Goal: Information Seeking & Learning: Learn about a topic

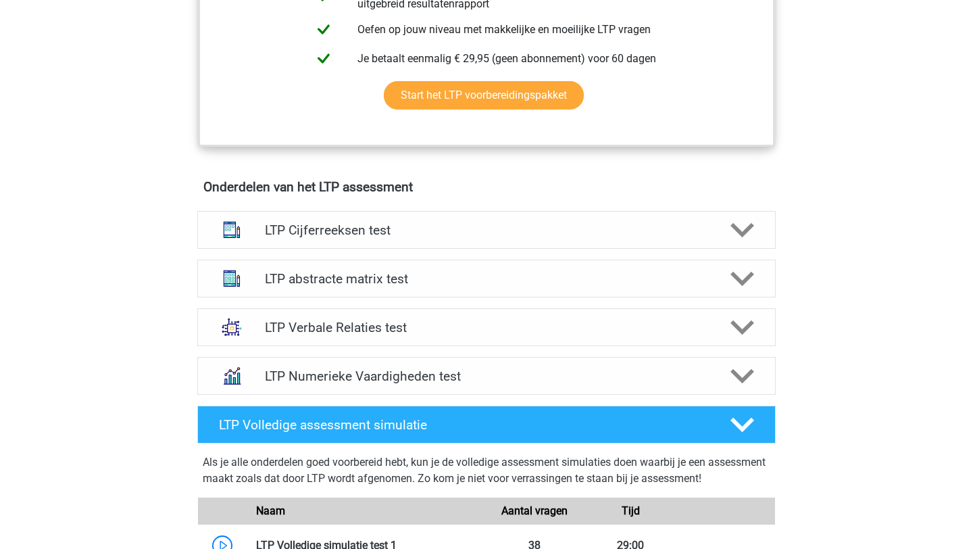
scroll to position [694, 0]
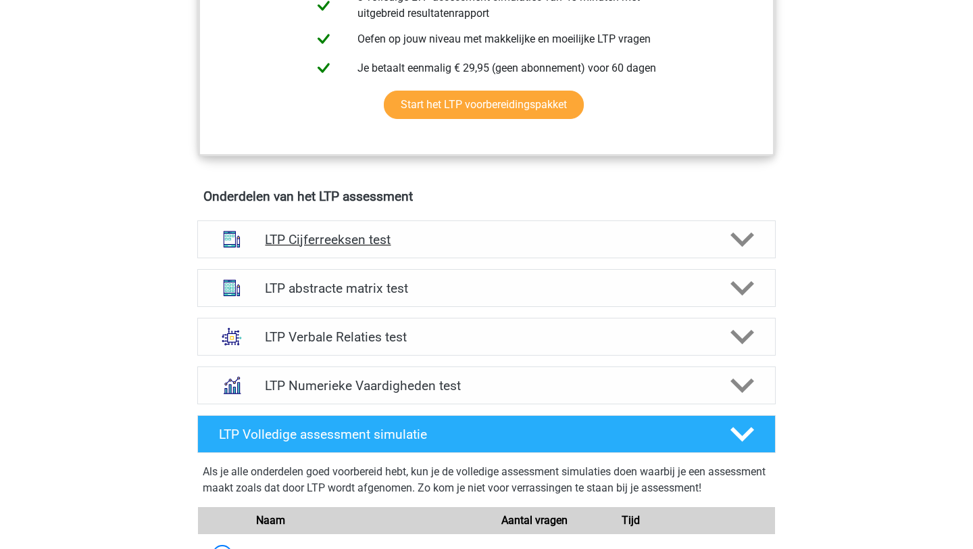
click at [354, 239] on h4 "LTP Cijferreeksen test" at bounding box center [486, 240] width 443 height 16
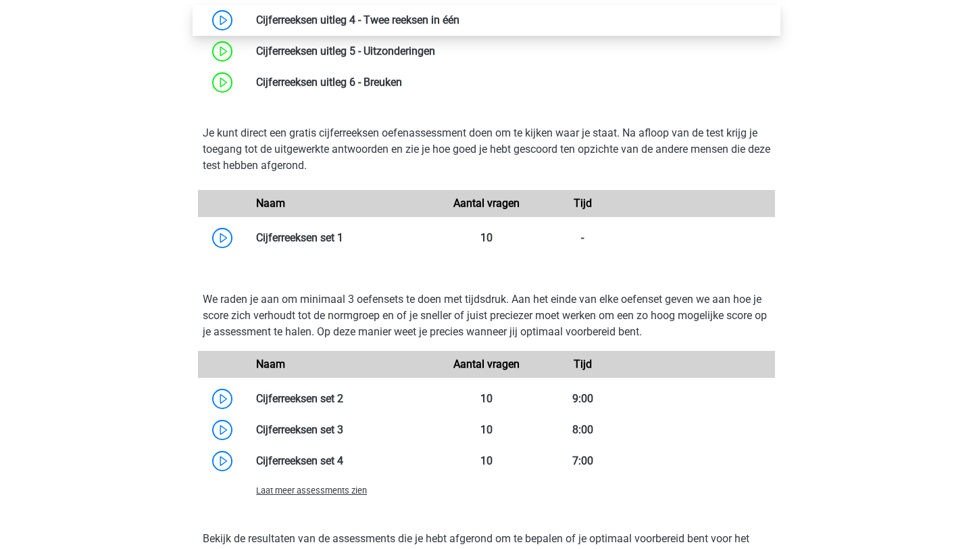
scroll to position [1150, 0]
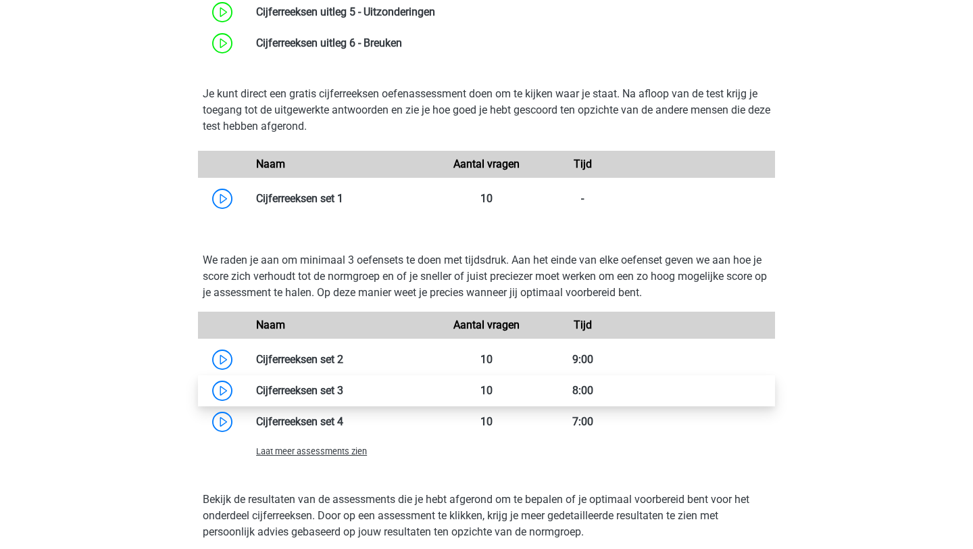
click at [343, 389] on link at bounding box center [343, 390] width 0 height 13
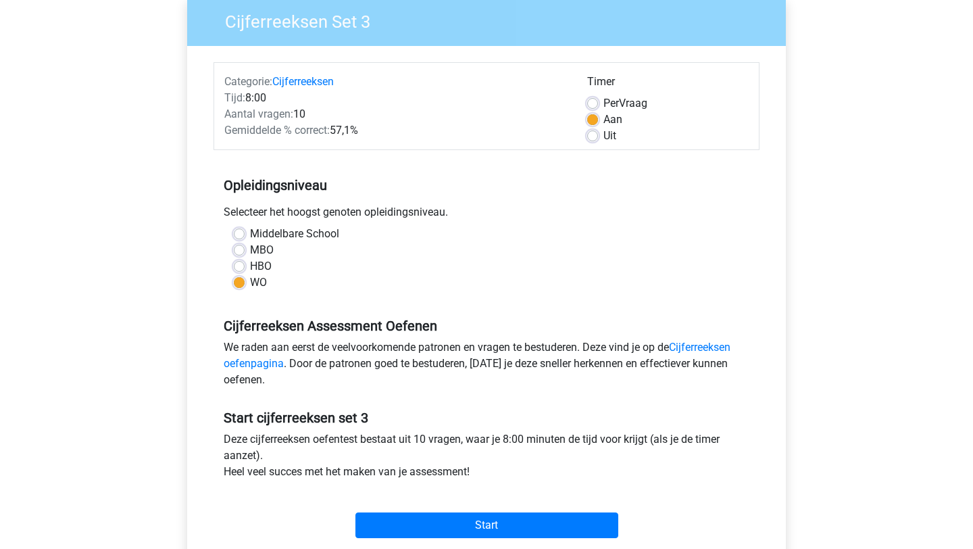
scroll to position [110, 0]
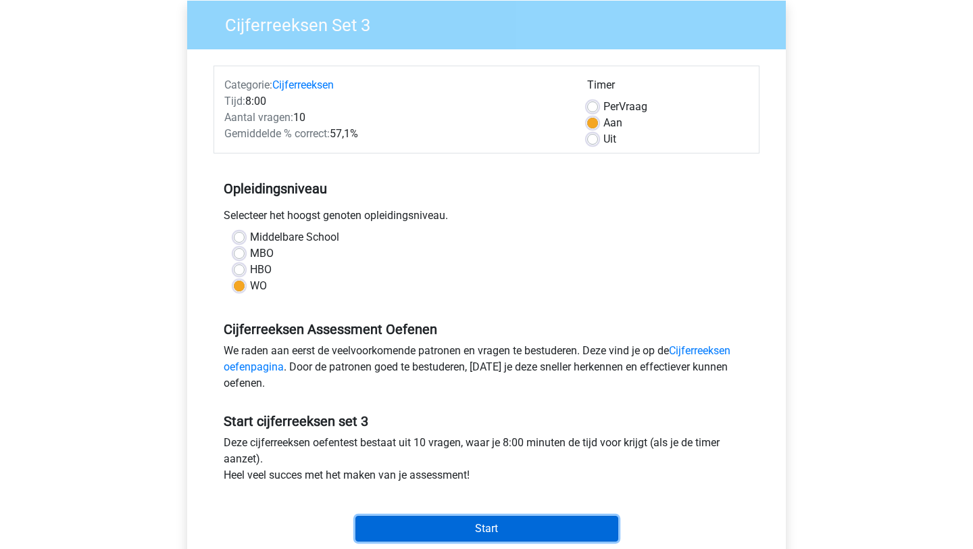
click at [462, 520] on input "Start" at bounding box center [487, 529] width 263 height 26
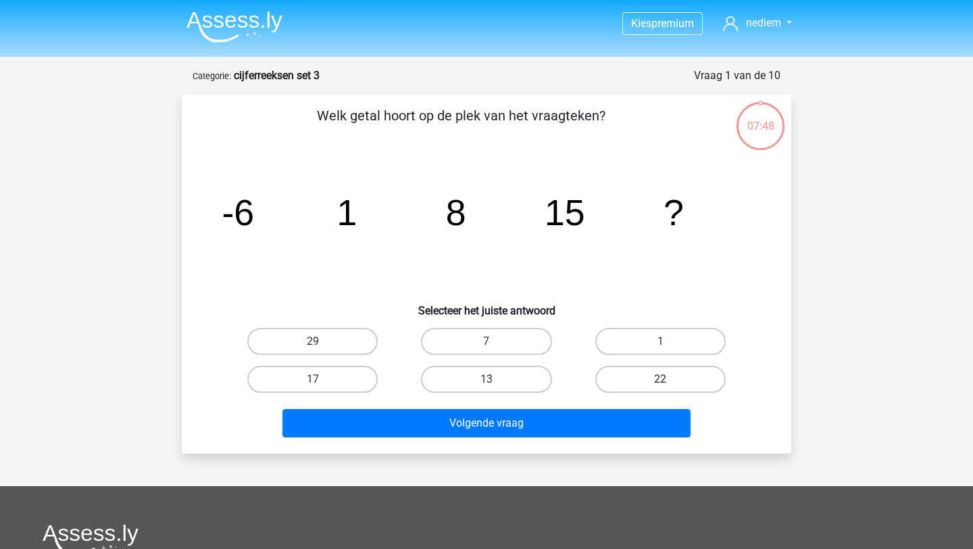
click at [690, 380] on label "22" at bounding box center [661, 379] width 130 height 27
click at [669, 380] on input "22" at bounding box center [664, 383] width 9 height 9
radio input "true"
click at [645, 408] on div "Volgende vraag" at bounding box center [486, 420] width 566 height 45
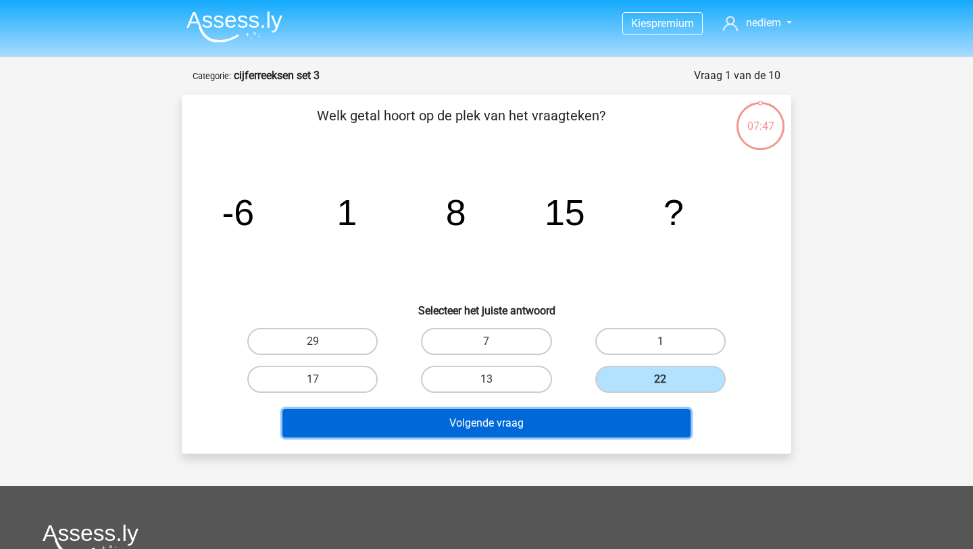
click at [641, 417] on button "Volgende vraag" at bounding box center [487, 423] width 409 height 28
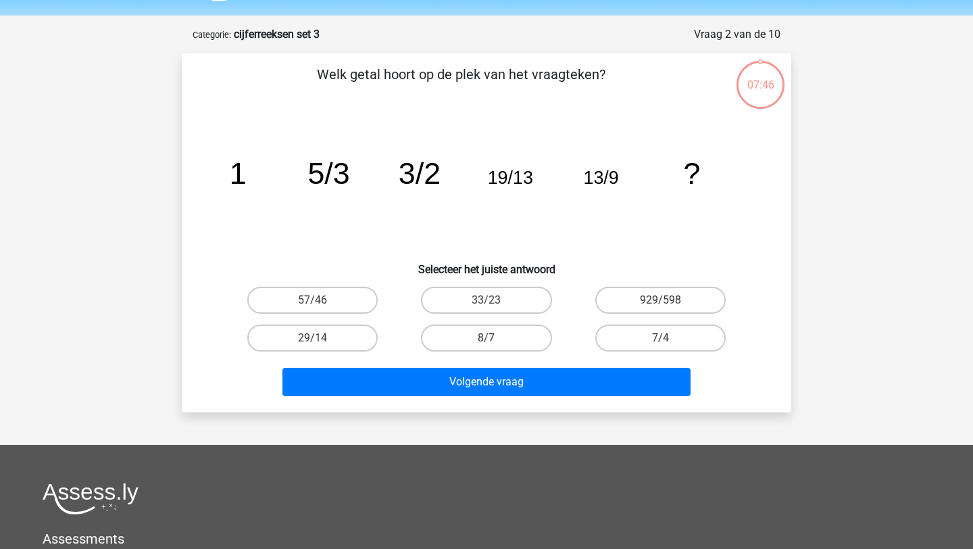
scroll to position [68, 0]
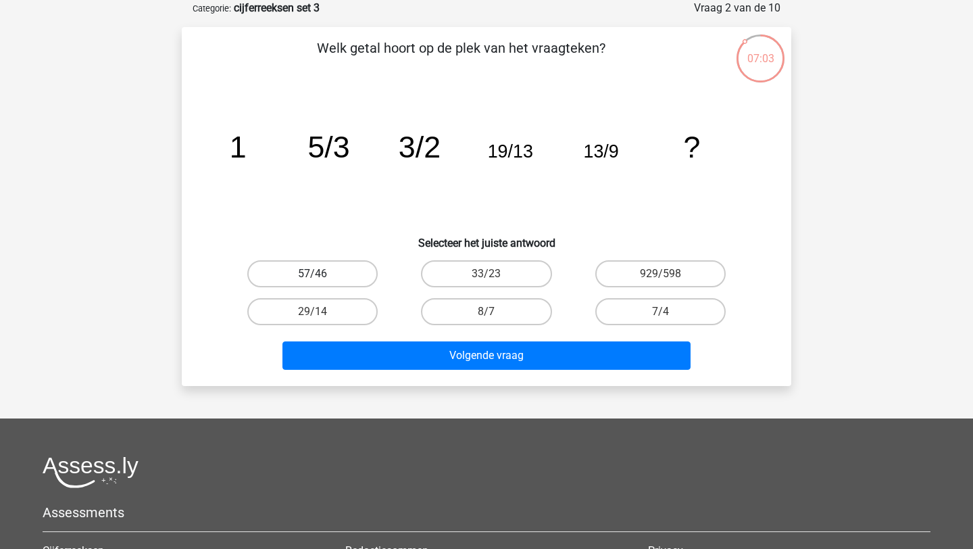
click at [345, 274] on label "57/46" at bounding box center [312, 273] width 130 height 27
click at [322, 274] on input "57/46" at bounding box center [317, 278] width 9 height 9
radio input "true"
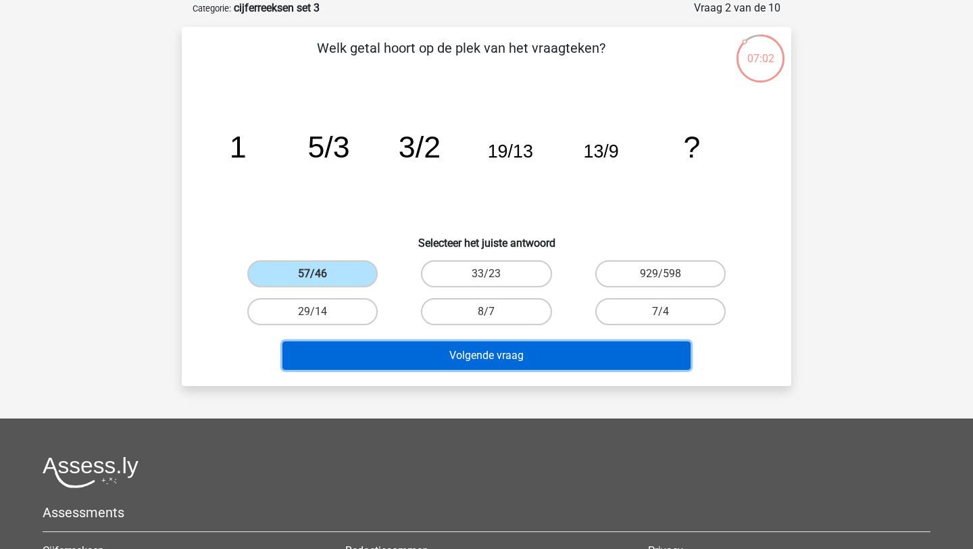
click at [415, 355] on button "Volgende vraag" at bounding box center [487, 355] width 409 height 28
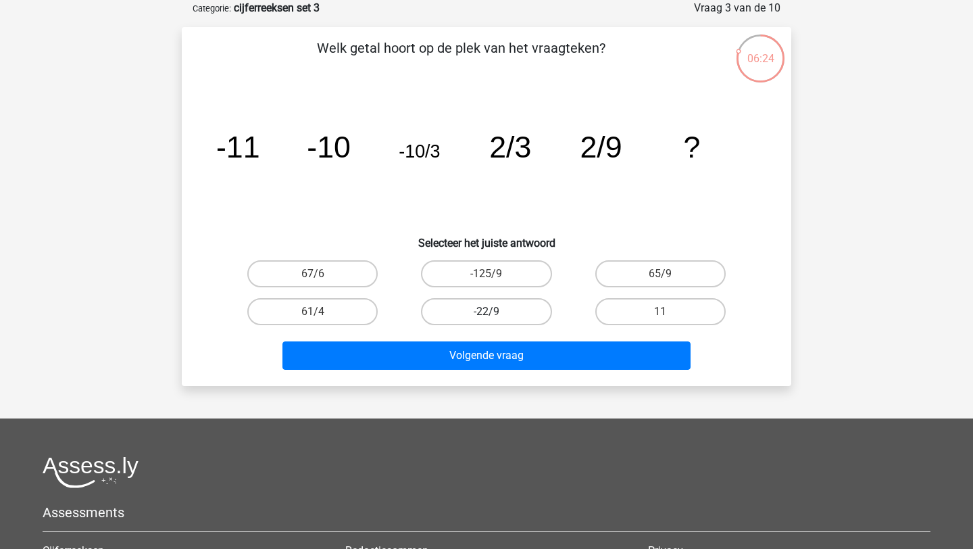
click at [505, 309] on label "-22/9" at bounding box center [486, 311] width 130 height 27
click at [495, 312] on input "-22/9" at bounding box center [491, 316] width 9 height 9
radio input "true"
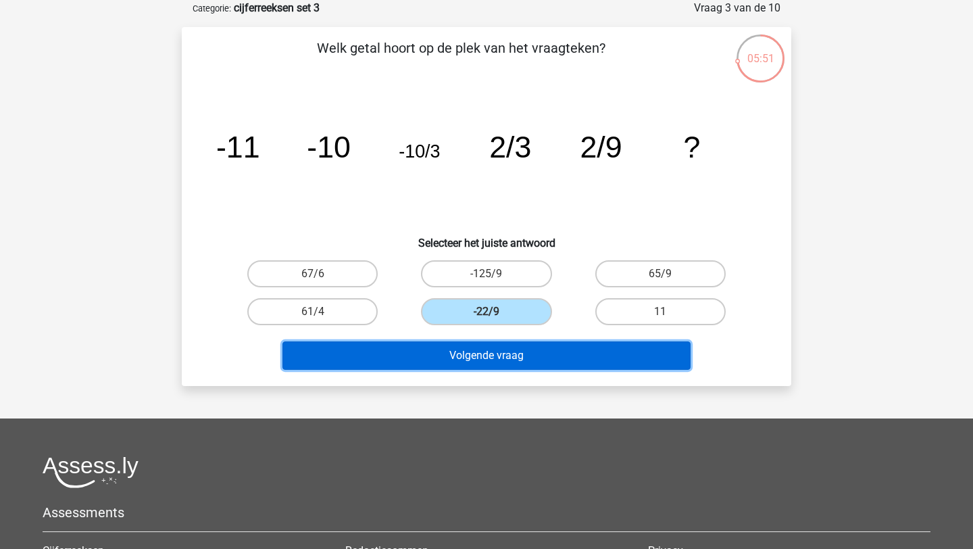
click at [436, 349] on button "Volgende vraag" at bounding box center [487, 355] width 409 height 28
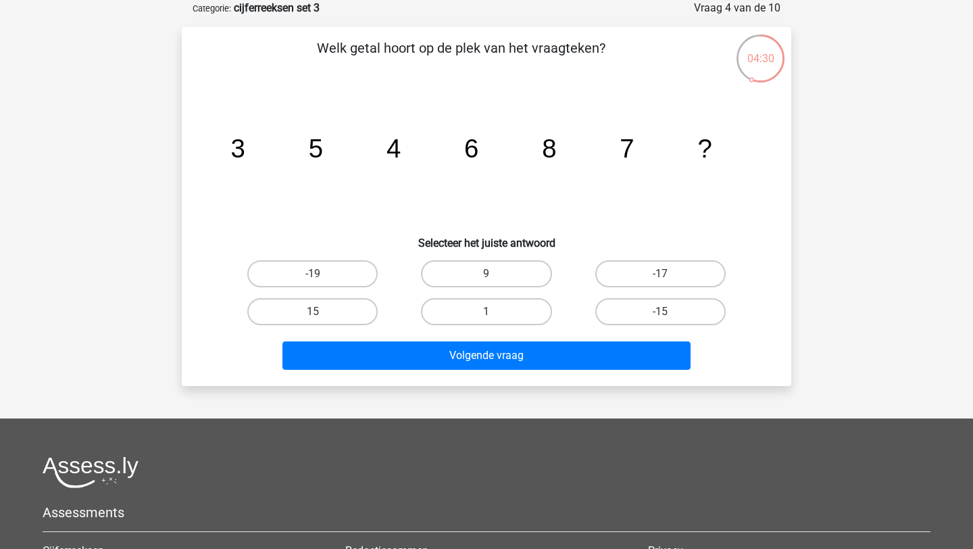
click at [488, 279] on input "9" at bounding box center [491, 278] width 9 height 9
radio input "true"
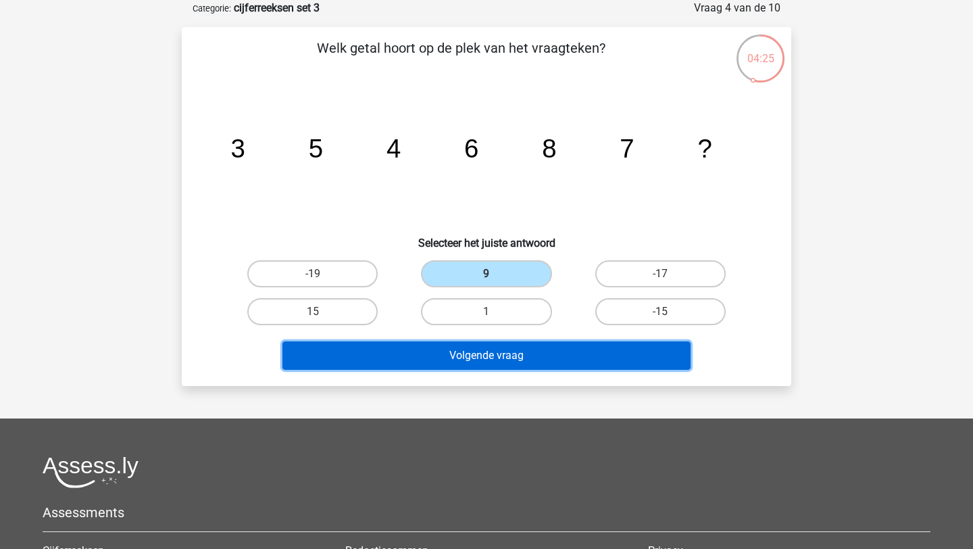
click at [485, 349] on button "Volgende vraag" at bounding box center [487, 355] width 409 height 28
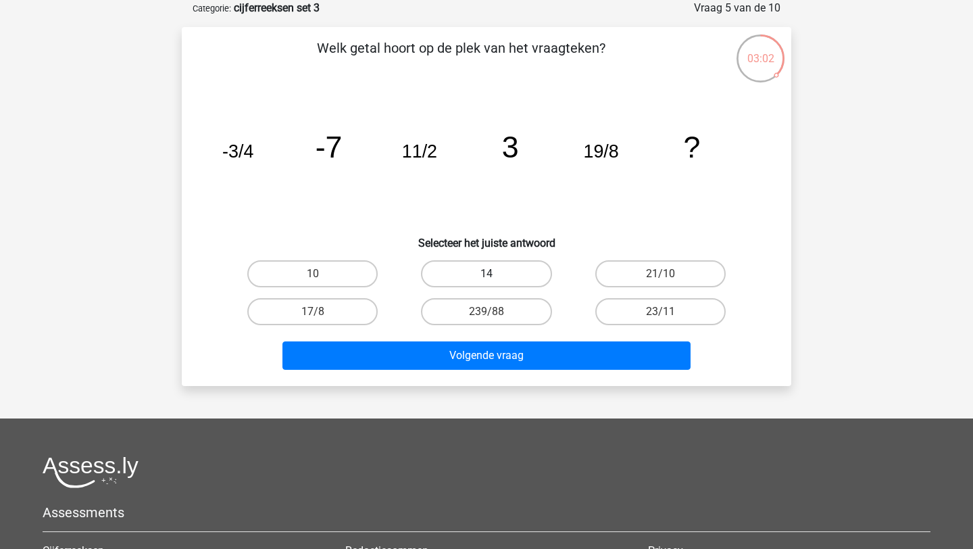
click at [497, 270] on label "14" at bounding box center [486, 273] width 130 height 27
click at [495, 274] on input "14" at bounding box center [491, 278] width 9 height 9
radio input "true"
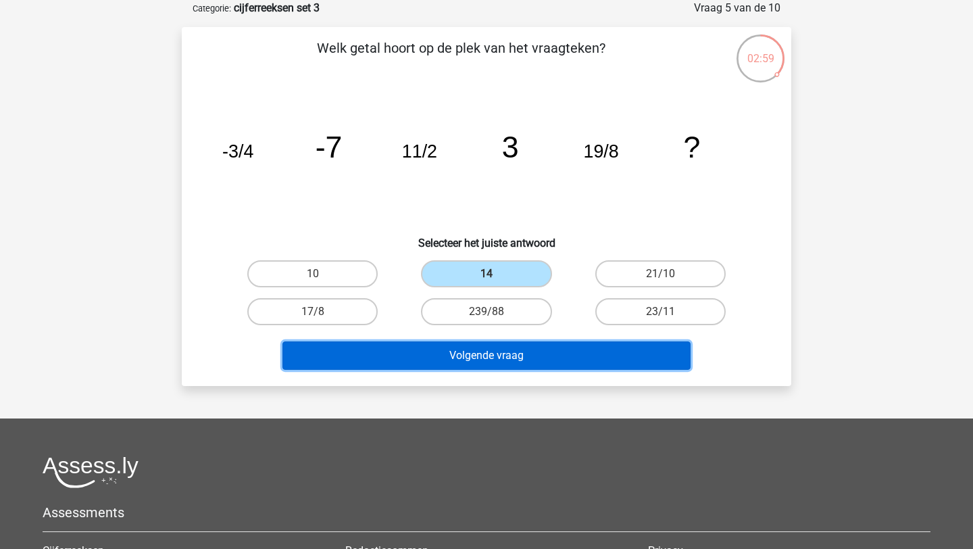
click at [501, 360] on button "Volgende vraag" at bounding box center [487, 355] width 409 height 28
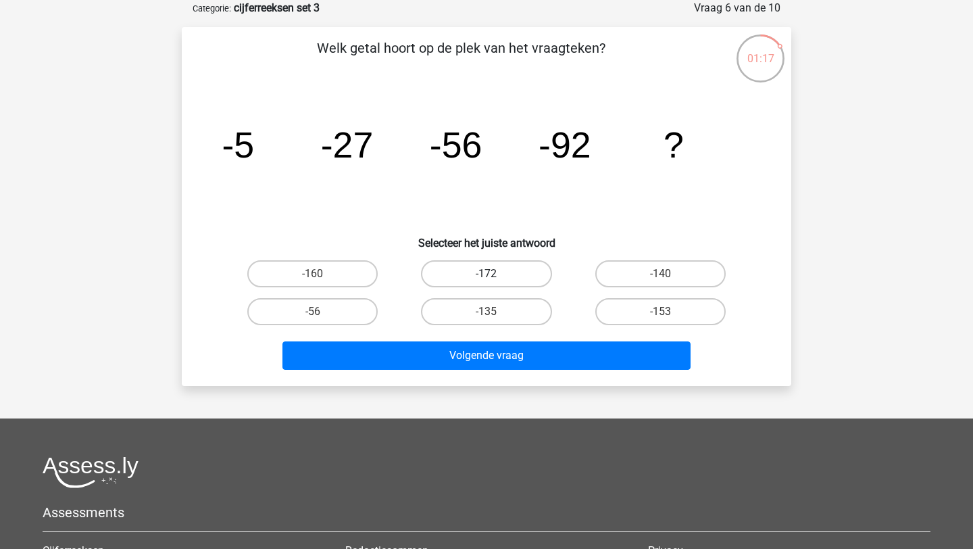
click at [498, 271] on label "-172" at bounding box center [486, 273] width 130 height 27
click at [495, 274] on input "-172" at bounding box center [491, 278] width 9 height 9
radio input "true"
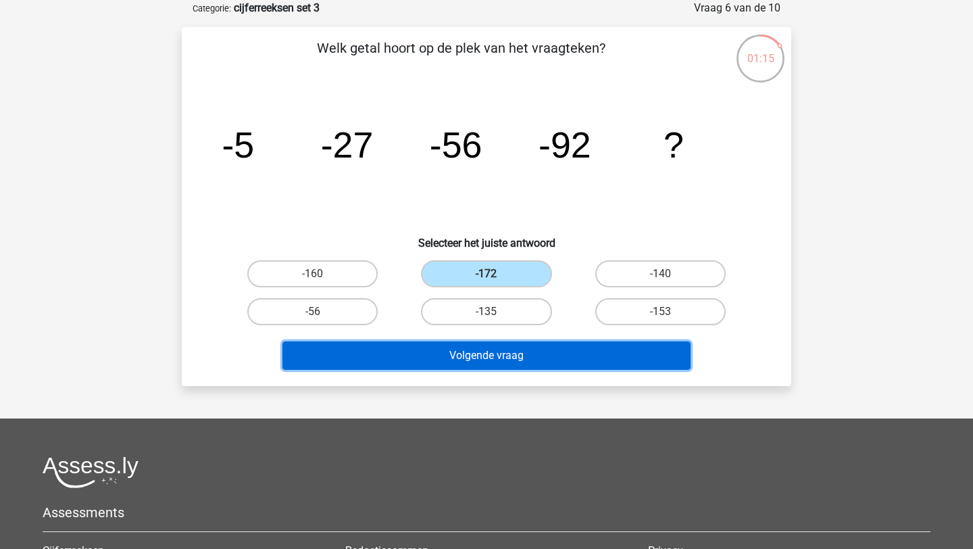
click at [492, 366] on button "Volgende vraag" at bounding box center [487, 355] width 409 height 28
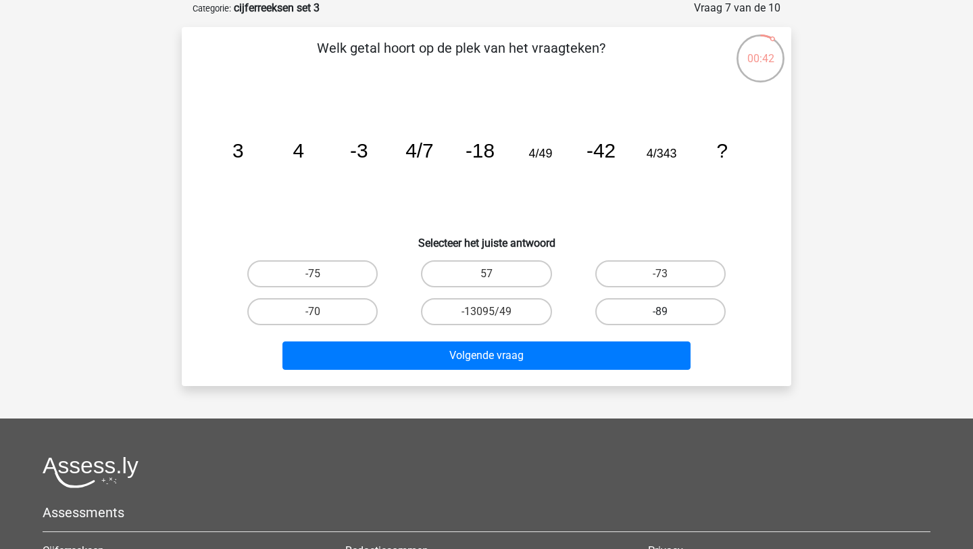
click at [633, 308] on label "-89" at bounding box center [661, 311] width 130 height 27
click at [660, 312] on input "-89" at bounding box center [664, 316] width 9 height 9
radio input "true"
click at [512, 308] on label "-13095/49" at bounding box center [486, 311] width 130 height 27
click at [495, 312] on input "-13095/49" at bounding box center [491, 316] width 9 height 9
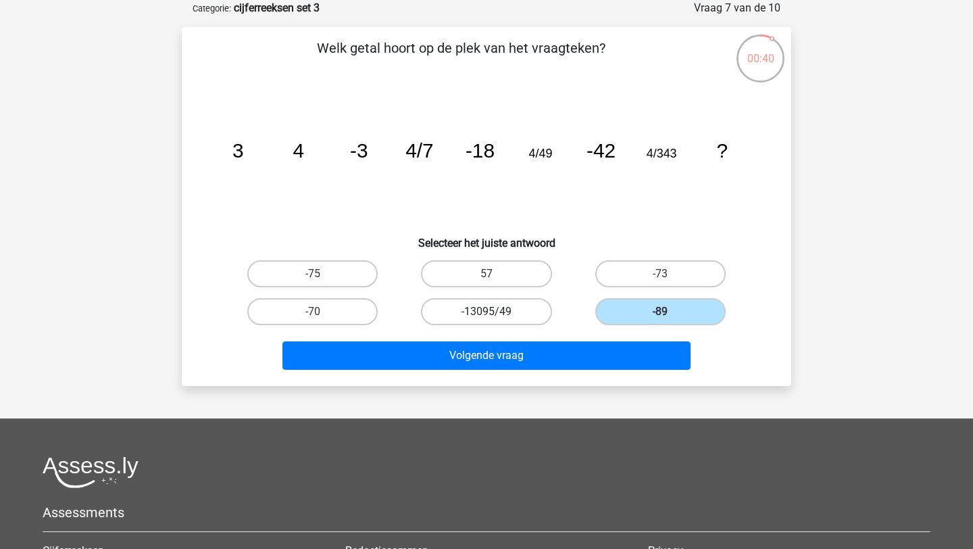
radio input "true"
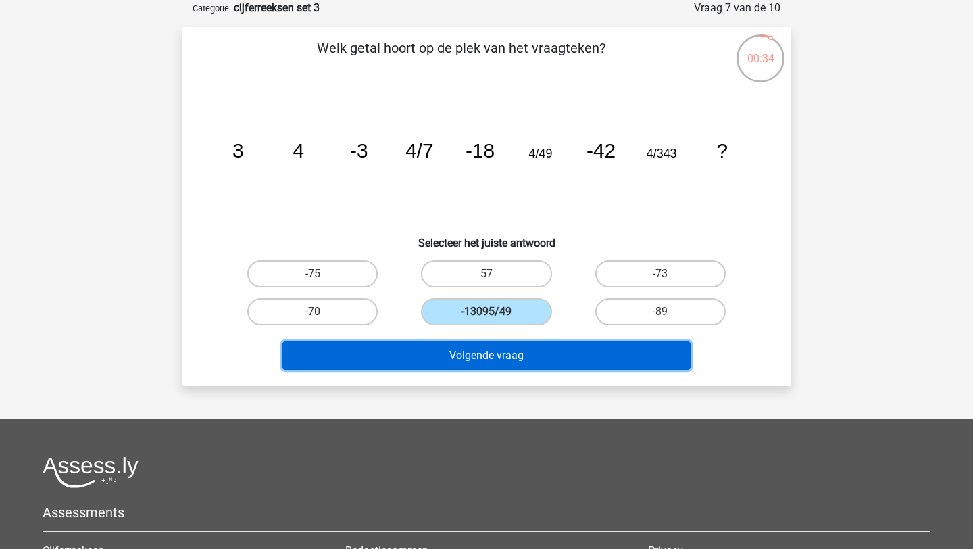
click at [502, 357] on button "Volgende vraag" at bounding box center [487, 355] width 409 height 28
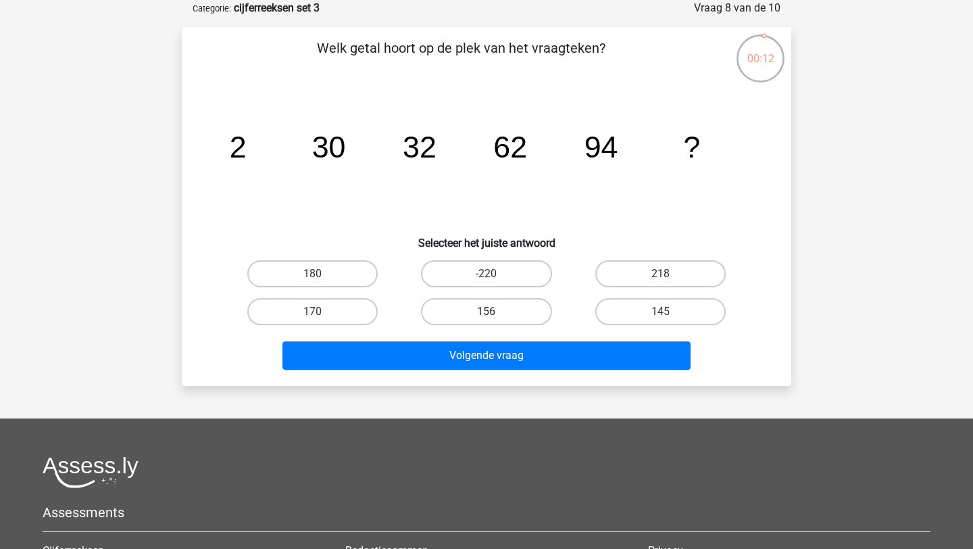
click at [477, 303] on label "156" at bounding box center [486, 311] width 130 height 27
click at [487, 312] on input "156" at bounding box center [491, 316] width 9 height 9
radio input "true"
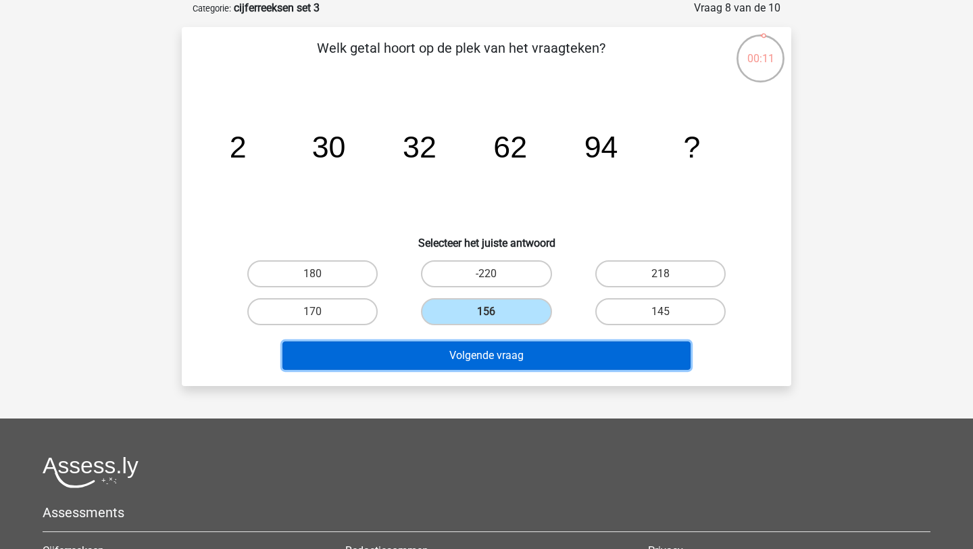
click at [478, 352] on button "Volgende vraag" at bounding box center [487, 355] width 409 height 28
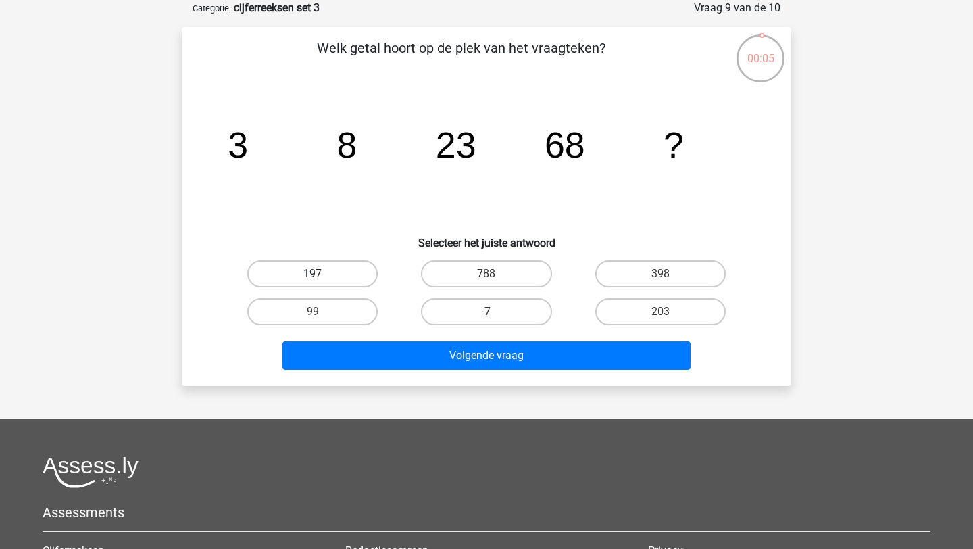
click at [347, 277] on label "197" at bounding box center [312, 273] width 130 height 27
click at [322, 277] on input "197" at bounding box center [317, 278] width 9 height 9
radio input "true"
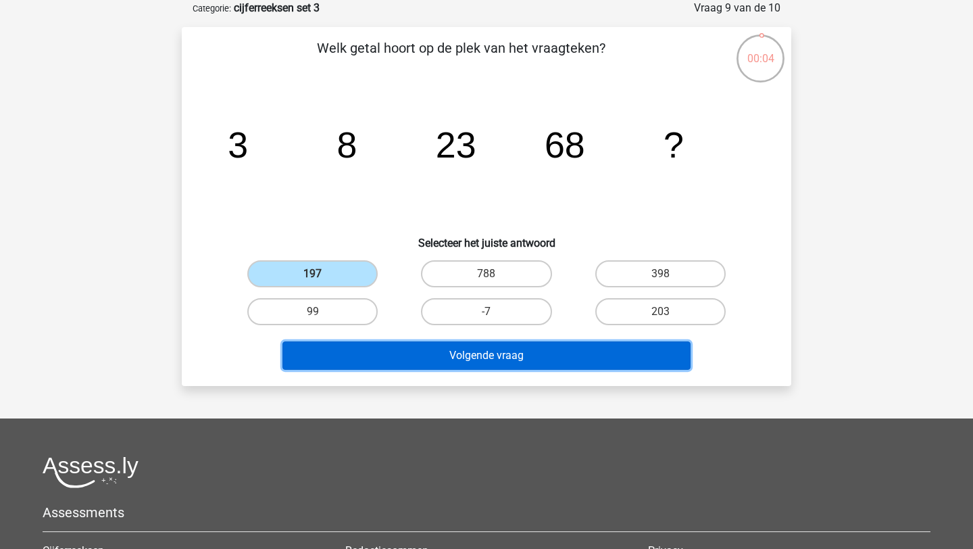
click at [409, 358] on button "Volgende vraag" at bounding box center [487, 355] width 409 height 28
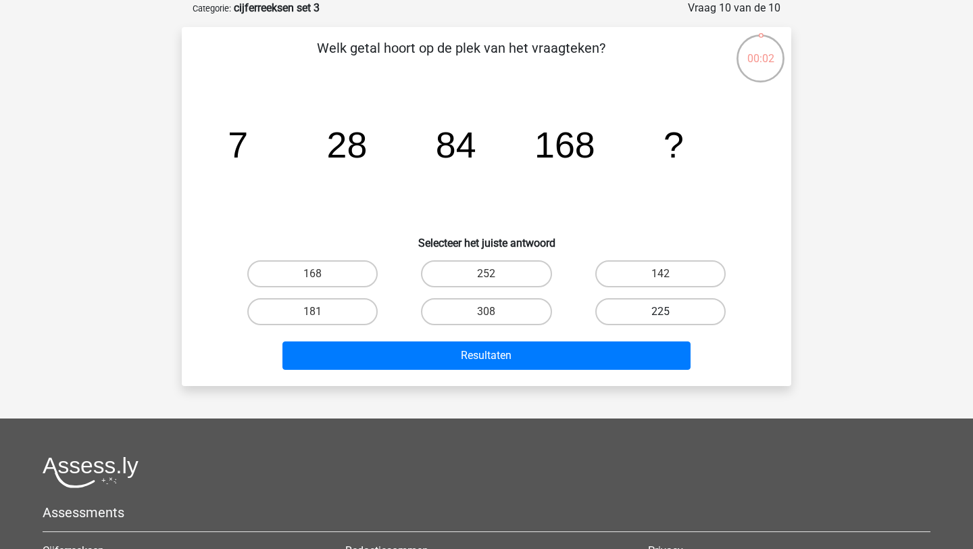
click at [643, 309] on label "225" at bounding box center [661, 311] width 130 height 27
click at [660, 312] on input "225" at bounding box center [664, 316] width 9 height 9
radio input "true"
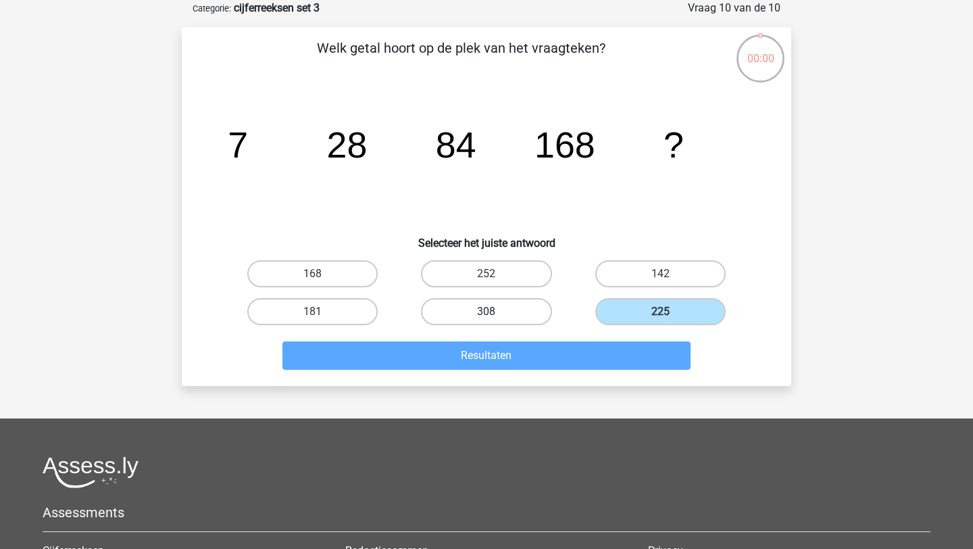
click at [498, 308] on label "308" at bounding box center [486, 311] width 130 height 27
click at [495, 312] on input "308" at bounding box center [491, 316] width 9 height 9
radio input "true"
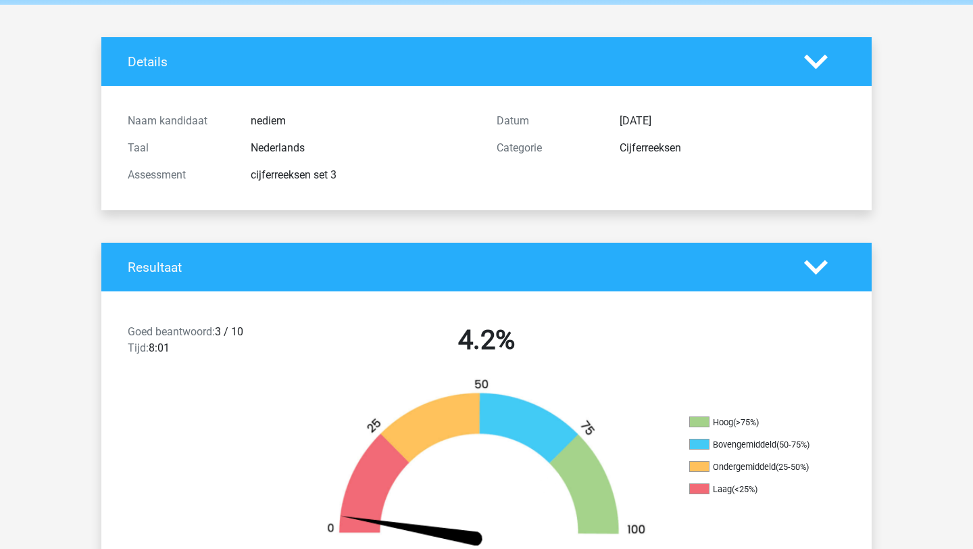
scroll to position [68, 0]
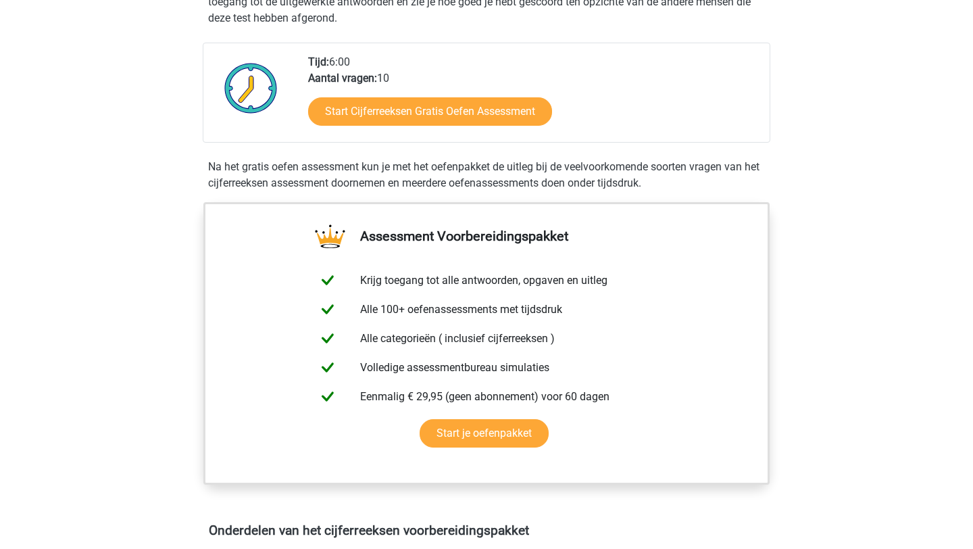
scroll to position [304, 0]
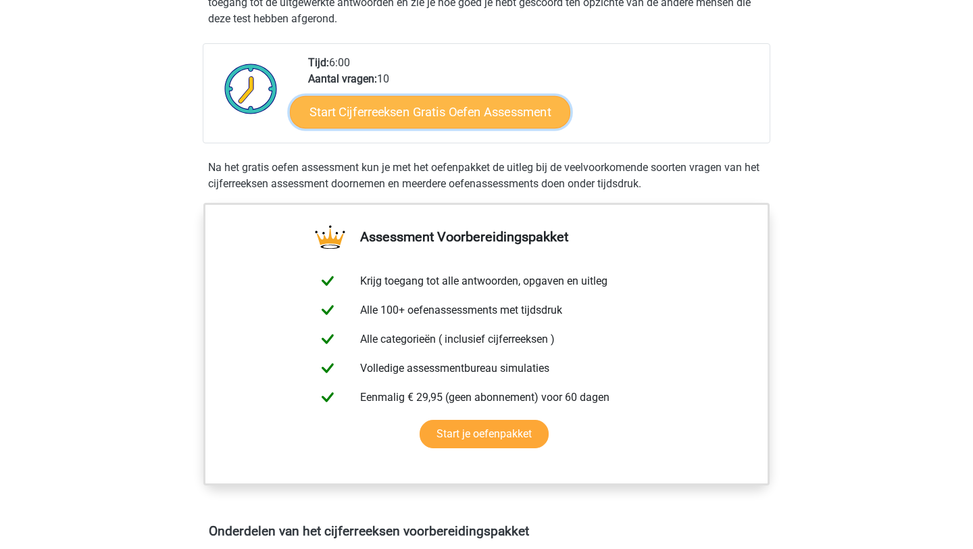
click at [400, 124] on link "Start Cijferreeksen Gratis Oefen Assessment" at bounding box center [430, 111] width 281 height 32
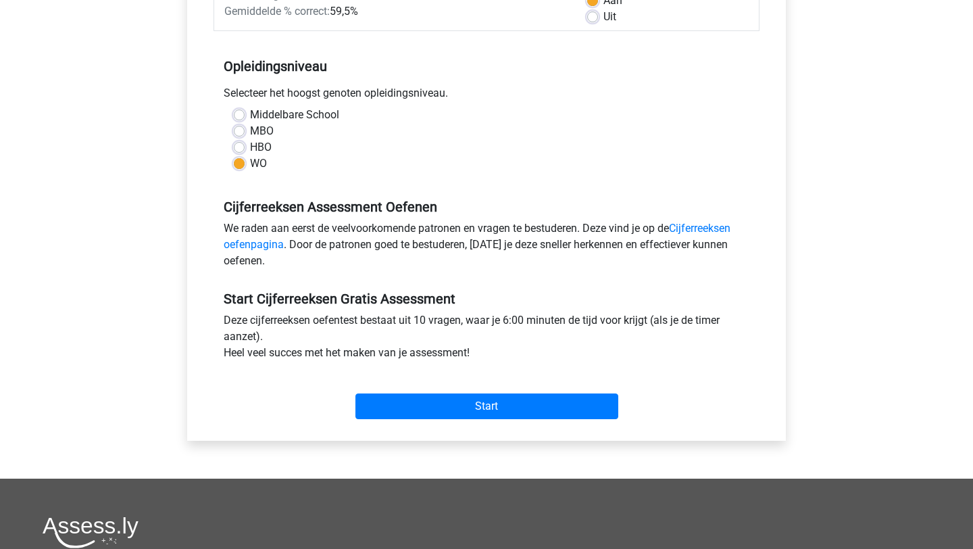
scroll to position [242, 0]
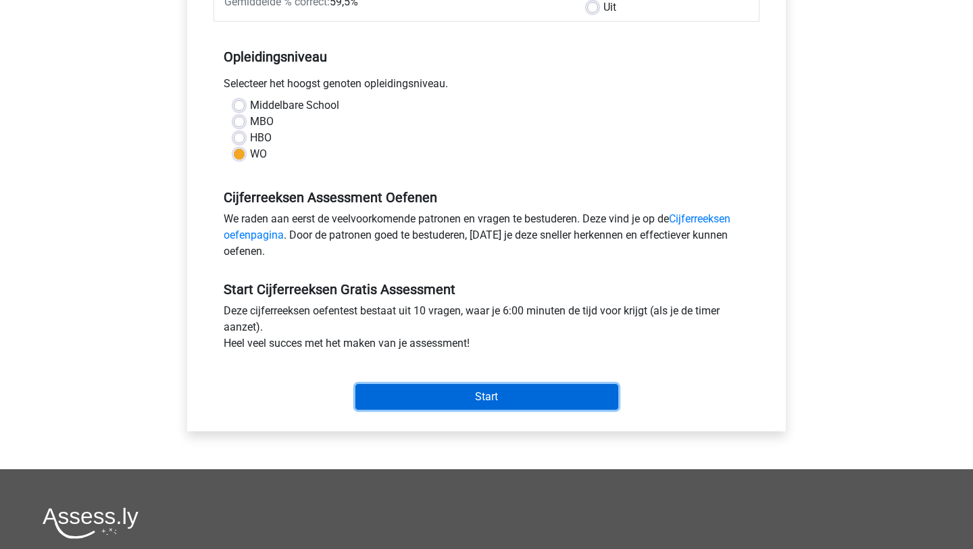
click at [445, 388] on input "Start" at bounding box center [487, 397] width 263 height 26
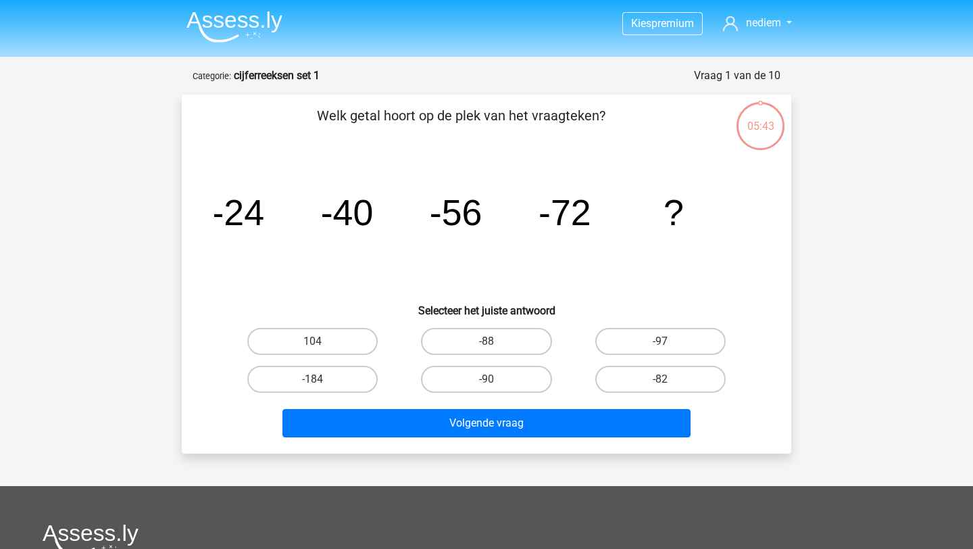
click at [488, 343] on input "-88" at bounding box center [491, 345] width 9 height 9
radio input "true"
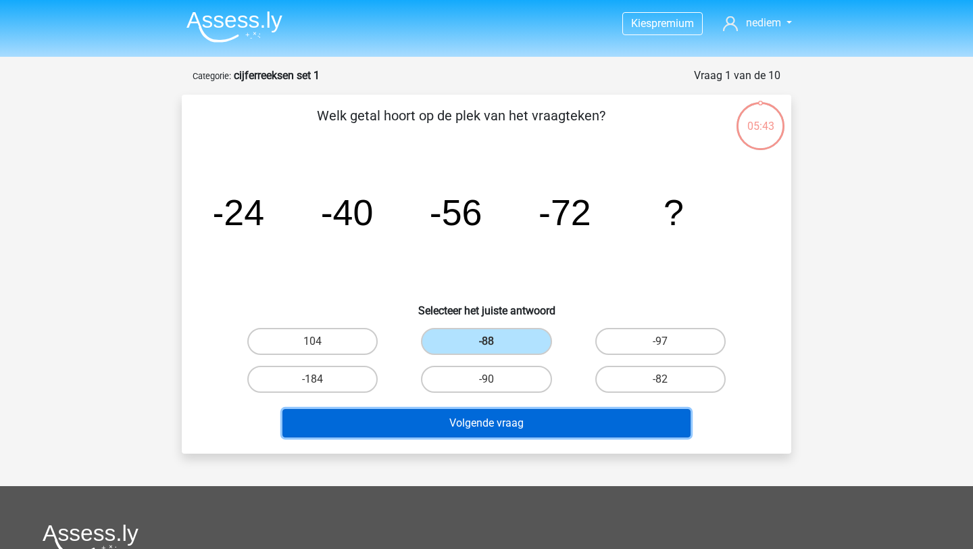
click at [481, 433] on button "Volgende vraag" at bounding box center [487, 423] width 409 height 28
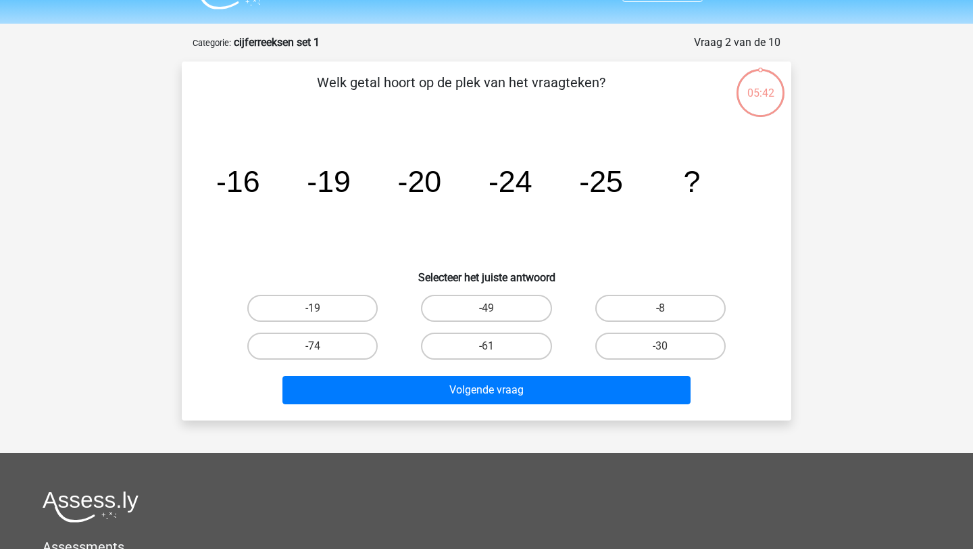
scroll to position [68, 0]
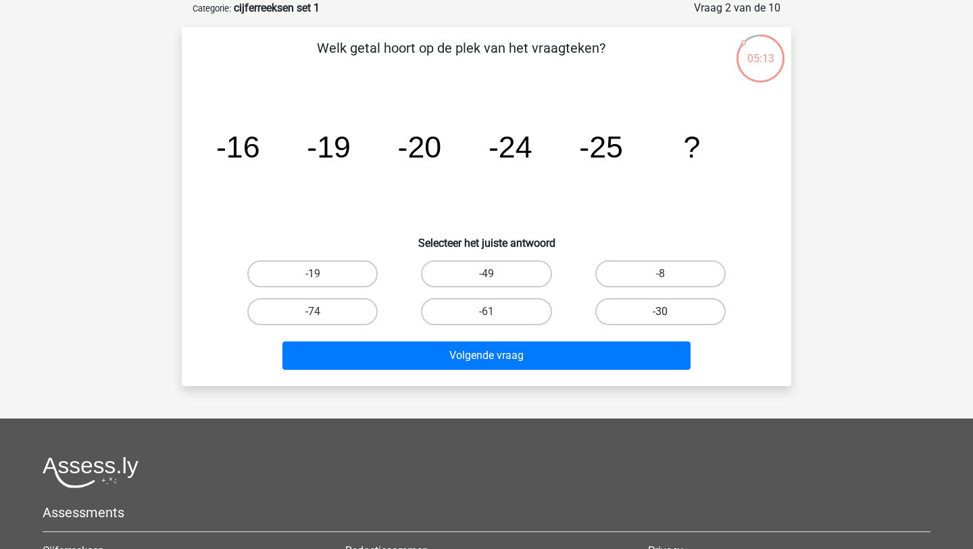
click at [622, 308] on label "-30" at bounding box center [661, 311] width 130 height 27
click at [660, 312] on input "-30" at bounding box center [664, 316] width 9 height 9
radio input "true"
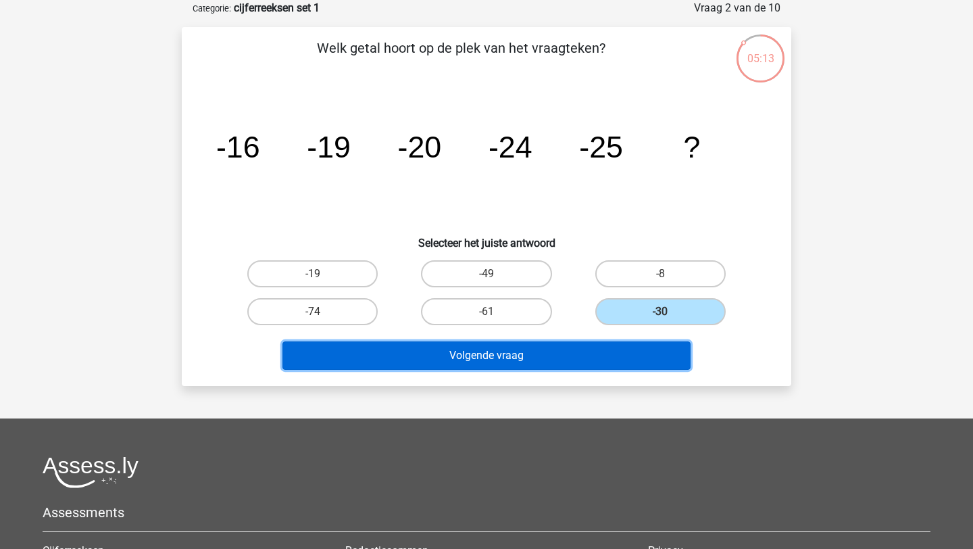
click at [614, 351] on button "Volgende vraag" at bounding box center [487, 355] width 409 height 28
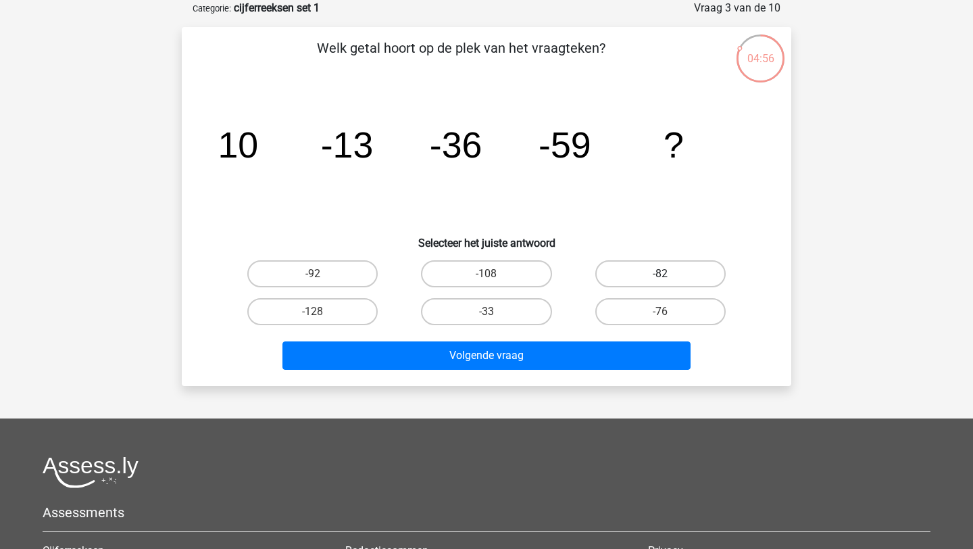
click at [671, 274] on label "-82" at bounding box center [661, 273] width 130 height 27
click at [669, 274] on input "-82" at bounding box center [664, 278] width 9 height 9
radio input "true"
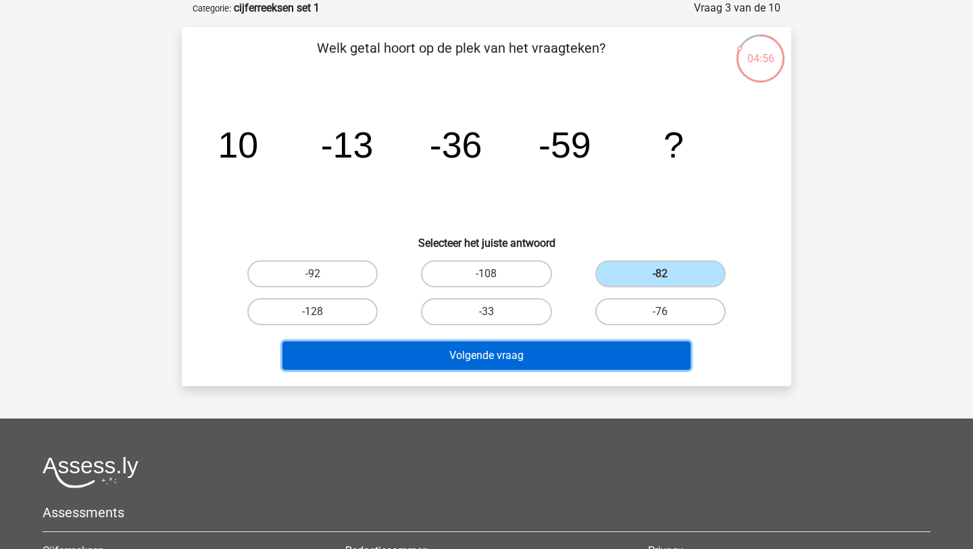
click at [608, 352] on button "Volgende vraag" at bounding box center [487, 355] width 409 height 28
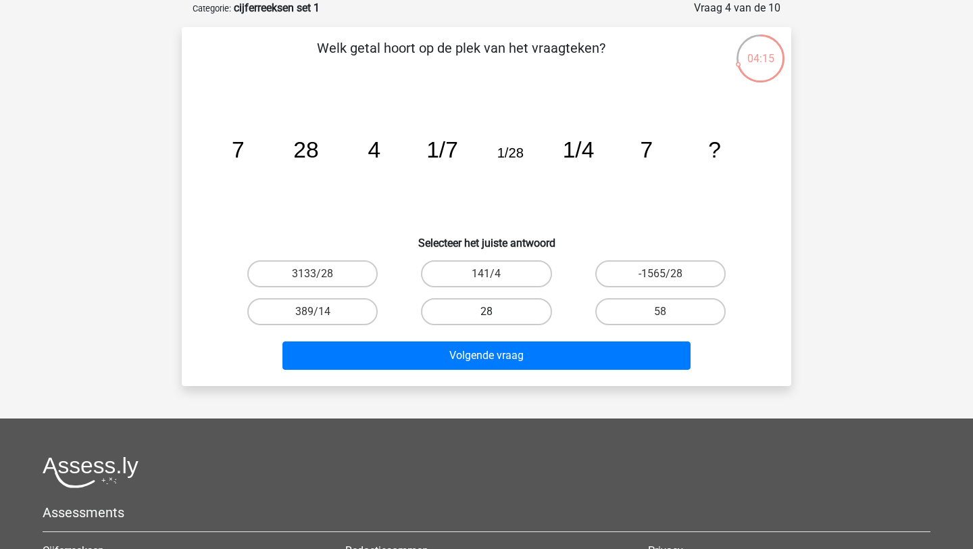
click at [502, 307] on label "28" at bounding box center [486, 311] width 130 height 27
click at [495, 312] on input "28" at bounding box center [491, 316] width 9 height 9
radio input "true"
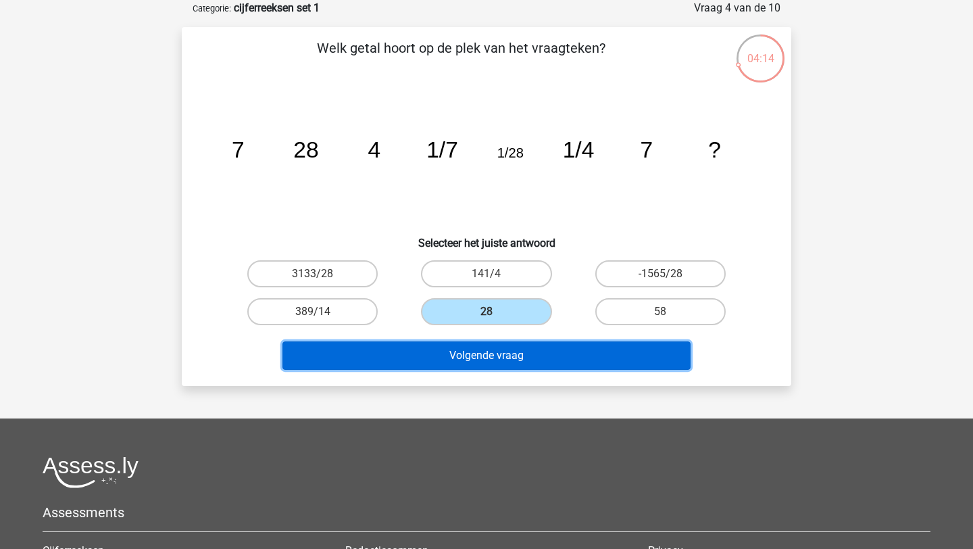
click at [506, 363] on button "Volgende vraag" at bounding box center [487, 355] width 409 height 28
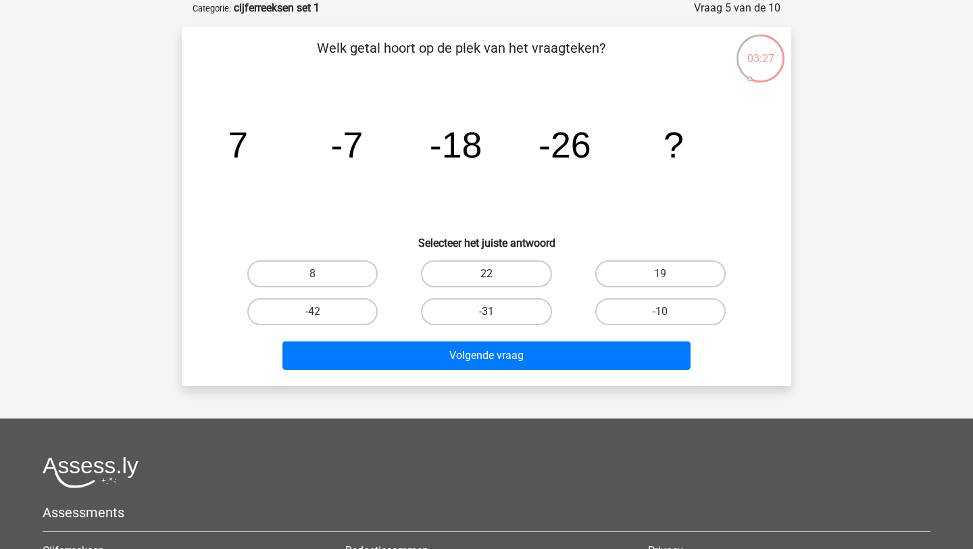
click at [510, 309] on label "-31" at bounding box center [486, 311] width 130 height 27
click at [495, 312] on input "-31" at bounding box center [491, 316] width 9 height 9
radio input "true"
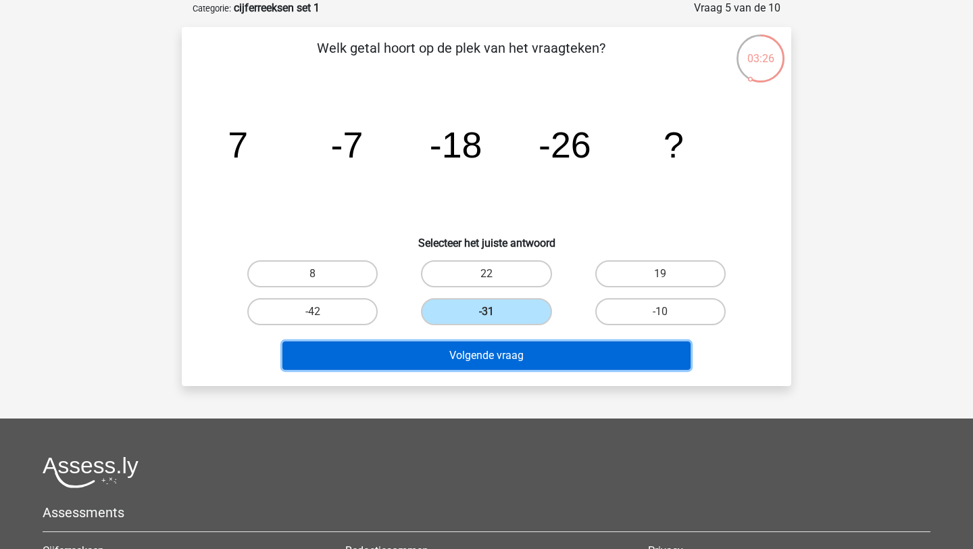
click at [515, 350] on button "Volgende vraag" at bounding box center [487, 355] width 409 height 28
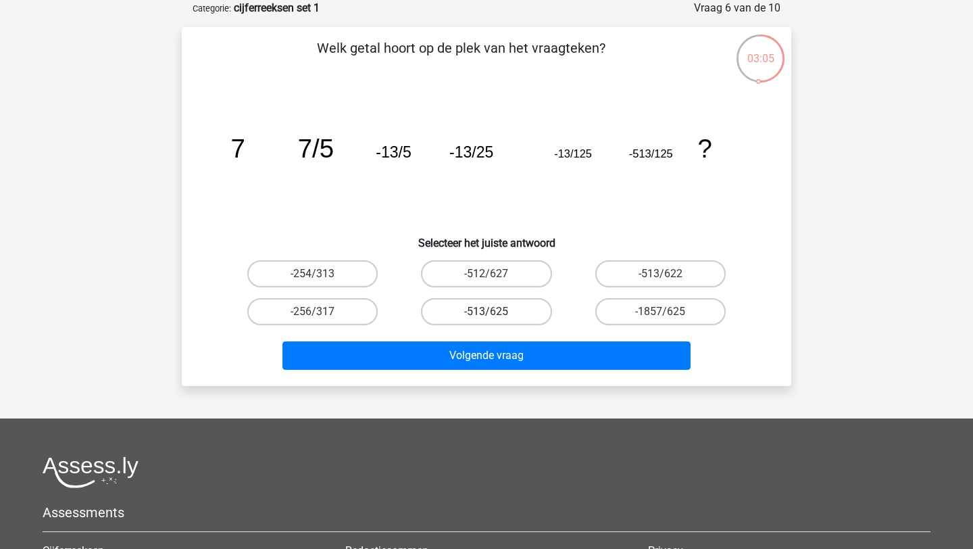
click at [470, 312] on label "-513/625" at bounding box center [486, 311] width 130 height 27
click at [487, 312] on input "-513/625" at bounding box center [491, 316] width 9 height 9
radio input "true"
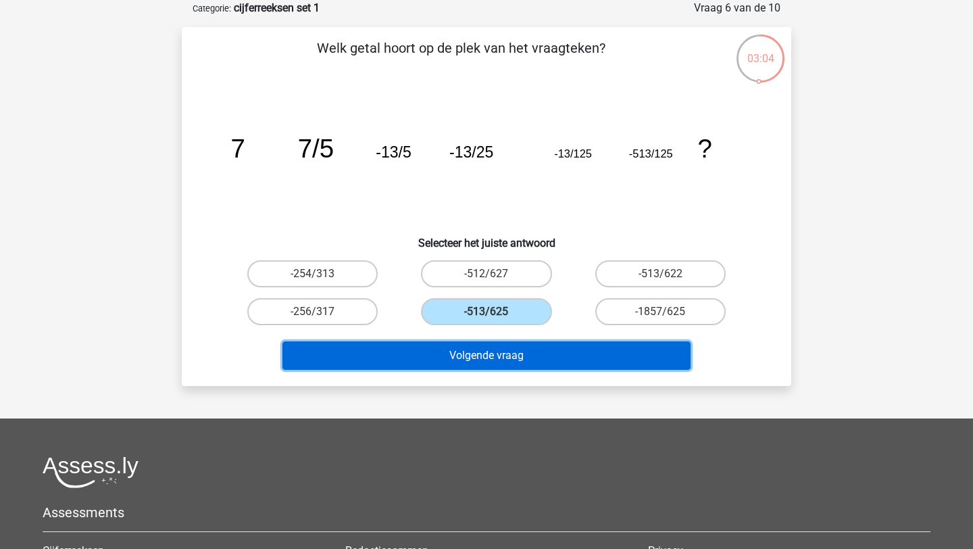
click at [481, 354] on button "Volgende vraag" at bounding box center [487, 355] width 409 height 28
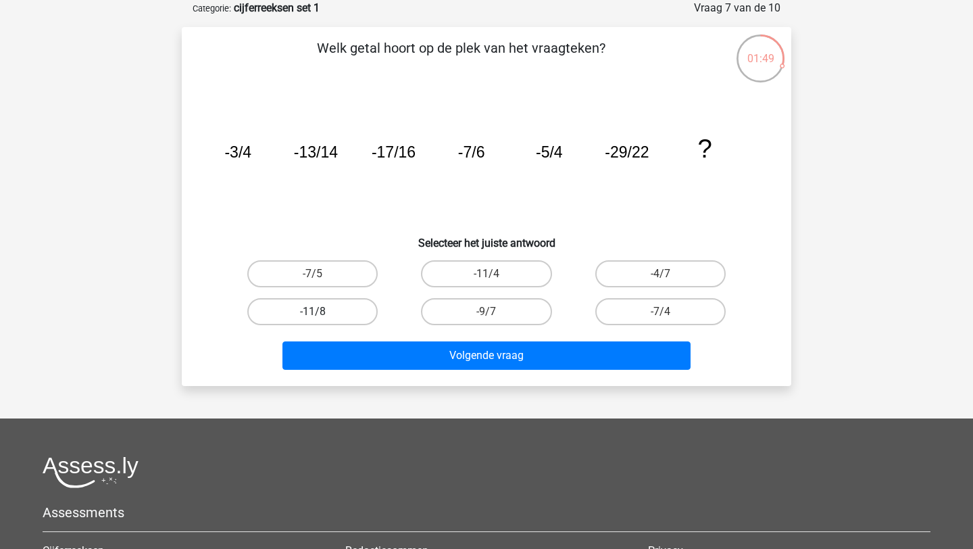
click at [349, 312] on label "-11/8" at bounding box center [312, 311] width 130 height 27
click at [322, 312] on input "-11/8" at bounding box center [317, 316] width 9 height 9
radio input "true"
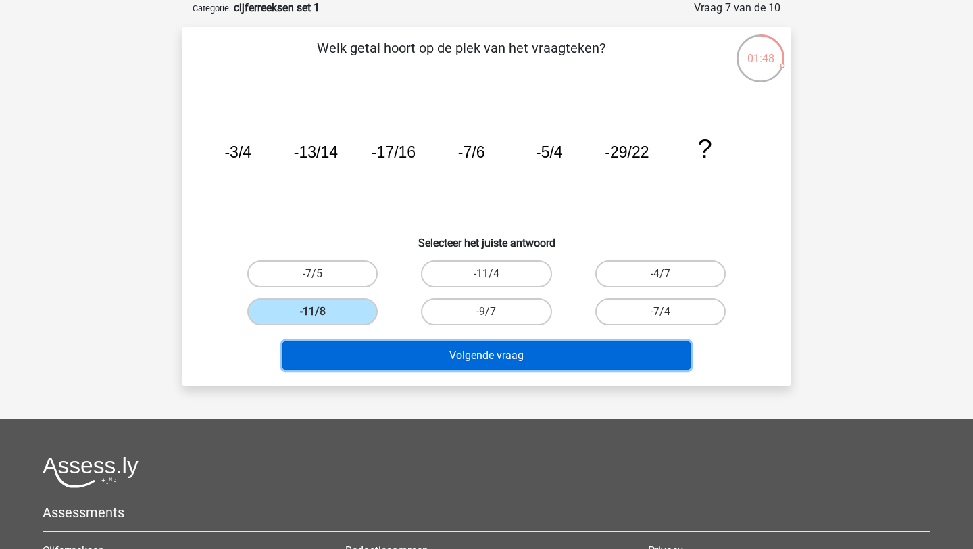
click at [368, 367] on button "Volgende vraag" at bounding box center [487, 355] width 409 height 28
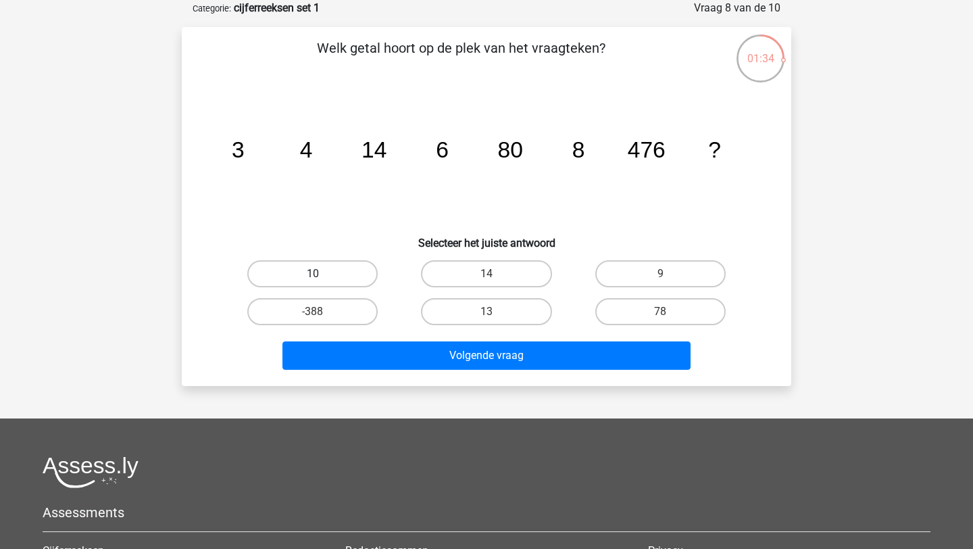
click at [355, 280] on label "10" at bounding box center [312, 273] width 130 height 27
click at [322, 280] on input "10" at bounding box center [317, 278] width 9 height 9
radio input "true"
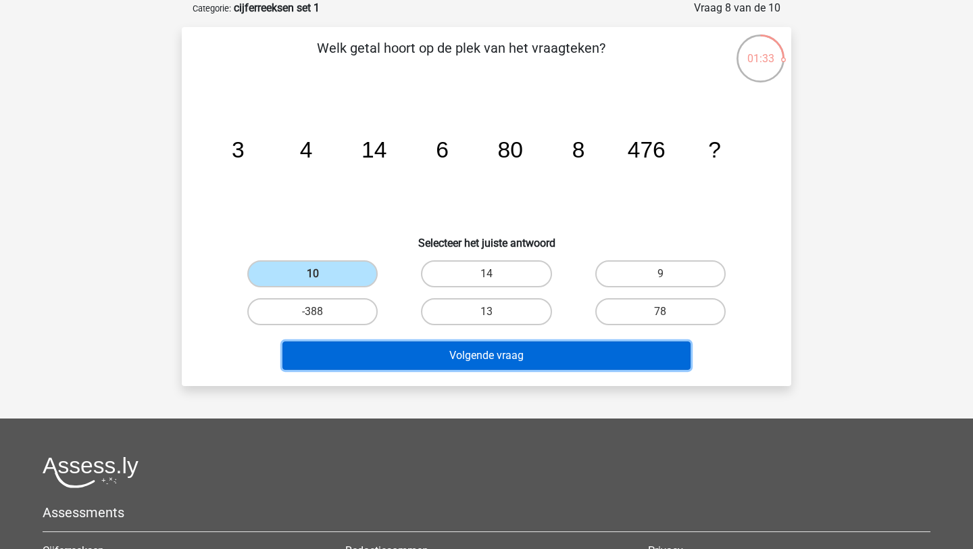
click at [422, 358] on button "Volgende vraag" at bounding box center [487, 355] width 409 height 28
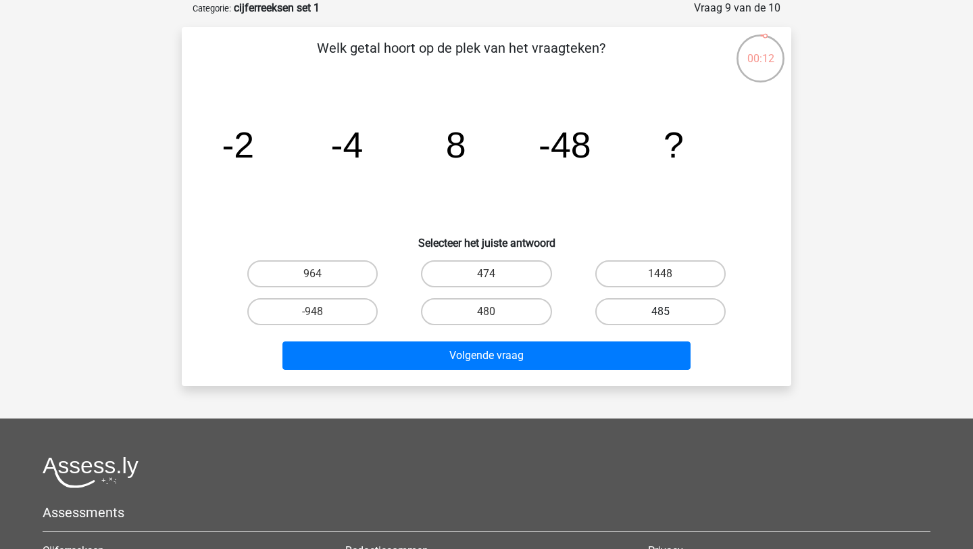
click at [633, 311] on label "485" at bounding box center [661, 311] width 130 height 27
click at [660, 312] on input "485" at bounding box center [664, 316] width 9 height 9
radio input "true"
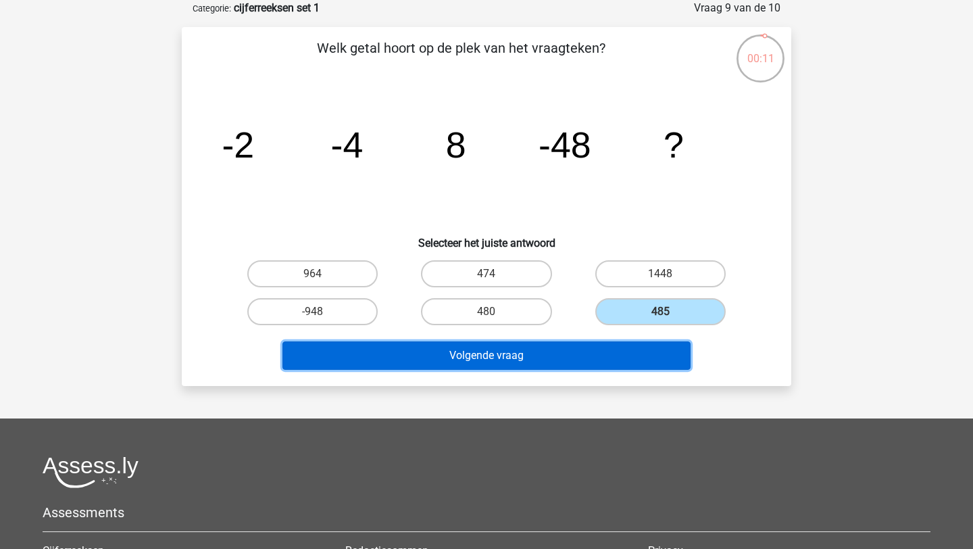
click at [606, 353] on button "Volgende vraag" at bounding box center [487, 355] width 409 height 28
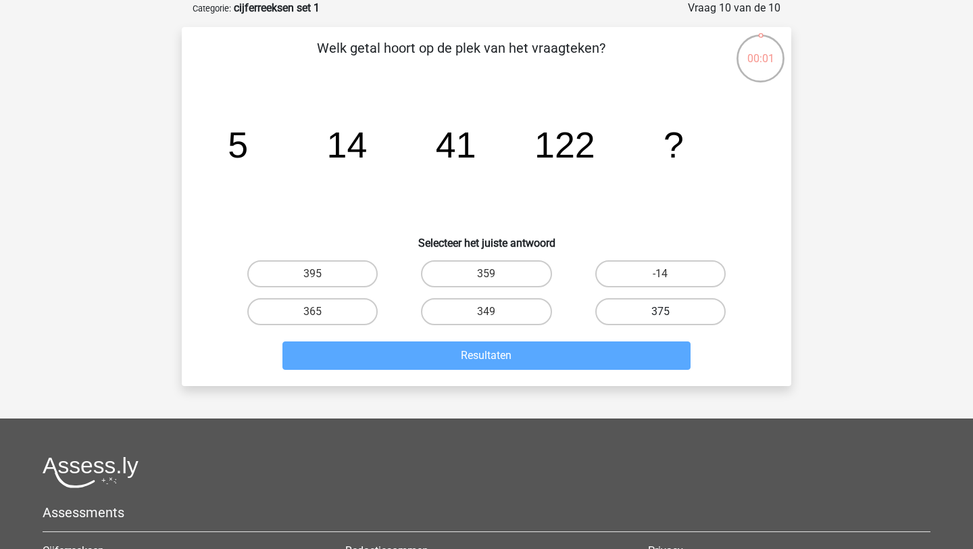
click at [606, 312] on label "375" at bounding box center [661, 311] width 130 height 27
click at [660, 312] on input "375" at bounding box center [664, 316] width 9 height 9
radio input "true"
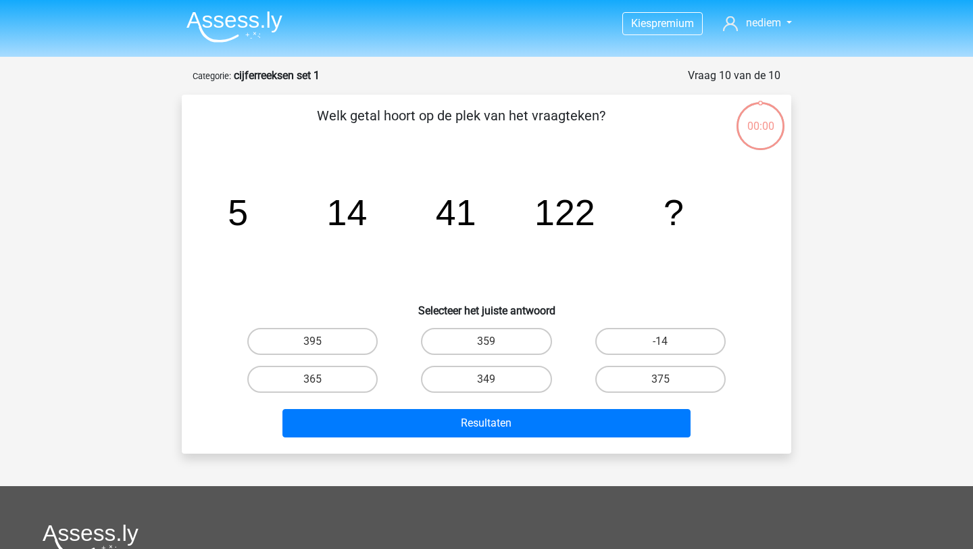
scroll to position [68, 0]
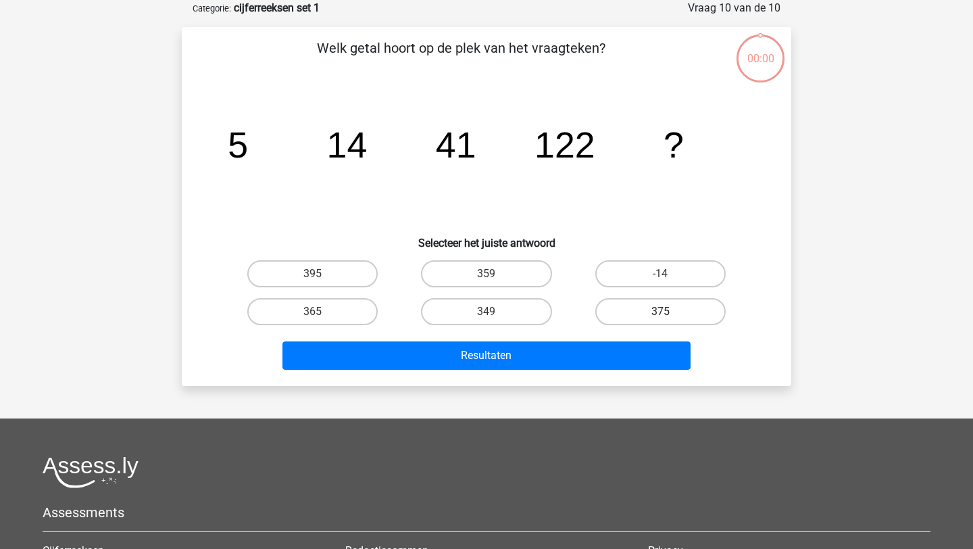
click at [669, 299] on label "375" at bounding box center [661, 311] width 130 height 27
click at [669, 312] on input "375" at bounding box center [664, 316] width 9 height 9
radio input "true"
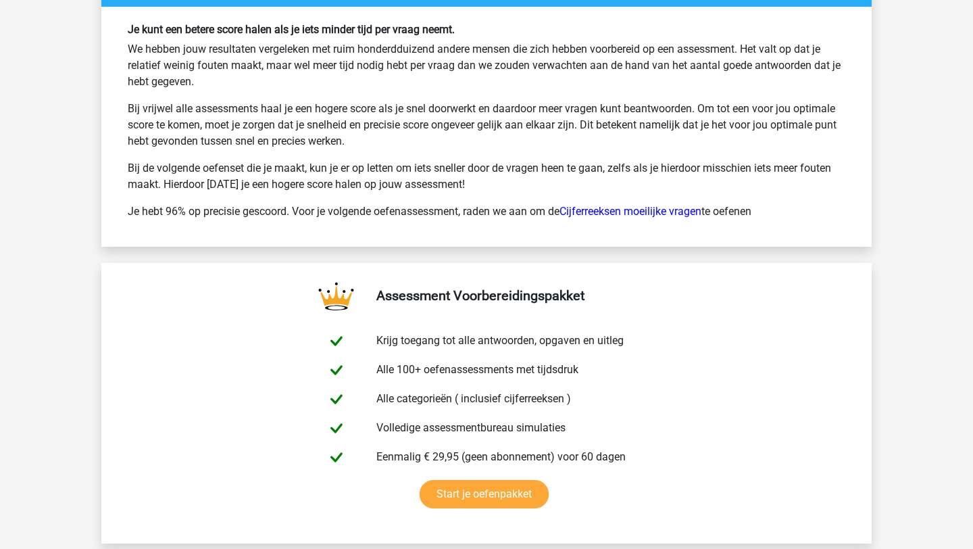
scroll to position [2087, 0]
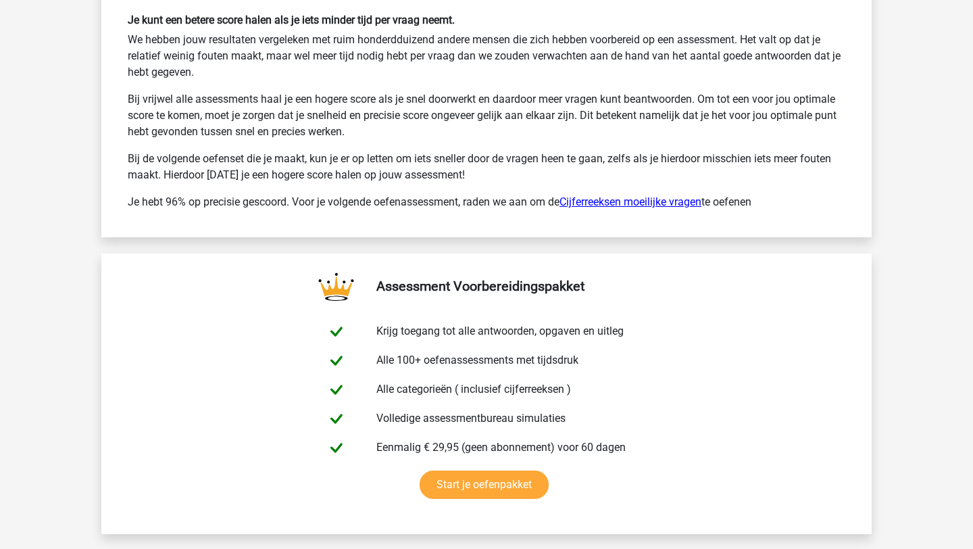
click at [671, 203] on link "Cijferreeksen moeilijke vragen" at bounding box center [631, 201] width 142 height 13
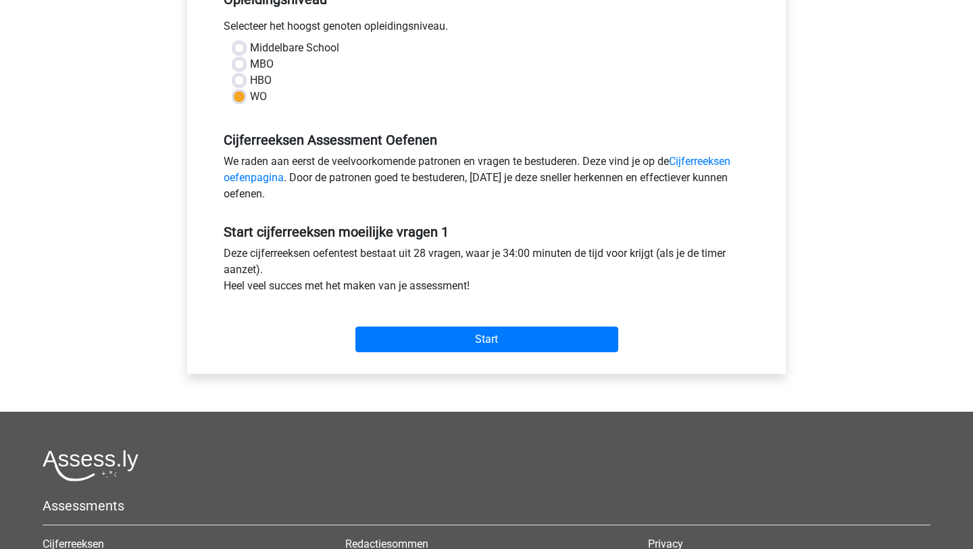
scroll to position [353, 0]
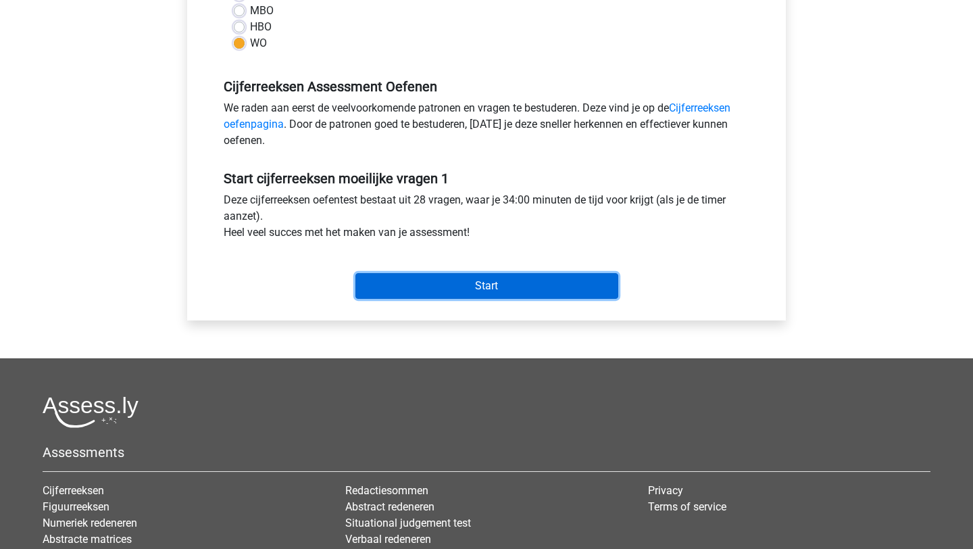
click at [523, 285] on input "Start" at bounding box center [487, 286] width 263 height 26
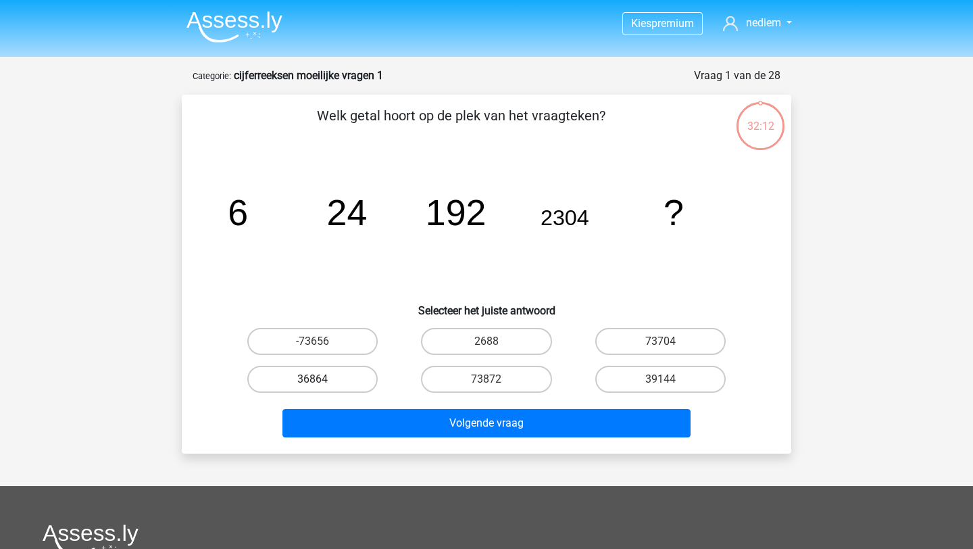
click at [333, 387] on label "36864" at bounding box center [312, 379] width 130 height 27
click at [322, 387] on input "36864" at bounding box center [317, 383] width 9 height 9
radio input "true"
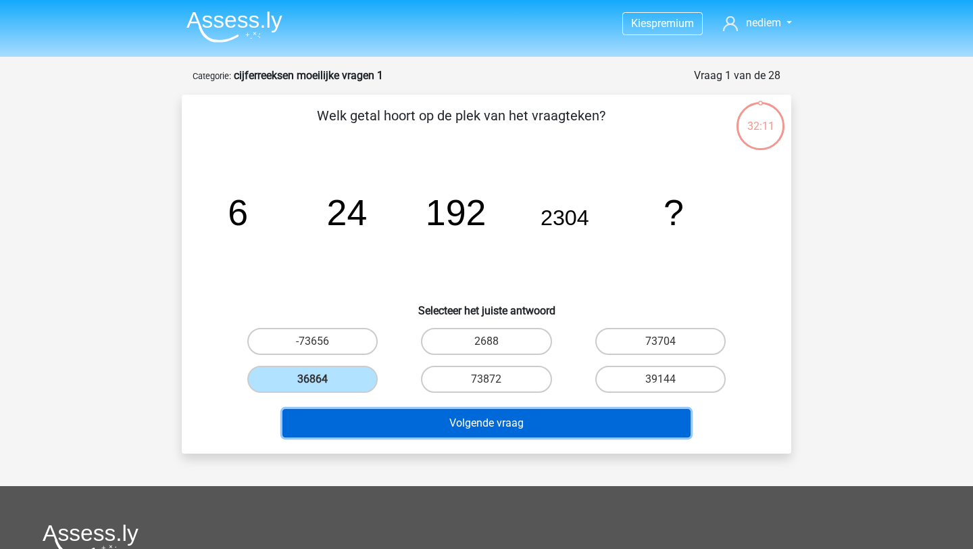
click at [354, 431] on button "Volgende vraag" at bounding box center [487, 423] width 409 height 28
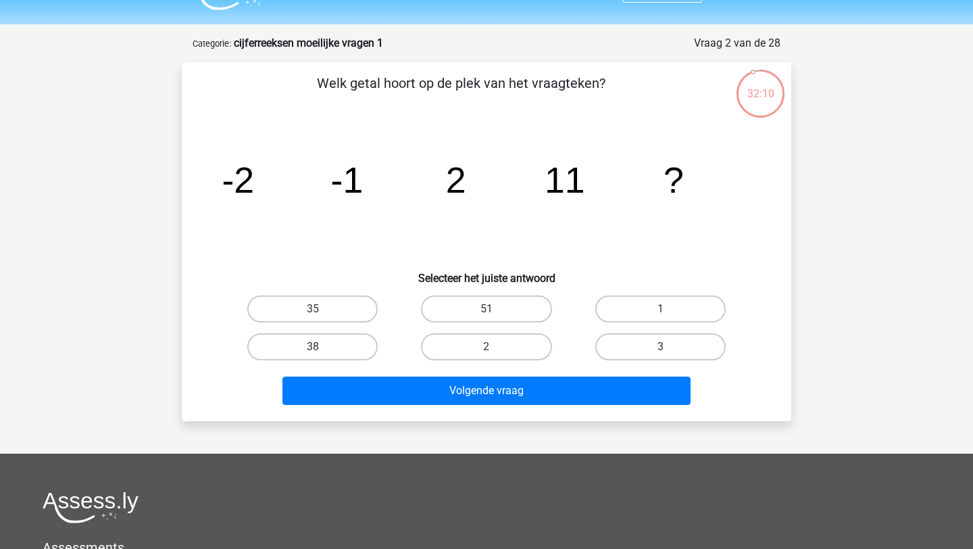
scroll to position [28, 0]
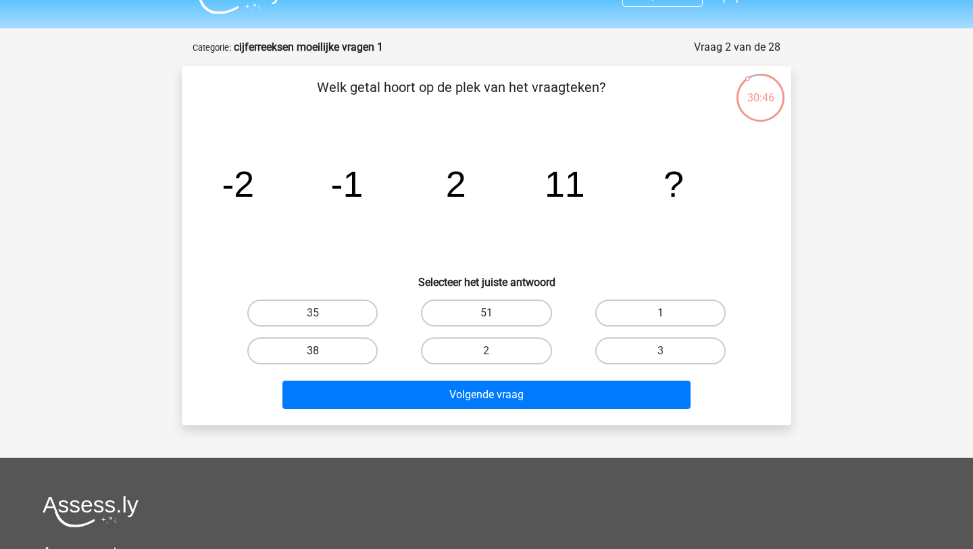
click at [353, 347] on label "38" at bounding box center [312, 350] width 130 height 27
click at [322, 351] on input "38" at bounding box center [317, 355] width 9 height 9
radio input "true"
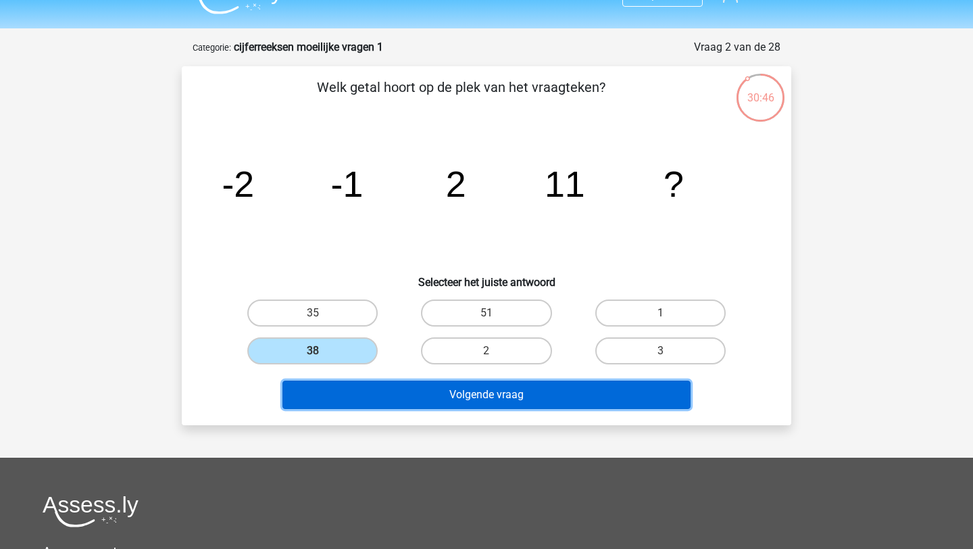
click at [394, 387] on button "Volgende vraag" at bounding box center [487, 395] width 409 height 28
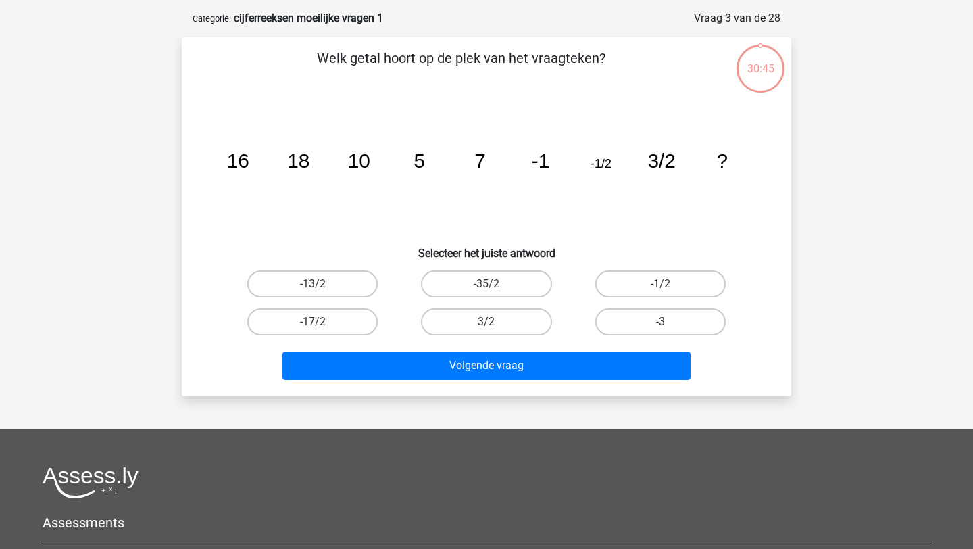
scroll to position [68, 0]
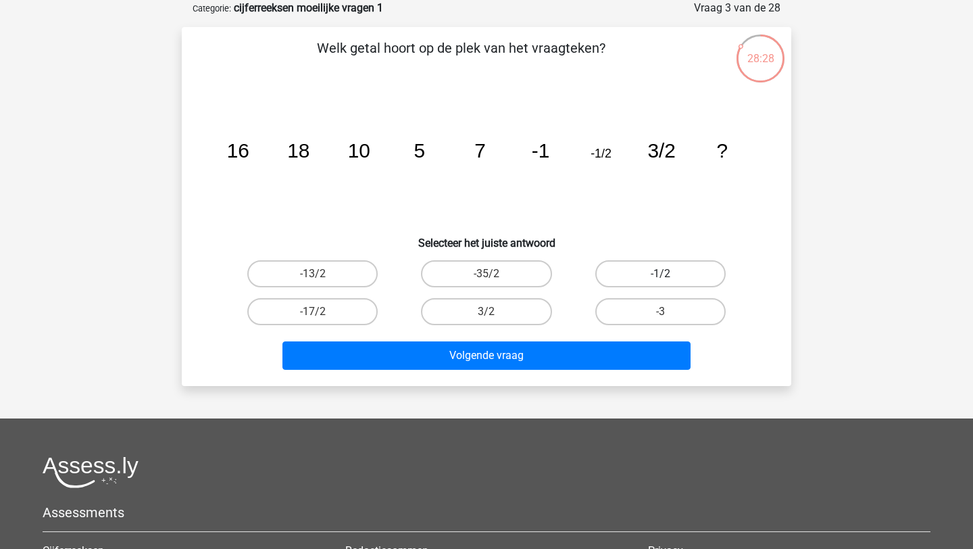
click at [662, 270] on label "-1/2" at bounding box center [661, 273] width 130 height 27
click at [662, 274] on input "-1/2" at bounding box center [664, 278] width 9 height 9
radio input "true"
click at [345, 272] on label "-13/2" at bounding box center [312, 273] width 130 height 27
click at [322, 274] on input "-13/2" at bounding box center [317, 278] width 9 height 9
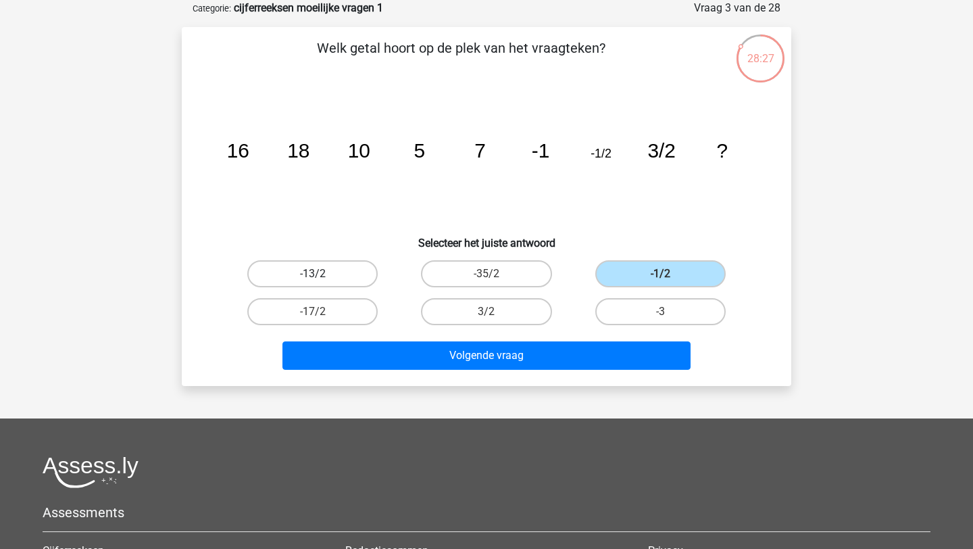
radio input "true"
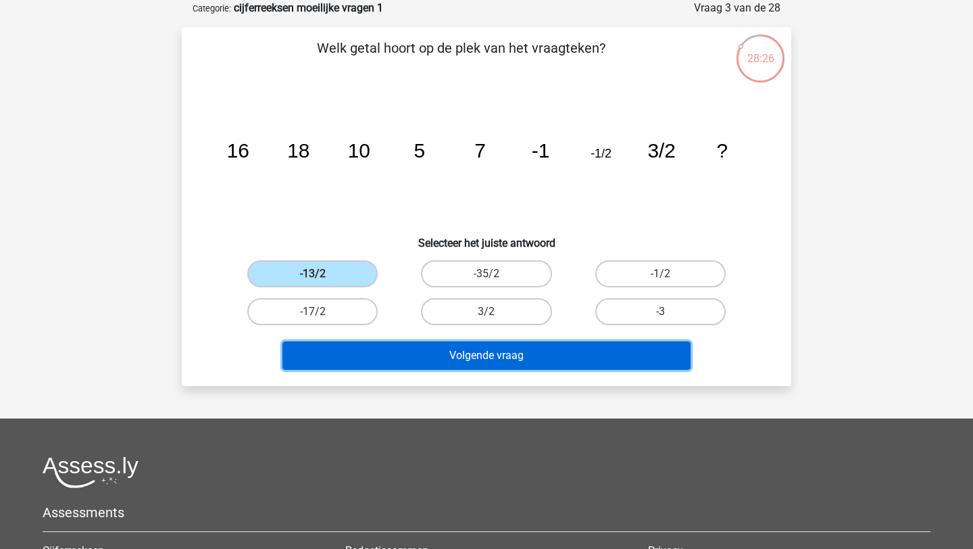
click at [441, 347] on button "Volgende vraag" at bounding box center [487, 355] width 409 height 28
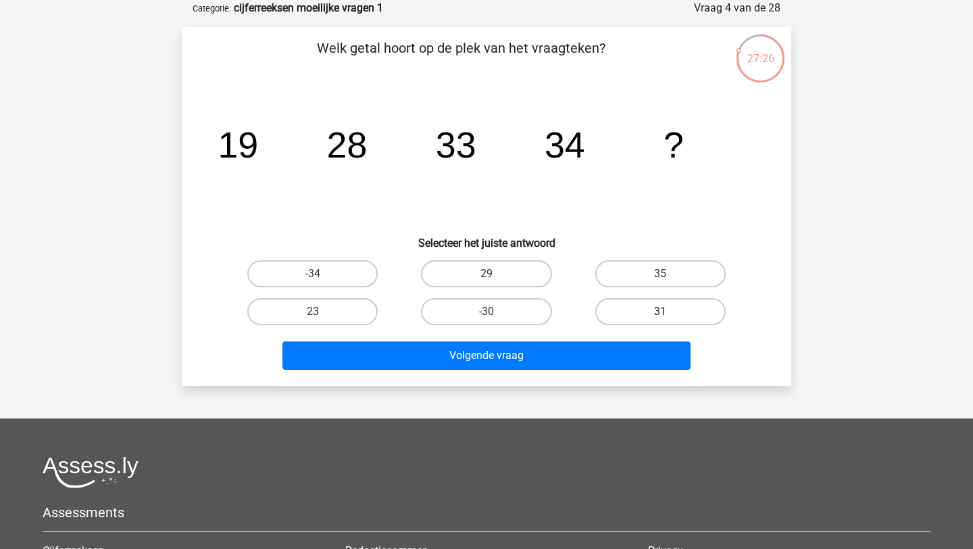
click at [657, 317] on label "31" at bounding box center [661, 311] width 130 height 27
click at [660, 317] on input "31" at bounding box center [664, 316] width 9 height 9
radio input "true"
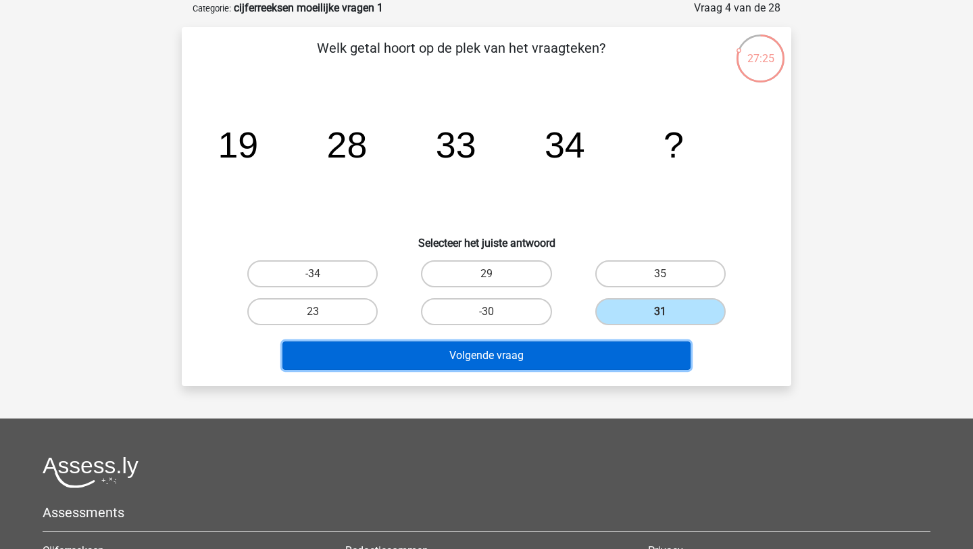
click at [627, 341] on button "Volgende vraag" at bounding box center [487, 355] width 409 height 28
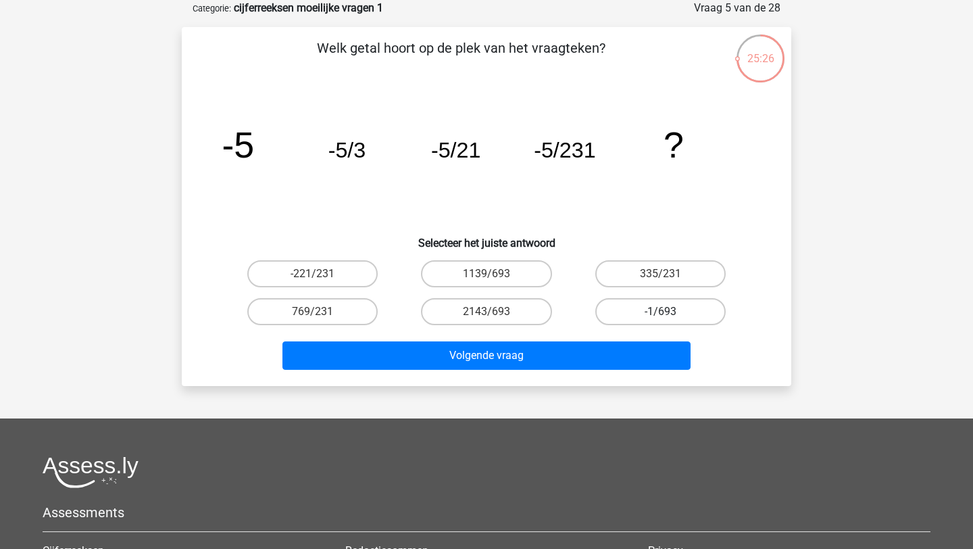
click at [658, 313] on label "-1/693" at bounding box center [661, 311] width 130 height 27
click at [660, 313] on input "-1/693" at bounding box center [664, 316] width 9 height 9
radio input "true"
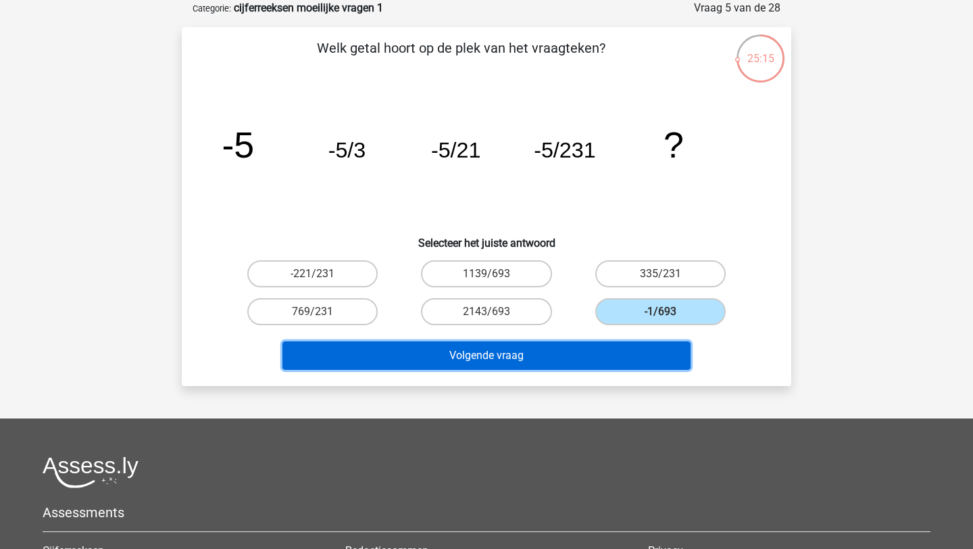
click at [477, 356] on button "Volgende vraag" at bounding box center [487, 355] width 409 height 28
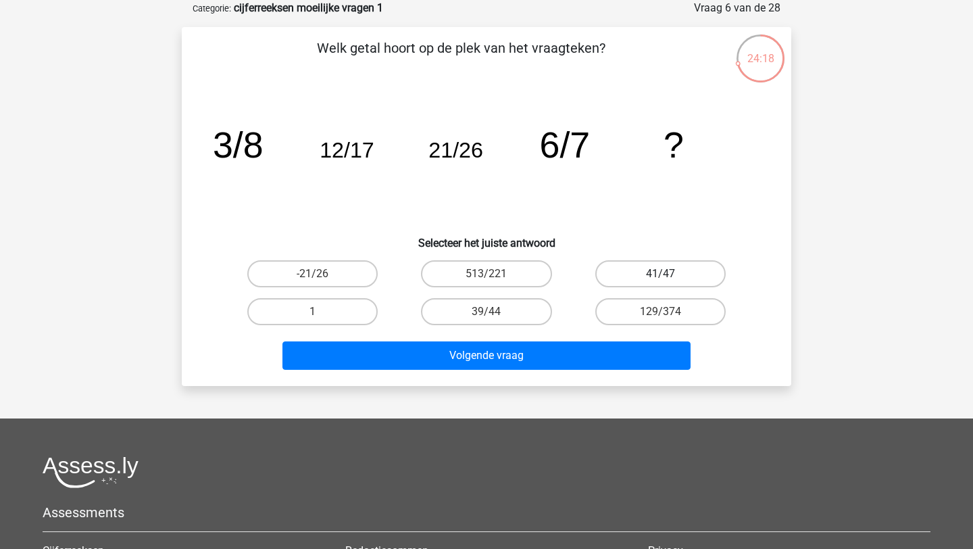
click at [669, 279] on label "41/47" at bounding box center [661, 273] width 130 height 27
click at [669, 279] on input "41/47" at bounding box center [664, 278] width 9 height 9
radio input "true"
click at [605, 379] on div "Welk getal hoort op de plek van het vraagteken? image/svg+xml 3/8 12/17 21/26 6…" at bounding box center [487, 206] width 610 height 359
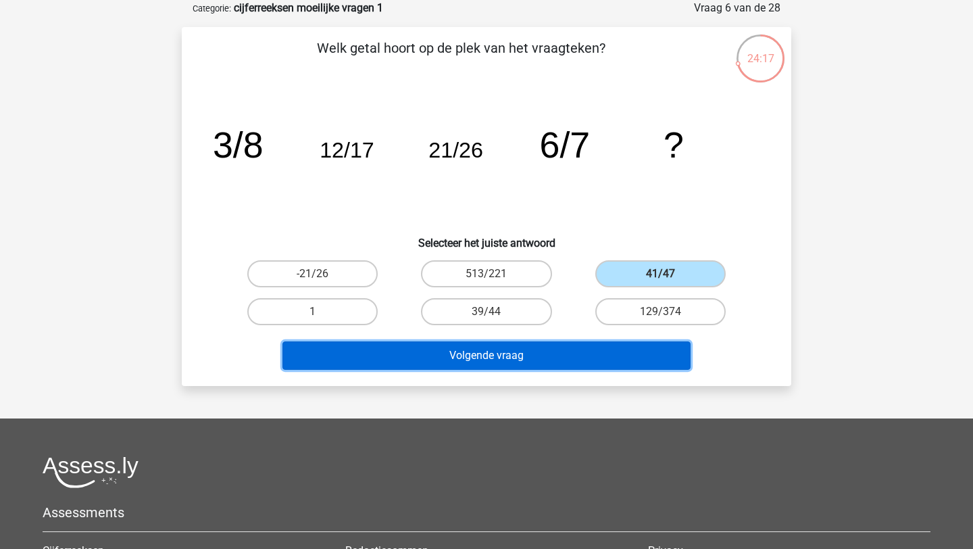
click at [619, 358] on button "Volgende vraag" at bounding box center [487, 355] width 409 height 28
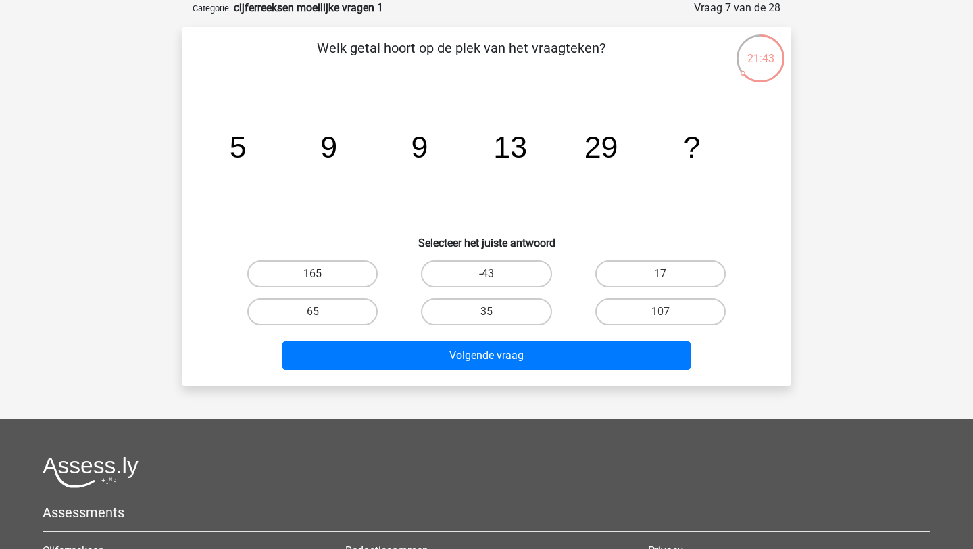
click at [325, 279] on label "165" at bounding box center [312, 273] width 130 height 27
click at [322, 279] on input "165" at bounding box center [317, 278] width 9 height 9
radio input "true"
click at [654, 304] on label "107" at bounding box center [661, 311] width 130 height 27
click at [660, 312] on input "107" at bounding box center [664, 316] width 9 height 9
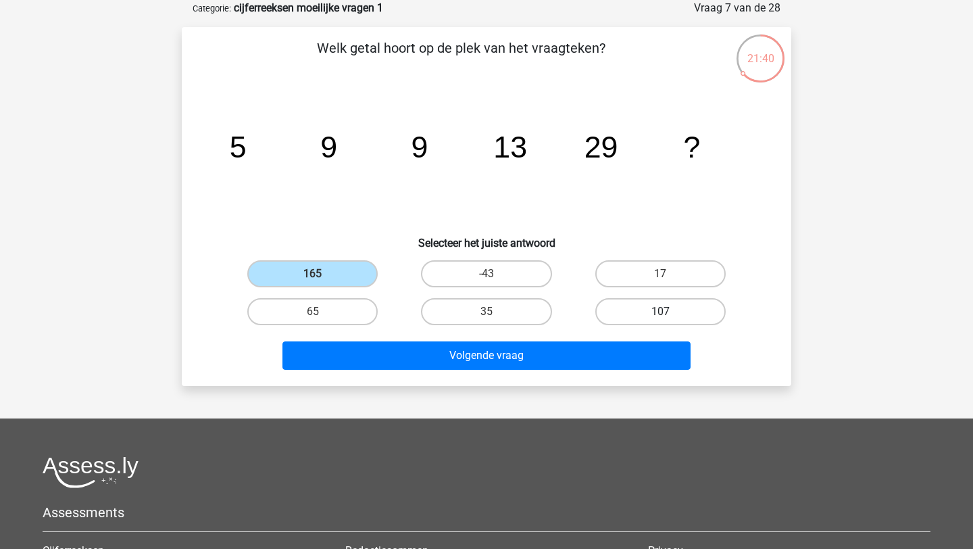
radio input "true"
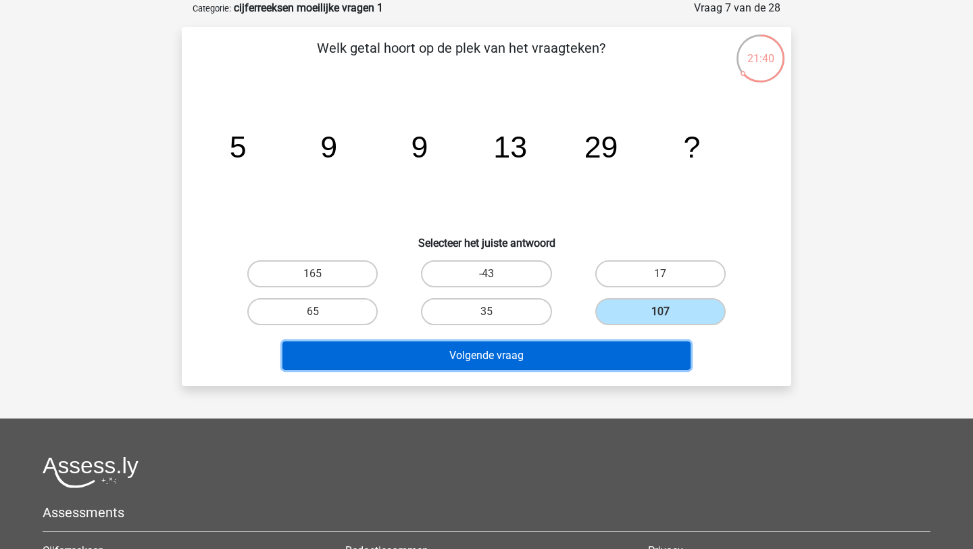
click at [567, 346] on button "Volgende vraag" at bounding box center [487, 355] width 409 height 28
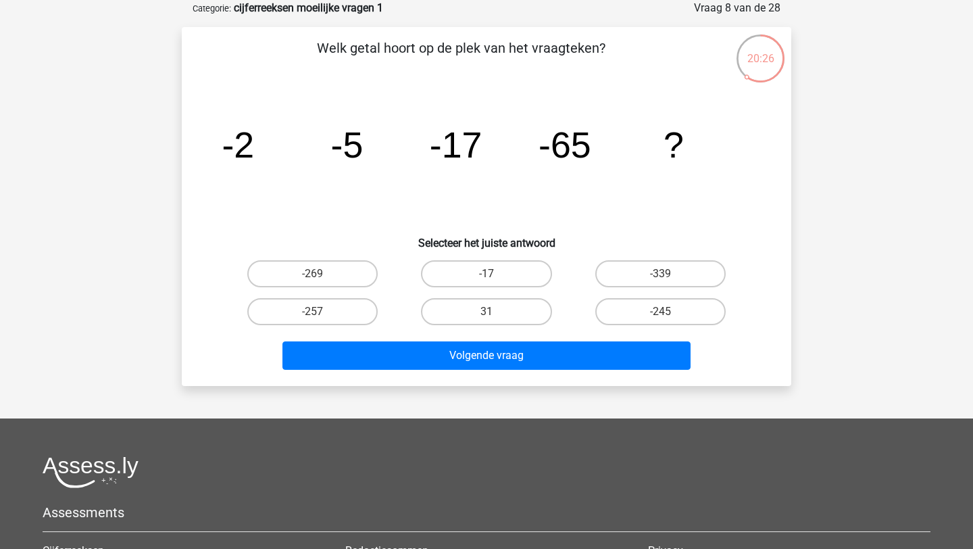
click at [317, 314] on input "-257" at bounding box center [317, 316] width 9 height 9
radio input "true"
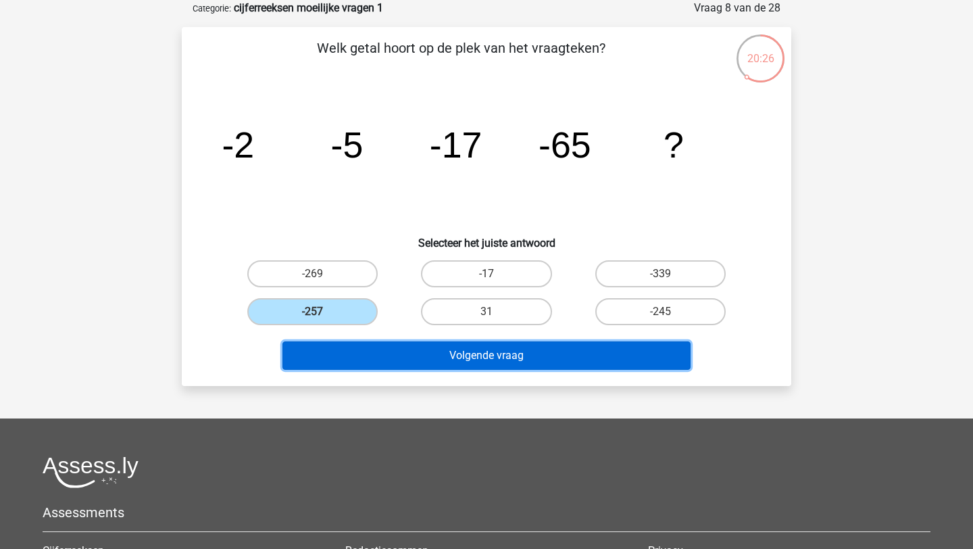
click at [397, 361] on button "Volgende vraag" at bounding box center [487, 355] width 409 height 28
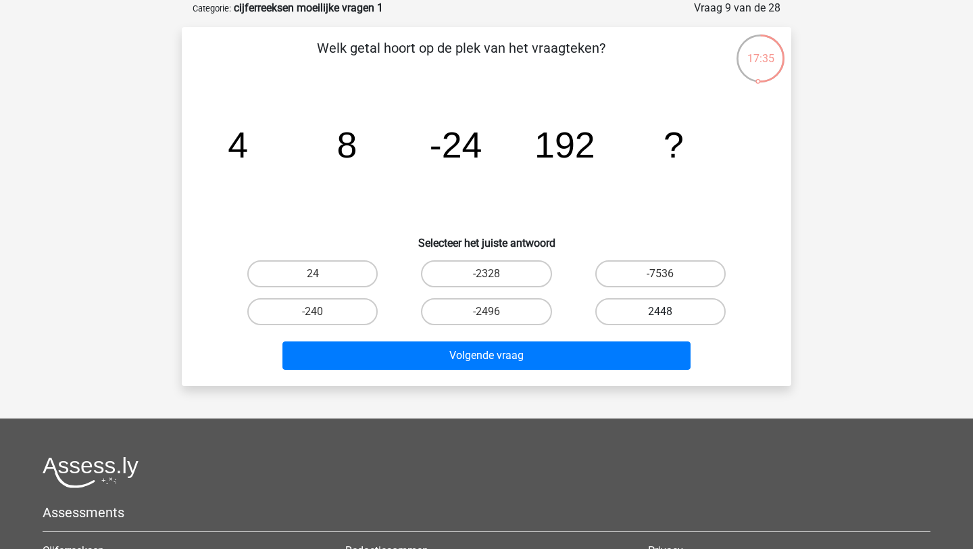
click at [624, 308] on label "2448" at bounding box center [661, 311] width 130 height 27
click at [660, 312] on input "2448" at bounding box center [664, 316] width 9 height 9
radio input "true"
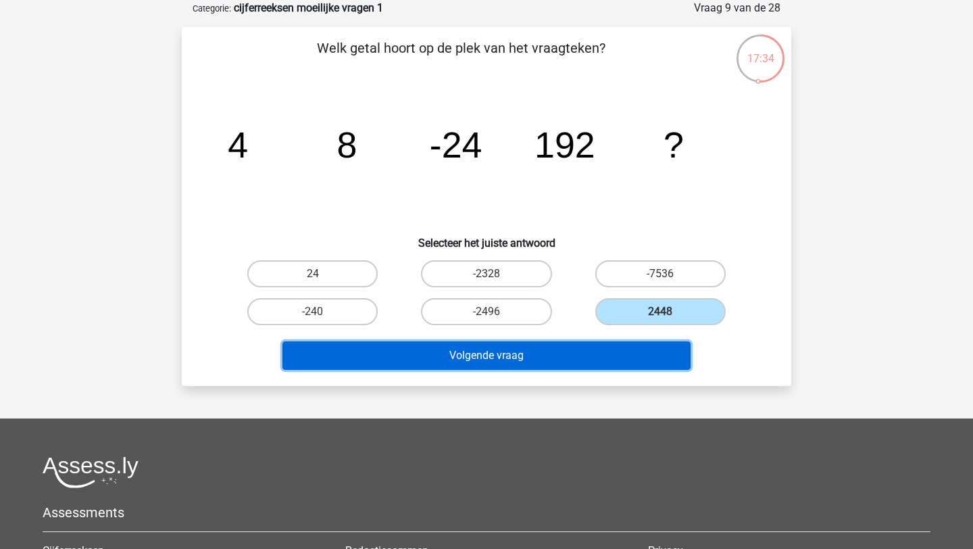
click at [578, 355] on button "Volgende vraag" at bounding box center [487, 355] width 409 height 28
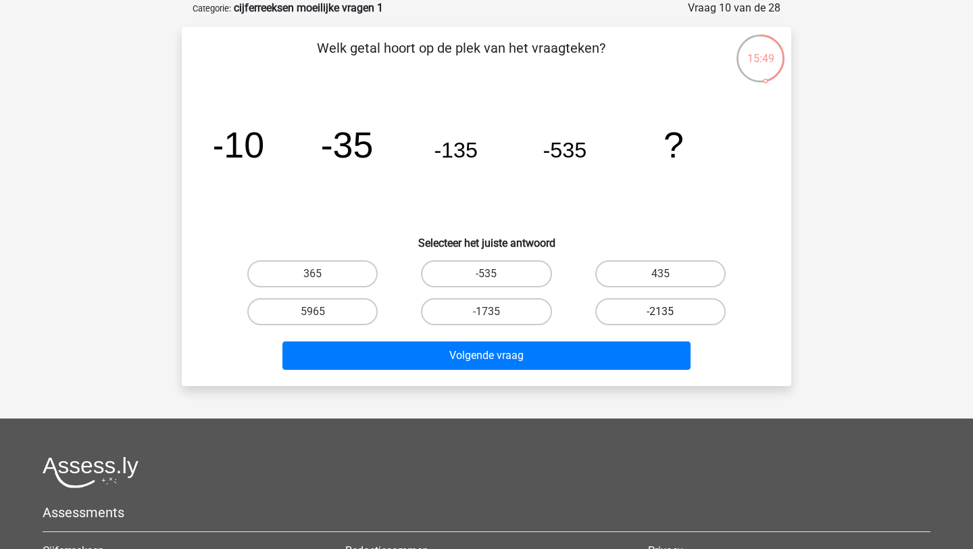
click at [652, 310] on label "-2135" at bounding box center [661, 311] width 130 height 27
click at [660, 312] on input "-2135" at bounding box center [664, 316] width 9 height 9
radio input "true"
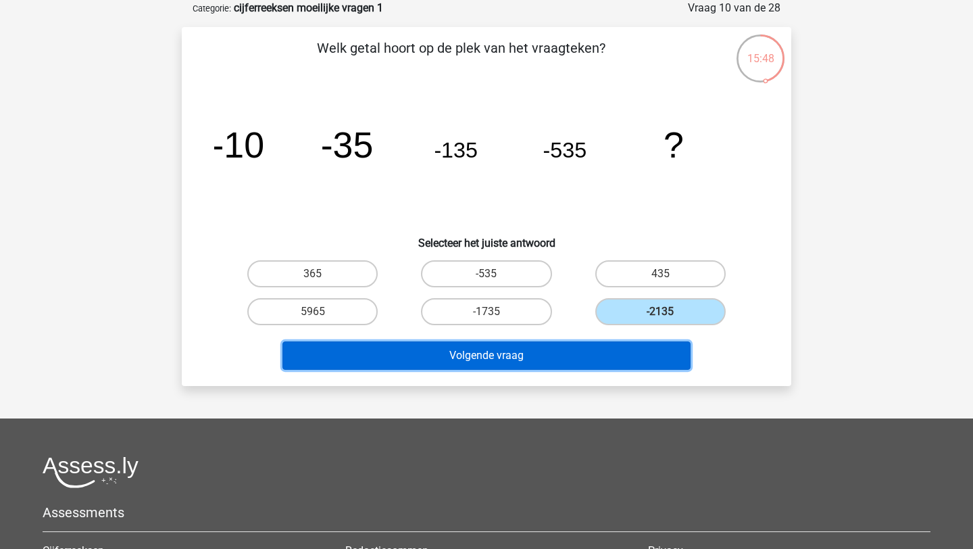
click at [615, 356] on button "Volgende vraag" at bounding box center [487, 355] width 409 height 28
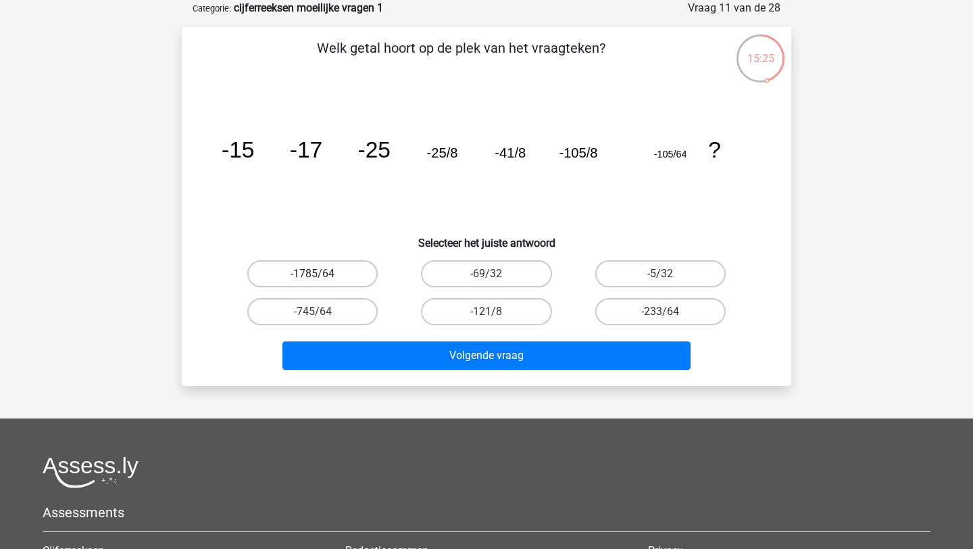
click at [347, 282] on label "-1785/64" at bounding box center [312, 273] width 130 height 27
click at [322, 282] on input "-1785/64" at bounding box center [317, 278] width 9 height 9
radio input "true"
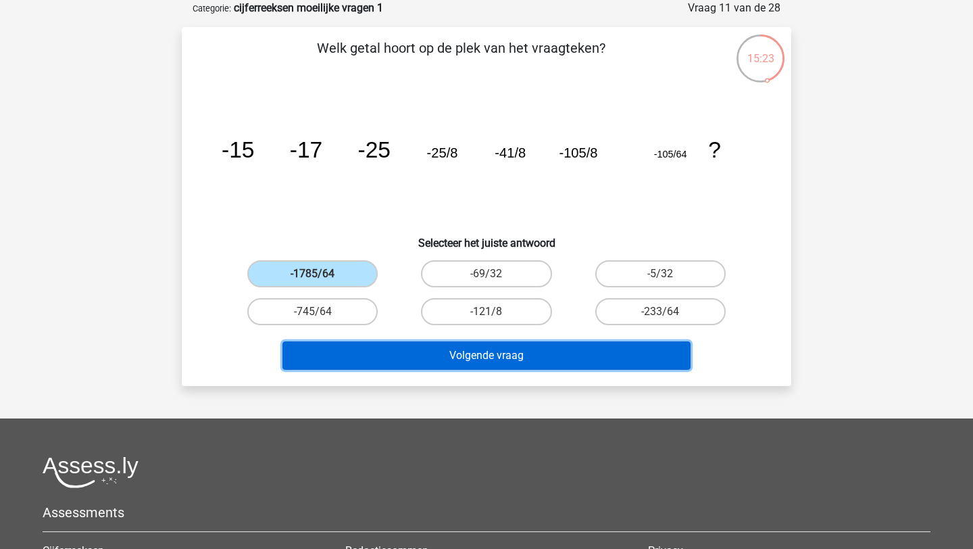
click at [414, 357] on button "Volgende vraag" at bounding box center [487, 355] width 409 height 28
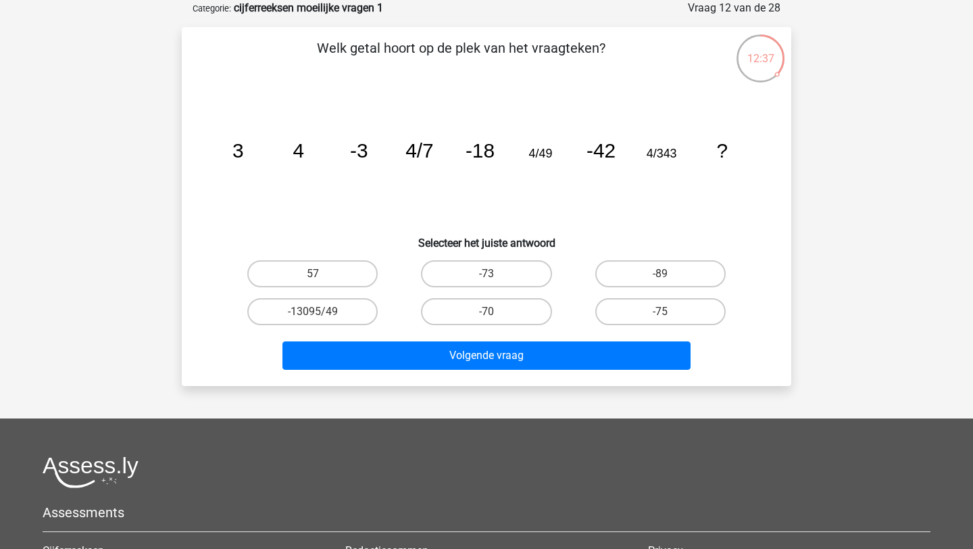
click at [487, 275] on input "-73" at bounding box center [491, 278] width 9 height 9
radio input "true"
click at [634, 276] on label "-89" at bounding box center [661, 273] width 130 height 27
click at [660, 276] on input "-89" at bounding box center [664, 278] width 9 height 9
radio input "true"
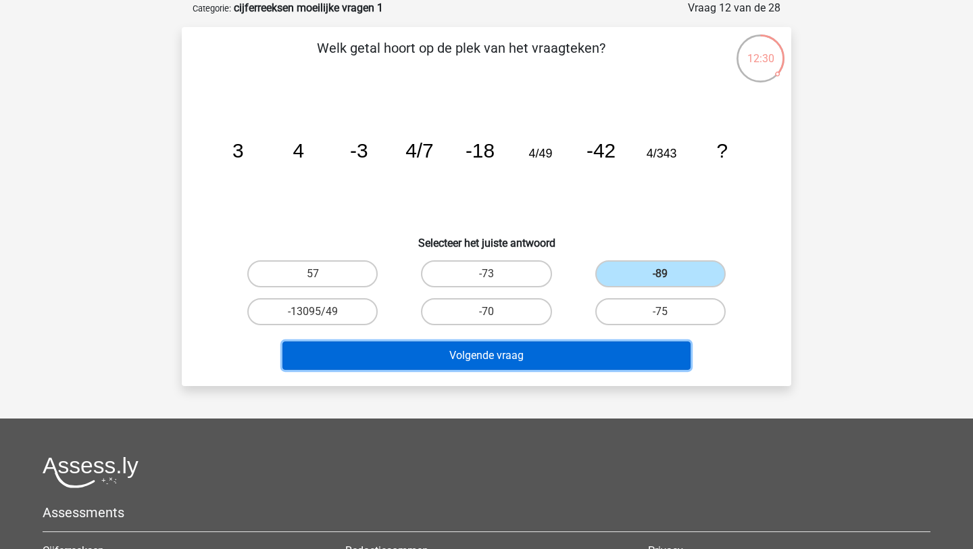
click at [593, 364] on button "Volgende vraag" at bounding box center [487, 355] width 409 height 28
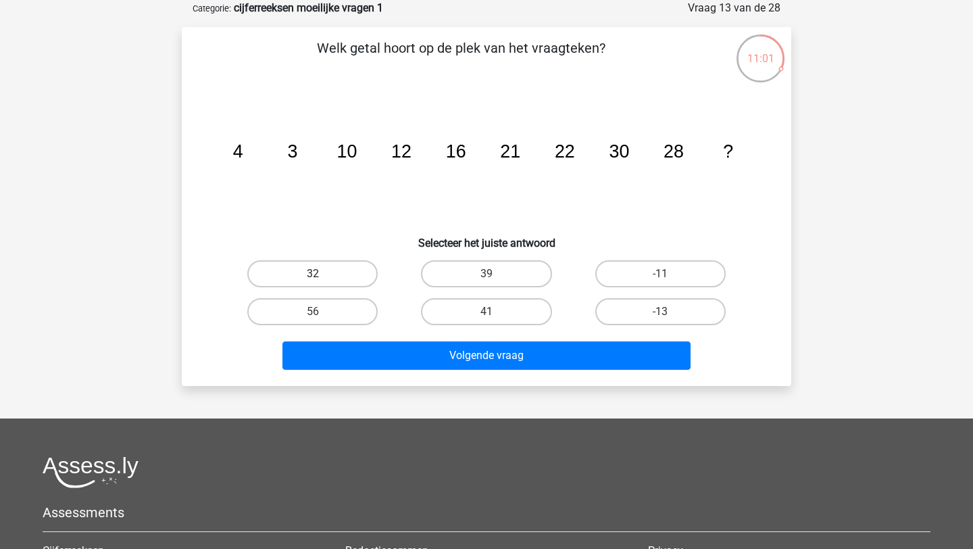
click at [354, 272] on label "32" at bounding box center [312, 273] width 130 height 27
click at [322, 274] on input "32" at bounding box center [317, 278] width 9 height 9
radio input "true"
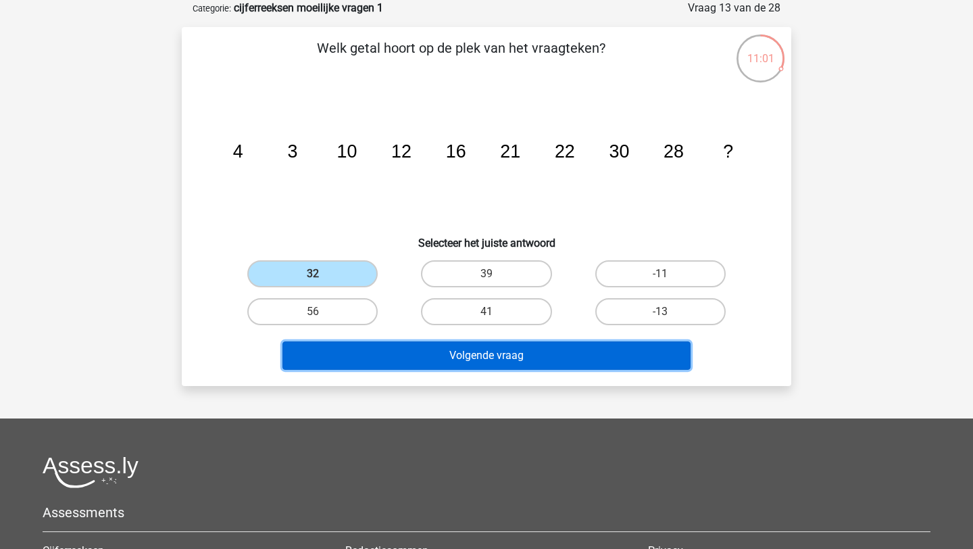
click at [406, 359] on button "Volgende vraag" at bounding box center [487, 355] width 409 height 28
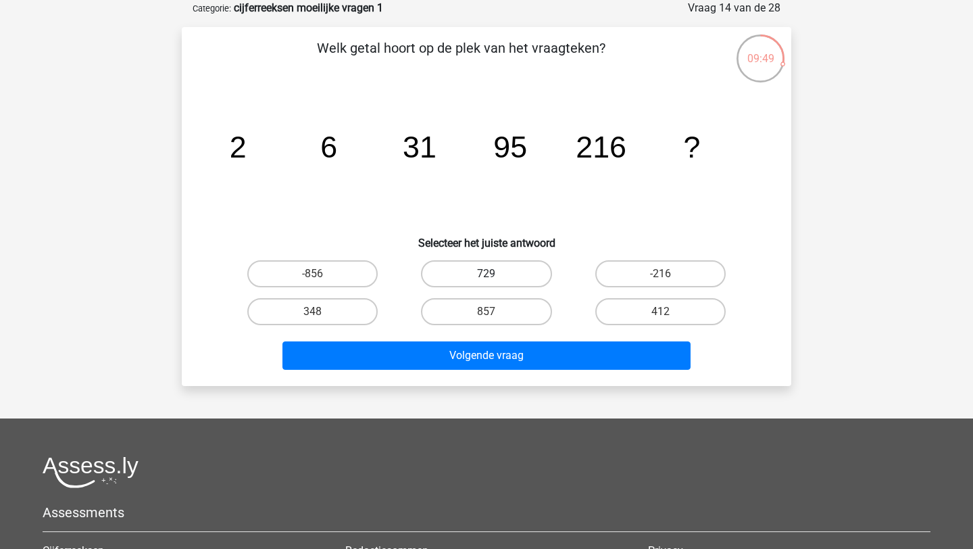
click at [497, 276] on label "729" at bounding box center [486, 273] width 130 height 27
click at [495, 276] on input "729" at bounding box center [491, 278] width 9 height 9
radio input "true"
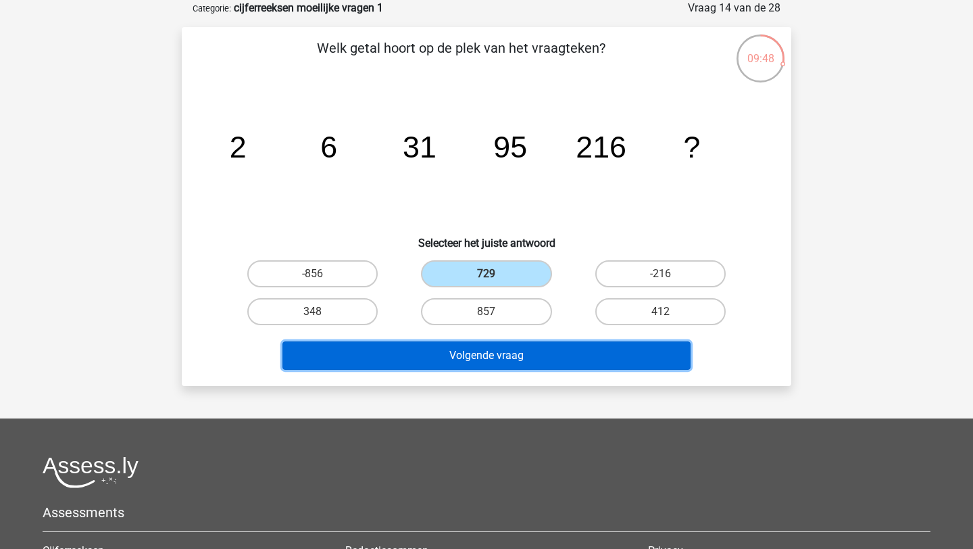
click at [491, 342] on button "Volgende vraag" at bounding box center [487, 355] width 409 height 28
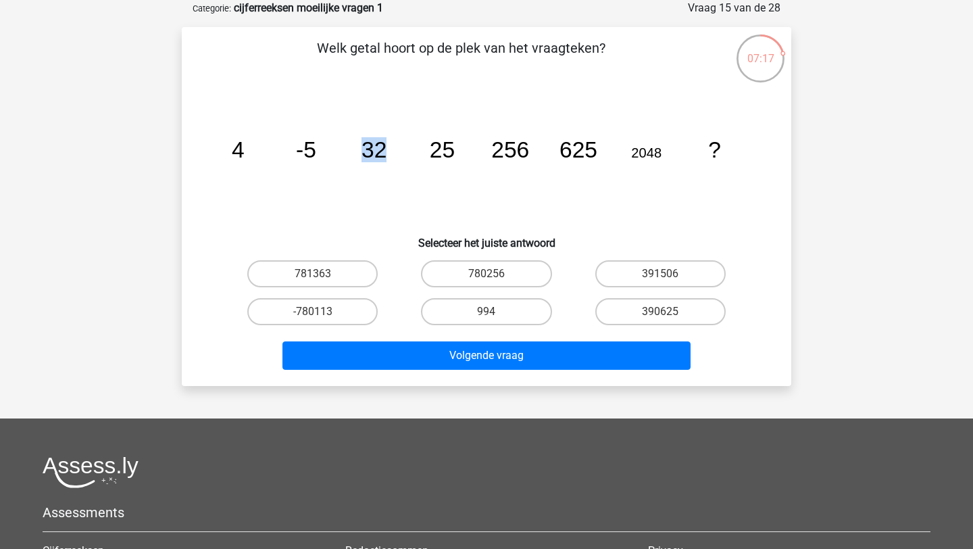
drag, startPoint x: 386, startPoint y: 153, endPoint x: 333, endPoint y: 153, distance: 52.7
click at [333, 153] on icon "image/svg+xml 4 -5 32 25 256 625 2048 ?" at bounding box center [486, 157] width 545 height 137
drag, startPoint x: 301, startPoint y: 153, endPoint x: 322, endPoint y: 155, distance: 21.1
click at [323, 155] on icon "image/svg+xml 4 -5 32 25 256 625 2048 ?" at bounding box center [486, 157] width 545 height 137
click at [322, 155] on icon "image/svg+xml 4 -5 32 25 256 625 2048 ?" at bounding box center [486, 157] width 545 height 137
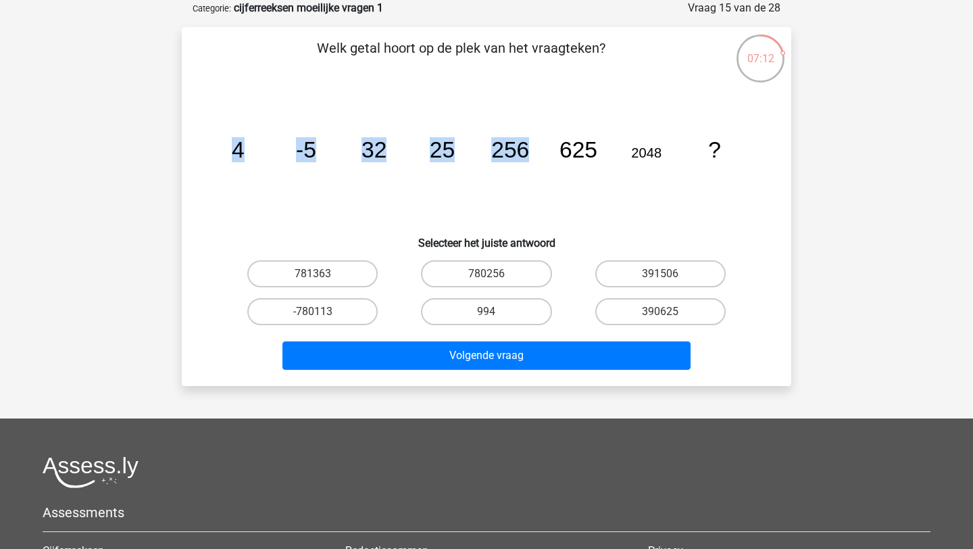
drag, startPoint x: 228, startPoint y: 151, endPoint x: 535, endPoint y: 164, distance: 307.2
click at [535, 164] on icon "image/svg+xml 4 -5 32 25 256 625 2048 ?" at bounding box center [486, 157] width 545 height 137
drag, startPoint x: 560, startPoint y: 152, endPoint x: 360, endPoint y: 146, distance: 199.5
click at [360, 146] on icon "image/svg+xml 4 -5 32 25 256 625 2048 ?" at bounding box center [486, 157] width 545 height 137
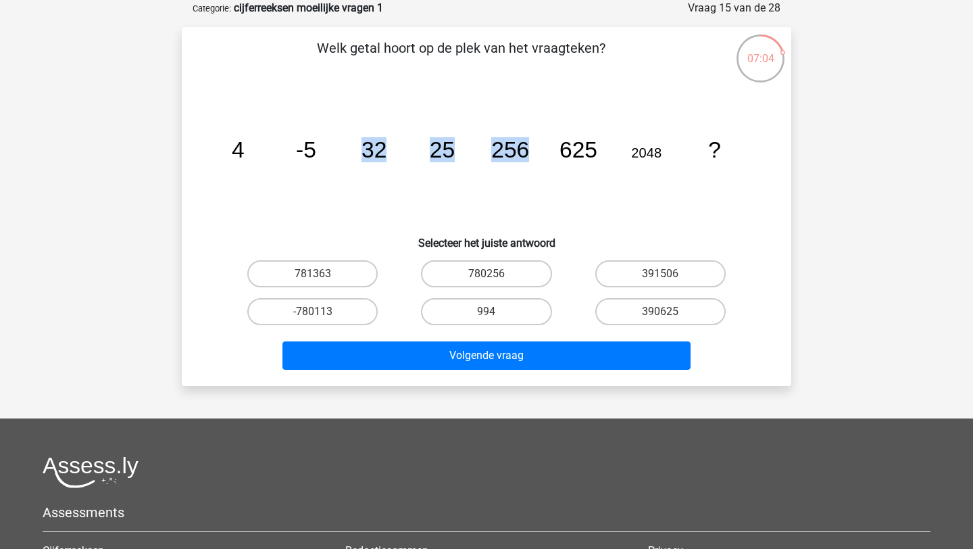
click at [360, 146] on icon "image/svg+xml 4 -5 32 25 256 625 2048 ?" at bounding box center [486, 157] width 545 height 137
drag, startPoint x: 235, startPoint y: 151, endPoint x: 670, endPoint y: 168, distance: 435.0
click at [670, 168] on icon "image/svg+xml 4 -5 32 25 256 625 2048 ?" at bounding box center [486, 157] width 545 height 137
click at [685, 315] on label "390625" at bounding box center [661, 311] width 130 height 27
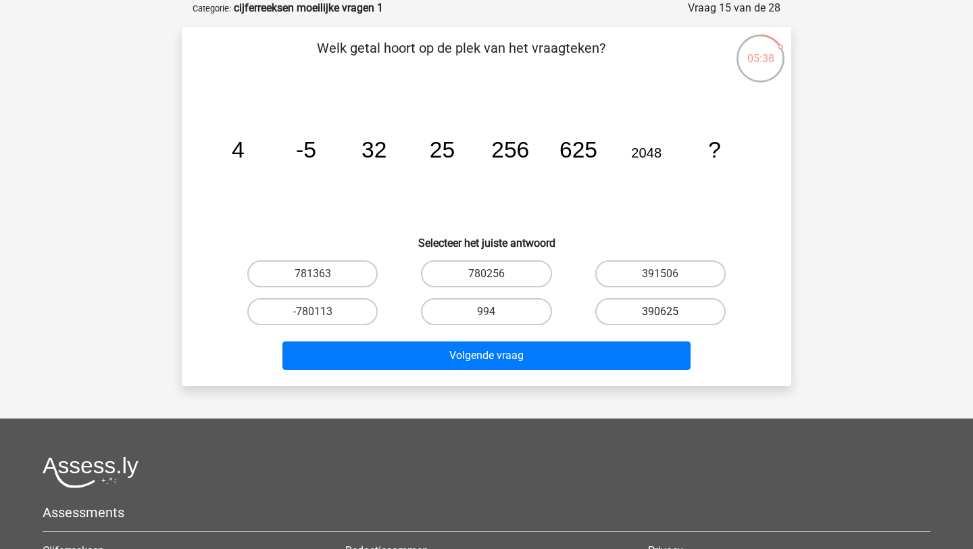
click at [669, 315] on input "390625" at bounding box center [664, 316] width 9 height 9
radio input "true"
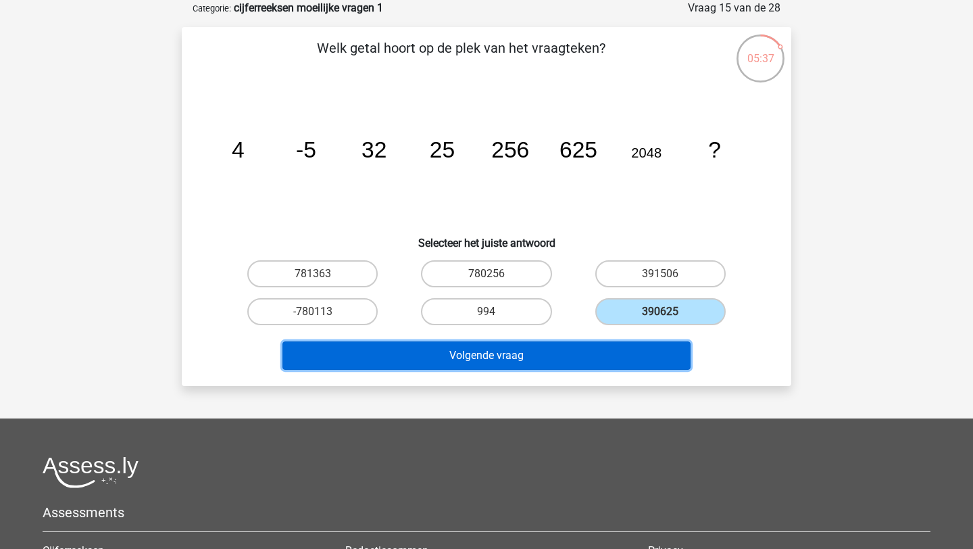
click at [627, 346] on button "Volgende vraag" at bounding box center [487, 355] width 409 height 28
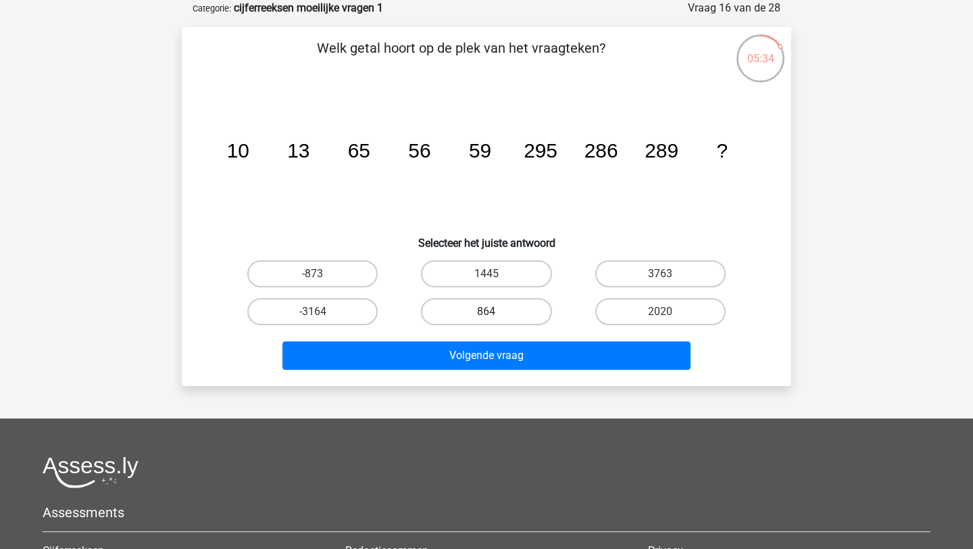
click at [461, 305] on label "864" at bounding box center [486, 311] width 130 height 27
click at [487, 312] on input "864" at bounding box center [491, 316] width 9 height 9
radio input "true"
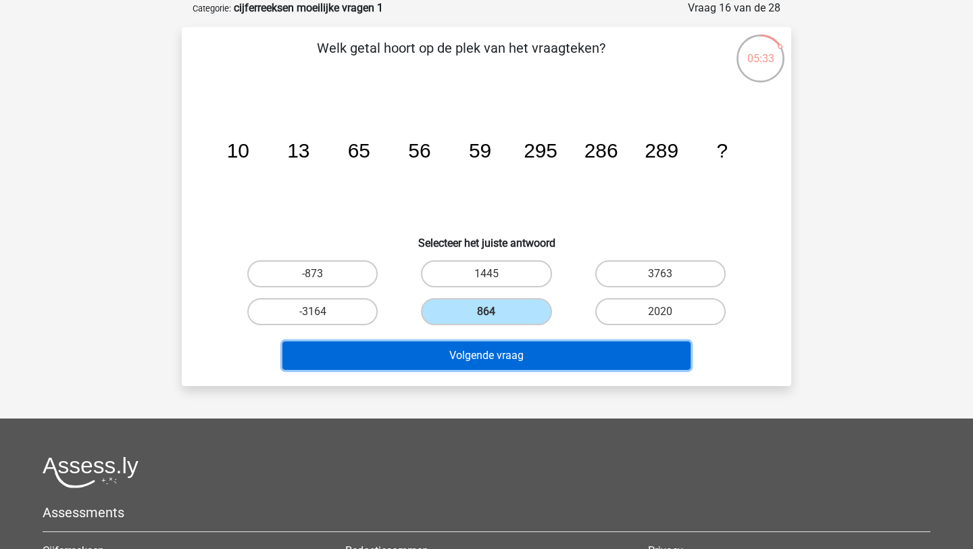
click at [513, 346] on button "Volgende vraag" at bounding box center [487, 355] width 409 height 28
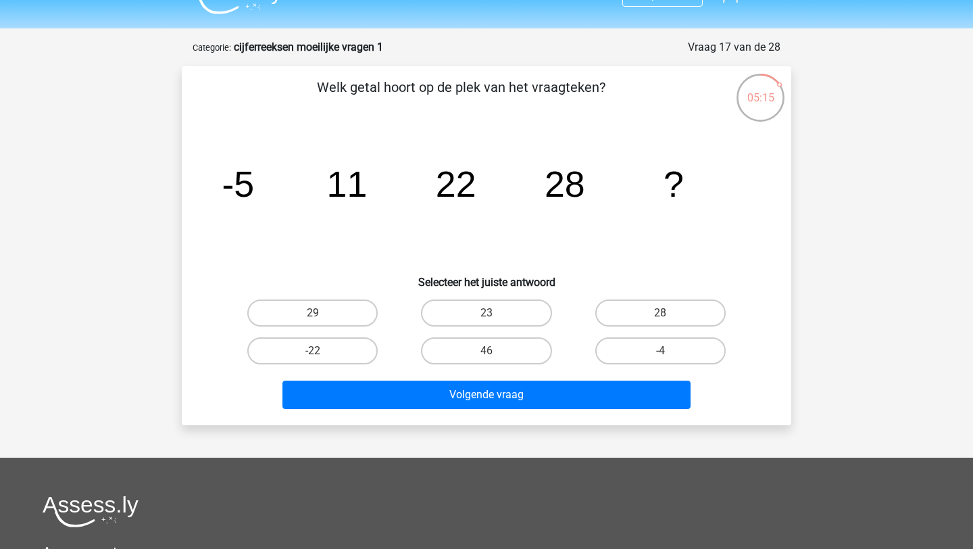
scroll to position [41, 0]
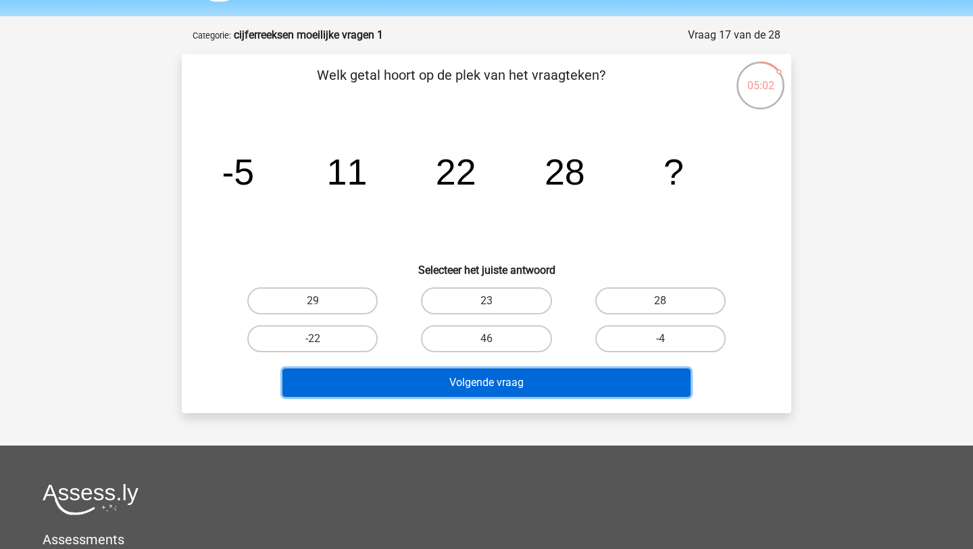
click at [390, 381] on button "Volgende vraag" at bounding box center [487, 382] width 409 height 28
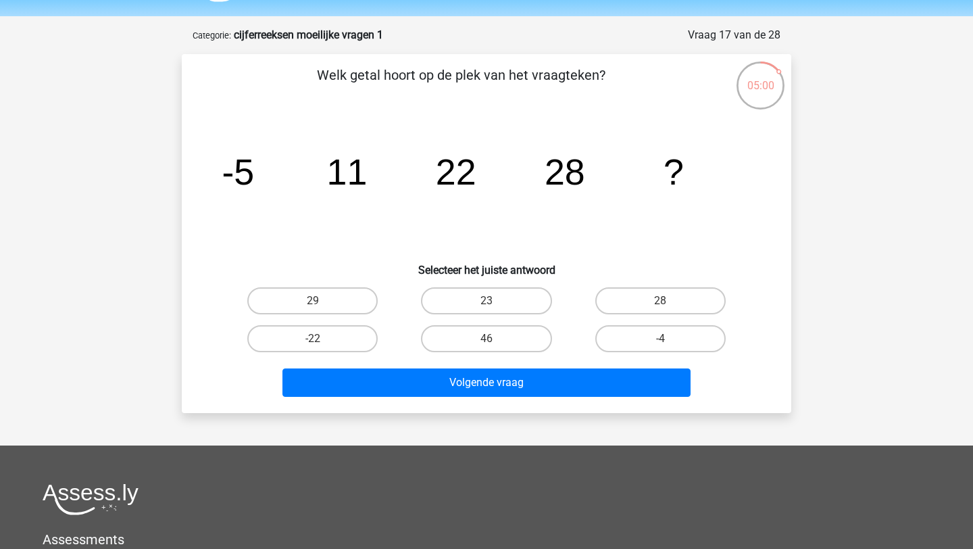
click at [396, 345] on div "-22" at bounding box center [313, 339] width 174 height 38
click at [493, 347] on label "46" at bounding box center [486, 338] width 130 height 27
click at [493, 347] on input "46" at bounding box center [491, 343] width 9 height 9
radio input "true"
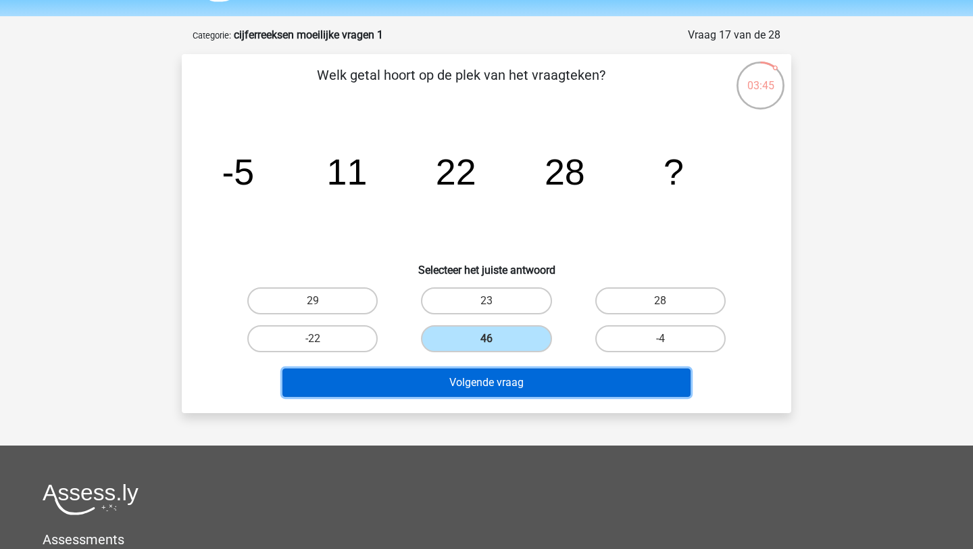
click at [496, 369] on button "Volgende vraag" at bounding box center [487, 382] width 409 height 28
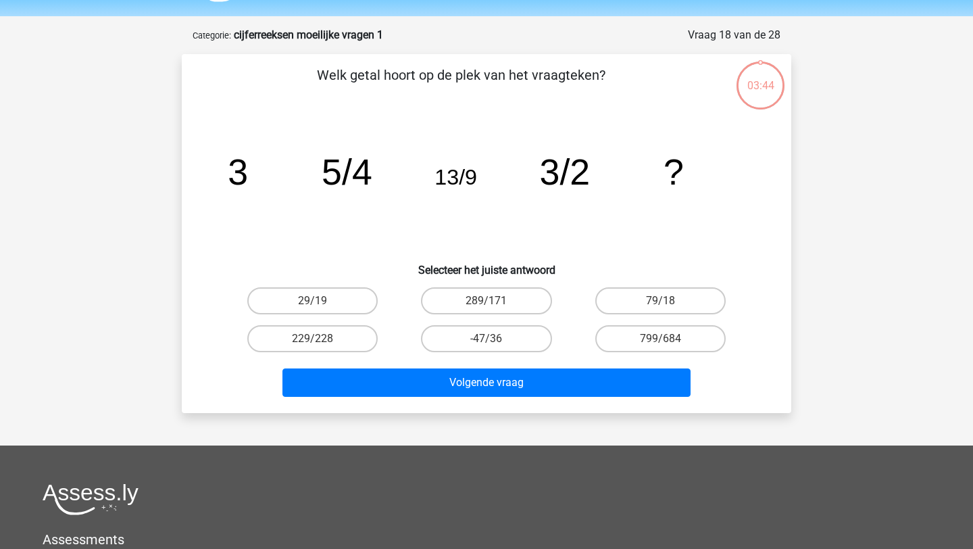
scroll to position [68, 0]
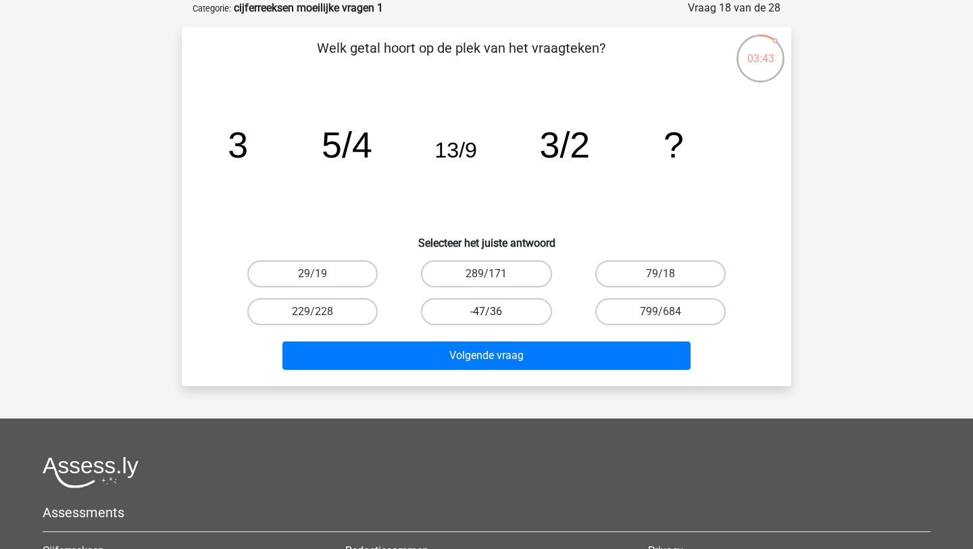
click at [501, 314] on label "-47/36" at bounding box center [486, 311] width 130 height 27
click at [495, 314] on input "-47/36" at bounding box center [491, 316] width 9 height 9
radio input "true"
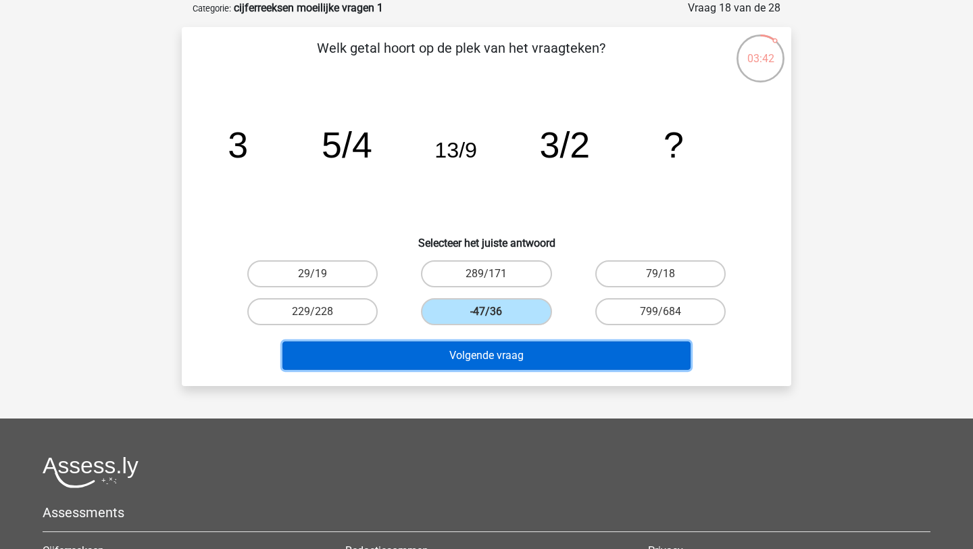
click at [514, 365] on button "Volgende vraag" at bounding box center [487, 355] width 409 height 28
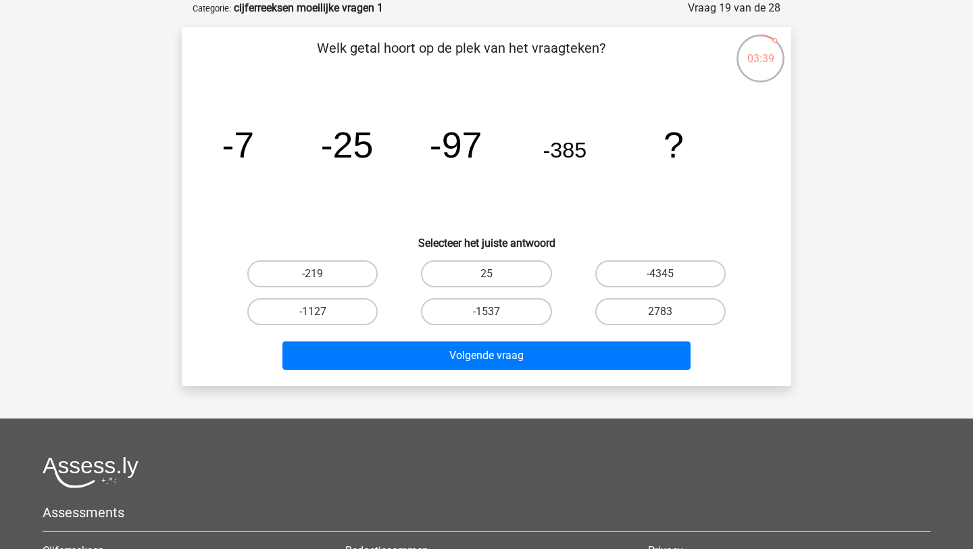
click at [318, 312] on input "-1127" at bounding box center [317, 316] width 9 height 9
radio input "true"
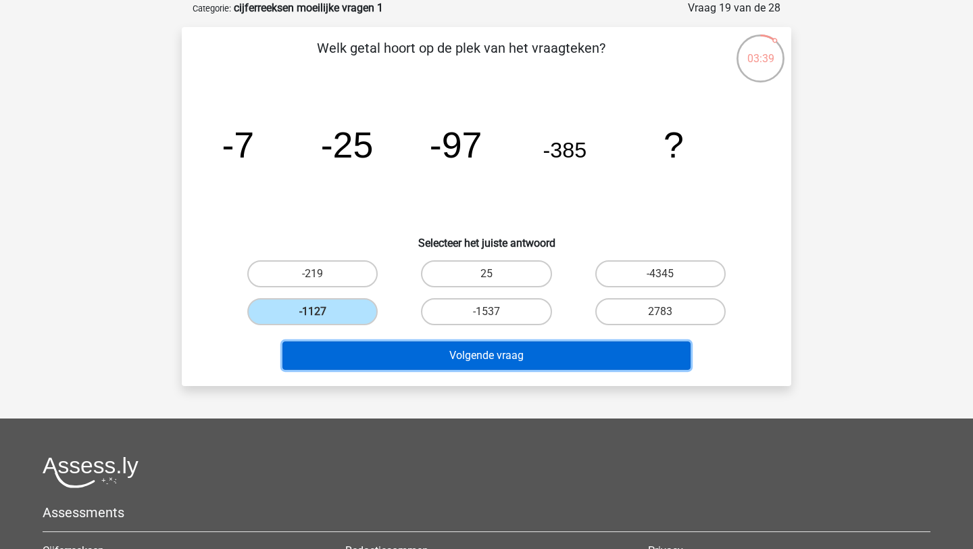
click at [368, 347] on button "Volgende vraag" at bounding box center [487, 355] width 409 height 28
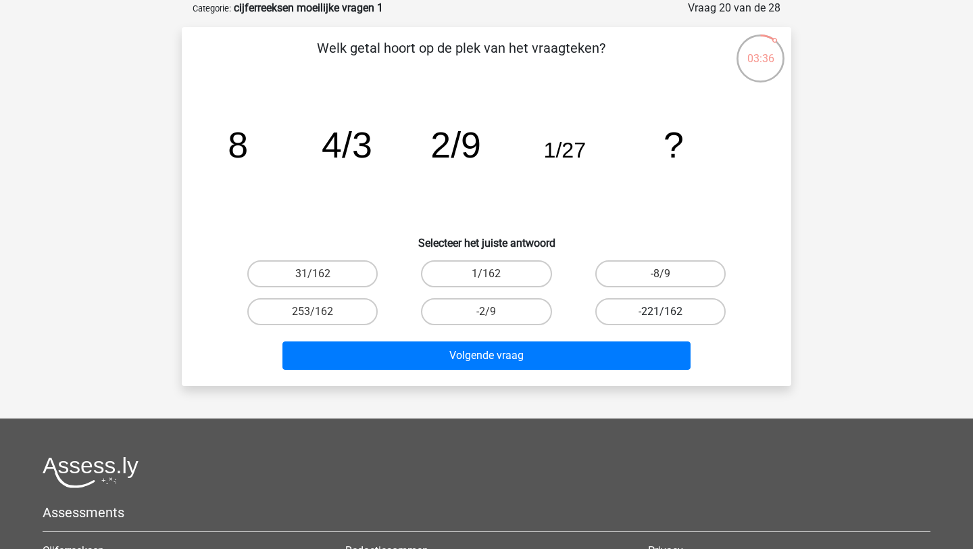
click at [678, 317] on label "-221/162" at bounding box center [661, 311] width 130 height 27
click at [669, 317] on input "-221/162" at bounding box center [664, 316] width 9 height 9
radio input "true"
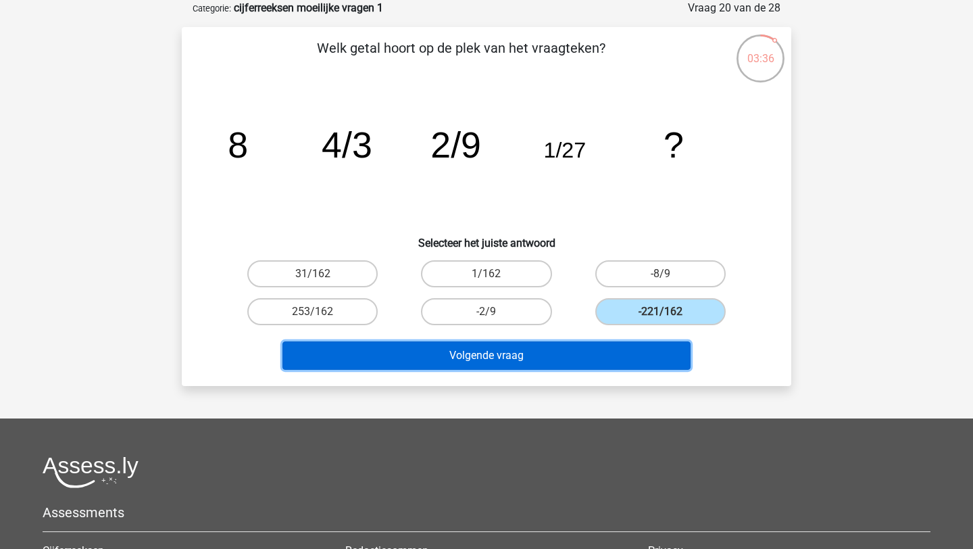
click at [656, 350] on button "Volgende vraag" at bounding box center [487, 355] width 409 height 28
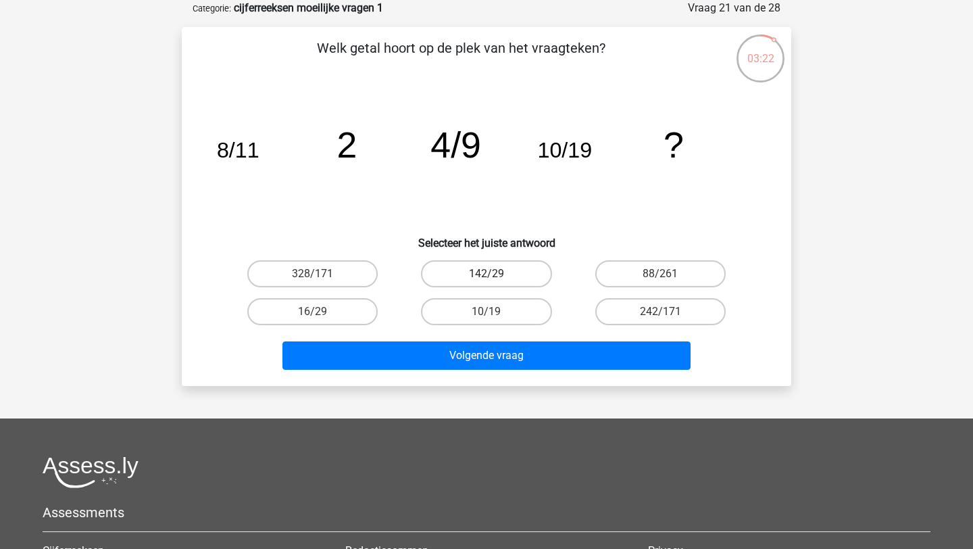
click at [466, 280] on label "142/29" at bounding box center [486, 273] width 130 height 27
click at [487, 280] on input "142/29" at bounding box center [491, 278] width 9 height 9
radio input "true"
click at [466, 306] on label "10/19" at bounding box center [486, 311] width 130 height 27
click at [487, 312] on input "10/19" at bounding box center [491, 316] width 9 height 9
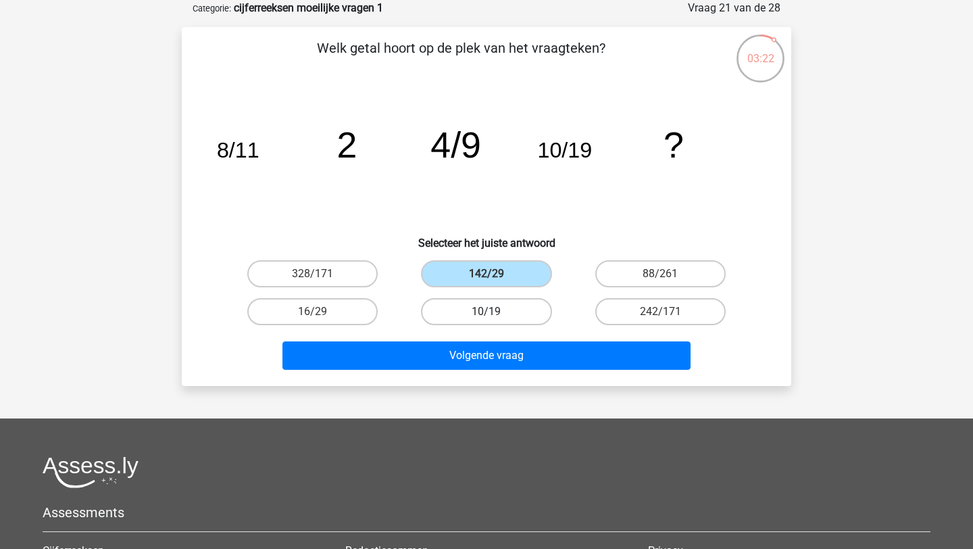
radio input "true"
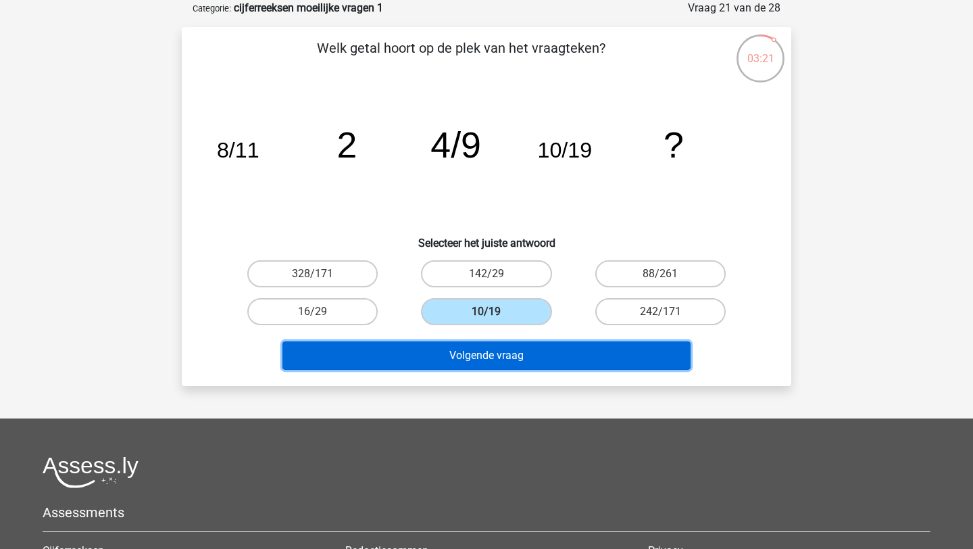
click at [466, 351] on button "Volgende vraag" at bounding box center [487, 355] width 409 height 28
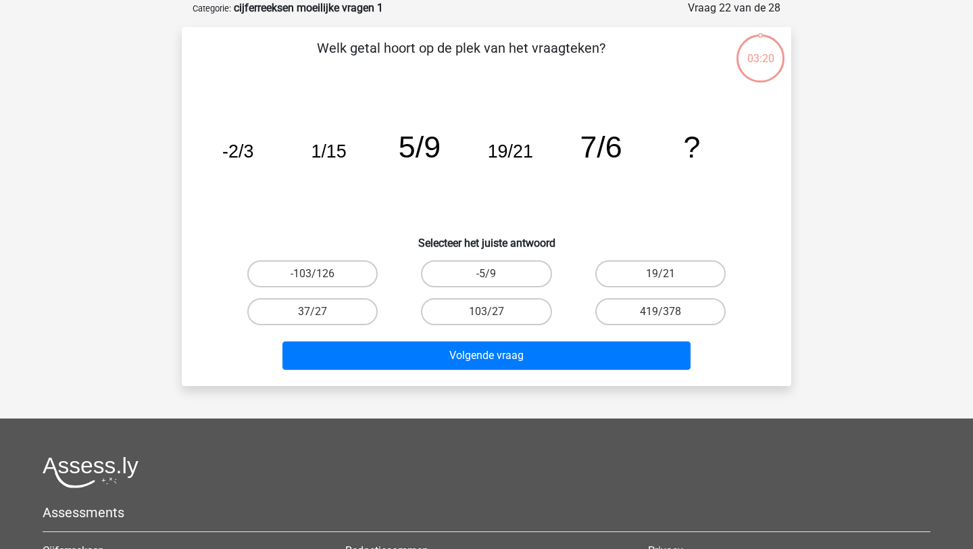
click at [491, 280] on input "-5/9" at bounding box center [491, 278] width 9 height 9
radio input "true"
click at [460, 337] on div "Volgende vraag" at bounding box center [486, 353] width 566 height 45
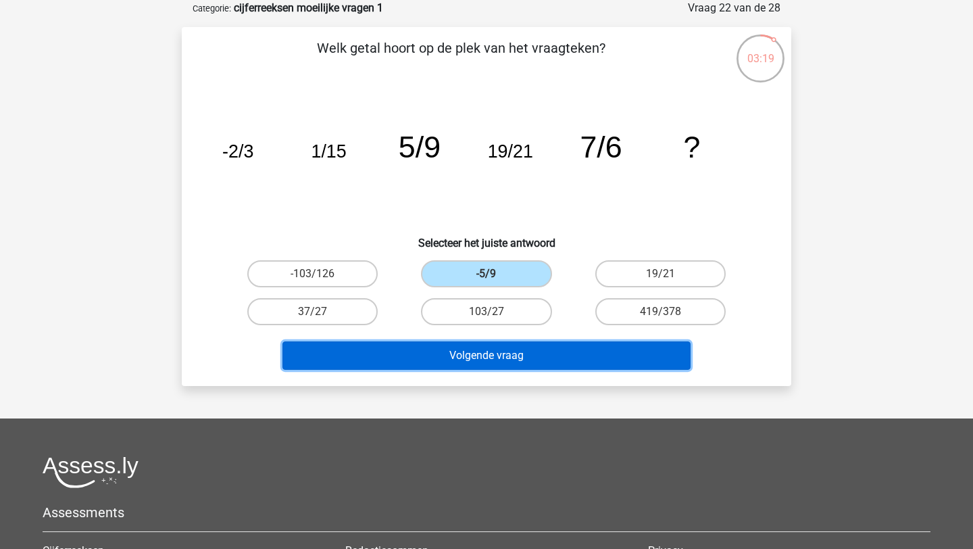
click at [450, 355] on button "Volgende vraag" at bounding box center [487, 355] width 409 height 28
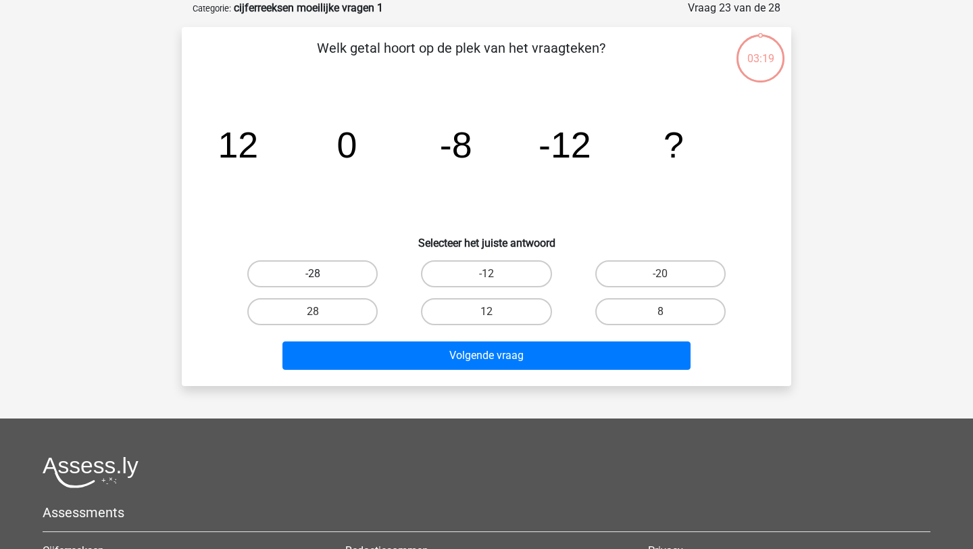
click at [352, 281] on label "-28" at bounding box center [312, 273] width 130 height 27
click at [322, 281] on input "-28" at bounding box center [317, 278] width 9 height 9
radio input "true"
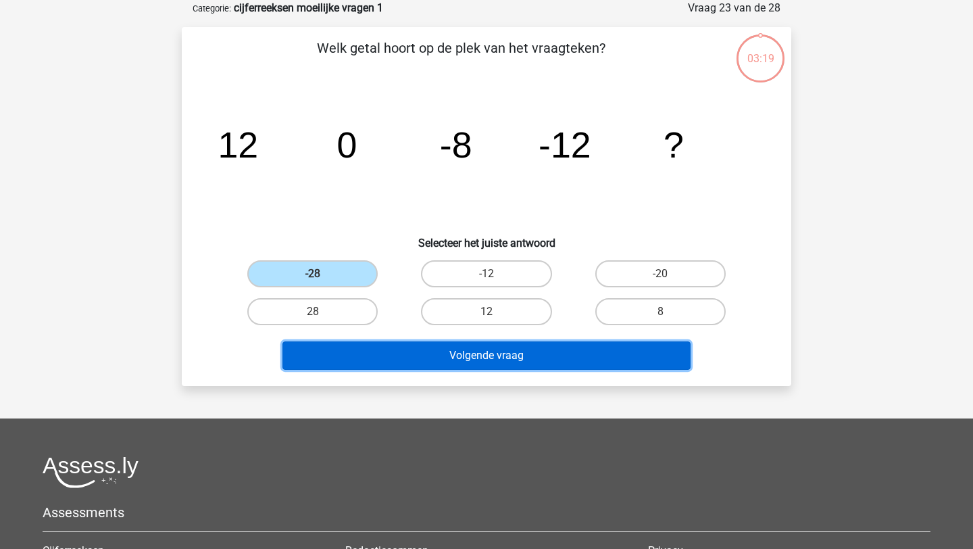
click at [385, 347] on button "Volgende vraag" at bounding box center [487, 355] width 409 height 28
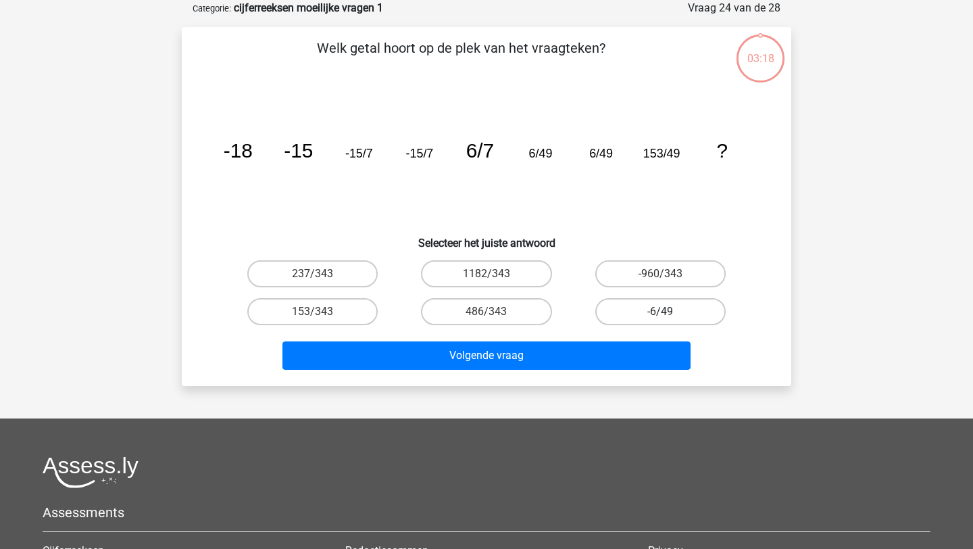
click at [629, 319] on label "-6/49" at bounding box center [661, 311] width 130 height 27
click at [660, 319] on input "-6/49" at bounding box center [664, 316] width 9 height 9
radio input "true"
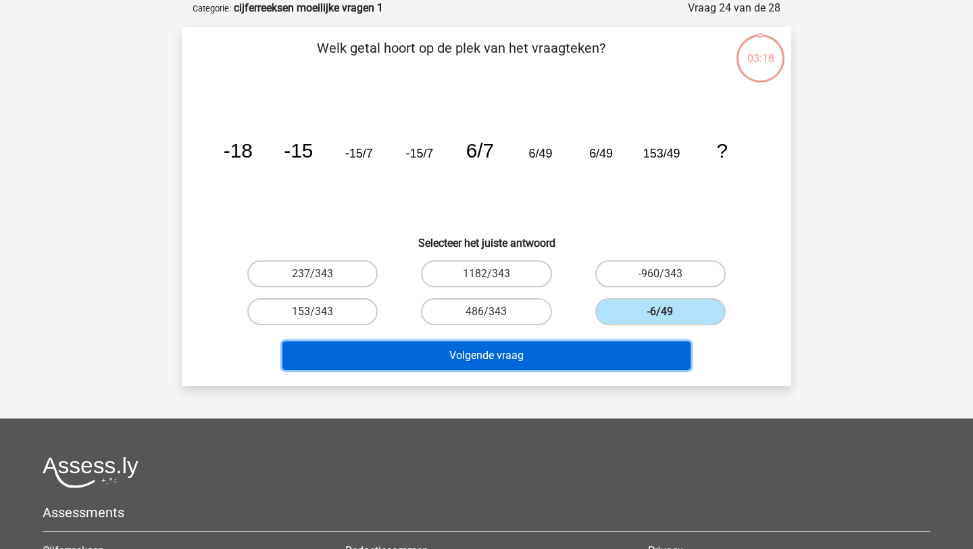
click at [599, 360] on button "Volgende vraag" at bounding box center [487, 355] width 409 height 28
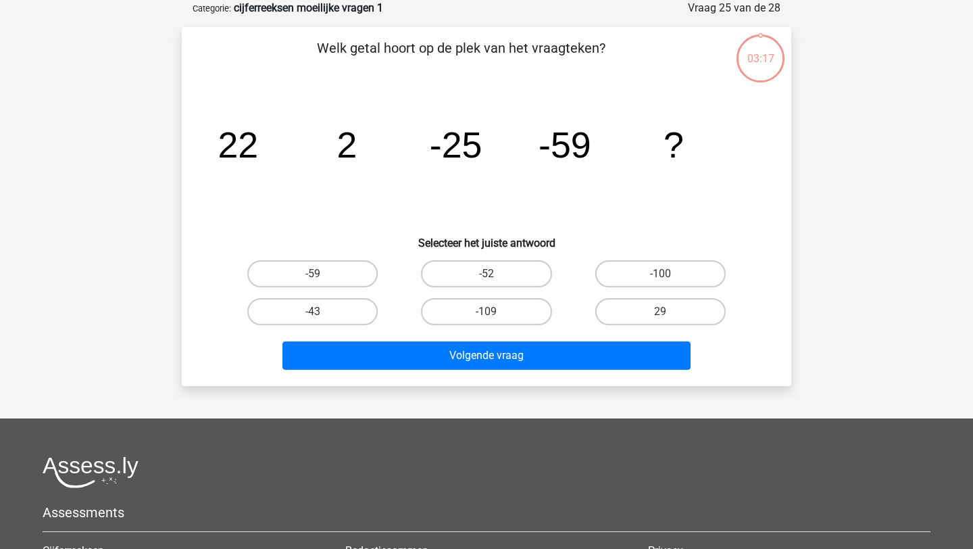
click at [630, 289] on div "-100" at bounding box center [661, 274] width 174 height 38
click at [631, 269] on label "-100" at bounding box center [661, 273] width 130 height 27
click at [660, 274] on input "-100" at bounding box center [664, 278] width 9 height 9
radio input "true"
click at [603, 337] on div "Volgende vraag" at bounding box center [486, 353] width 566 height 45
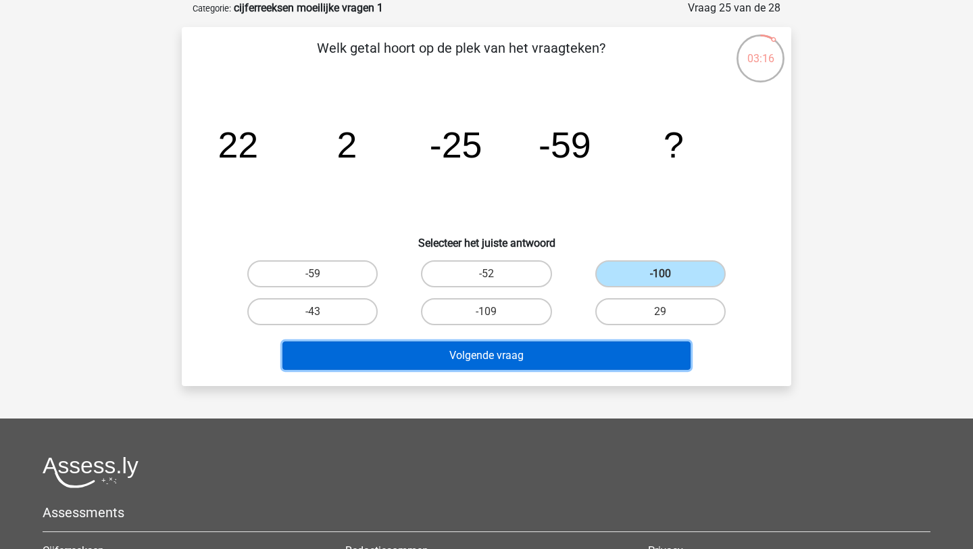
click at [577, 351] on button "Volgende vraag" at bounding box center [487, 355] width 409 height 28
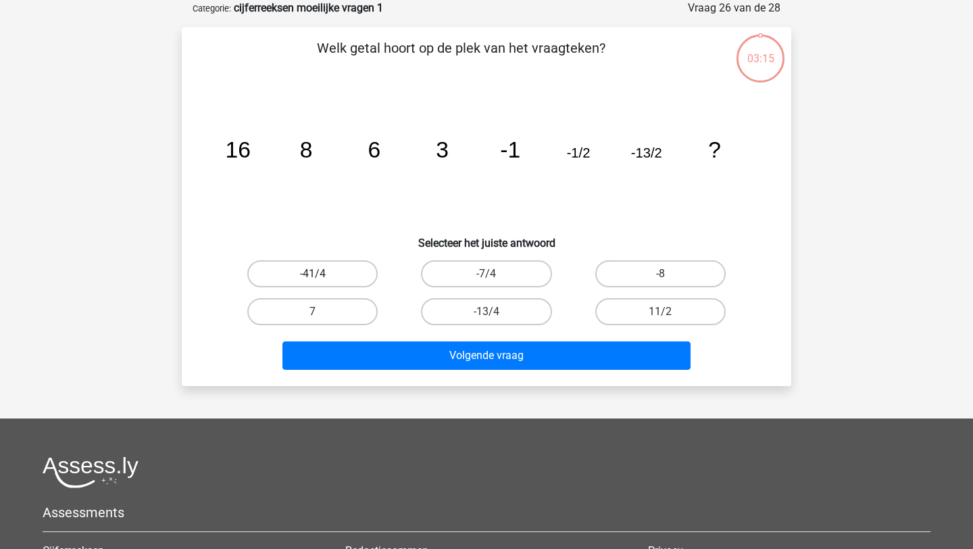
click at [332, 274] on label "-41/4" at bounding box center [312, 273] width 130 height 27
click at [322, 274] on input "-41/4" at bounding box center [317, 278] width 9 height 9
radio input "true"
click at [372, 337] on div "Volgende vraag" at bounding box center [486, 353] width 566 height 45
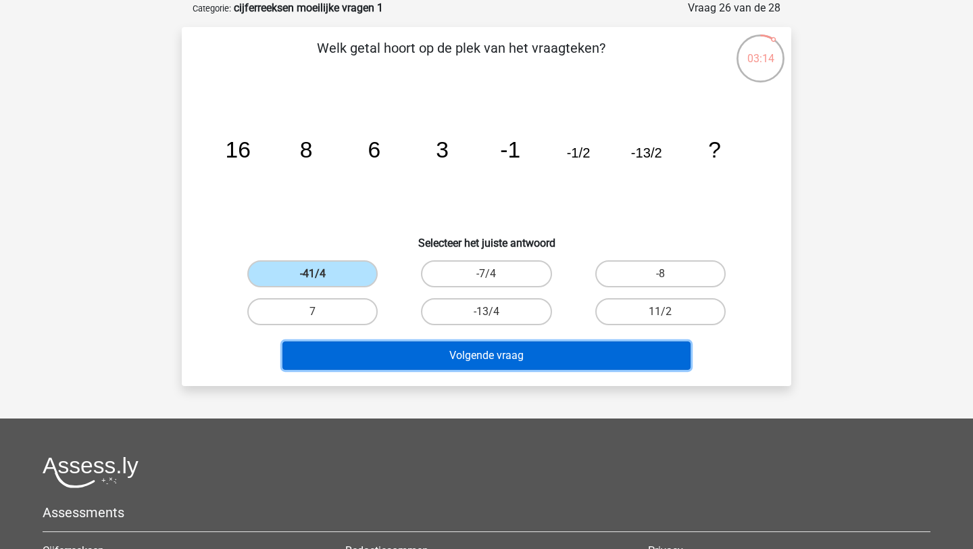
click at [377, 345] on button "Volgende vraag" at bounding box center [487, 355] width 409 height 28
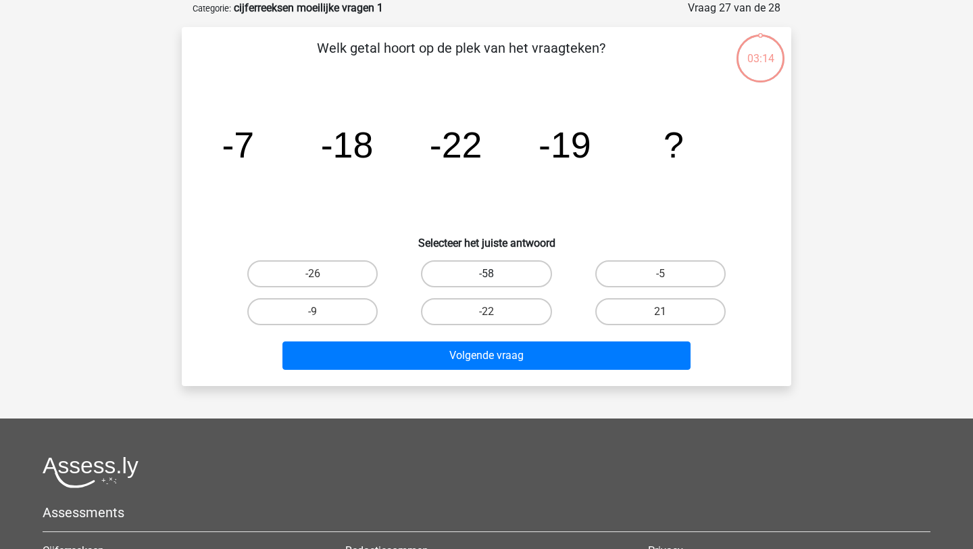
click at [487, 287] on label "-58" at bounding box center [486, 273] width 130 height 27
click at [487, 283] on input "-58" at bounding box center [491, 278] width 9 height 9
radio input "true"
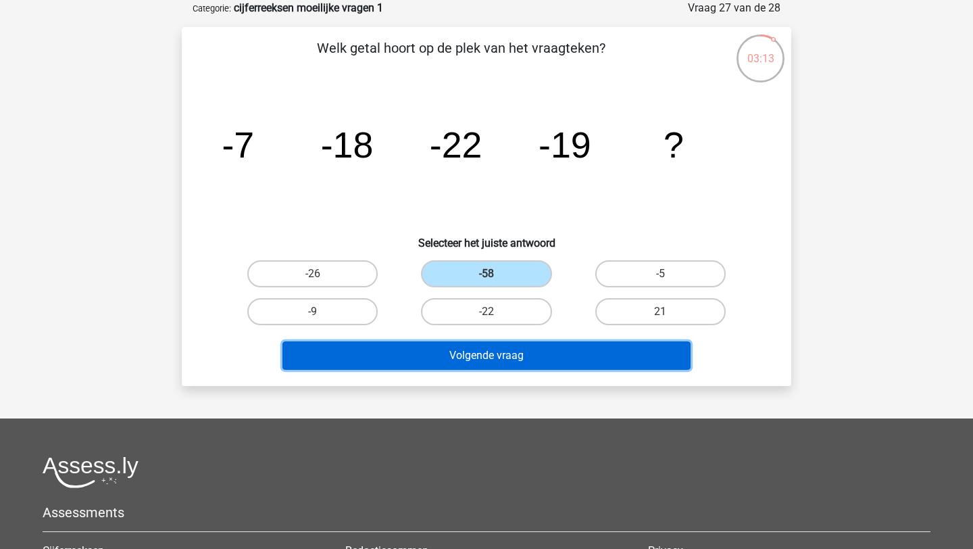
click at [487, 347] on button "Volgende vraag" at bounding box center [487, 355] width 409 height 28
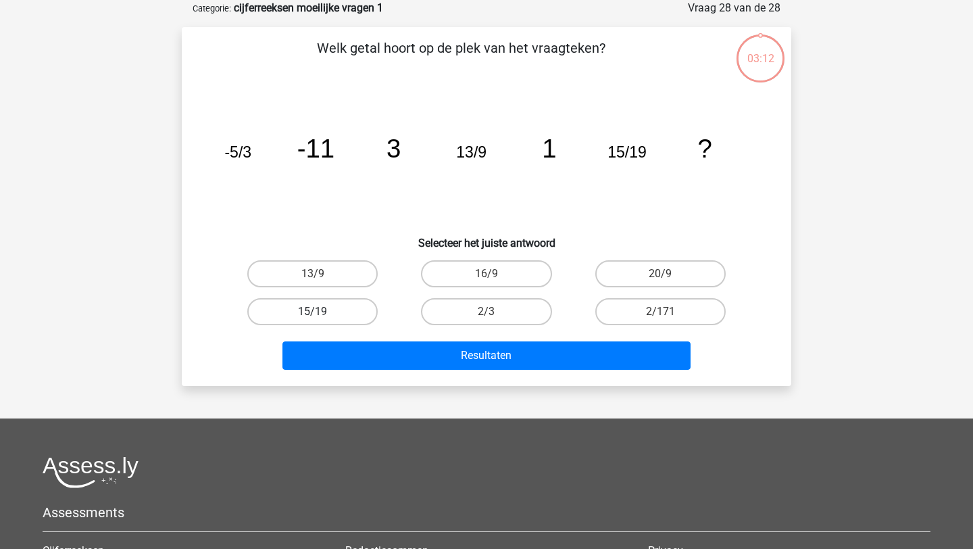
click at [338, 308] on label "15/19" at bounding box center [312, 311] width 130 height 27
click at [322, 312] on input "15/19" at bounding box center [317, 316] width 9 height 9
radio input "true"
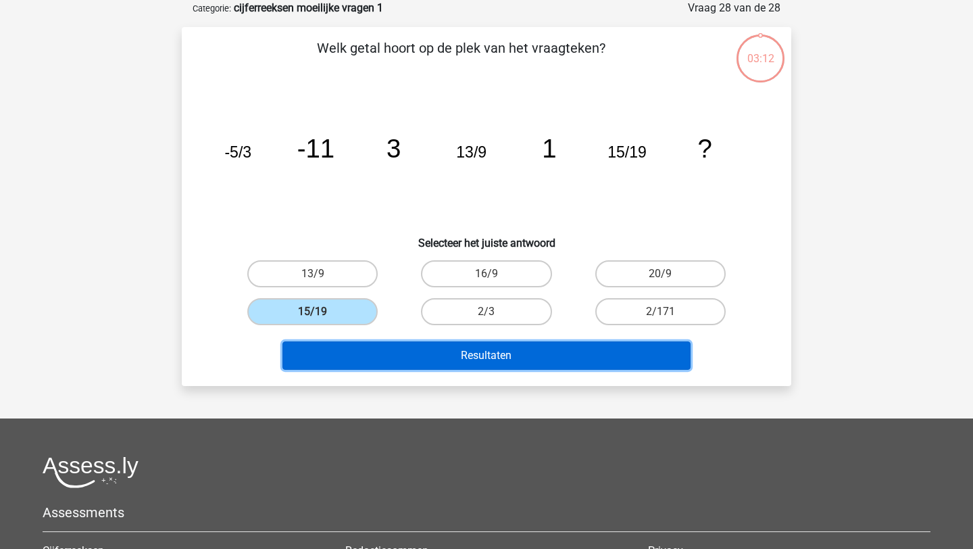
click at [396, 349] on button "Resultaten" at bounding box center [487, 355] width 409 height 28
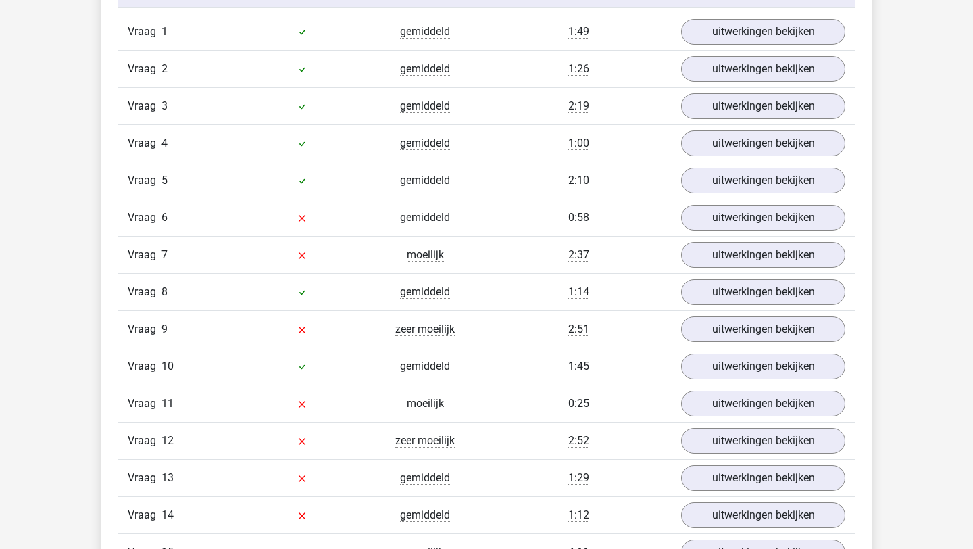
scroll to position [1154, 0]
click at [765, 217] on link "uitwerkingen bekijken" at bounding box center [763, 217] width 189 height 30
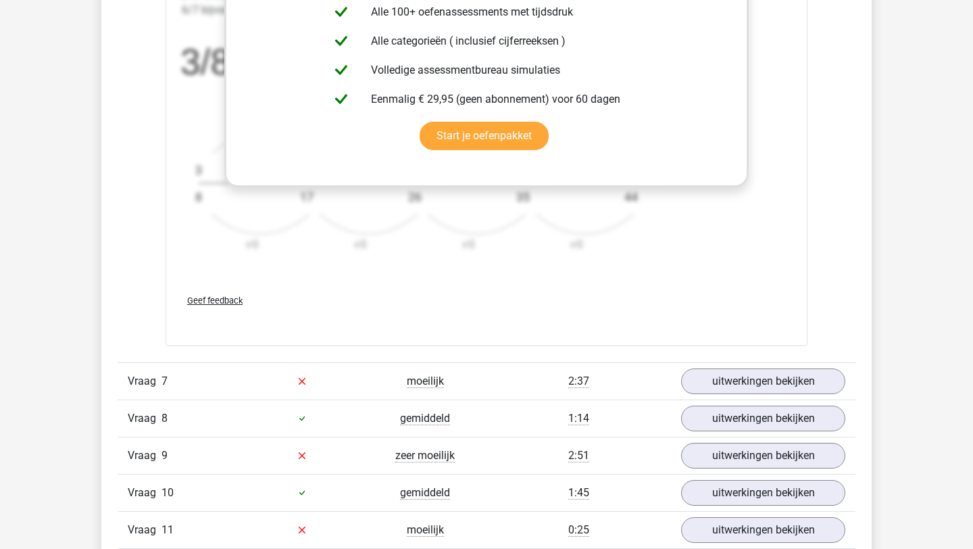
scroll to position [1903, 0]
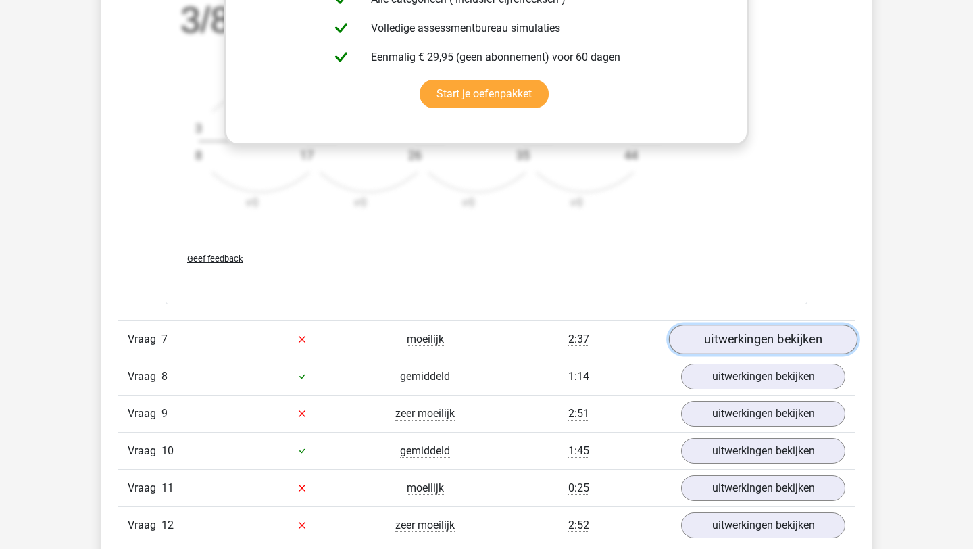
click at [714, 329] on link "uitwerkingen bekijken" at bounding box center [763, 339] width 189 height 30
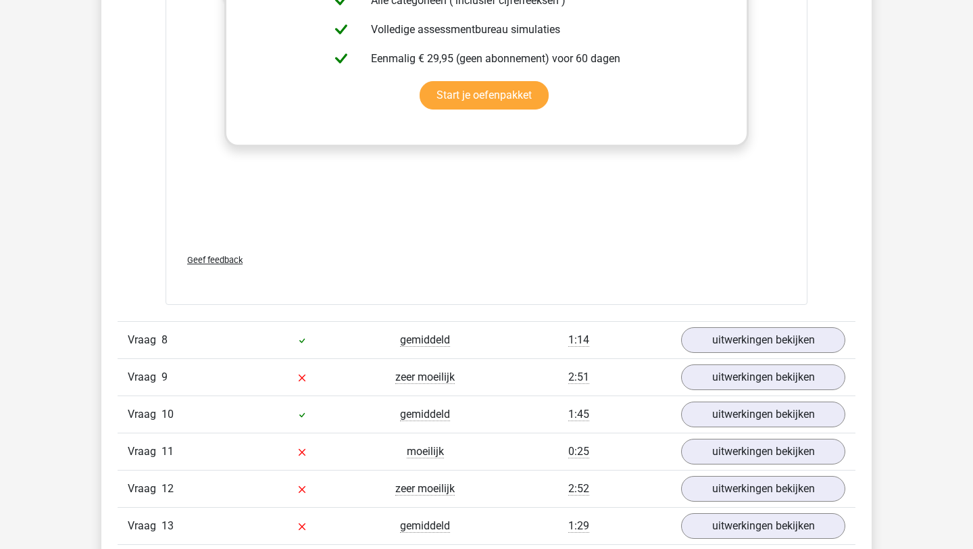
scroll to position [2795, 0]
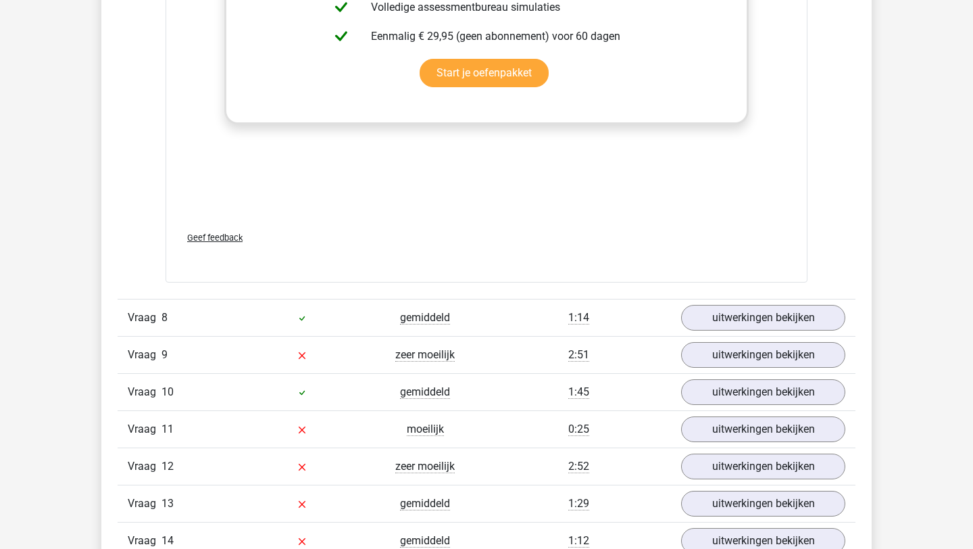
click at [745, 335] on div "Vraag 8 gemiddeld 1:14 uitwerkingen bekijken" at bounding box center [487, 317] width 738 height 37
click at [746, 324] on link "uitwerkingen bekijken" at bounding box center [763, 319] width 189 height 30
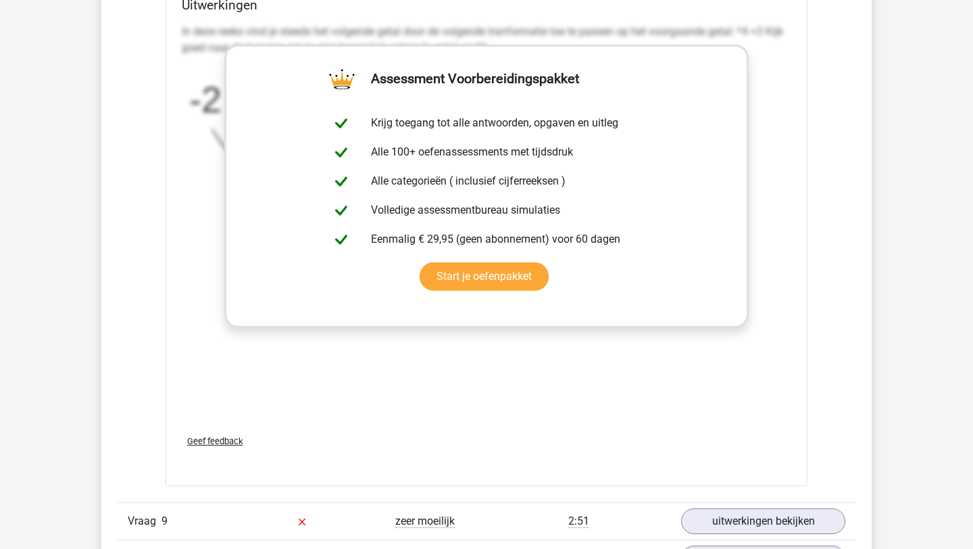
scroll to position [3589, 0]
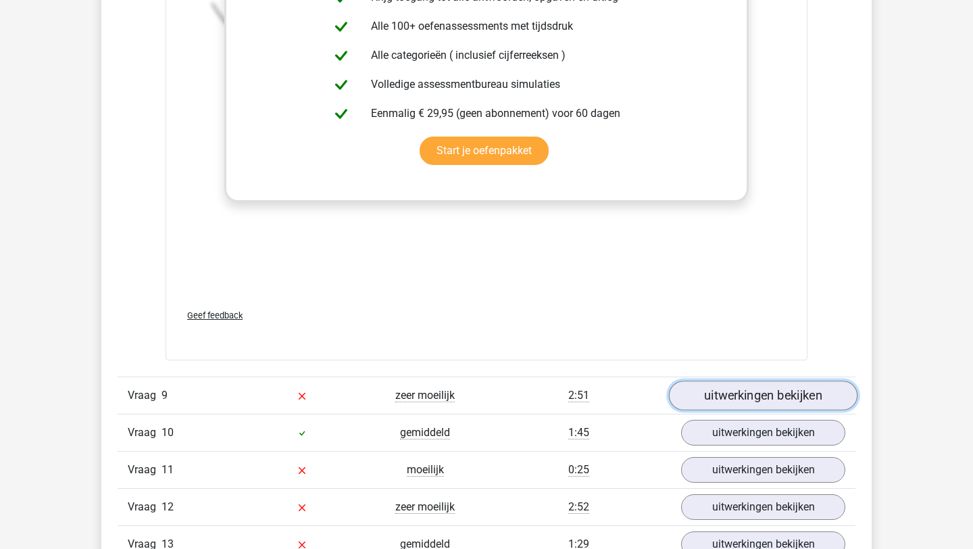
click at [763, 393] on link "uitwerkingen bekijken" at bounding box center [763, 396] width 189 height 30
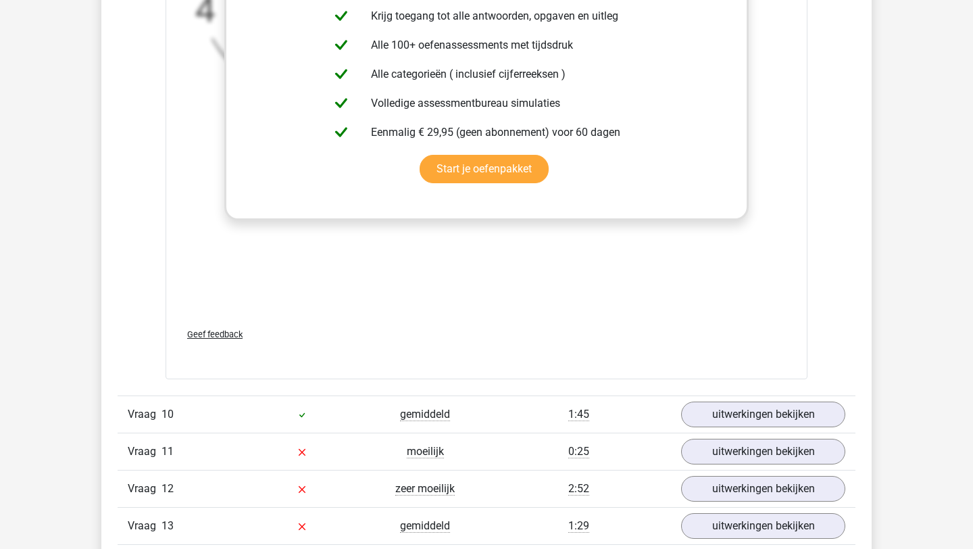
scroll to position [4601, 0]
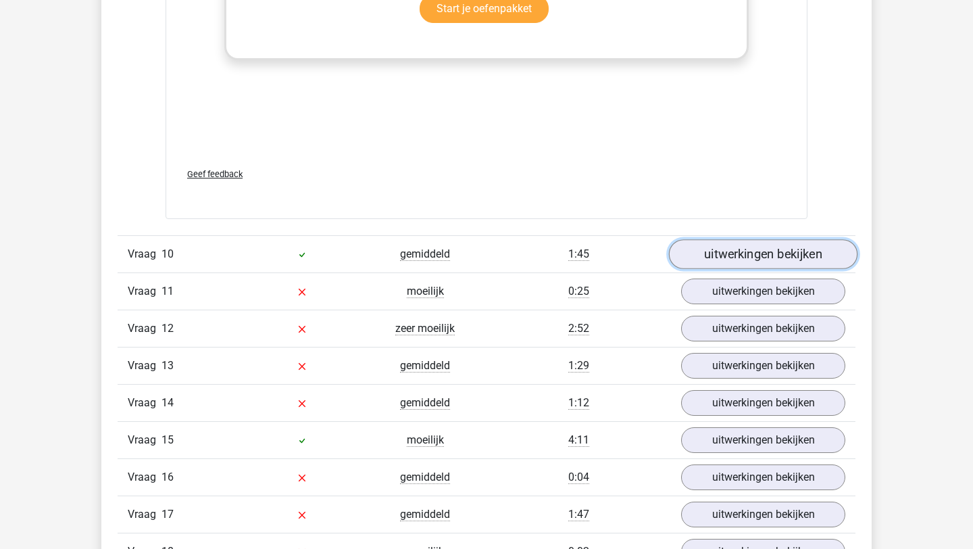
click at [794, 264] on link "uitwerkingen bekijken" at bounding box center [763, 254] width 189 height 30
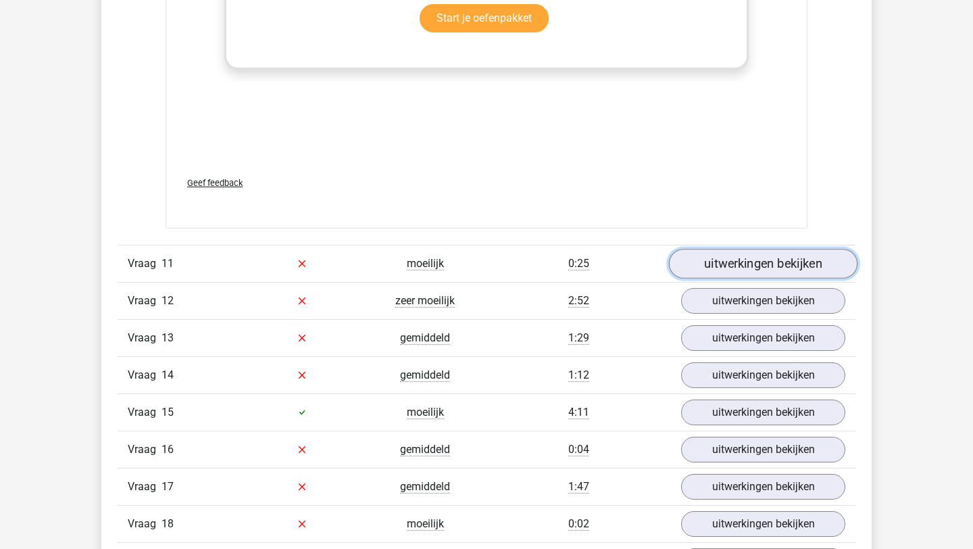
click at [793, 266] on link "uitwerkingen bekijken" at bounding box center [763, 264] width 189 height 30
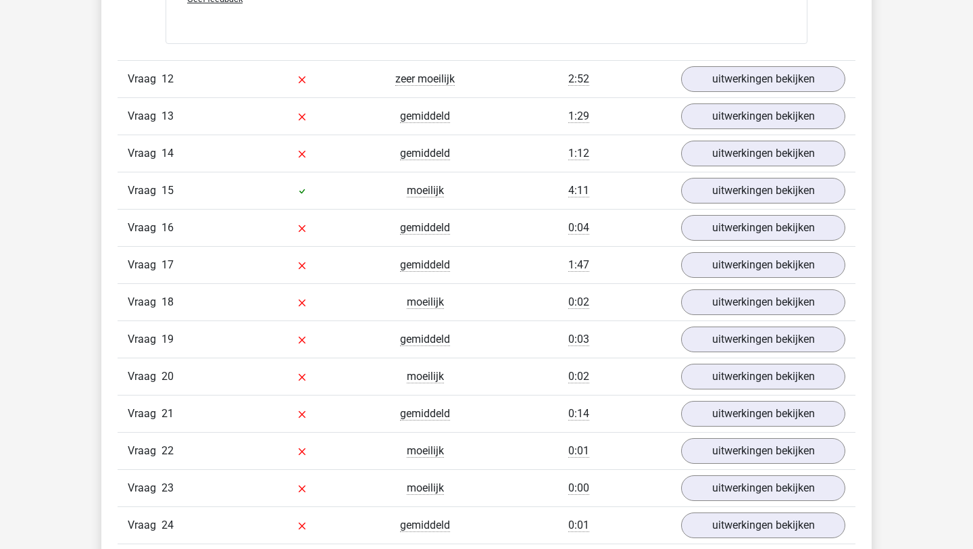
scroll to position [6660, 0]
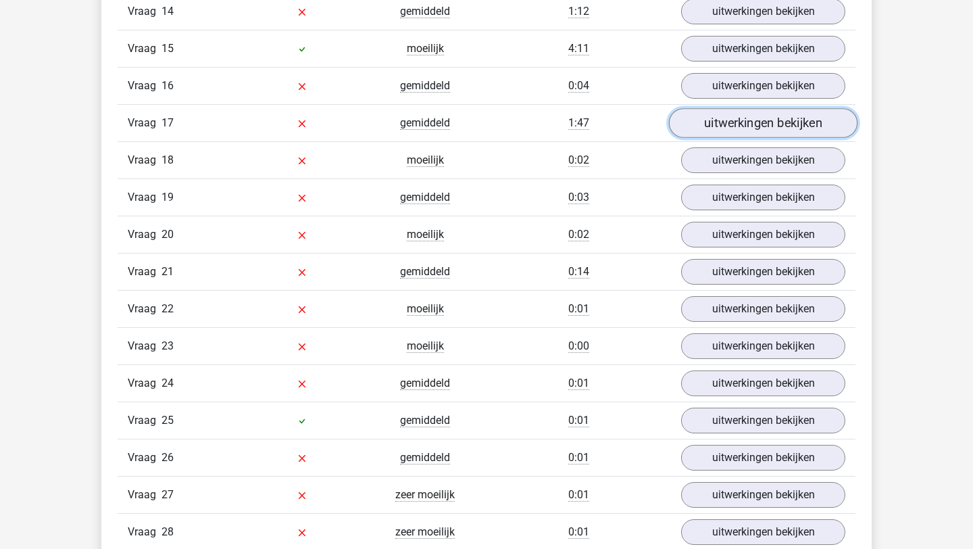
click at [817, 110] on link "uitwerkingen bekijken" at bounding box center [763, 123] width 189 height 30
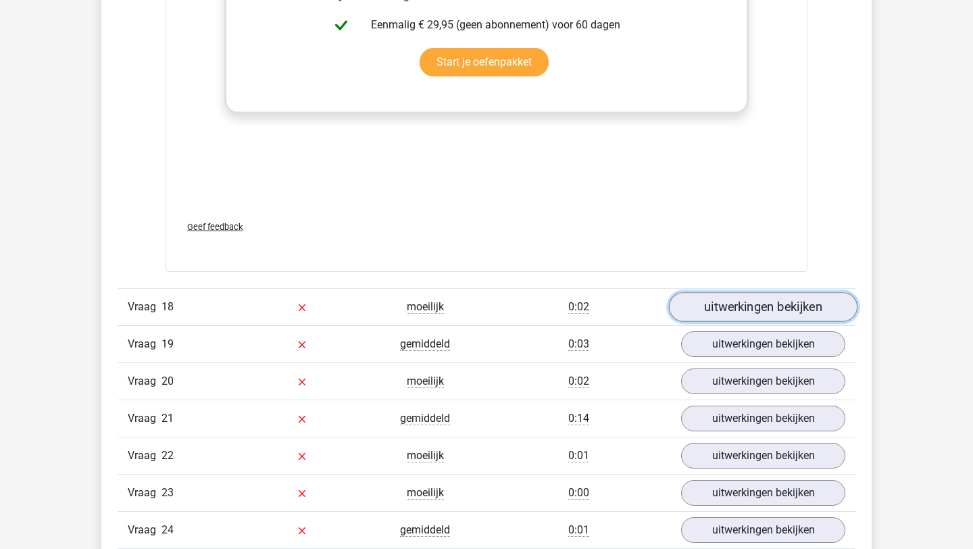
click at [796, 312] on link "uitwerkingen bekijken" at bounding box center [763, 307] width 189 height 30
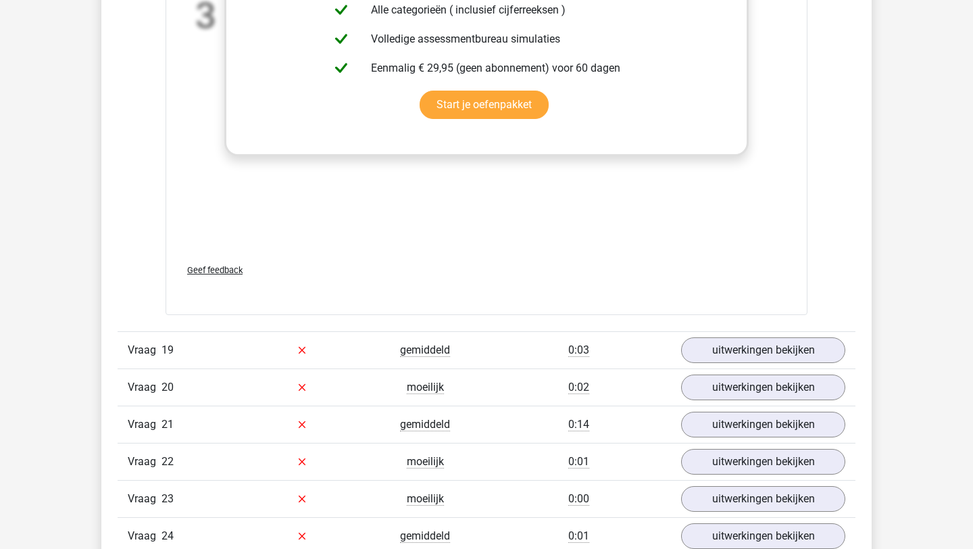
scroll to position [8341, 0]
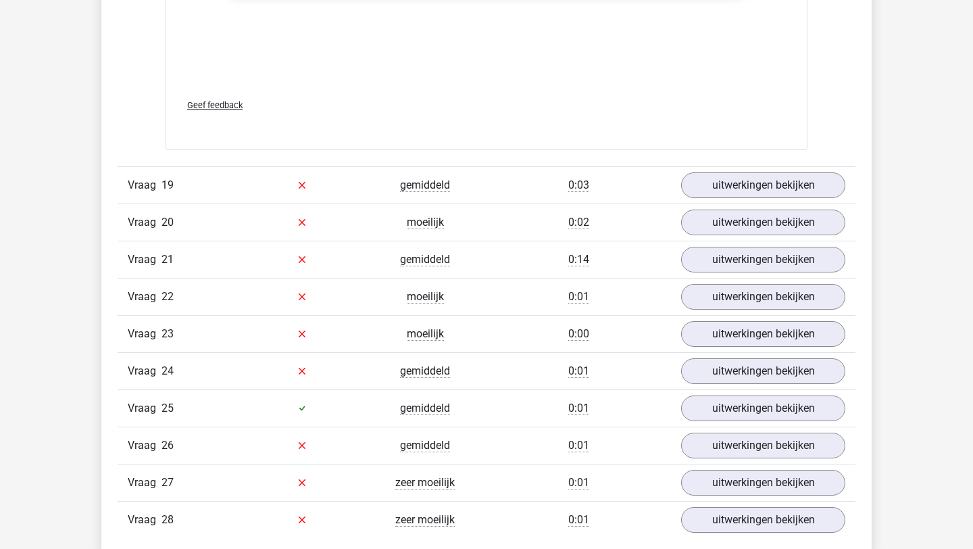
click at [796, 312] on div "Vraag 22 moeilijk 0:01 uitwerkingen bekijken" at bounding box center [487, 296] width 738 height 37
click at [795, 299] on link "uitwerkingen bekijken" at bounding box center [763, 297] width 189 height 30
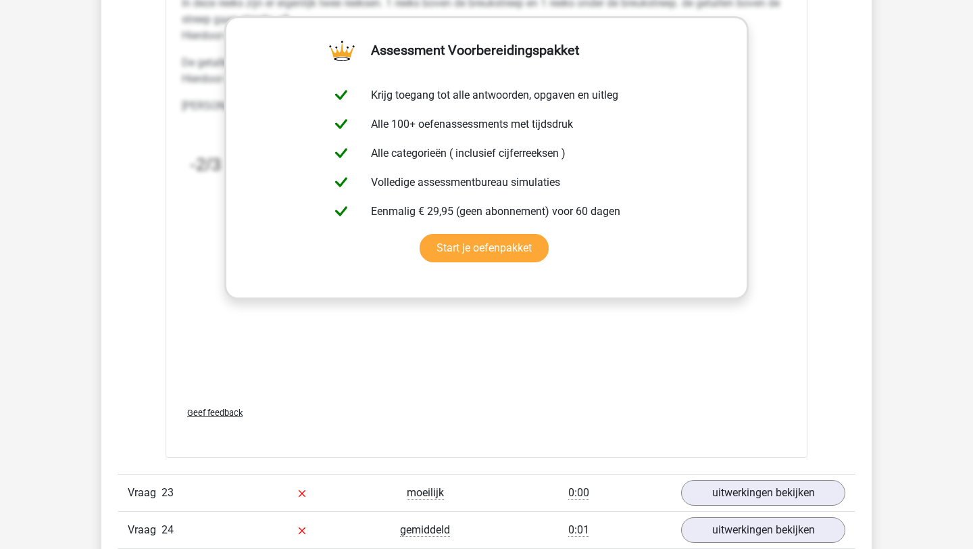
scroll to position [9132, 0]
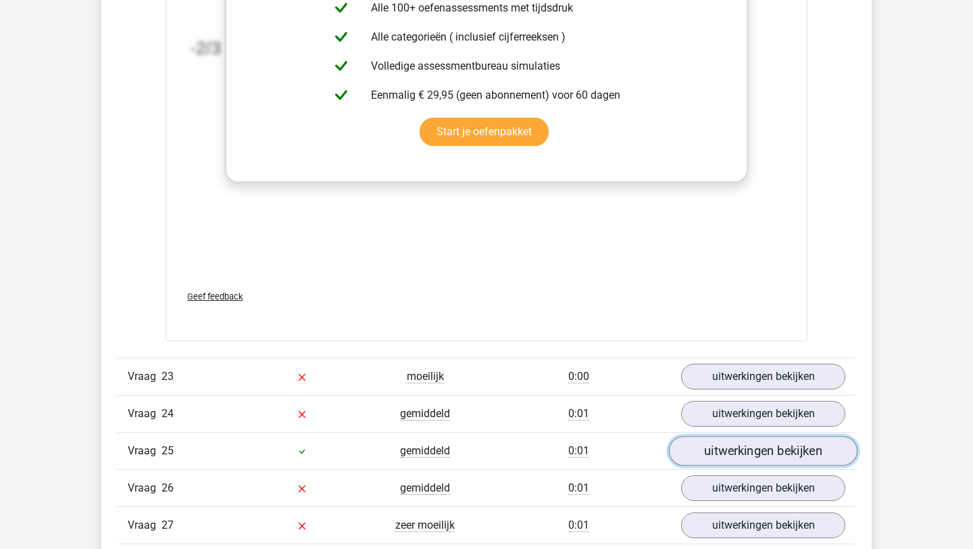
click at [773, 453] on link "uitwerkingen bekijken" at bounding box center [763, 452] width 189 height 30
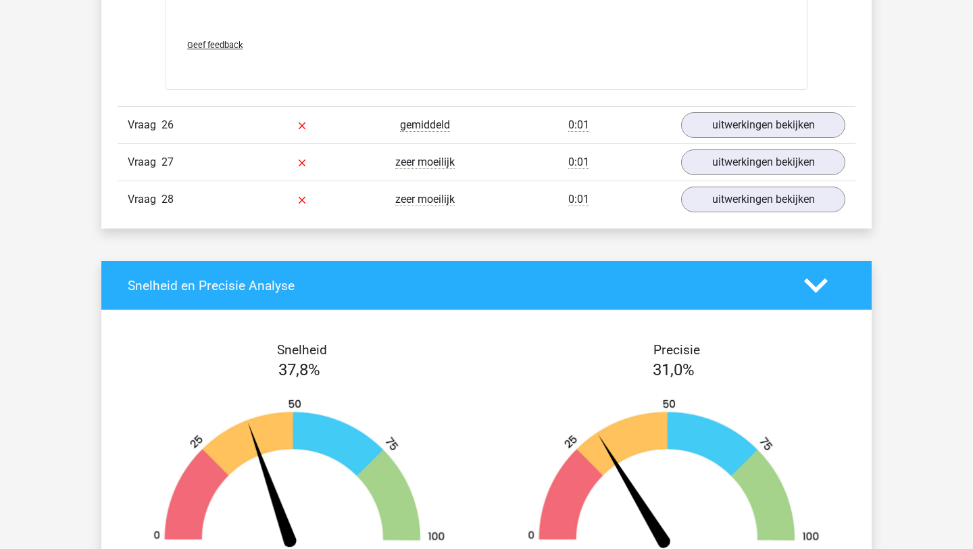
scroll to position [10301, 0]
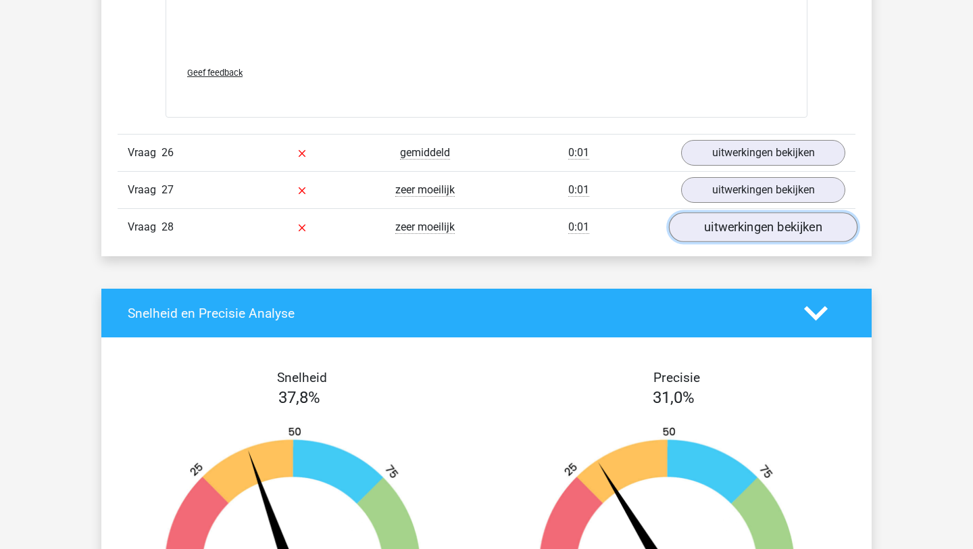
click at [777, 214] on link "uitwerkingen bekijken" at bounding box center [763, 227] width 189 height 30
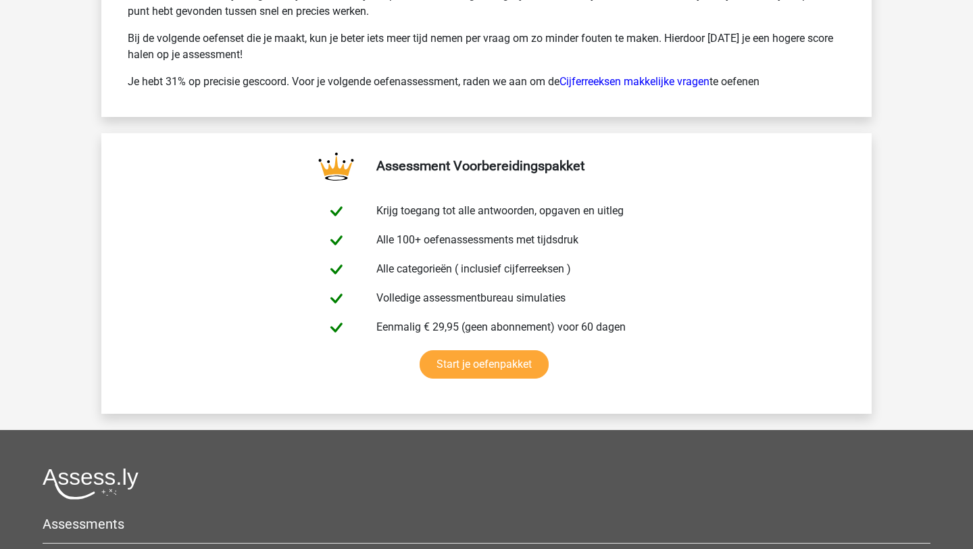
scroll to position [11777, 0]
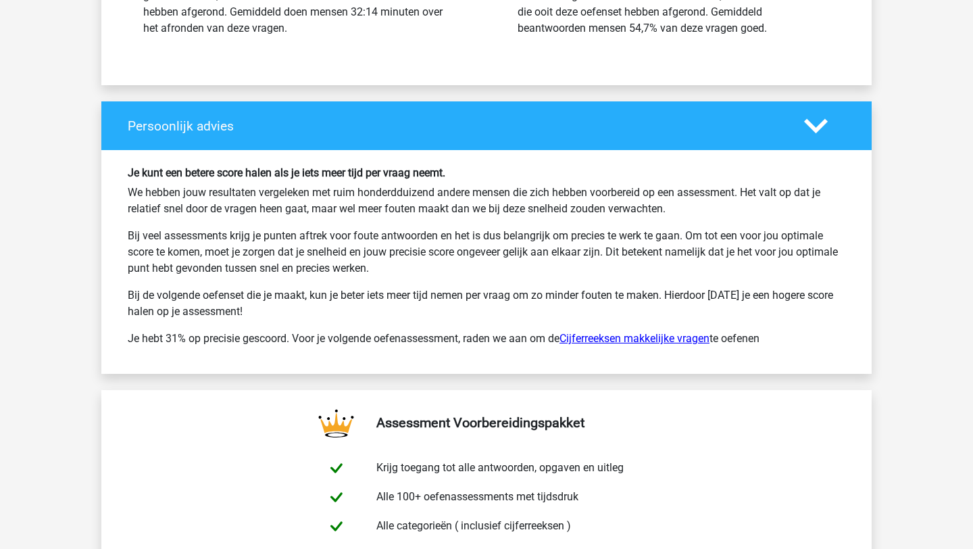
click at [633, 335] on link "Cijferreeksen makkelijke vragen" at bounding box center [635, 338] width 150 height 13
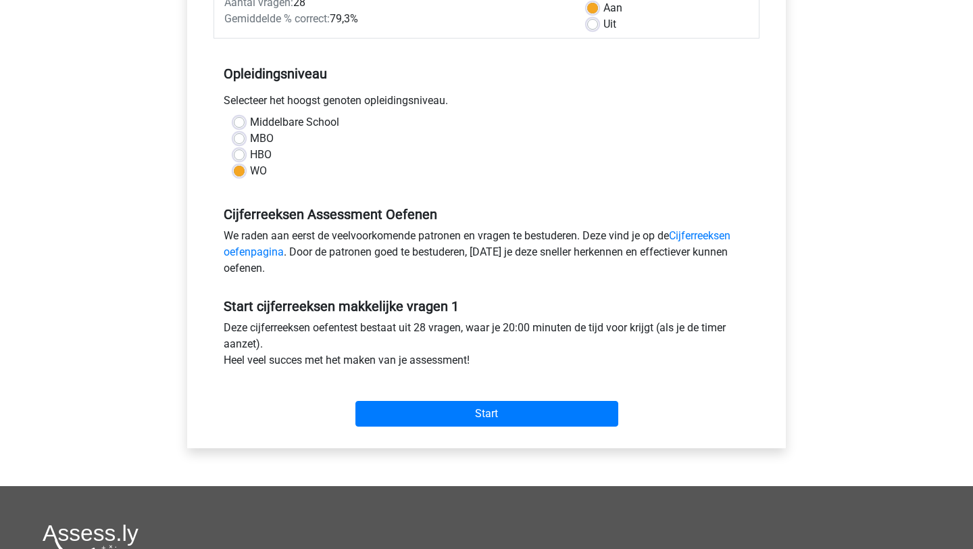
scroll to position [248, 0]
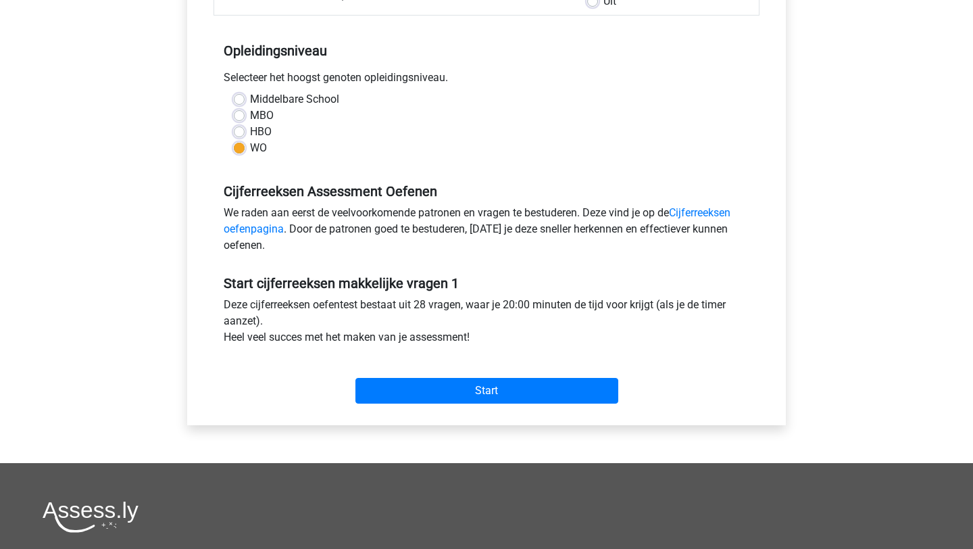
click at [439, 406] on div "Start" at bounding box center [487, 380] width 546 height 58
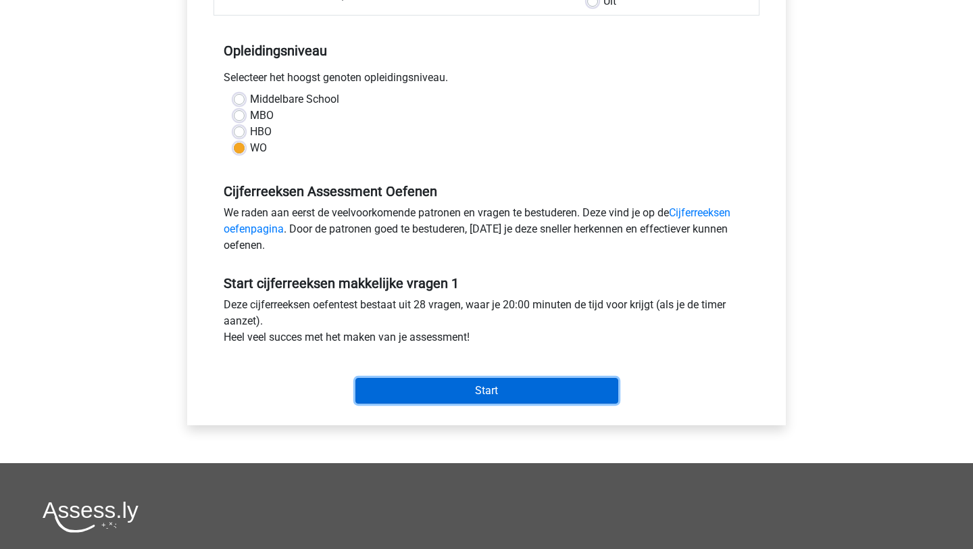
click at [443, 392] on input "Start" at bounding box center [487, 391] width 263 height 26
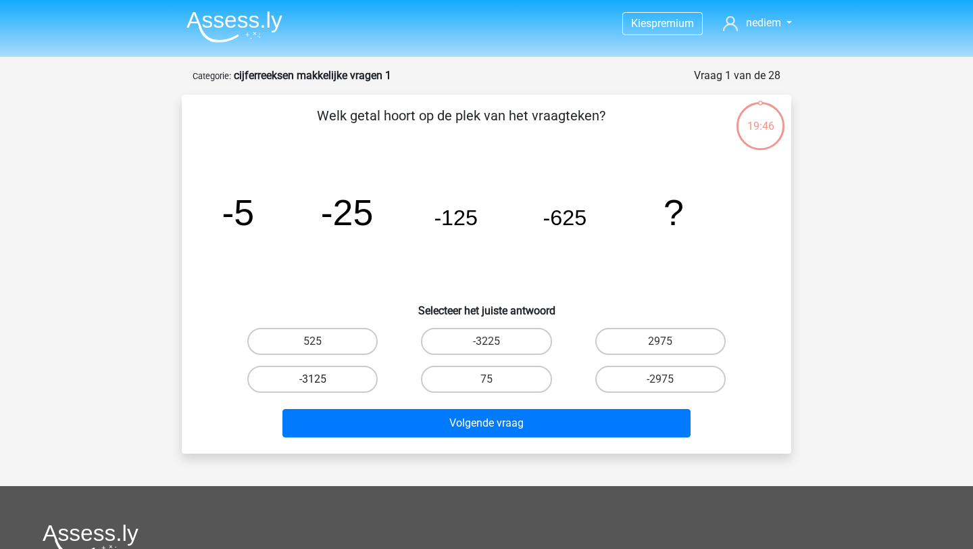
click at [312, 377] on label "-3125" at bounding box center [312, 379] width 130 height 27
click at [313, 379] on input "-3125" at bounding box center [317, 383] width 9 height 9
radio input "true"
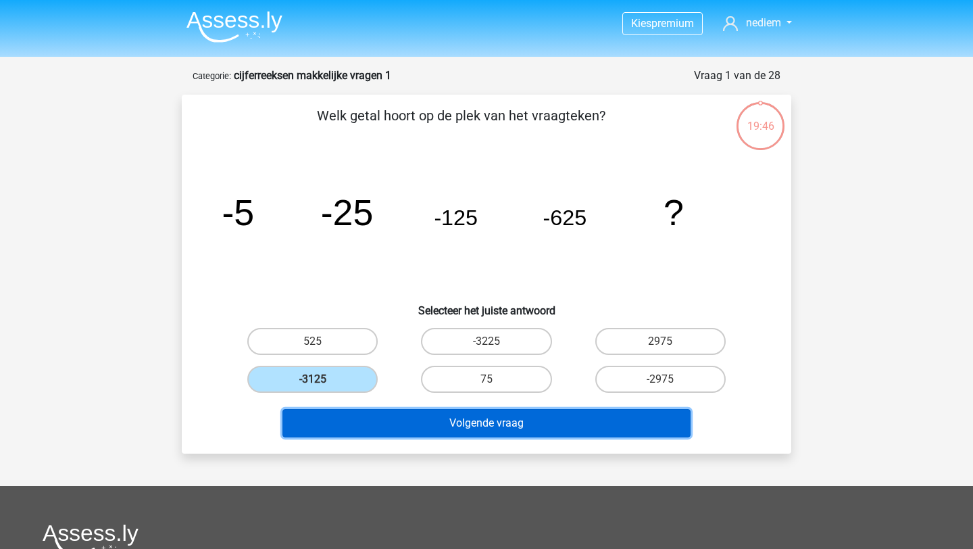
click at [366, 429] on button "Volgende vraag" at bounding box center [487, 423] width 409 height 28
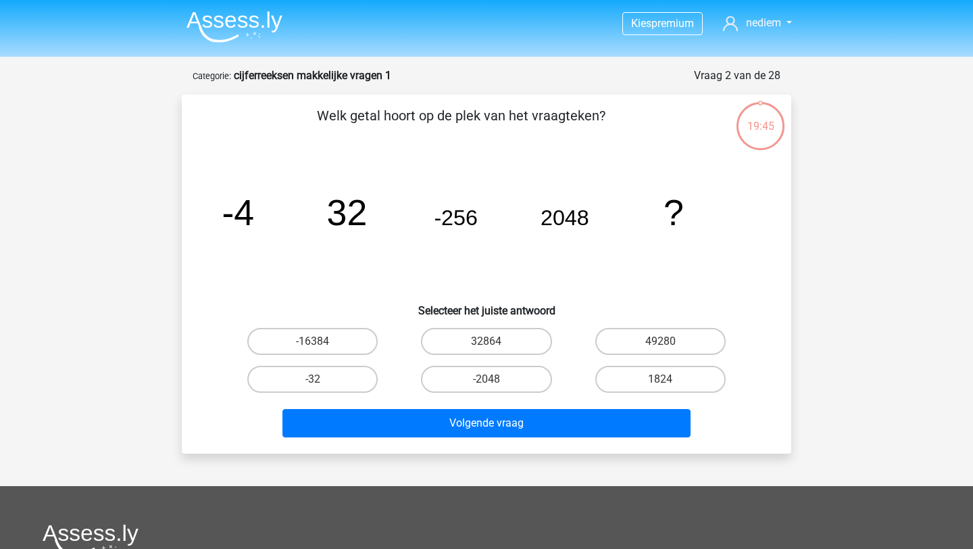
scroll to position [68, 0]
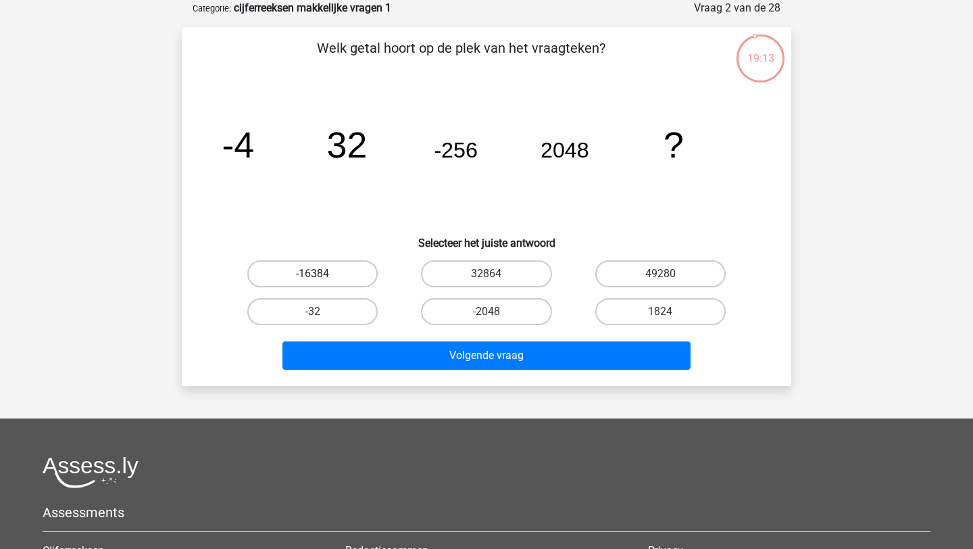
click at [336, 274] on label "-16384" at bounding box center [312, 273] width 130 height 27
click at [322, 274] on input "-16384" at bounding box center [317, 278] width 9 height 9
radio input "true"
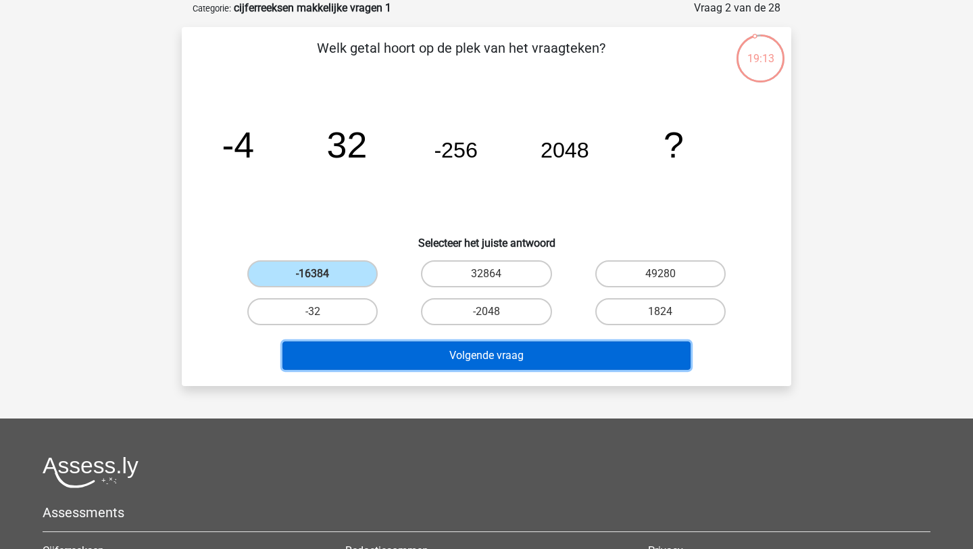
click at [388, 345] on button "Volgende vraag" at bounding box center [487, 355] width 409 height 28
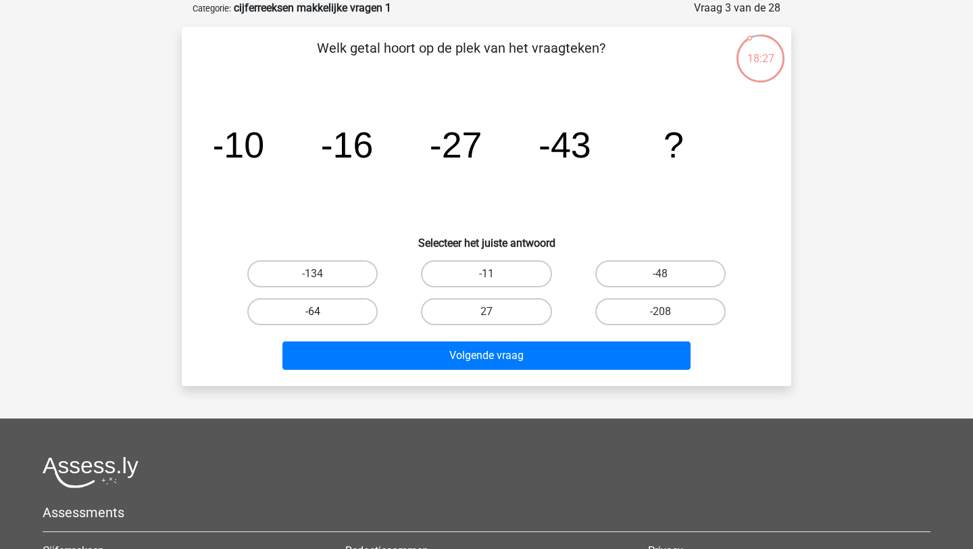
click at [345, 309] on label "-64" at bounding box center [312, 311] width 130 height 27
click at [322, 312] on input "-64" at bounding box center [317, 316] width 9 height 9
radio input "true"
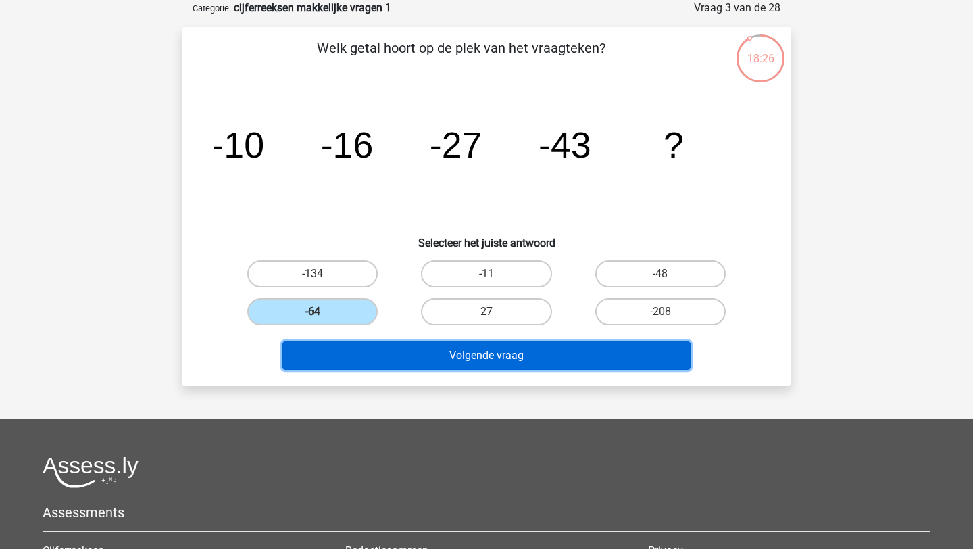
click at [366, 361] on button "Volgende vraag" at bounding box center [487, 355] width 409 height 28
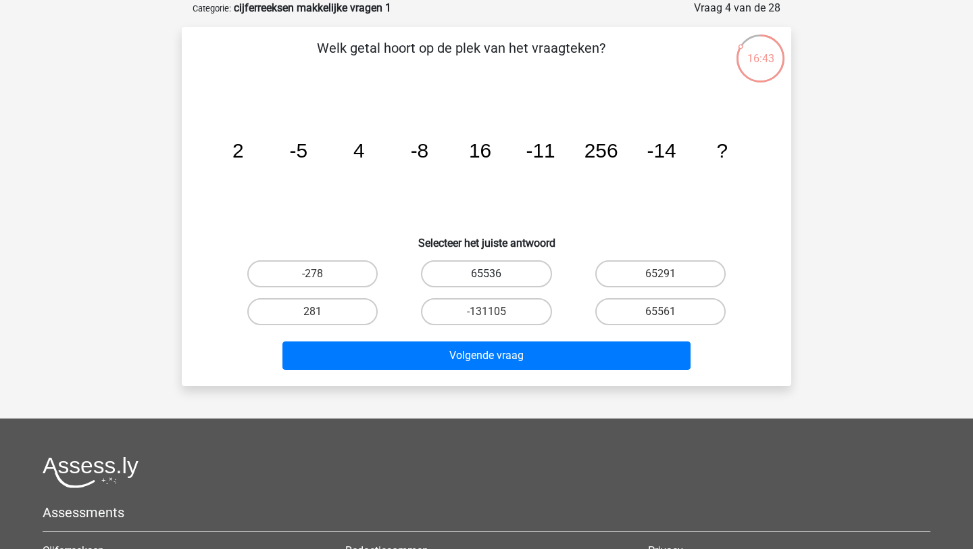
click at [475, 278] on label "65536" at bounding box center [486, 273] width 130 height 27
click at [487, 278] on input "65536" at bounding box center [491, 278] width 9 height 9
radio input "true"
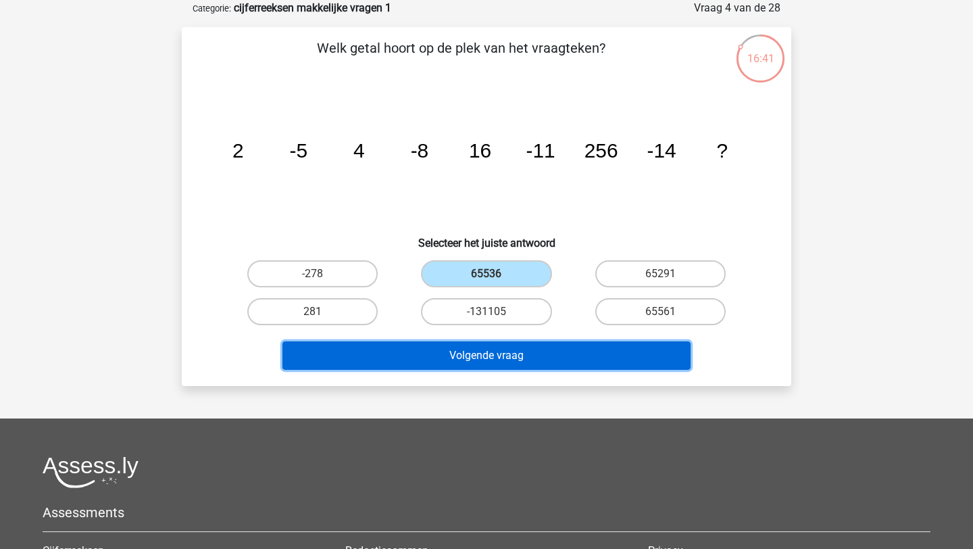
click at [482, 361] on button "Volgende vraag" at bounding box center [487, 355] width 409 height 28
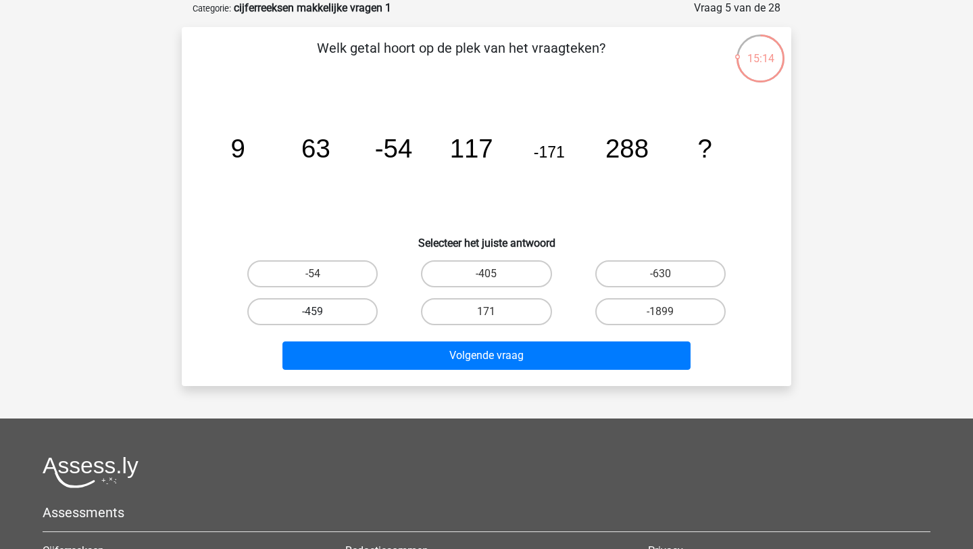
click at [345, 316] on label "-459" at bounding box center [312, 311] width 130 height 27
click at [322, 316] on input "-459" at bounding box center [317, 316] width 9 height 9
radio input "true"
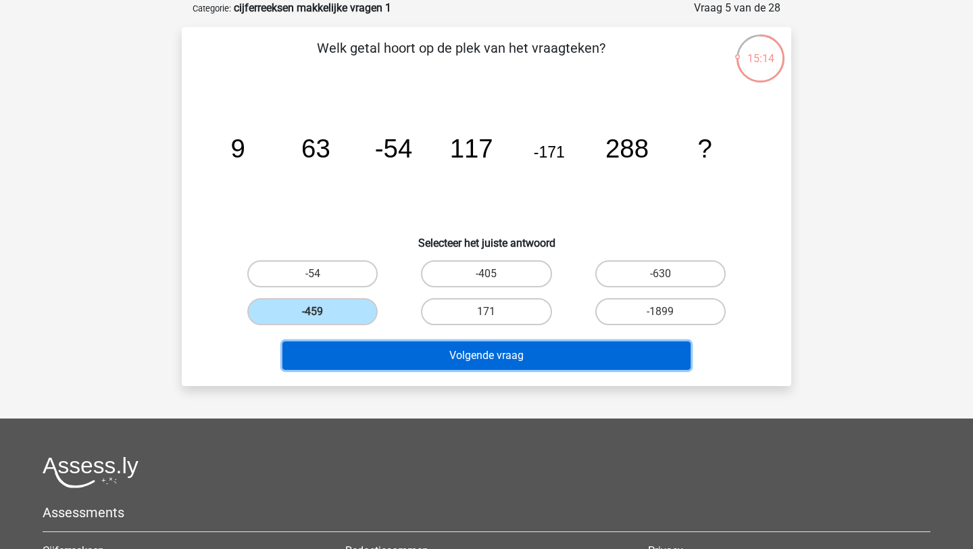
click at [396, 358] on button "Volgende vraag" at bounding box center [487, 355] width 409 height 28
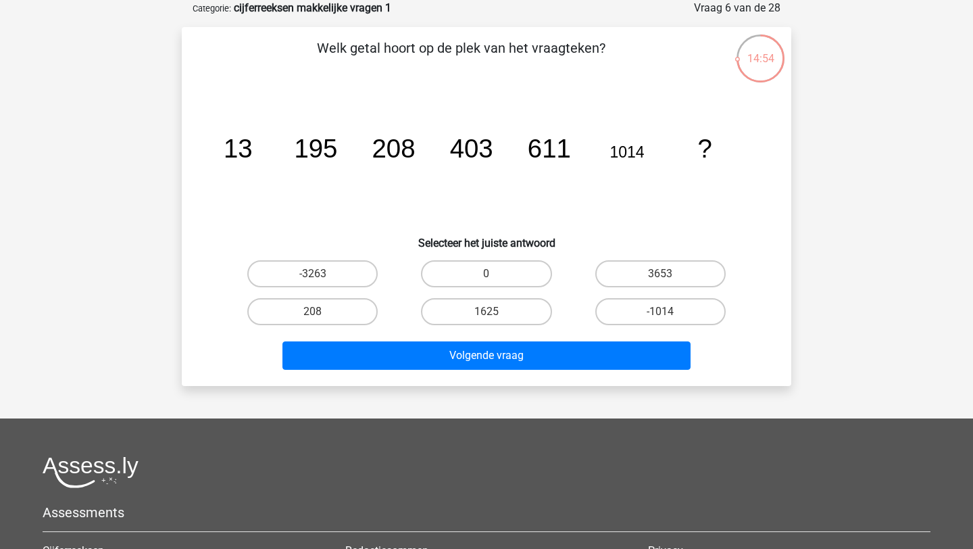
click at [492, 315] on input "1625" at bounding box center [491, 316] width 9 height 9
radio input "true"
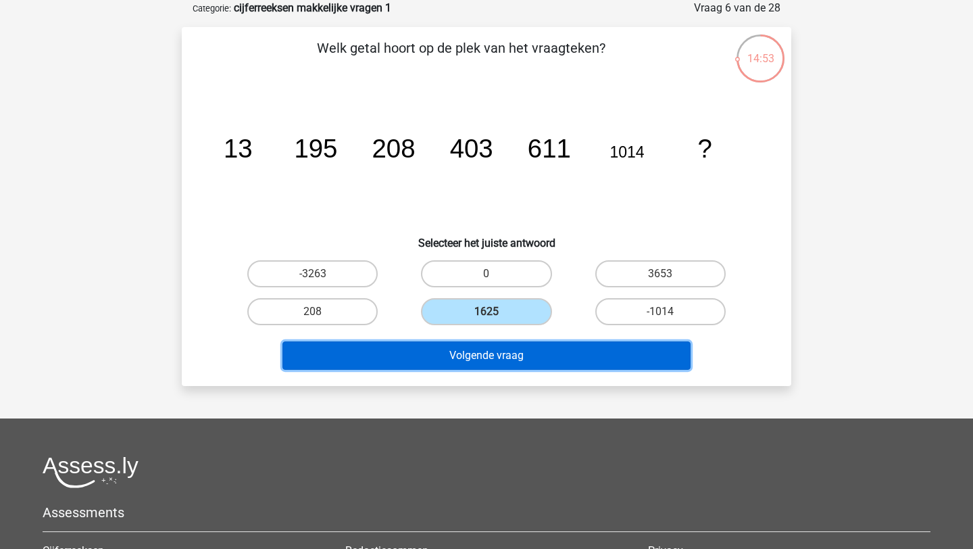
click at [499, 356] on button "Volgende vraag" at bounding box center [487, 355] width 409 height 28
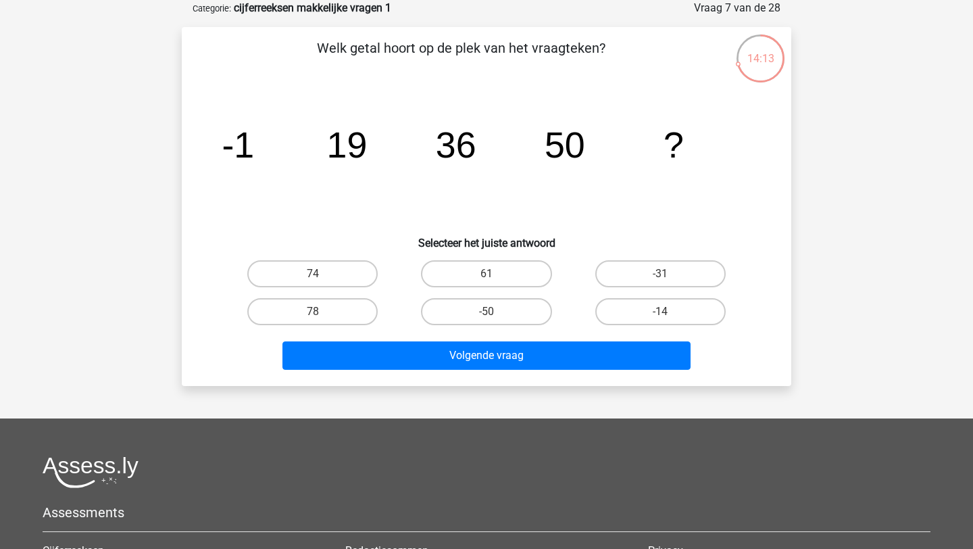
click at [488, 278] on input "61" at bounding box center [491, 278] width 9 height 9
radio input "true"
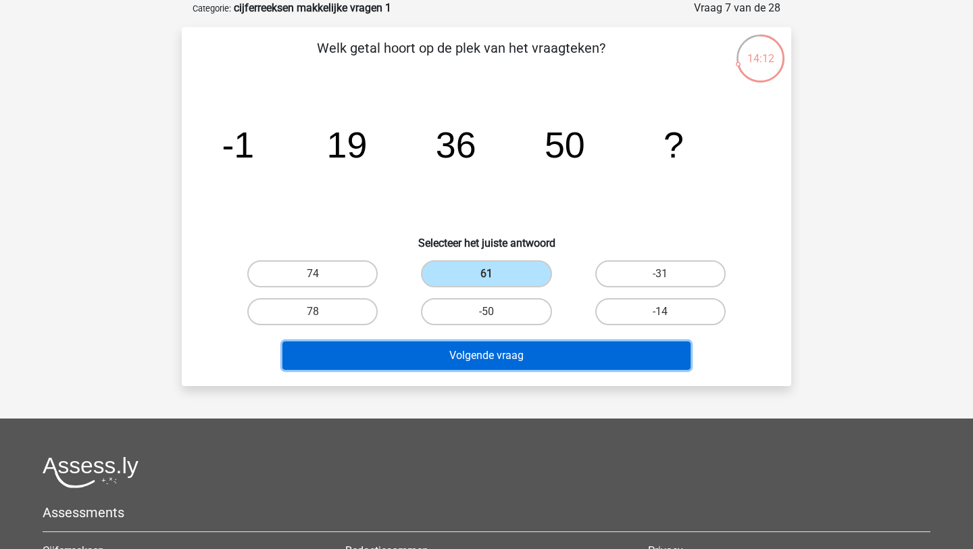
click at [498, 352] on button "Volgende vraag" at bounding box center [487, 355] width 409 height 28
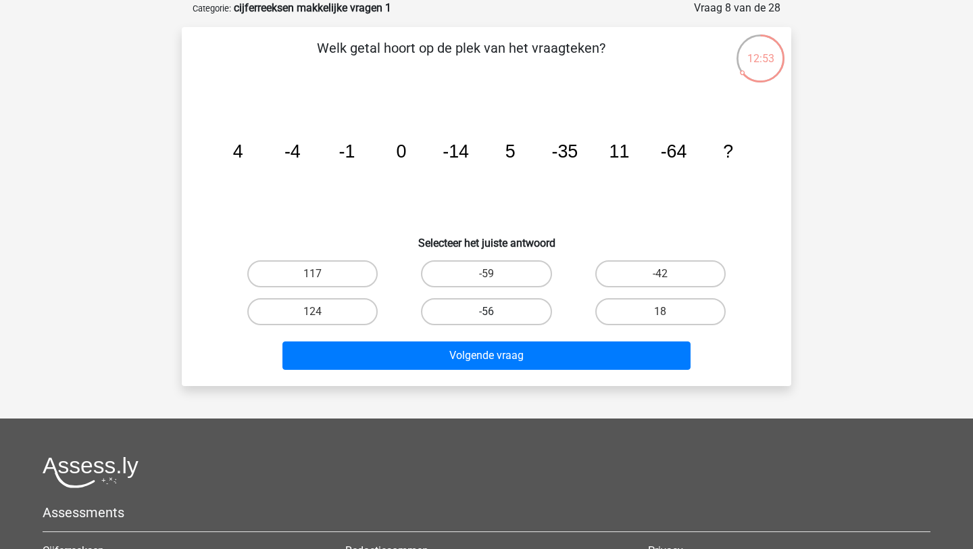
click at [510, 316] on label "-56" at bounding box center [486, 311] width 130 height 27
click at [495, 316] on input "-56" at bounding box center [491, 316] width 9 height 9
radio input "true"
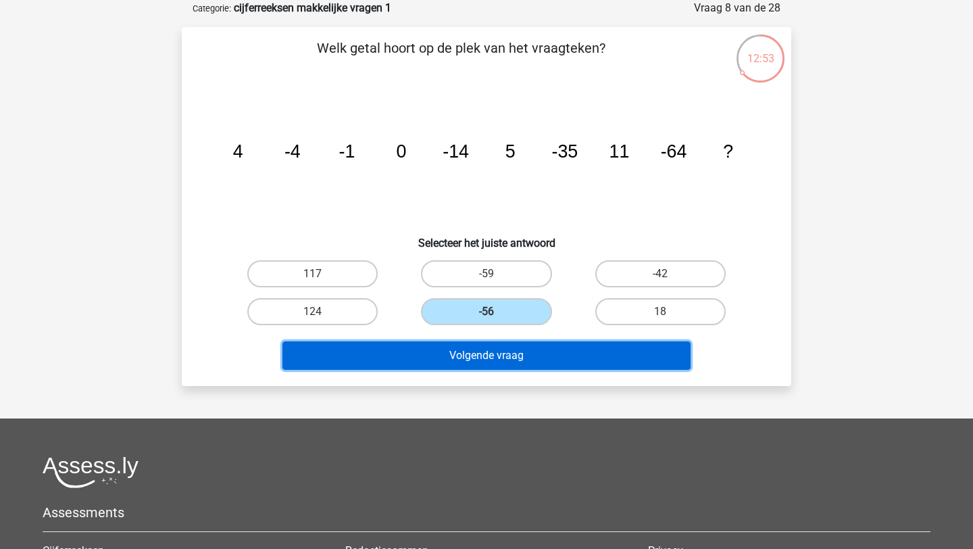
click at [517, 356] on button "Volgende vraag" at bounding box center [487, 355] width 409 height 28
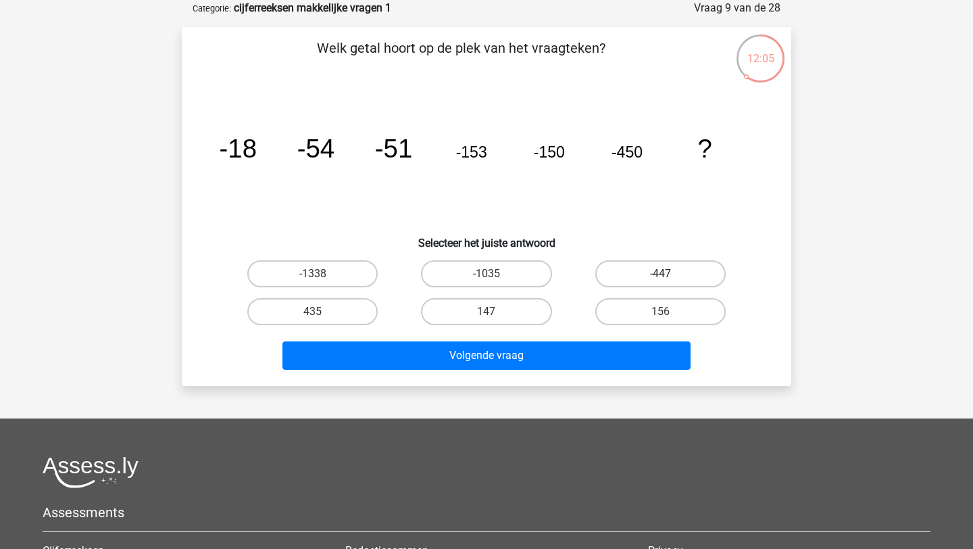
click at [667, 271] on label "-447" at bounding box center [661, 273] width 130 height 27
click at [667, 274] on input "-447" at bounding box center [664, 278] width 9 height 9
radio input "true"
click at [607, 377] on div "Welk getal hoort op de plek van het vraagteken? image/svg+xml -18 -54 -51 -153 …" at bounding box center [487, 206] width 610 height 359
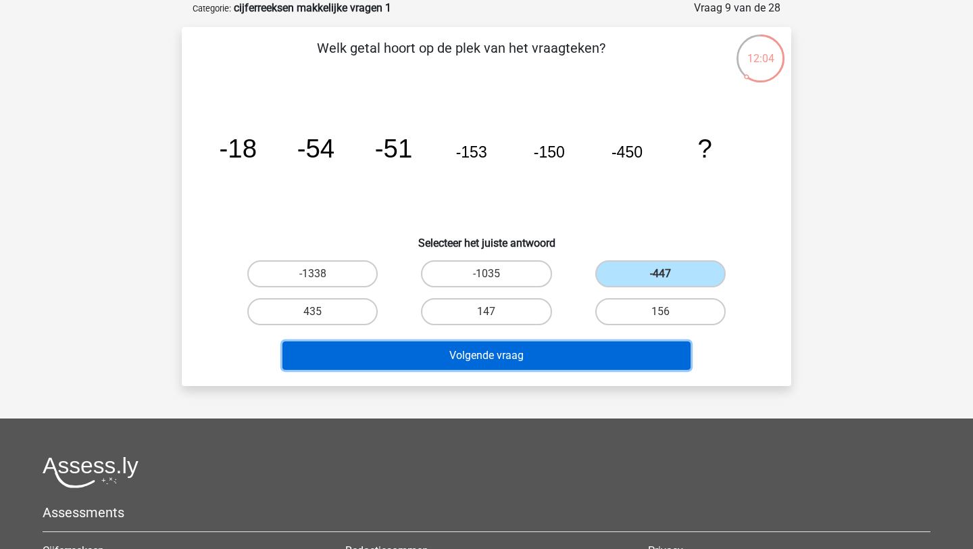
click at [598, 352] on button "Volgende vraag" at bounding box center [487, 355] width 409 height 28
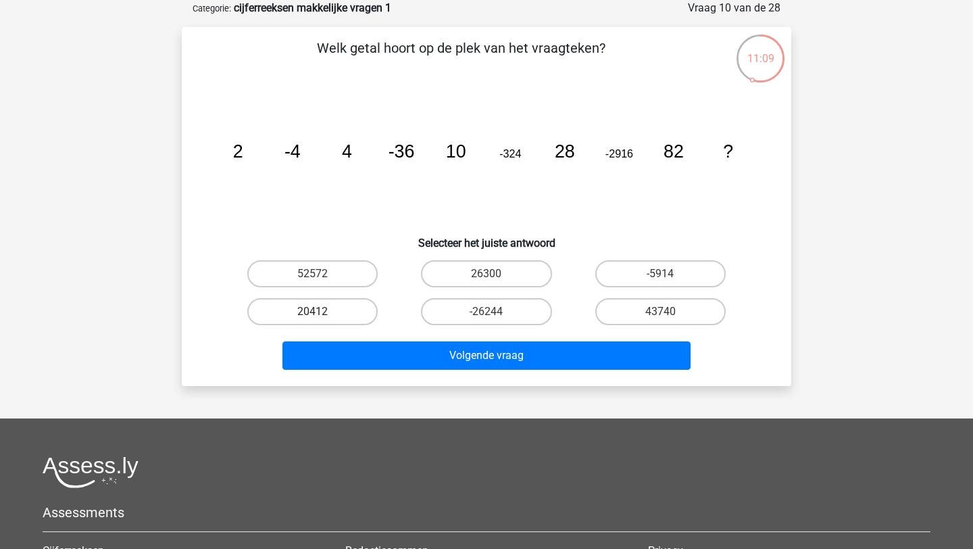
click at [346, 317] on label "20412" at bounding box center [312, 311] width 130 height 27
click at [322, 317] on input "20412" at bounding box center [317, 316] width 9 height 9
radio input "true"
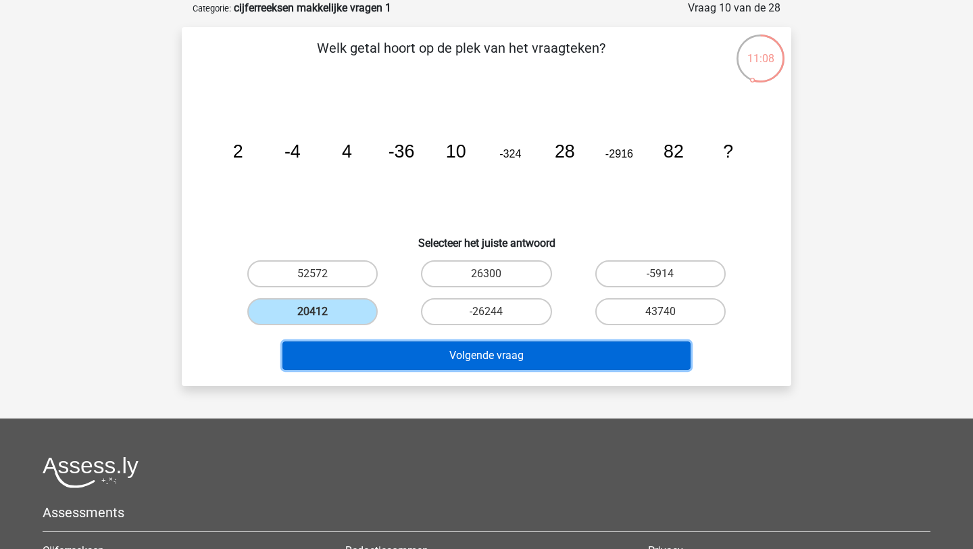
click at [398, 368] on button "Volgende vraag" at bounding box center [487, 355] width 409 height 28
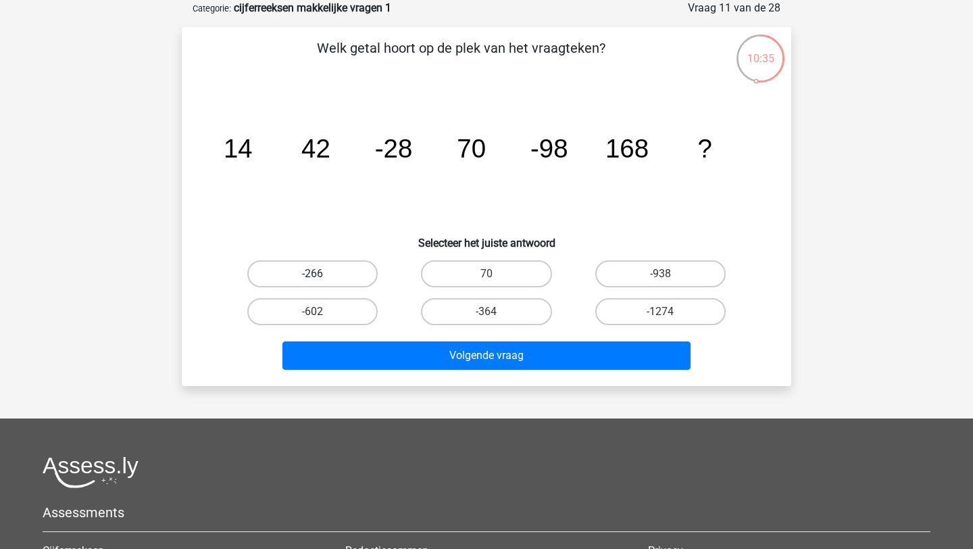
click at [320, 270] on label "-266" at bounding box center [312, 273] width 130 height 27
click at [320, 274] on input "-266" at bounding box center [317, 278] width 9 height 9
radio input "true"
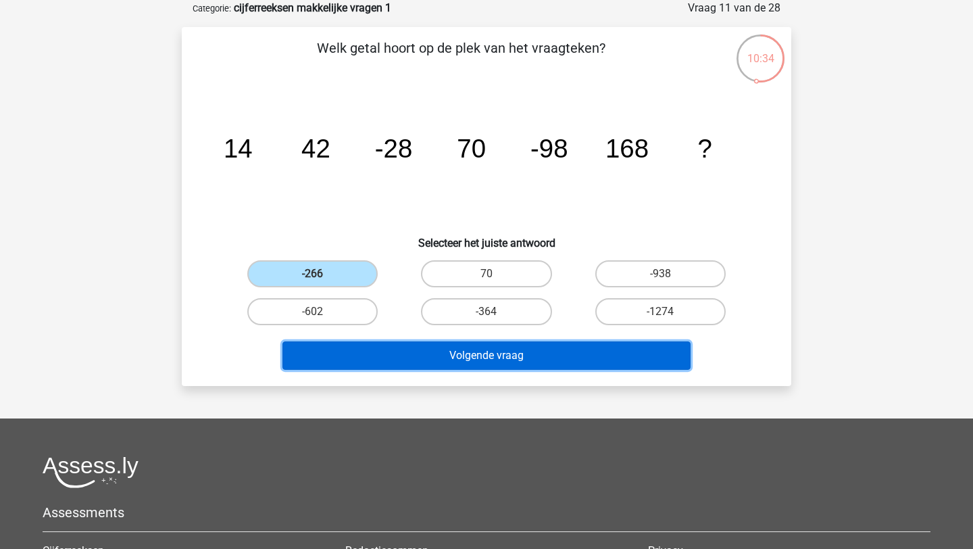
click at [374, 347] on button "Volgende vraag" at bounding box center [487, 355] width 409 height 28
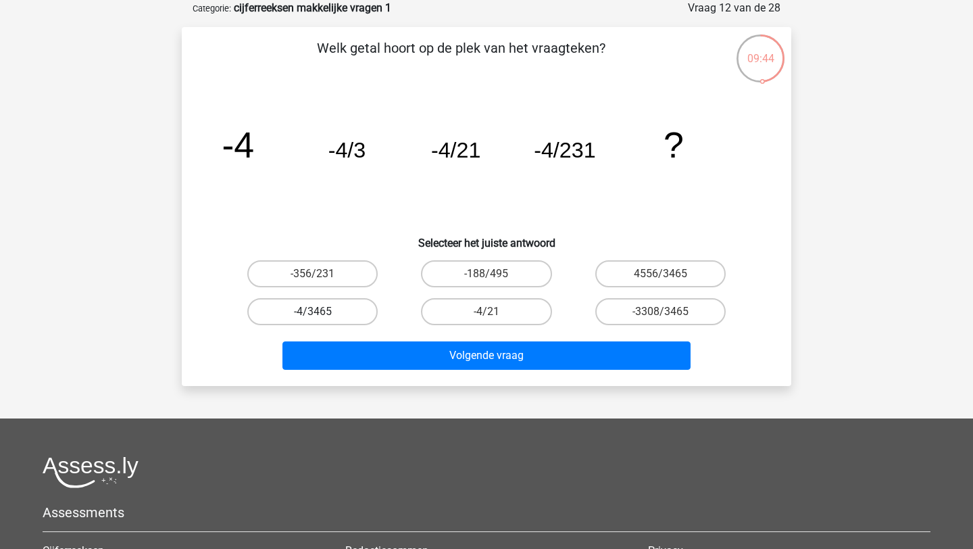
click at [336, 316] on label "-4/3465" at bounding box center [312, 311] width 130 height 27
click at [322, 316] on input "-4/3465" at bounding box center [317, 316] width 9 height 9
radio input "true"
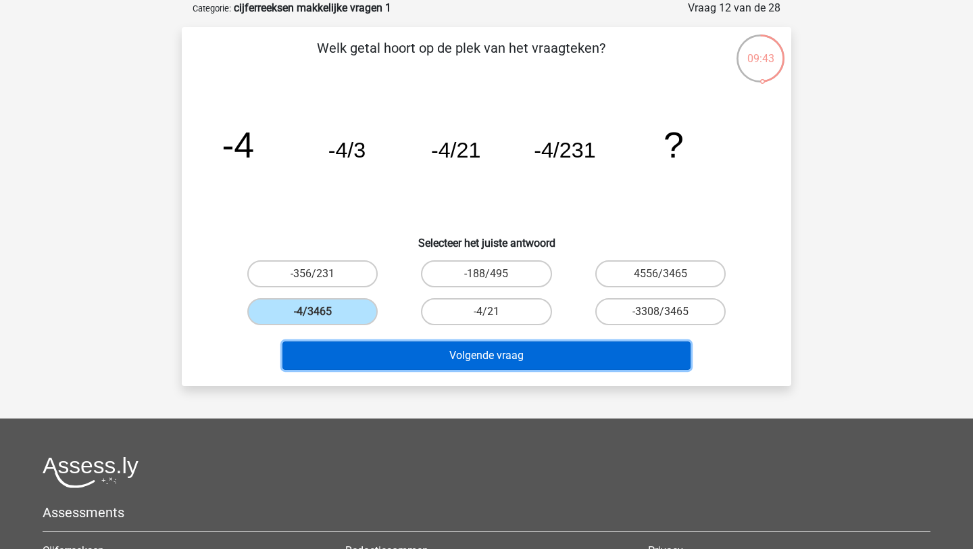
click at [391, 352] on button "Volgende vraag" at bounding box center [487, 355] width 409 height 28
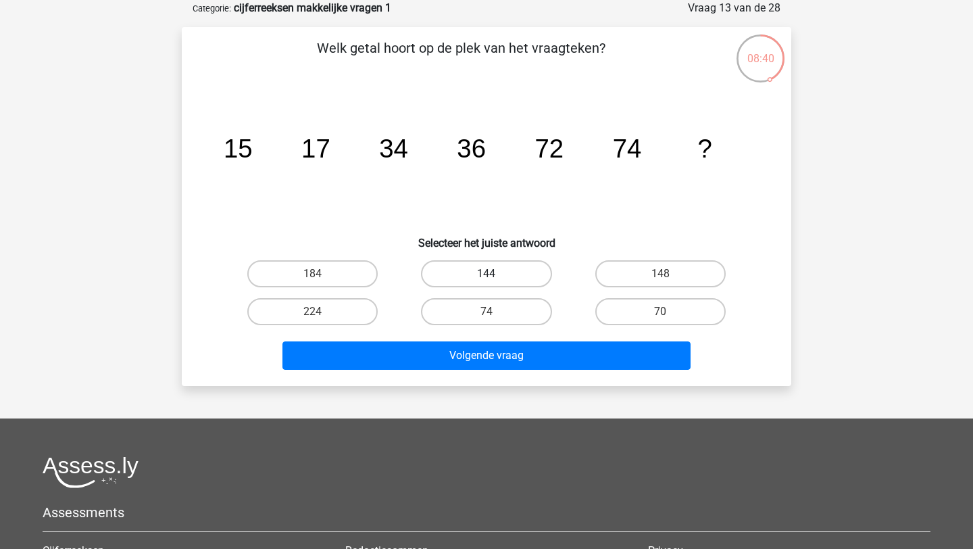
click at [504, 280] on label "144" at bounding box center [486, 273] width 130 height 27
click at [495, 280] on input "144" at bounding box center [491, 278] width 9 height 9
radio input "true"
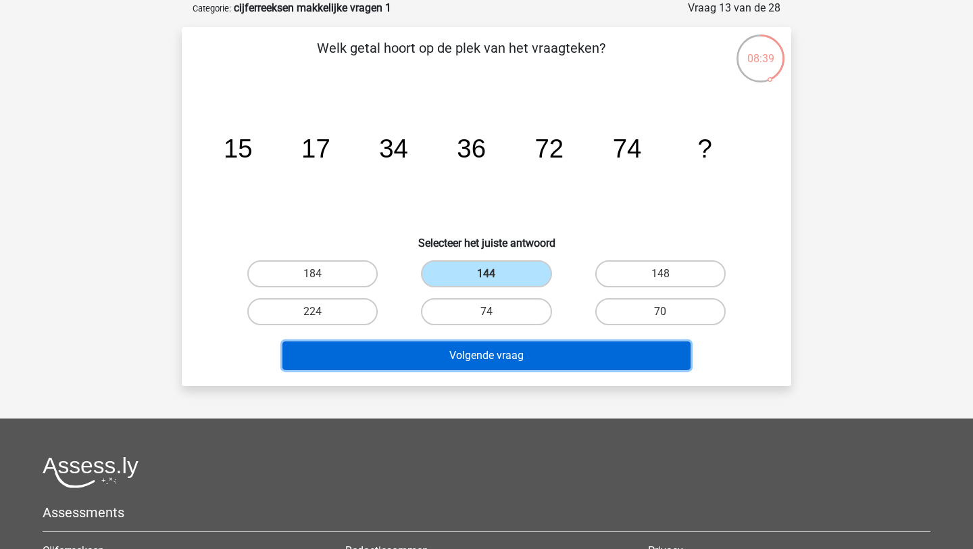
click at [495, 353] on button "Volgende vraag" at bounding box center [487, 355] width 409 height 28
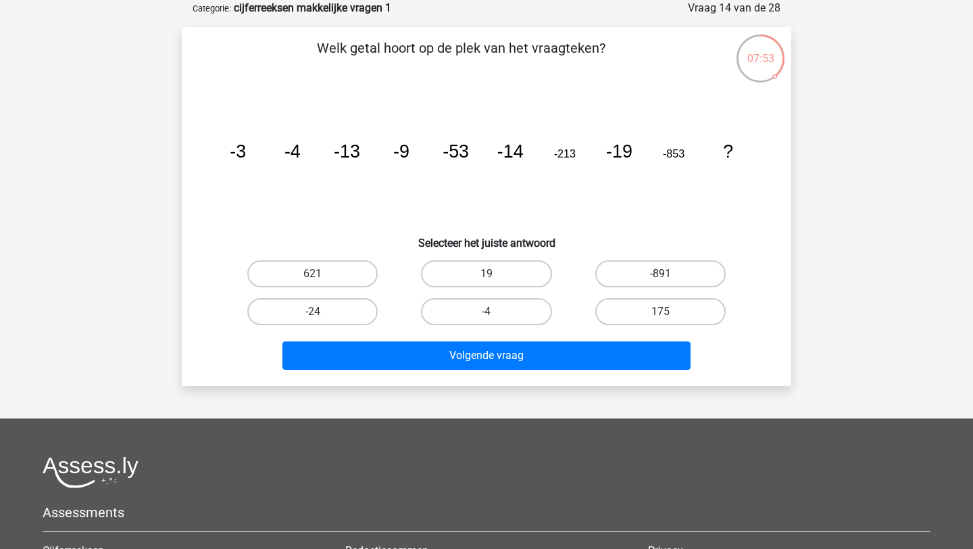
click at [662, 270] on label "-891" at bounding box center [661, 273] width 130 height 27
click at [662, 274] on input "-891" at bounding box center [664, 278] width 9 height 9
radio input "true"
click at [350, 306] on label "-24" at bounding box center [312, 311] width 130 height 27
click at [322, 312] on input "-24" at bounding box center [317, 316] width 9 height 9
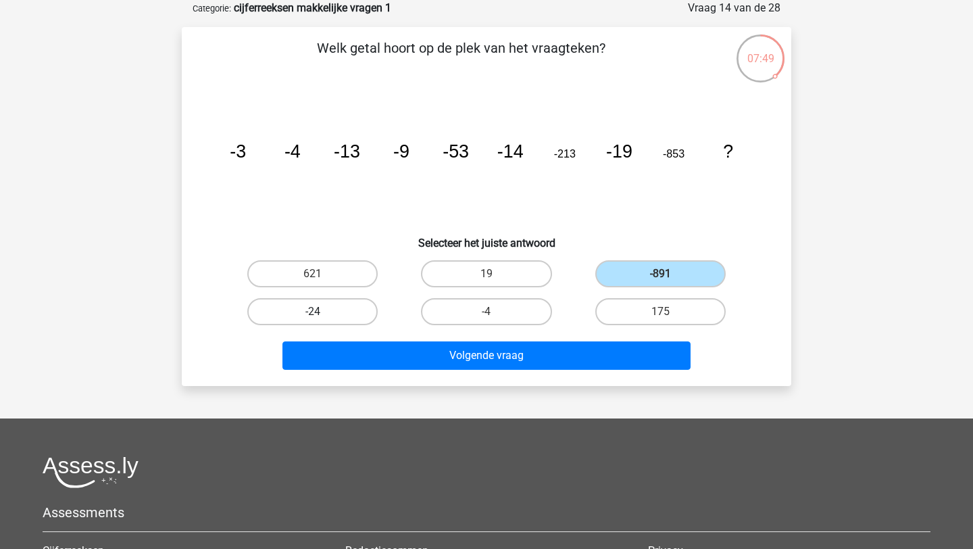
radio input "true"
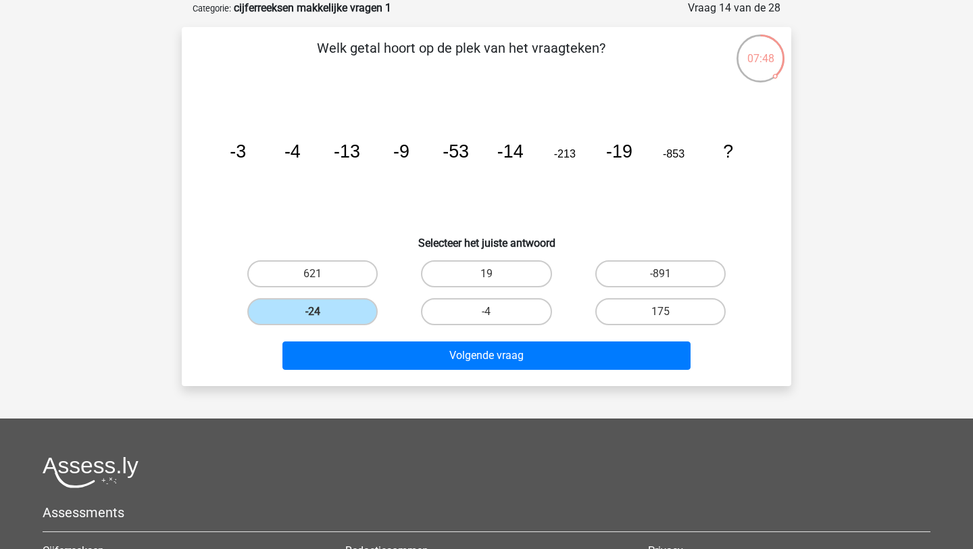
click at [394, 372] on div "Volgende vraag" at bounding box center [487, 358] width 522 height 34
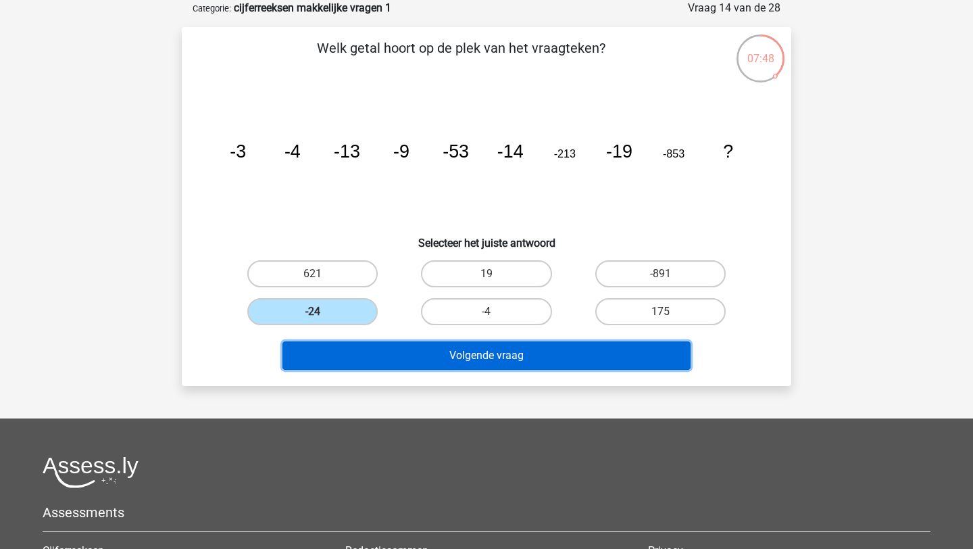
click at [397, 364] on button "Volgende vraag" at bounding box center [487, 355] width 409 height 28
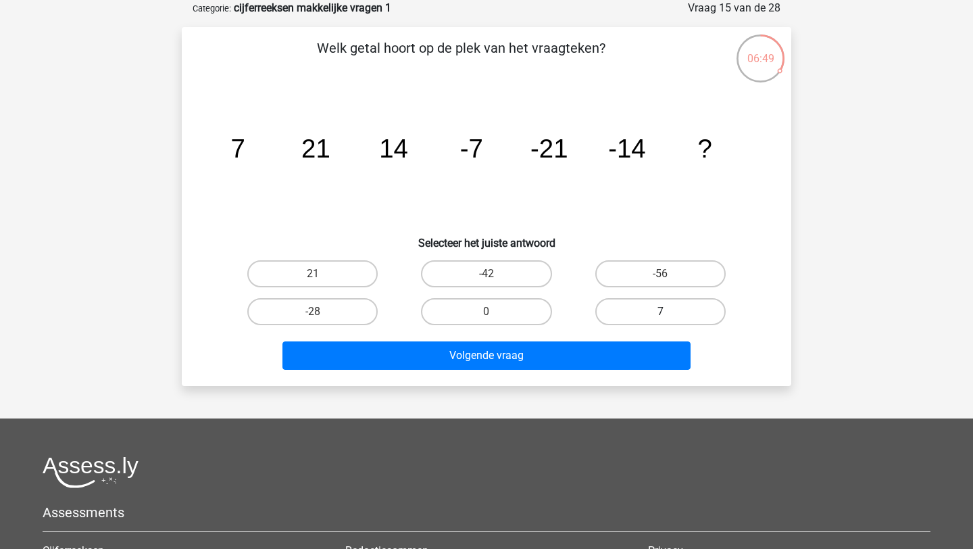
click at [673, 318] on label "7" at bounding box center [661, 311] width 130 height 27
click at [669, 318] on input "7" at bounding box center [664, 316] width 9 height 9
radio input "true"
click at [644, 371] on div "Volgende vraag" at bounding box center [487, 358] width 522 height 34
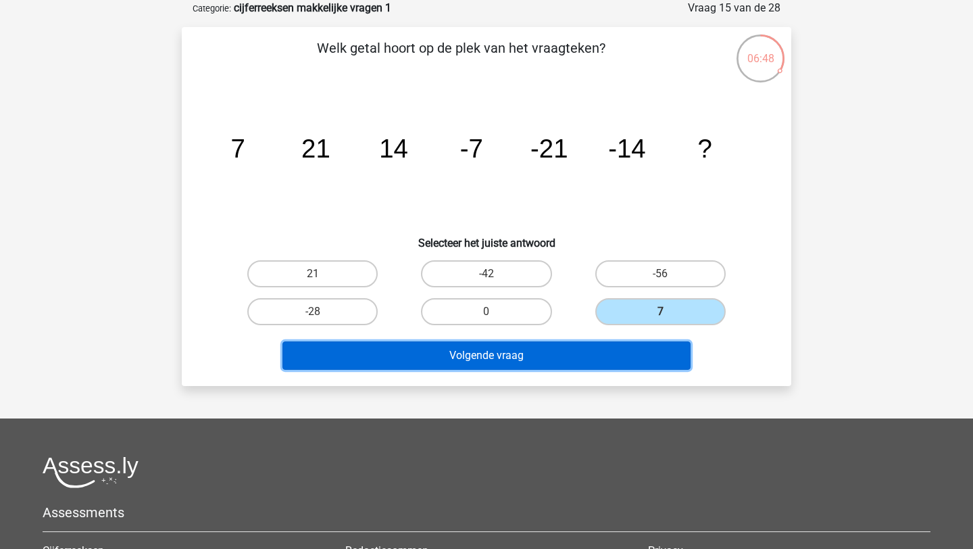
click at [635, 354] on button "Volgende vraag" at bounding box center [487, 355] width 409 height 28
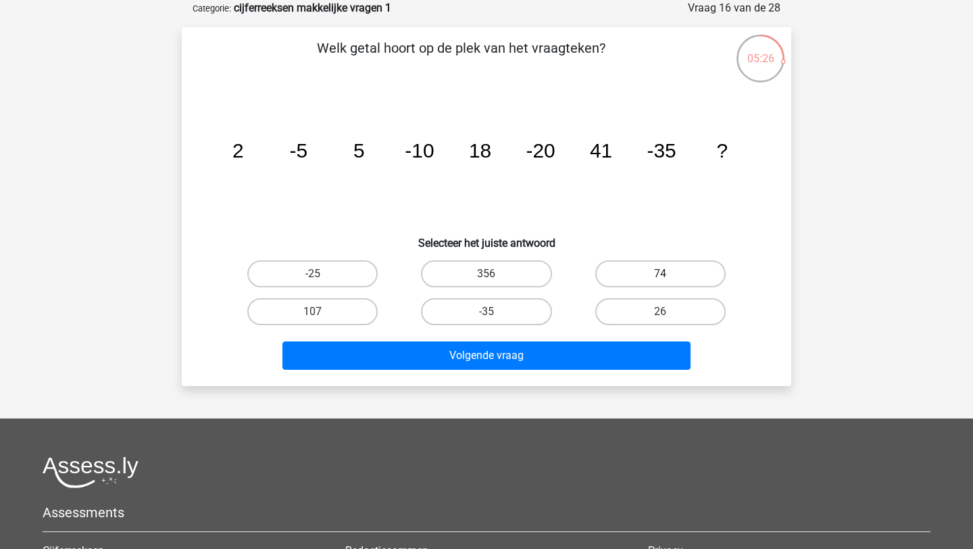
click at [646, 278] on label "74" at bounding box center [661, 273] width 130 height 27
click at [660, 278] on input "74" at bounding box center [664, 278] width 9 height 9
radio input "true"
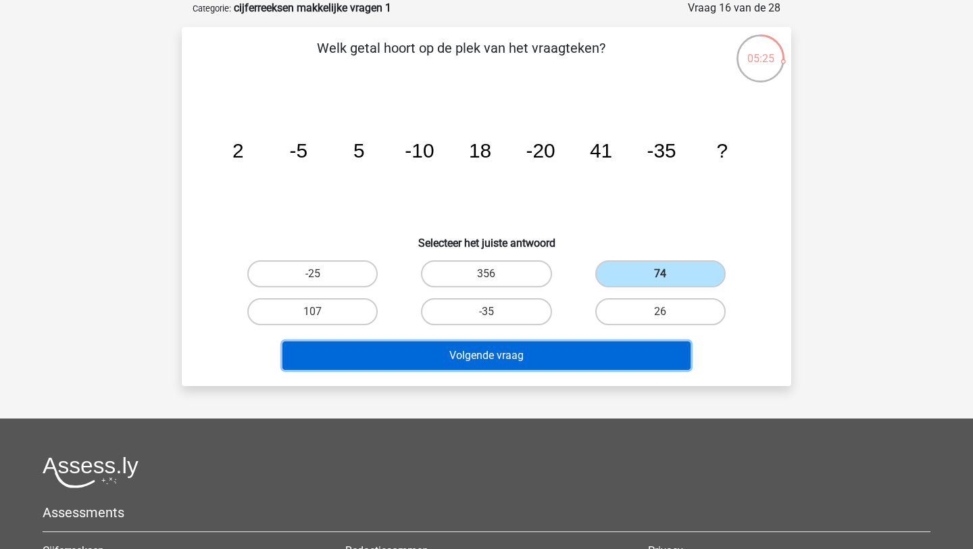
click at [566, 366] on button "Volgende vraag" at bounding box center [487, 355] width 409 height 28
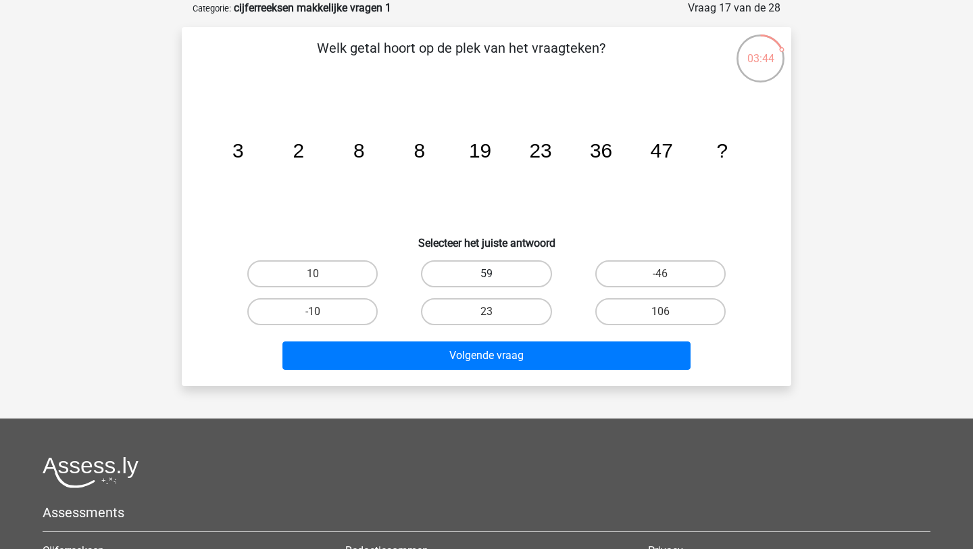
click at [452, 280] on label "59" at bounding box center [486, 273] width 130 height 27
click at [487, 280] on input "59" at bounding box center [491, 278] width 9 height 9
radio input "true"
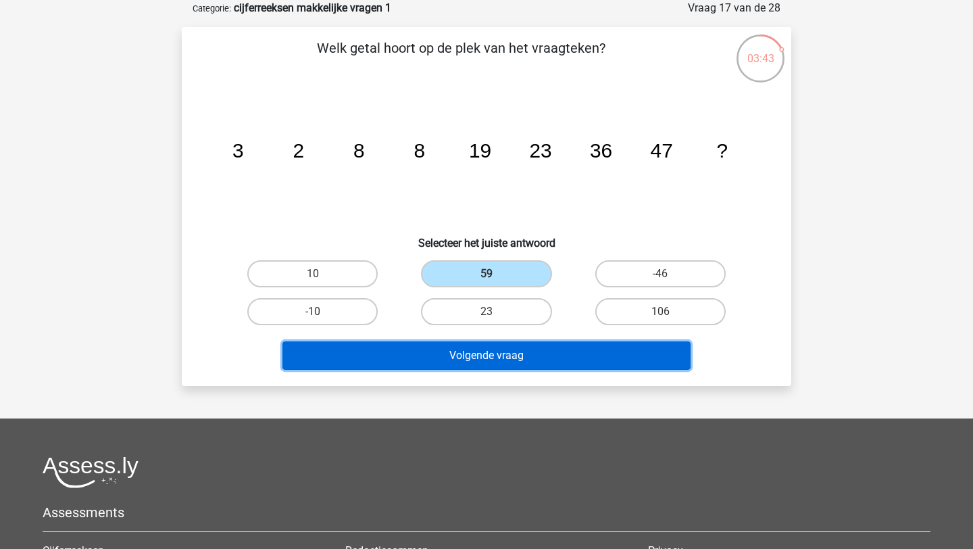
click at [454, 357] on button "Volgende vraag" at bounding box center [487, 355] width 409 height 28
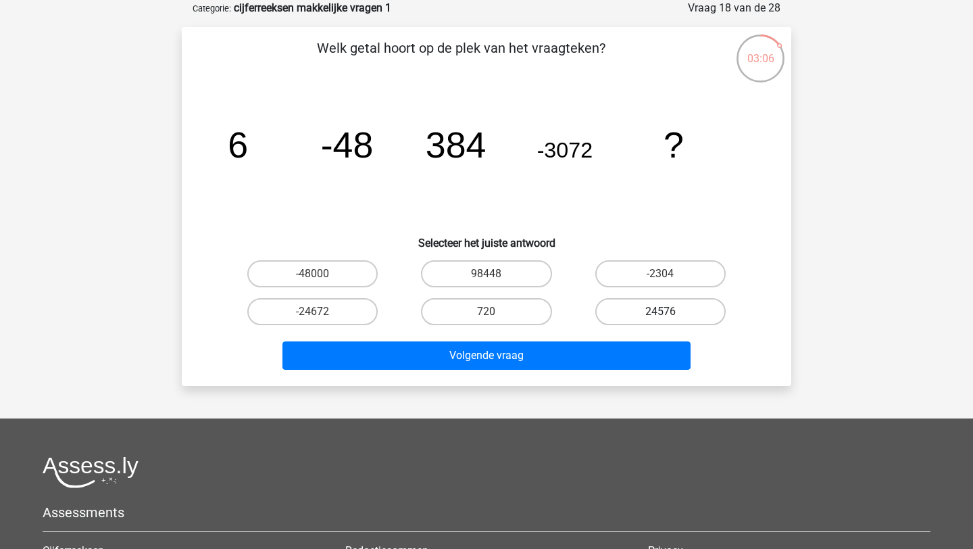
click at [629, 316] on label "24576" at bounding box center [661, 311] width 130 height 27
click at [660, 316] on input "24576" at bounding box center [664, 316] width 9 height 9
radio input "true"
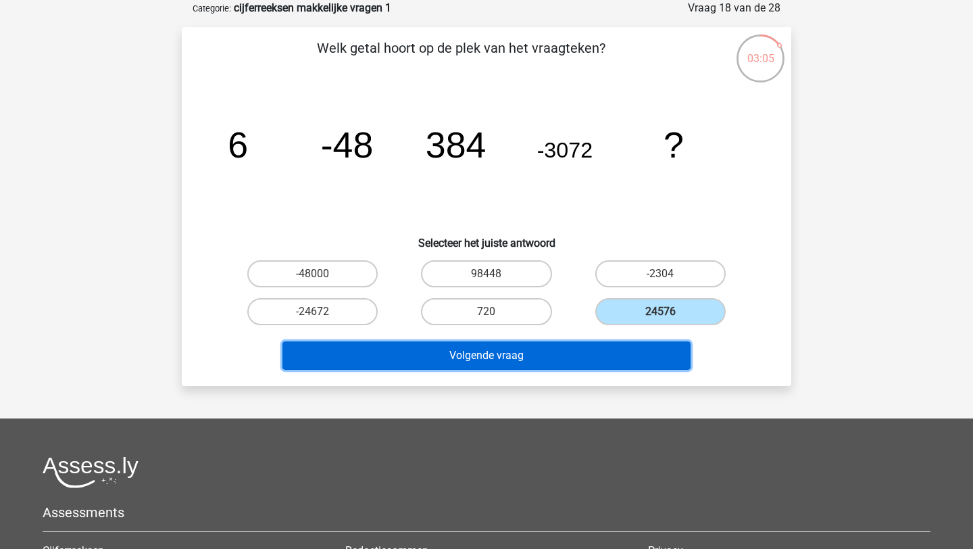
click at [585, 356] on button "Volgende vraag" at bounding box center [487, 355] width 409 height 28
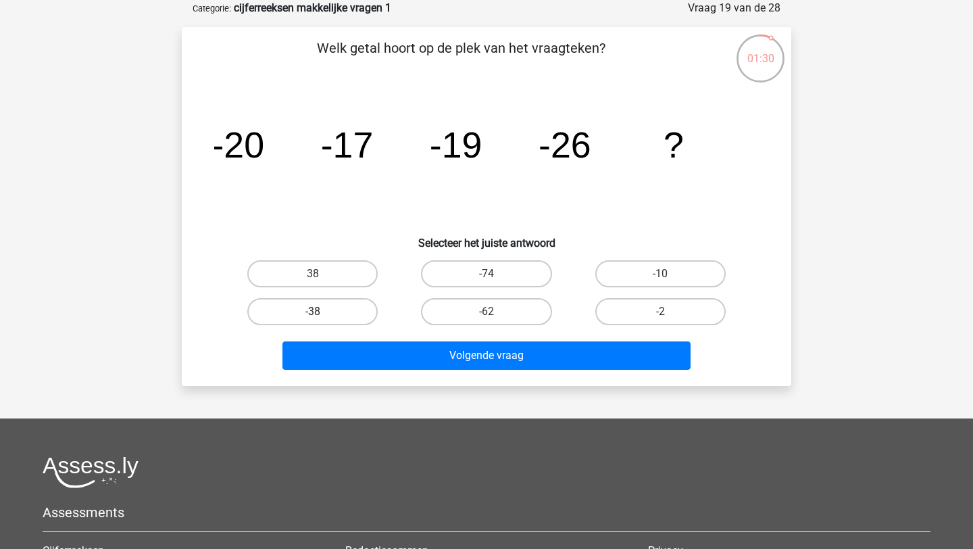
click at [345, 314] on label "-38" at bounding box center [312, 311] width 130 height 27
click at [322, 314] on input "-38" at bounding box center [317, 316] width 9 height 9
radio input "true"
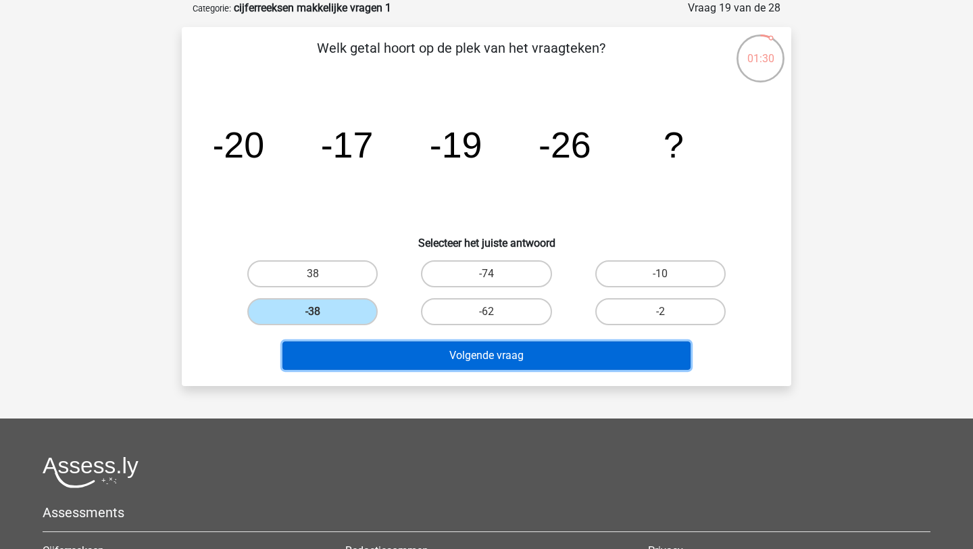
click at [430, 362] on button "Volgende vraag" at bounding box center [487, 355] width 409 height 28
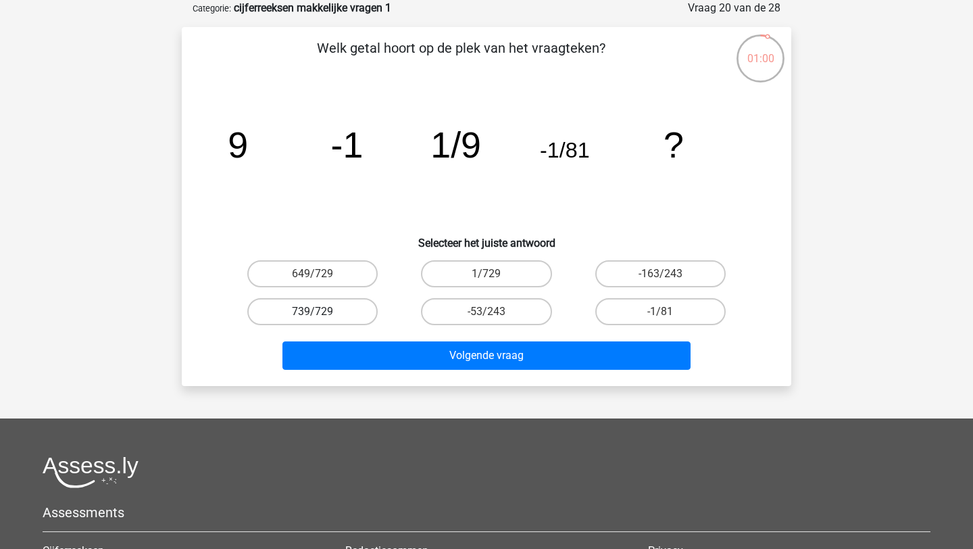
click at [323, 308] on label "739/729" at bounding box center [312, 311] width 130 height 27
click at [322, 312] on input "739/729" at bounding box center [317, 316] width 9 height 9
radio input "true"
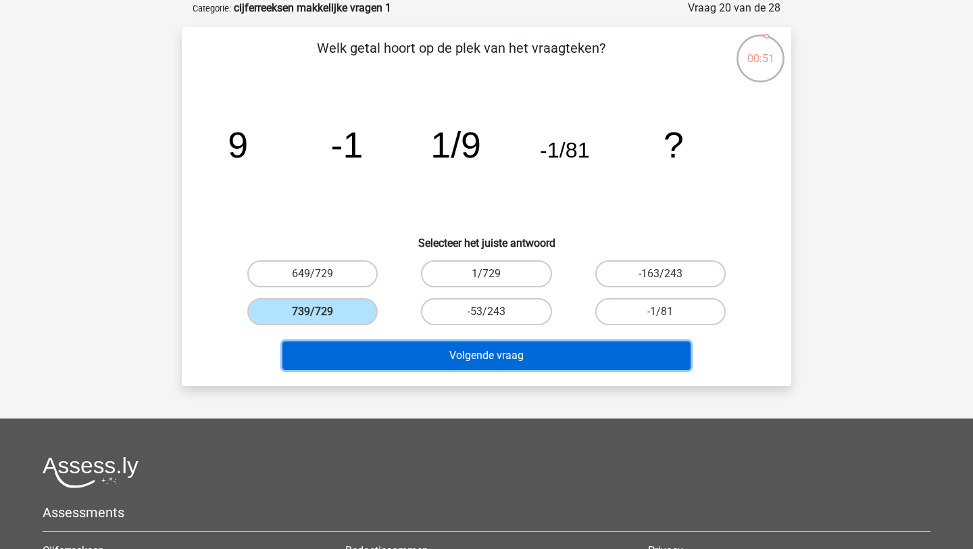
click at [354, 343] on button "Volgende vraag" at bounding box center [487, 355] width 409 height 28
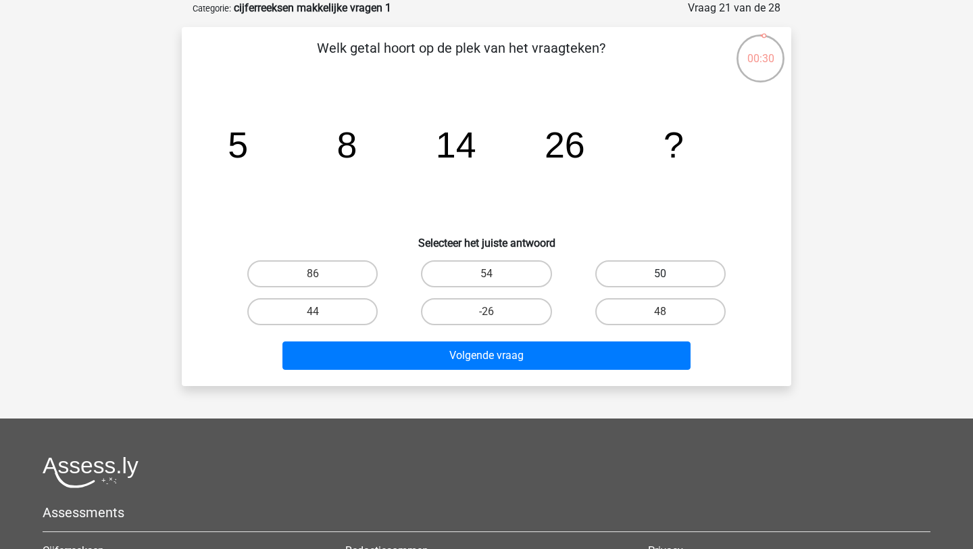
click at [636, 270] on label "50" at bounding box center [661, 273] width 130 height 27
click at [660, 274] on input "50" at bounding box center [664, 278] width 9 height 9
radio input "true"
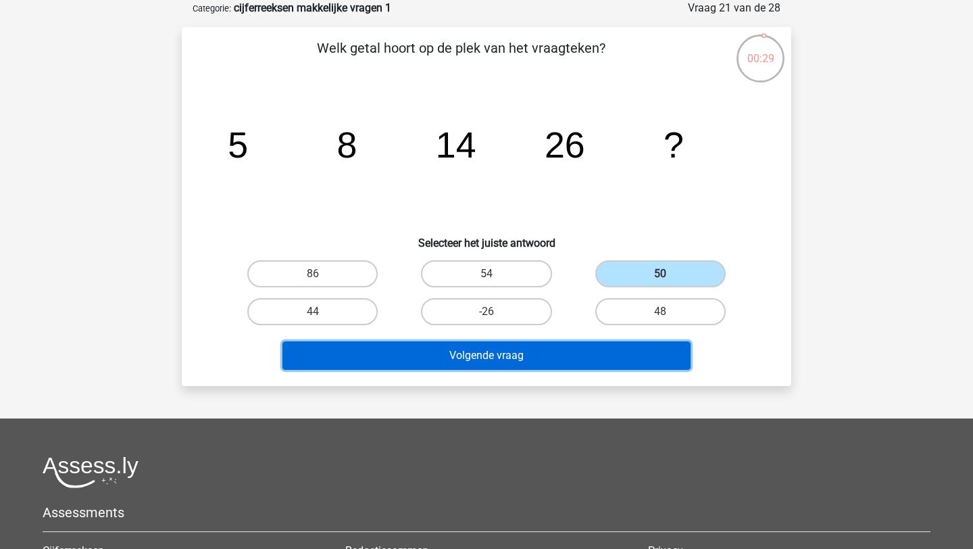
click at [585, 354] on button "Volgende vraag" at bounding box center [487, 355] width 409 height 28
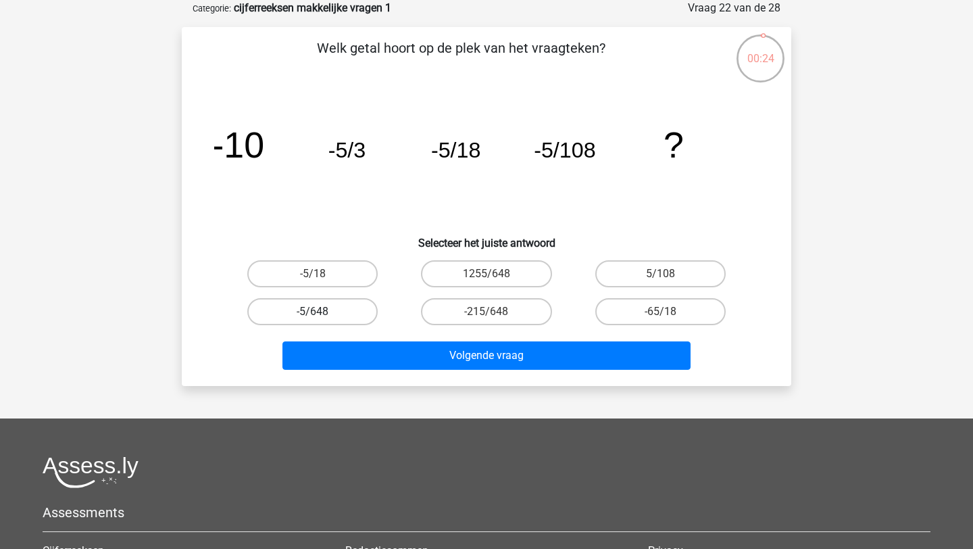
click at [360, 320] on label "-5/648" at bounding box center [312, 311] width 130 height 27
click at [322, 320] on input "-5/648" at bounding box center [317, 316] width 9 height 9
radio input "true"
click at [440, 373] on div "Volgende vraag" at bounding box center [487, 358] width 522 height 34
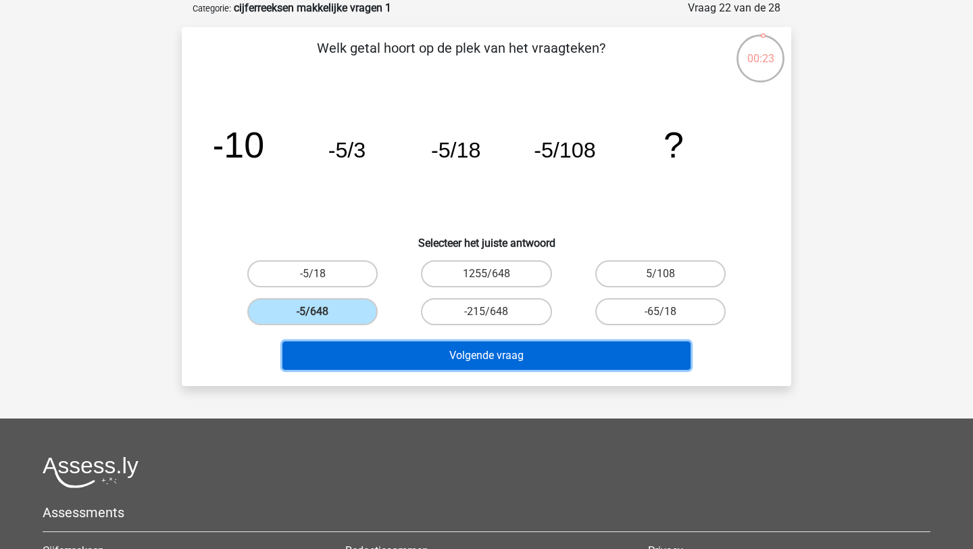
click at [453, 354] on button "Volgende vraag" at bounding box center [487, 355] width 409 height 28
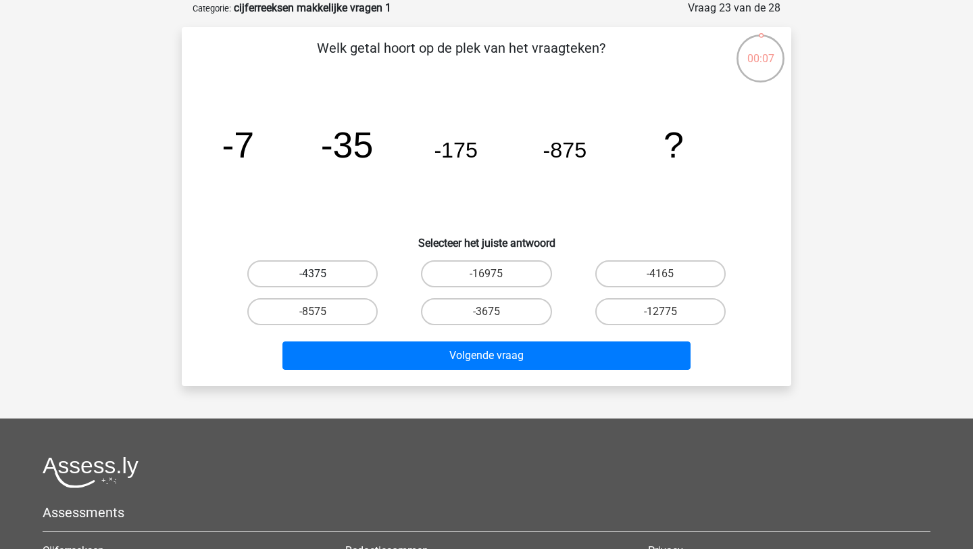
click at [335, 276] on label "-4375" at bounding box center [312, 273] width 130 height 27
click at [322, 276] on input "-4375" at bounding box center [317, 278] width 9 height 9
radio input "true"
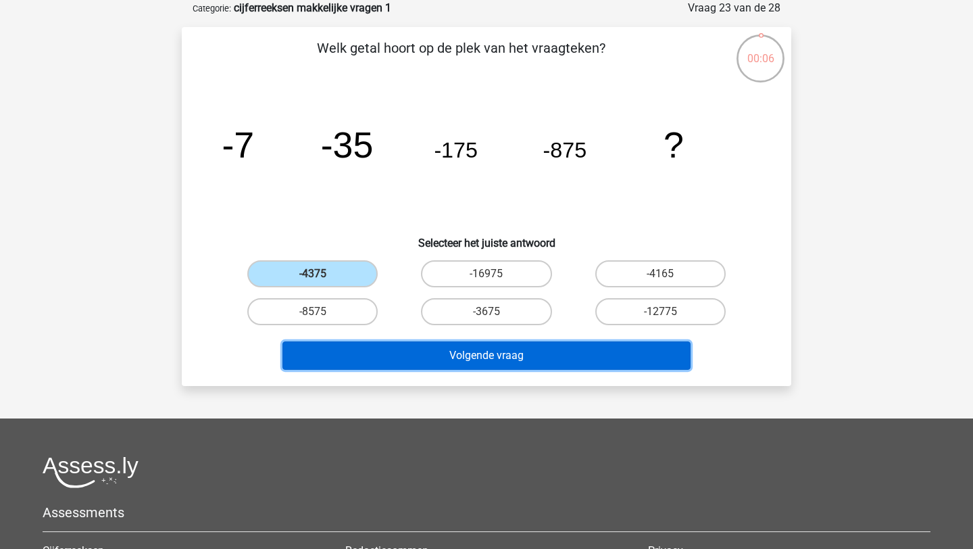
click at [402, 356] on button "Volgende vraag" at bounding box center [487, 355] width 409 height 28
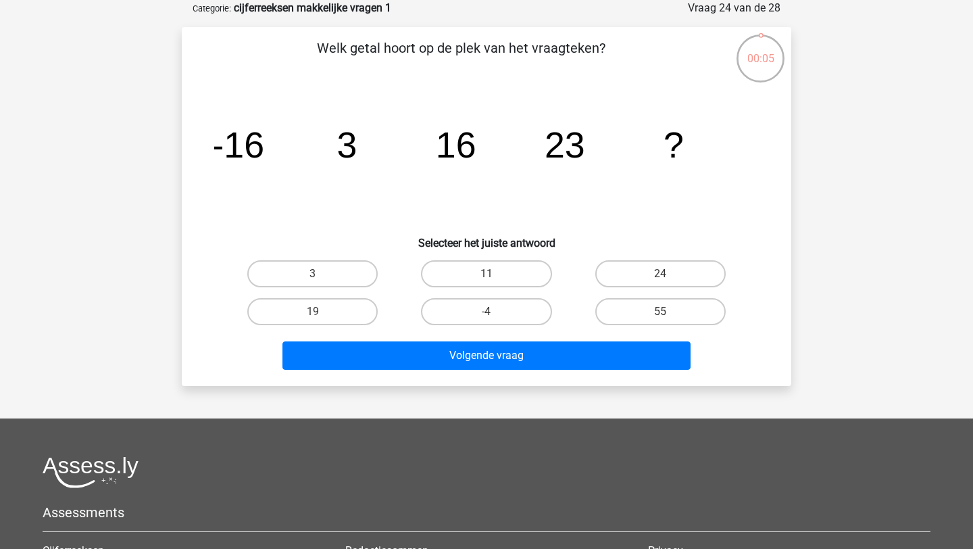
click at [487, 312] on input "-4" at bounding box center [491, 316] width 9 height 9
radio input "true"
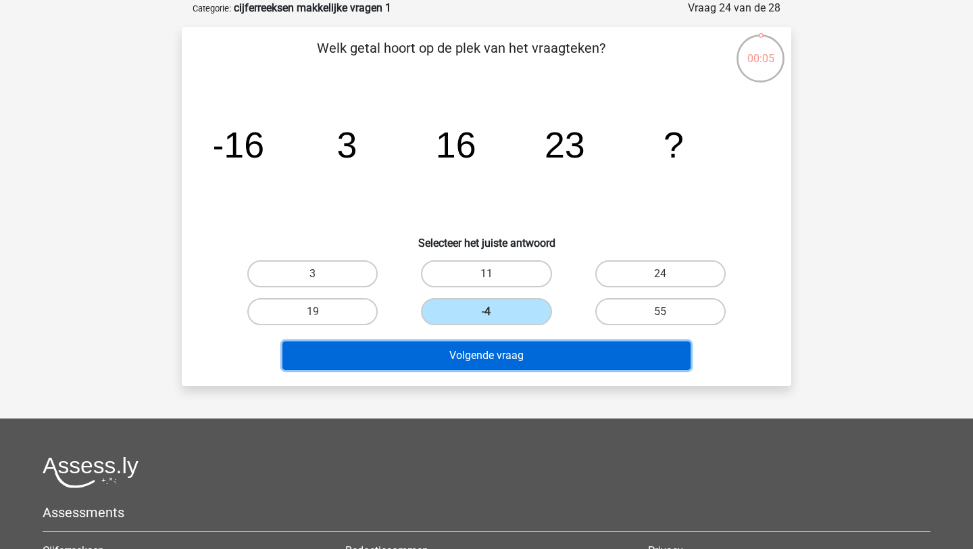
click at [485, 348] on button "Volgende vraag" at bounding box center [487, 355] width 409 height 28
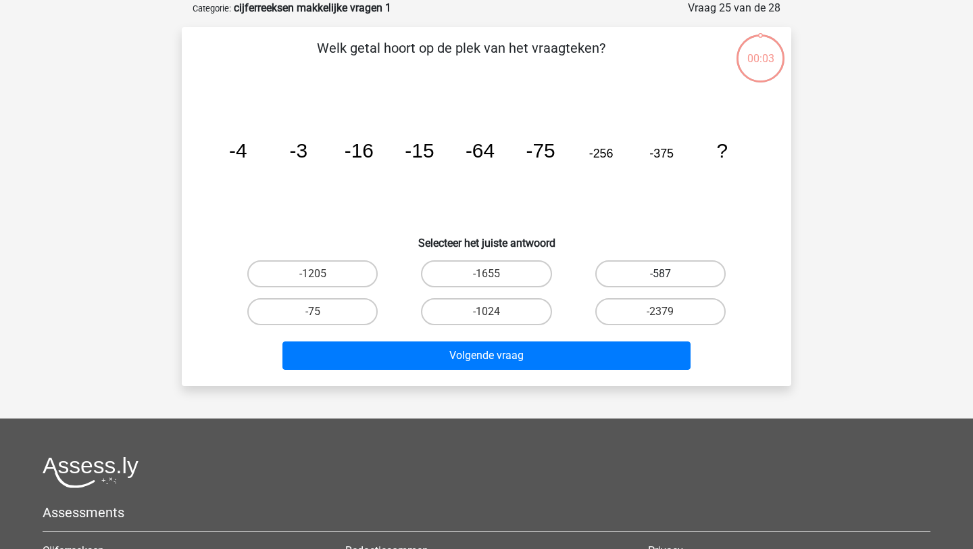
click at [663, 267] on label "-587" at bounding box center [661, 273] width 130 height 27
click at [663, 274] on input "-587" at bounding box center [664, 278] width 9 height 9
radio input "true"
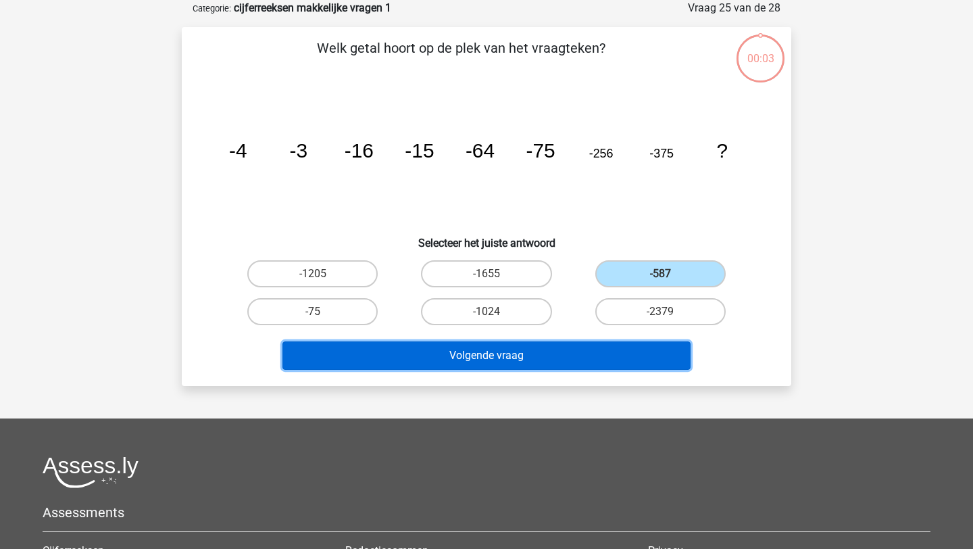
click at [572, 345] on button "Volgende vraag" at bounding box center [487, 355] width 409 height 28
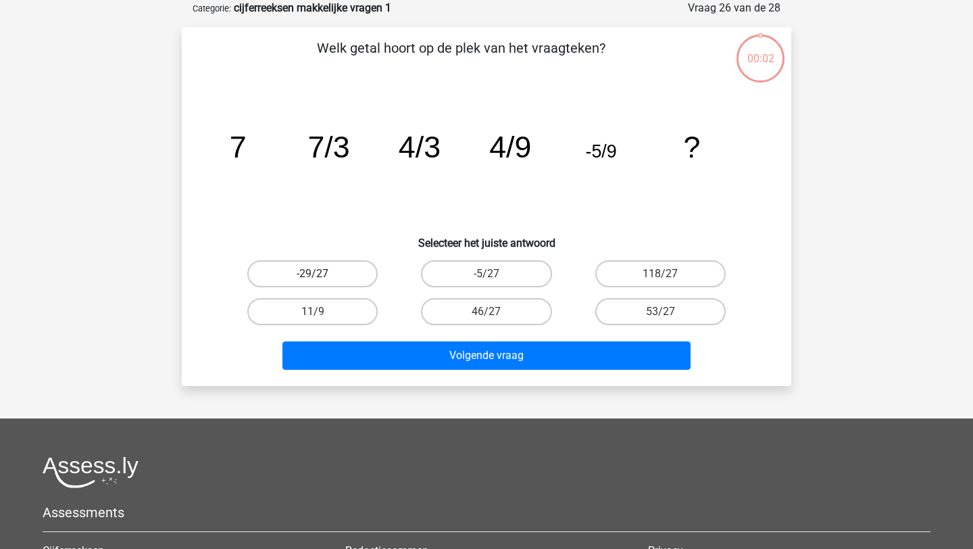
click at [344, 285] on label "-29/27" at bounding box center [312, 273] width 130 height 27
click at [322, 283] on input "-29/27" at bounding box center [317, 278] width 9 height 9
radio input "true"
click at [381, 331] on div "Volgende vraag" at bounding box center [486, 353] width 566 height 45
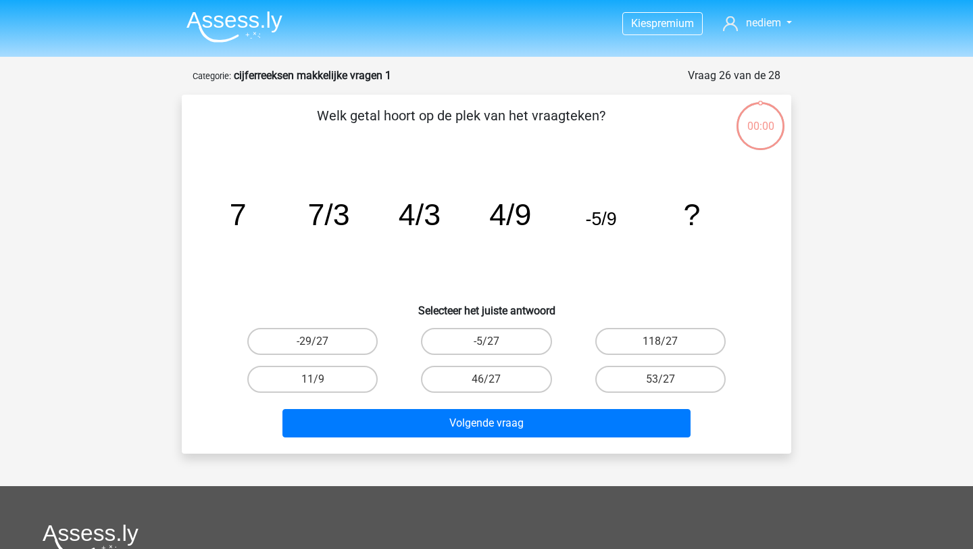
scroll to position [68, 0]
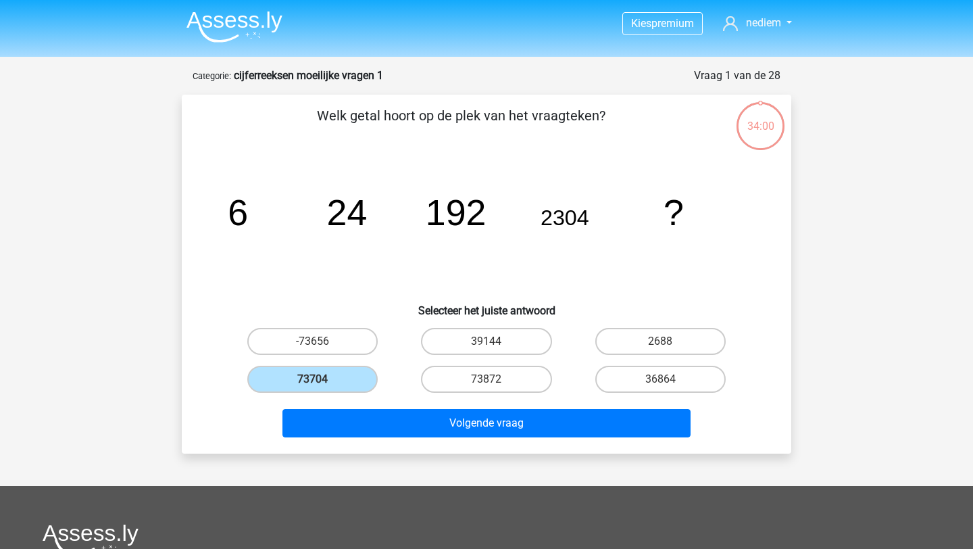
scroll to position [68, 0]
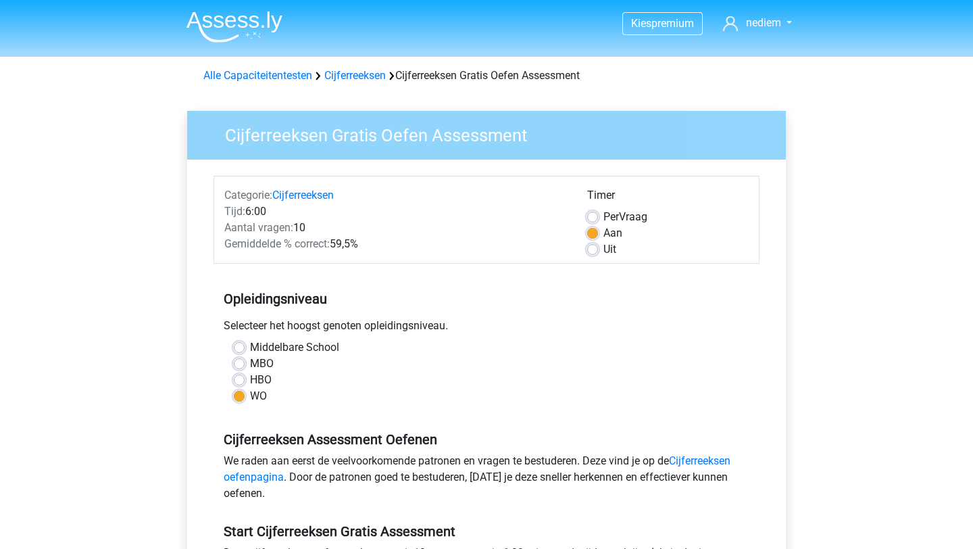
scroll to position [242, 0]
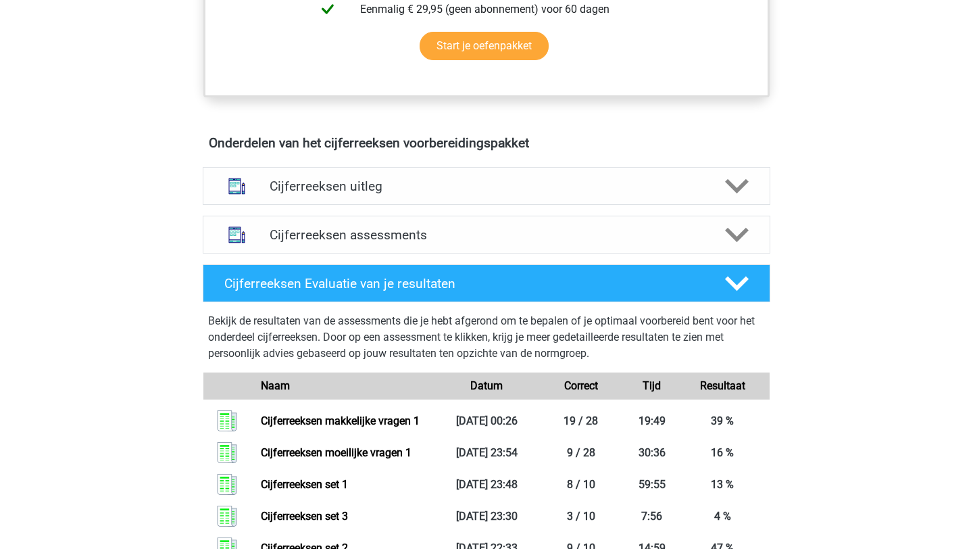
scroll to position [683, 0]
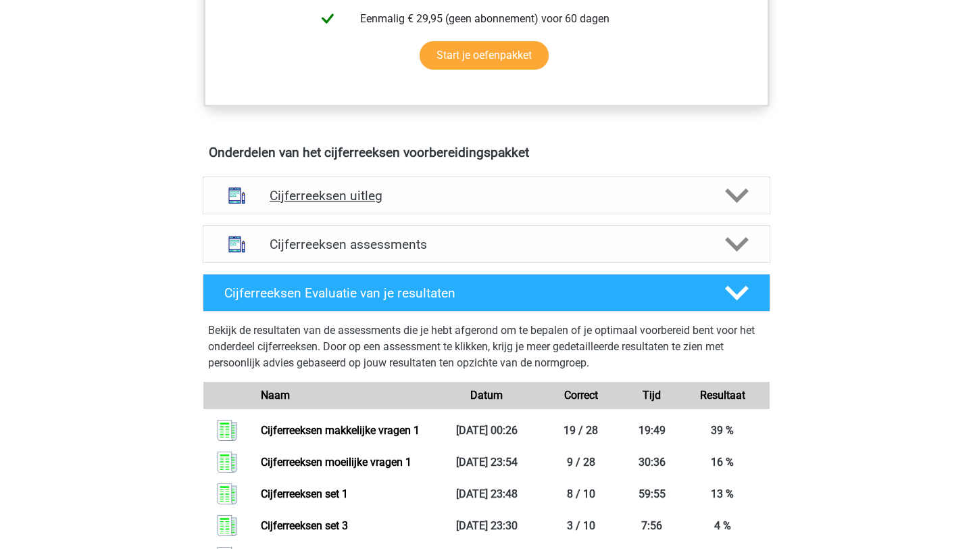
click at [485, 203] on h4 "Cijferreeksen uitleg" at bounding box center [487, 196] width 434 height 16
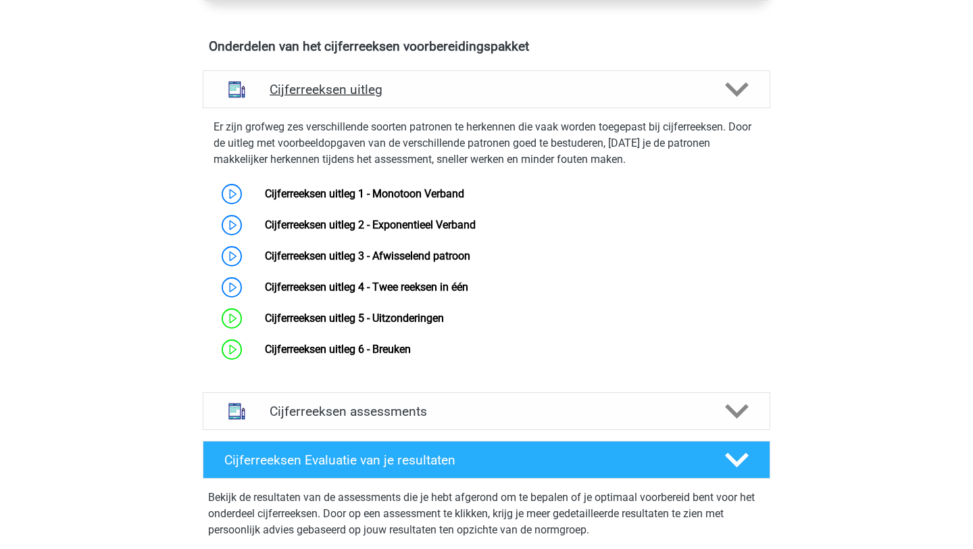
scroll to position [858, 0]
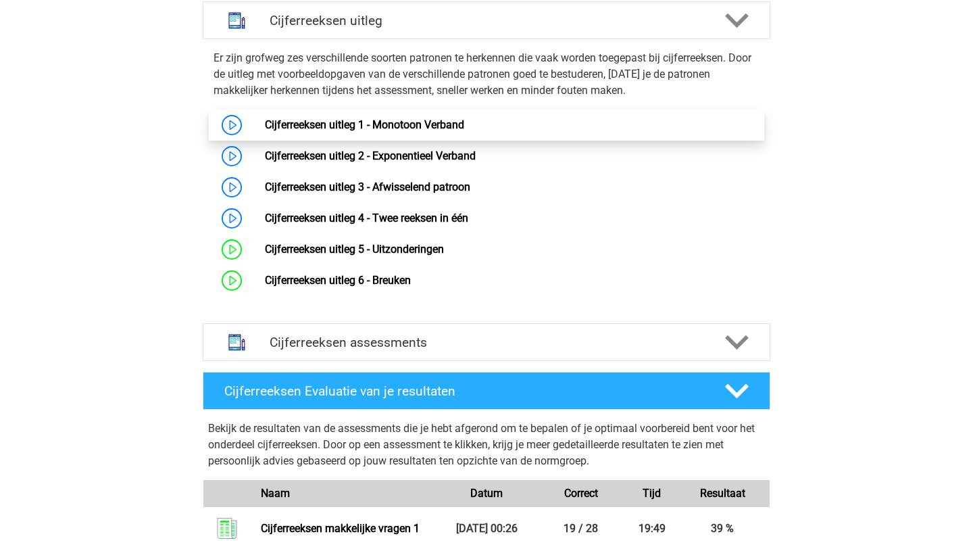
click at [374, 131] on link "Cijferreeksen uitleg 1 - Monotoon Verband" at bounding box center [364, 124] width 199 height 13
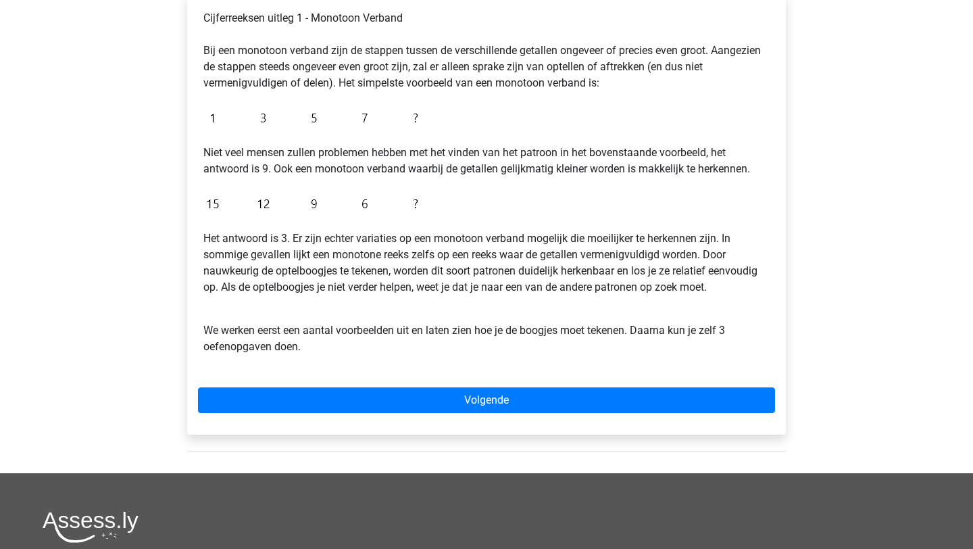
scroll to position [241, 0]
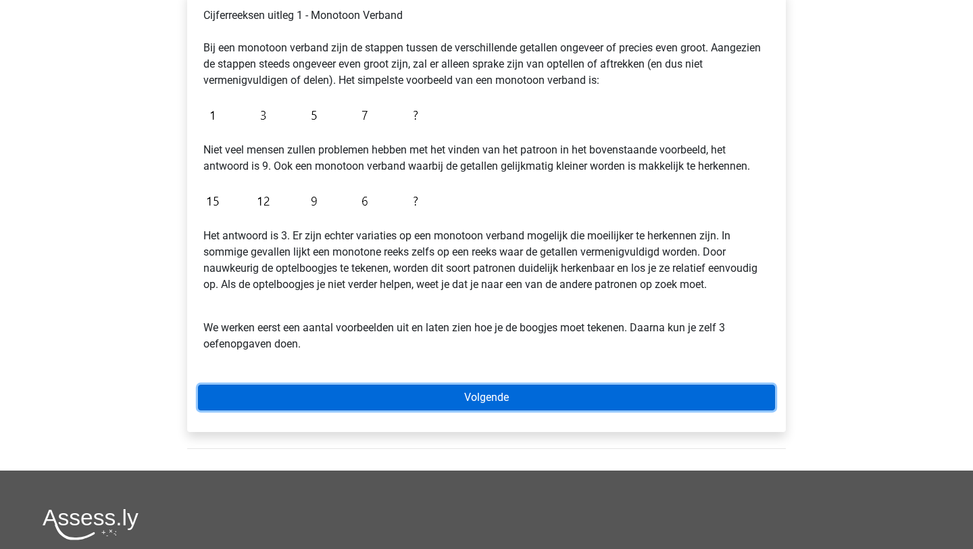
click at [431, 397] on link "Volgende" at bounding box center [486, 398] width 577 height 26
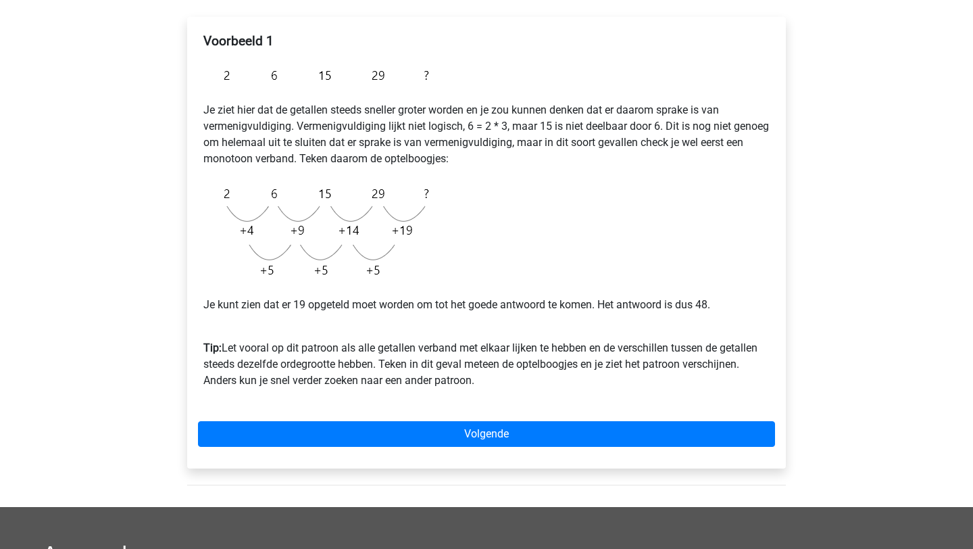
scroll to position [216, 0]
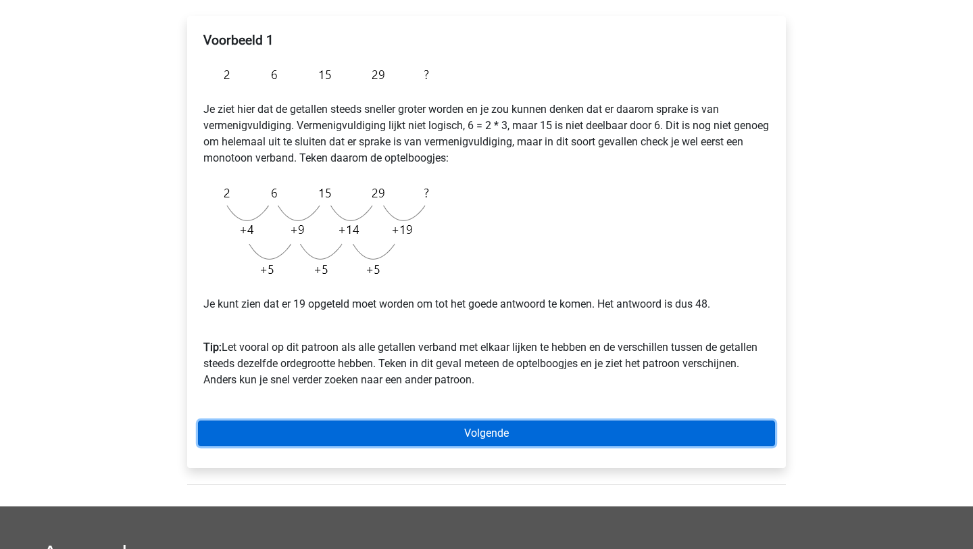
click at [381, 428] on link "Volgende" at bounding box center [486, 433] width 577 height 26
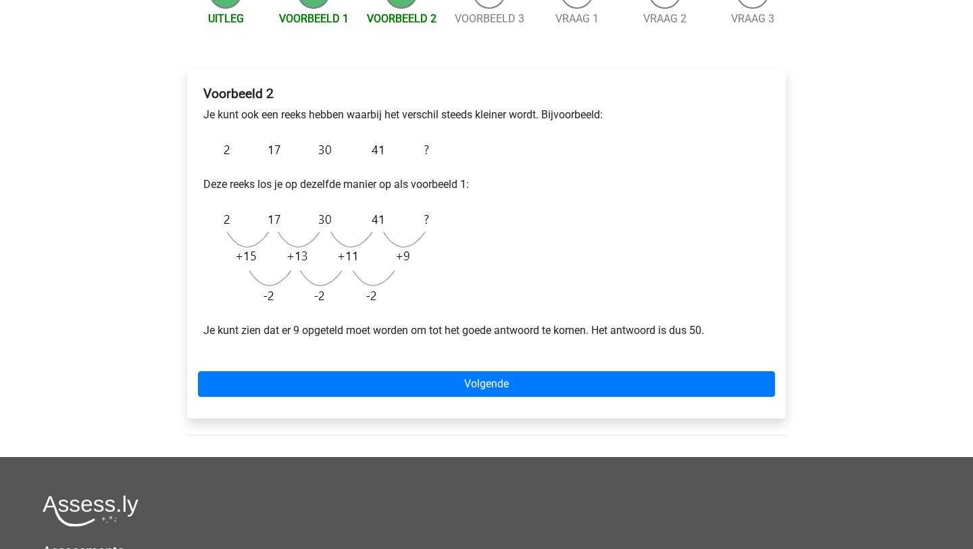
scroll to position [174, 0]
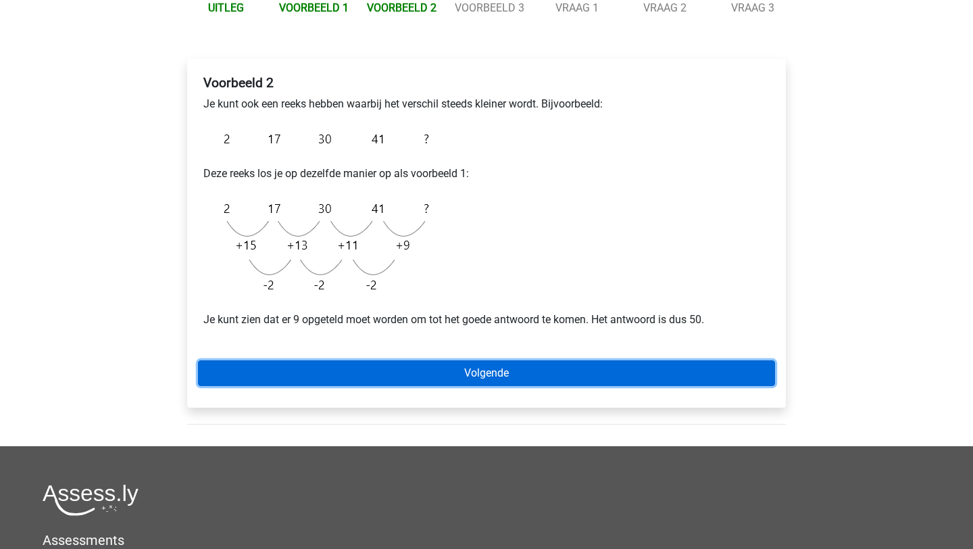
click at [358, 372] on link "Volgende" at bounding box center [486, 373] width 577 height 26
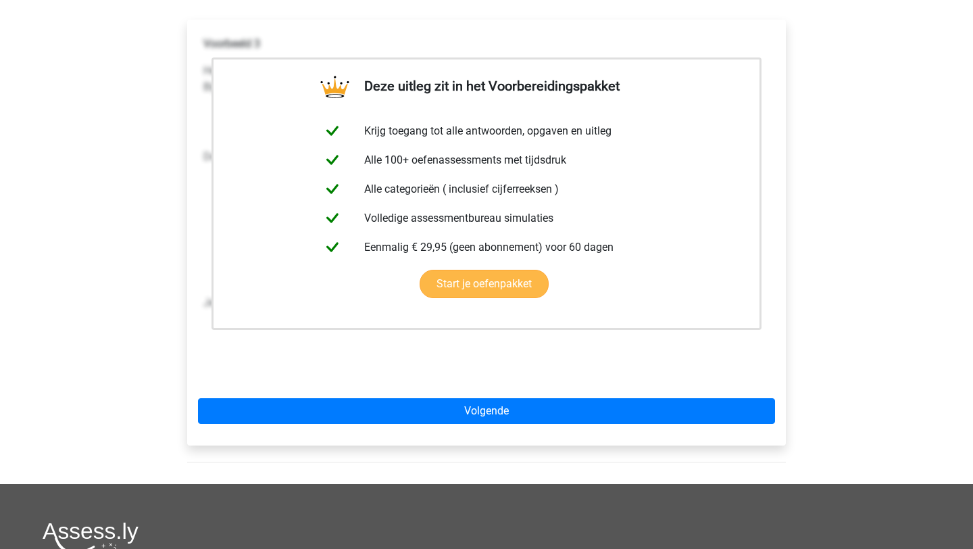
scroll to position [247, 0]
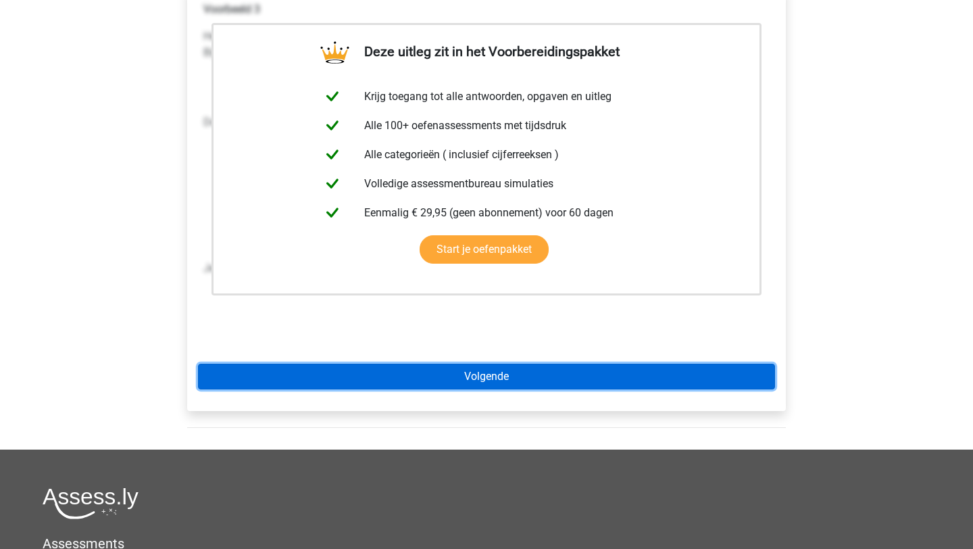
click at [360, 373] on link "Volgende" at bounding box center [486, 377] width 577 height 26
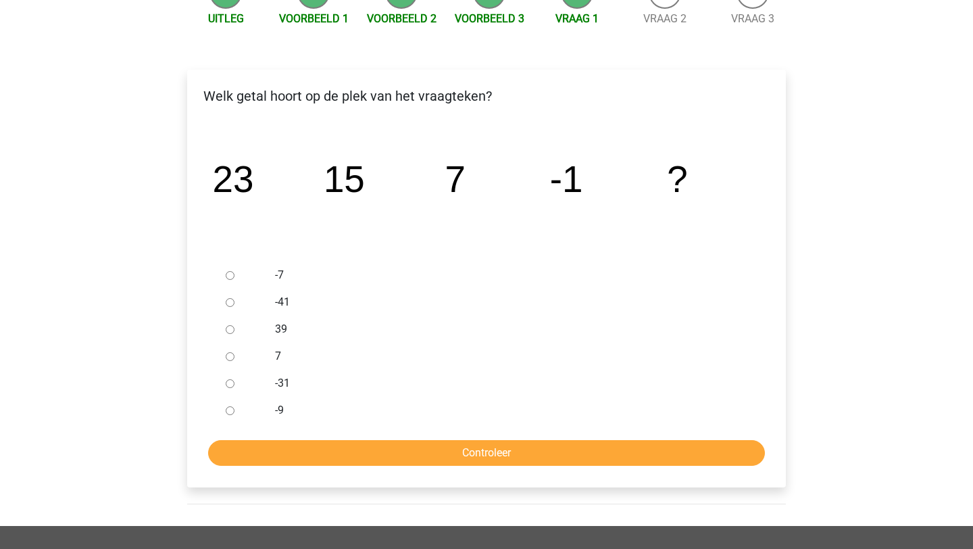
scroll to position [223, 0]
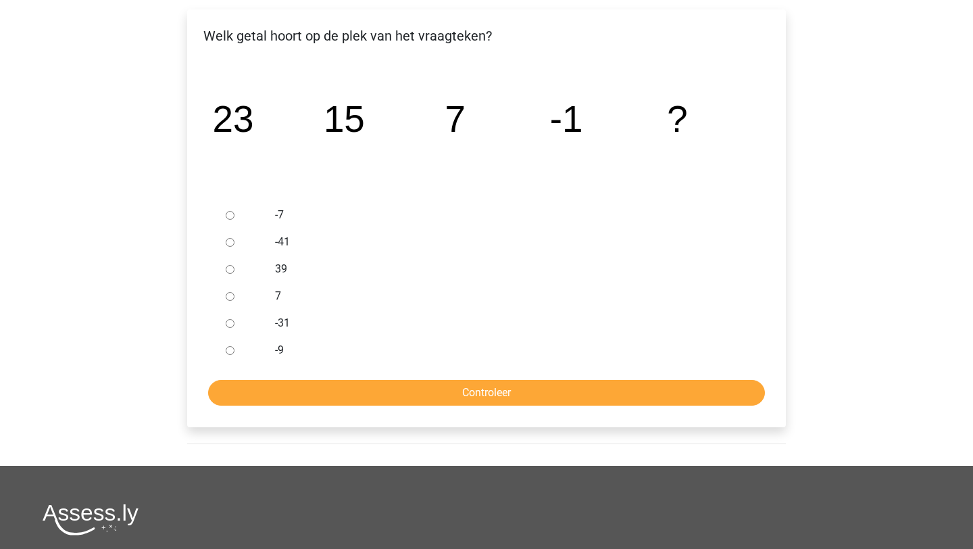
click at [233, 353] on input "-9" at bounding box center [230, 350] width 9 height 9
radio input "true"
click at [278, 383] on input "Controleer" at bounding box center [486, 393] width 557 height 26
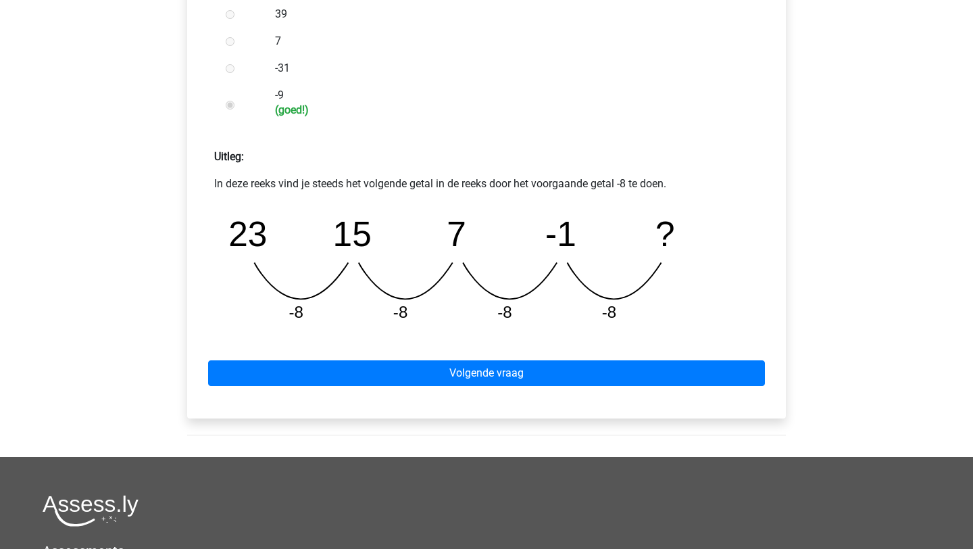
scroll to position [554, 0]
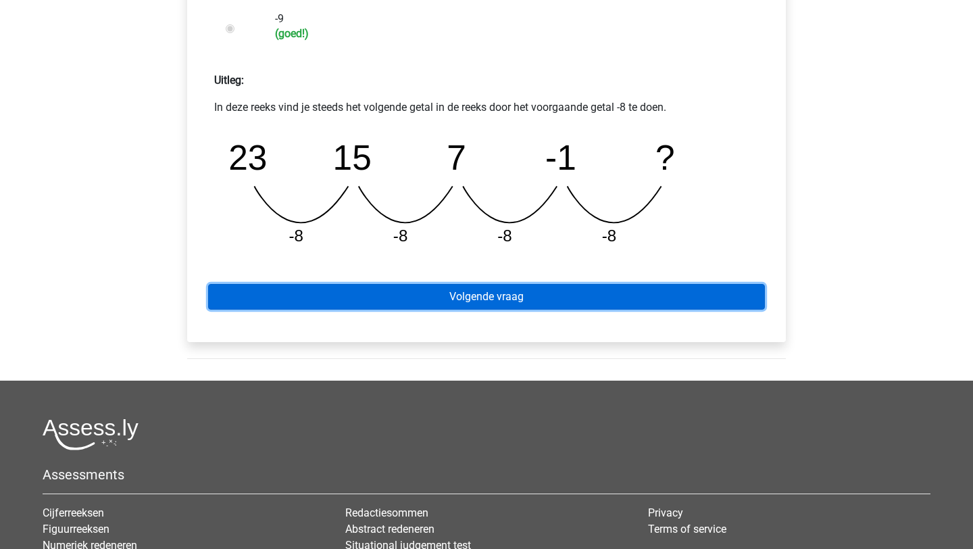
click at [342, 299] on link "Volgende vraag" at bounding box center [486, 297] width 557 height 26
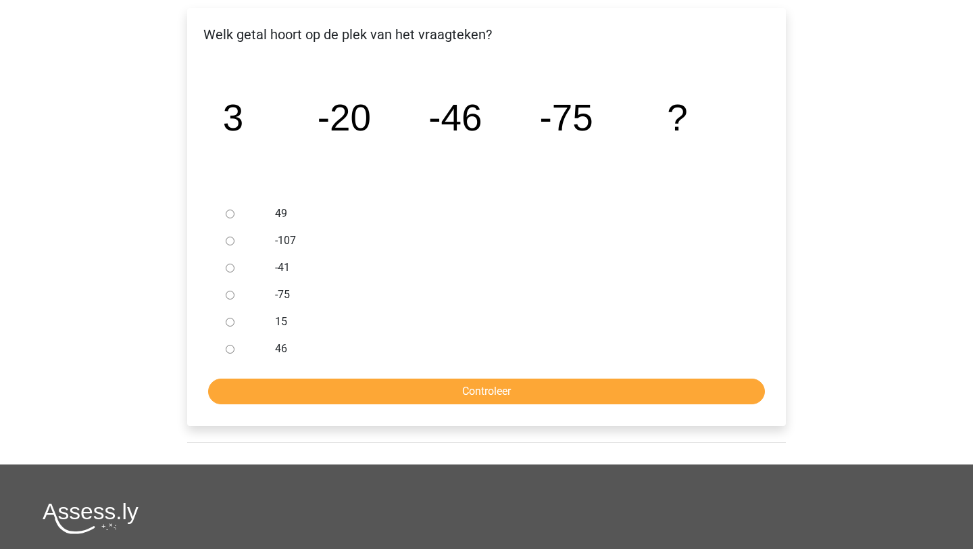
scroll to position [212, 0]
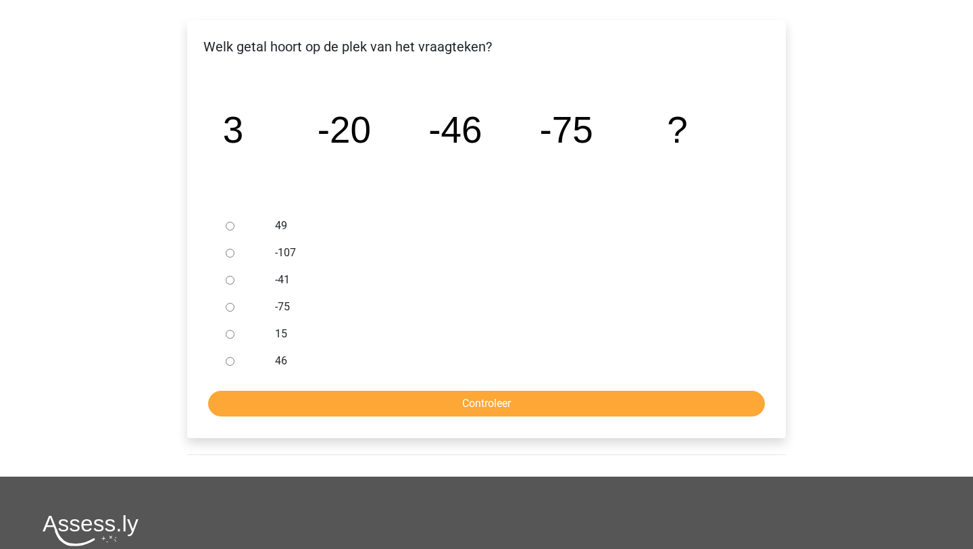
click at [227, 250] on input "-107" at bounding box center [230, 253] width 9 height 9
radio input "true"
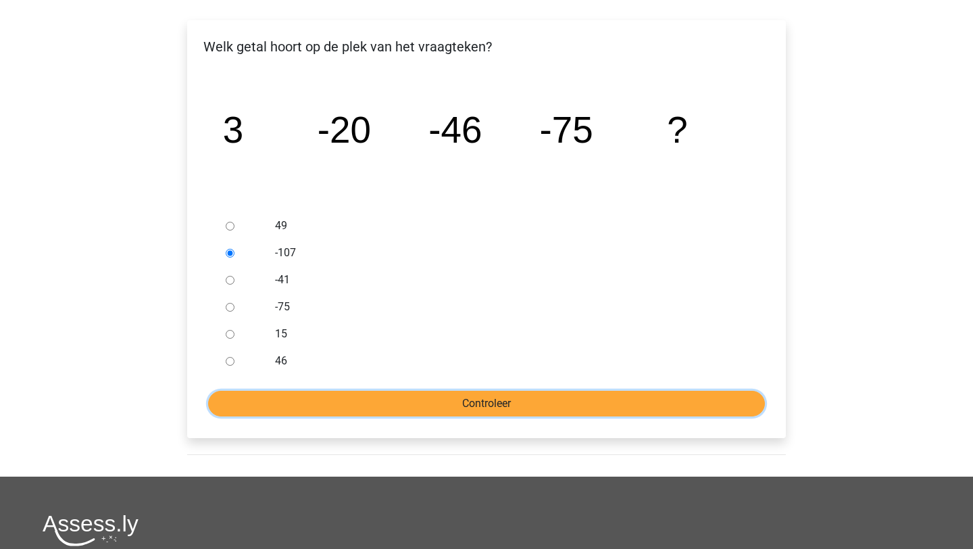
click at [322, 403] on input "Controleer" at bounding box center [486, 404] width 557 height 26
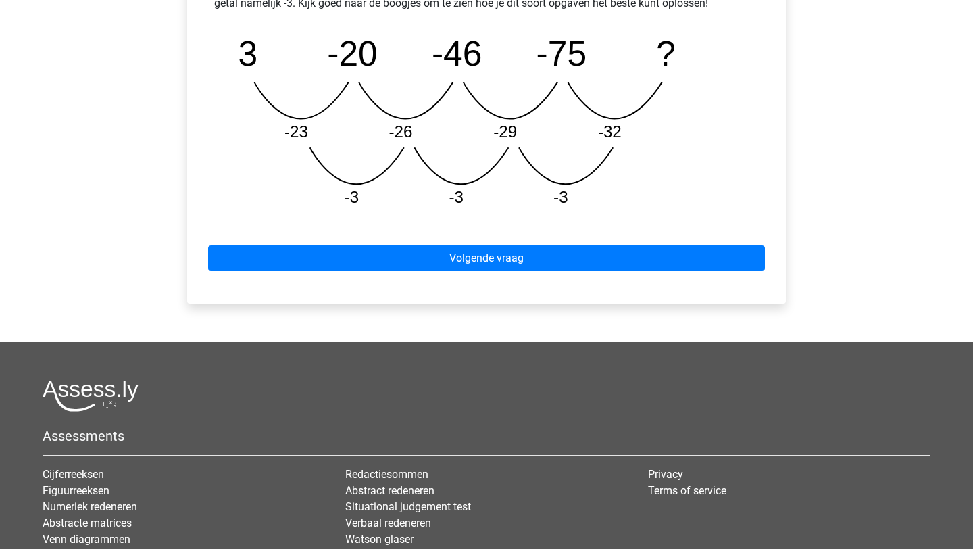
scroll to position [757, 0]
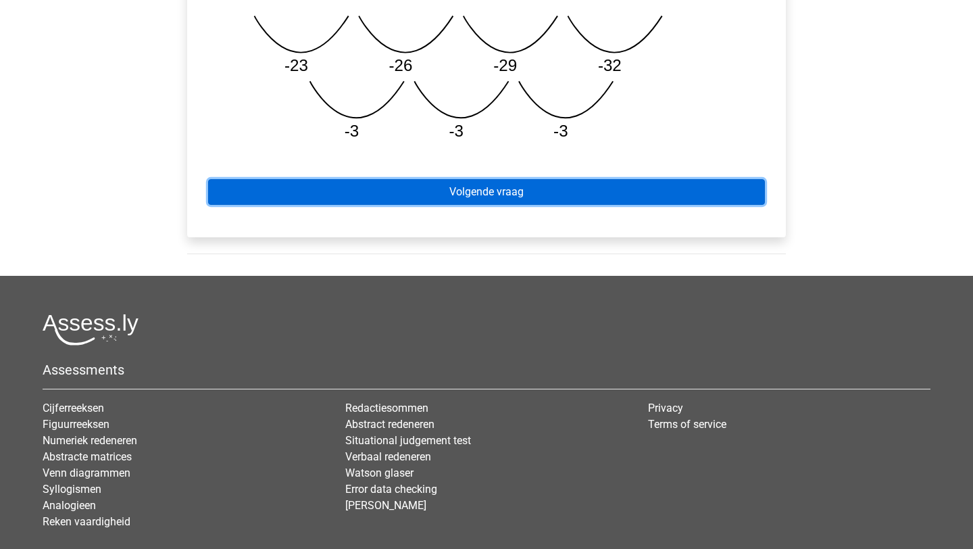
click at [423, 195] on link "Volgende vraag" at bounding box center [486, 192] width 557 height 26
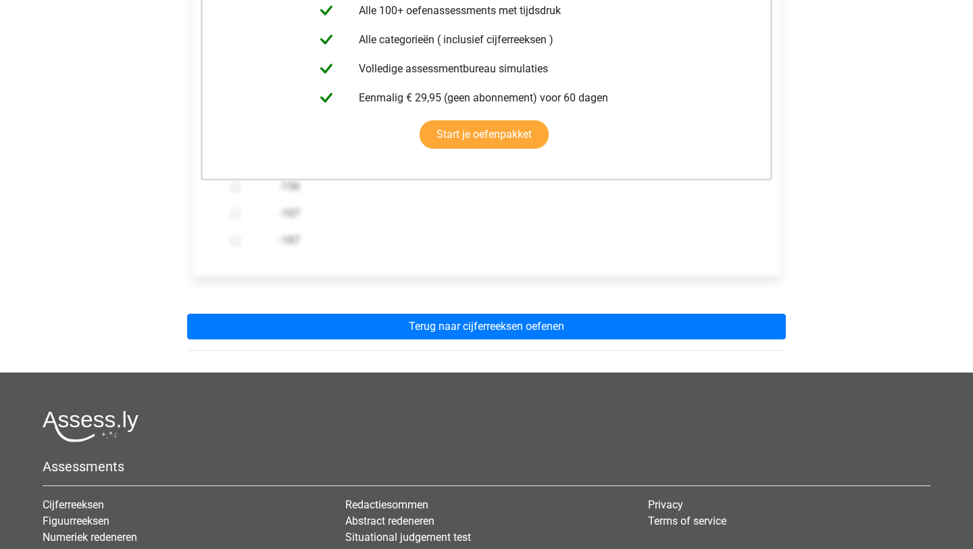
scroll to position [515, 0]
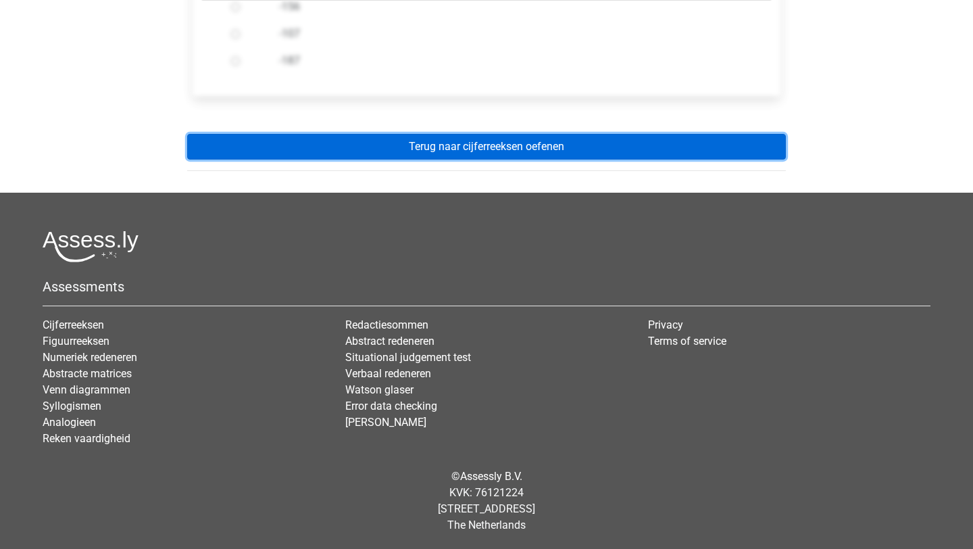
click at [436, 152] on link "Terug naar cijferreeksen oefenen" at bounding box center [486, 147] width 599 height 26
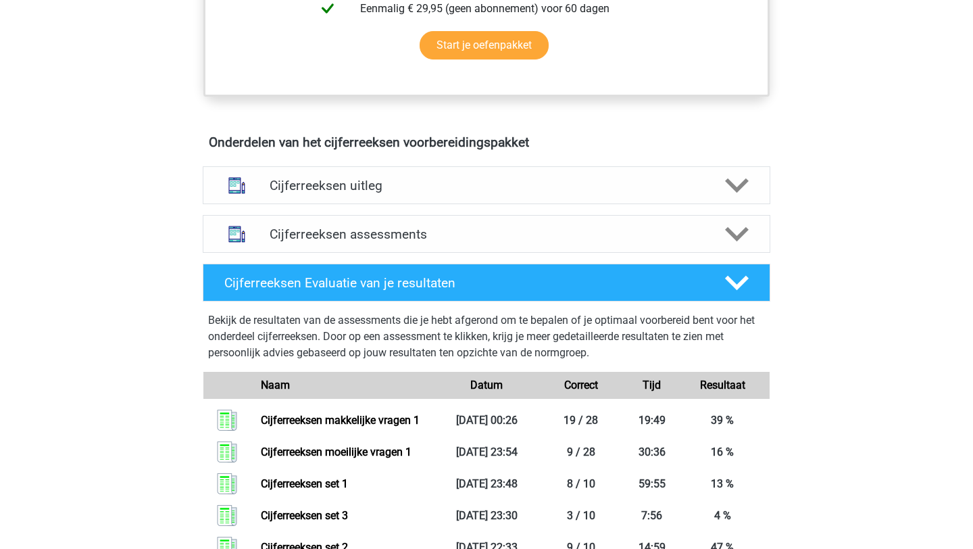
scroll to position [750, 0]
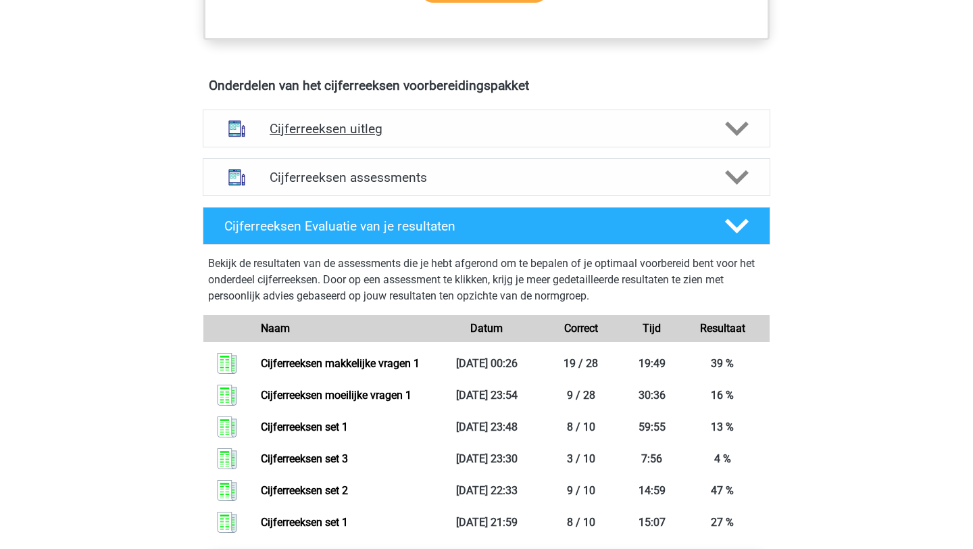
click at [430, 132] on div "Cijferreeksen uitleg" at bounding box center [487, 129] width 568 height 38
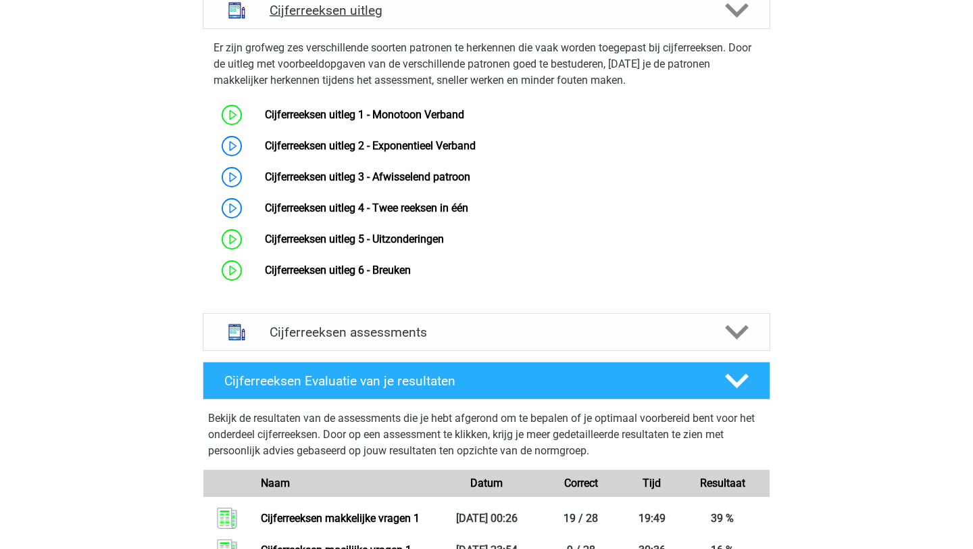
scroll to position [930, 0]
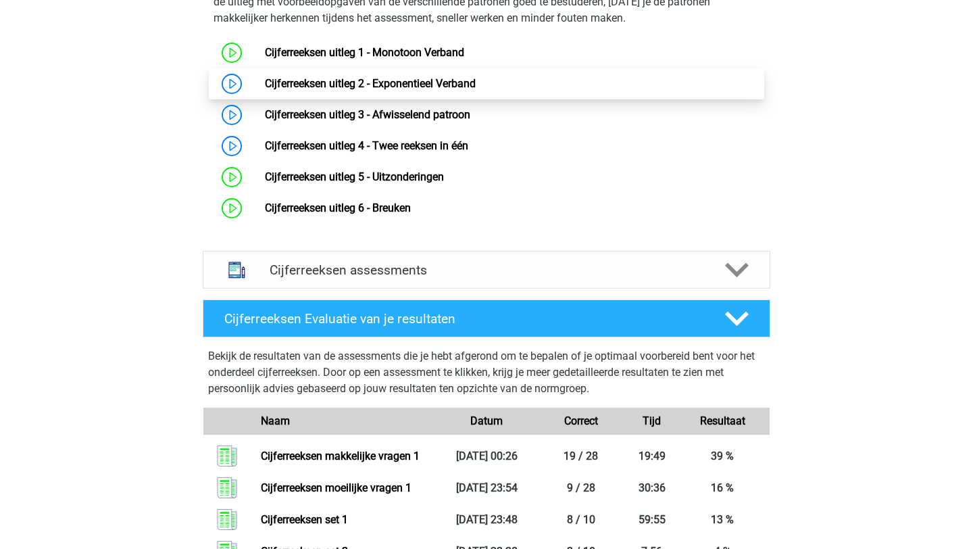
click at [265, 90] on link "Cijferreeksen uitleg 2 - Exponentieel Verband" at bounding box center [370, 83] width 211 height 13
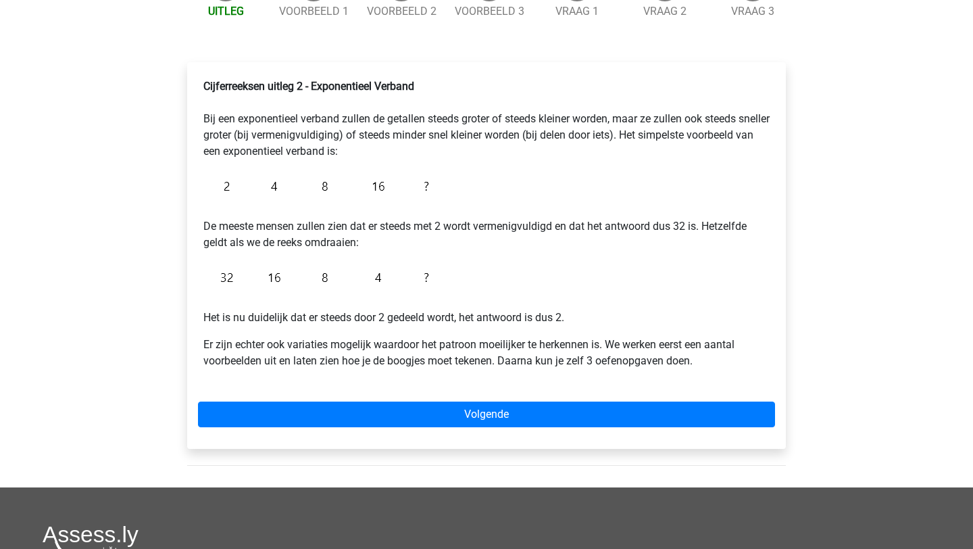
scroll to position [182, 0]
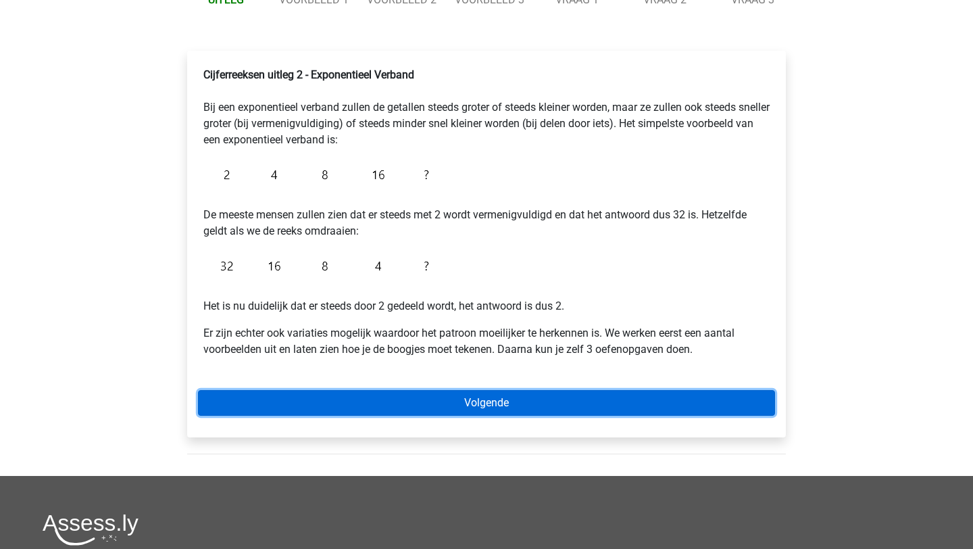
click at [397, 392] on link "Volgende" at bounding box center [486, 403] width 577 height 26
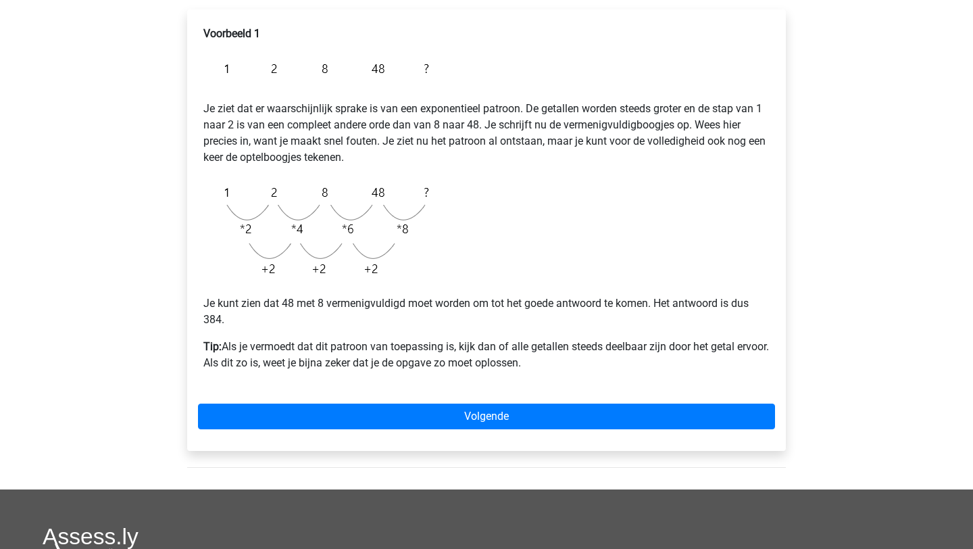
scroll to position [224, 0]
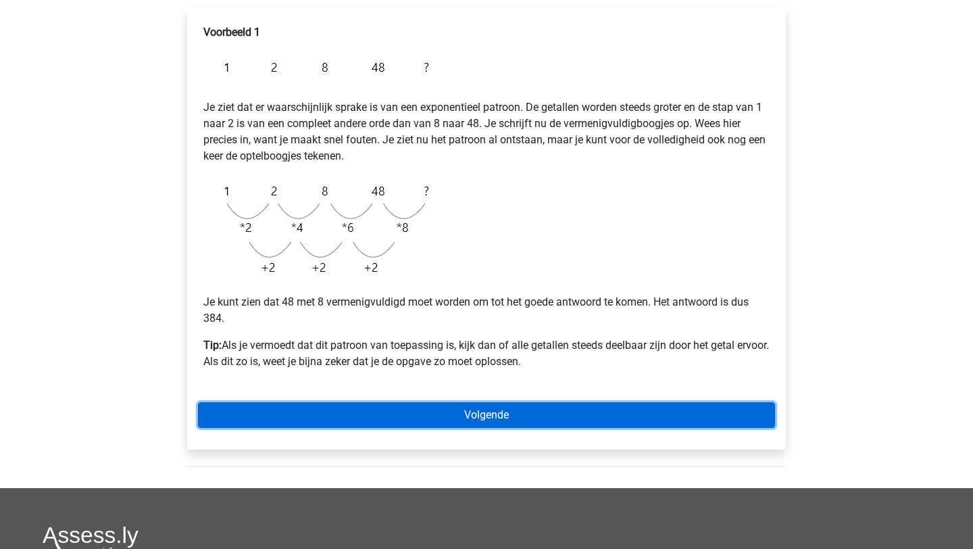
click at [362, 414] on link "Volgende" at bounding box center [486, 415] width 577 height 26
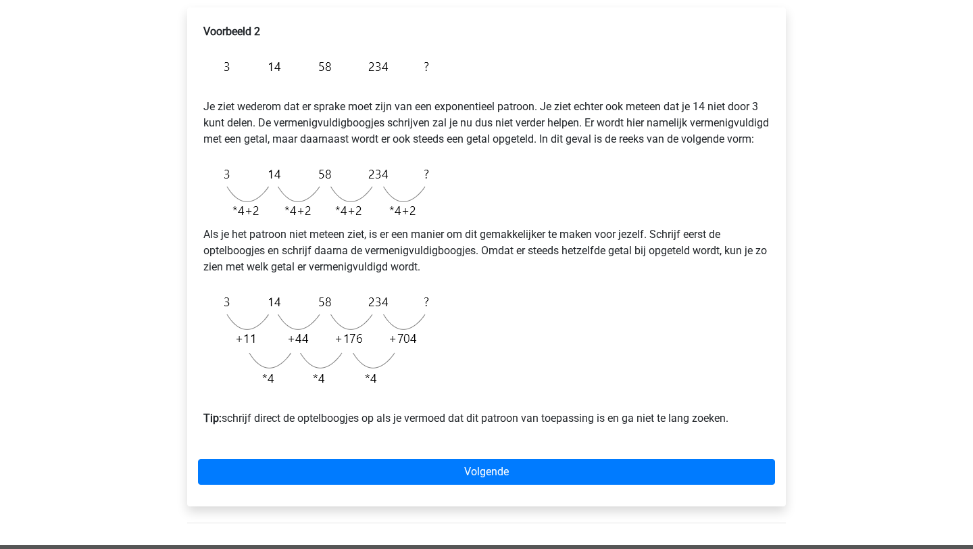
scroll to position [224, 0]
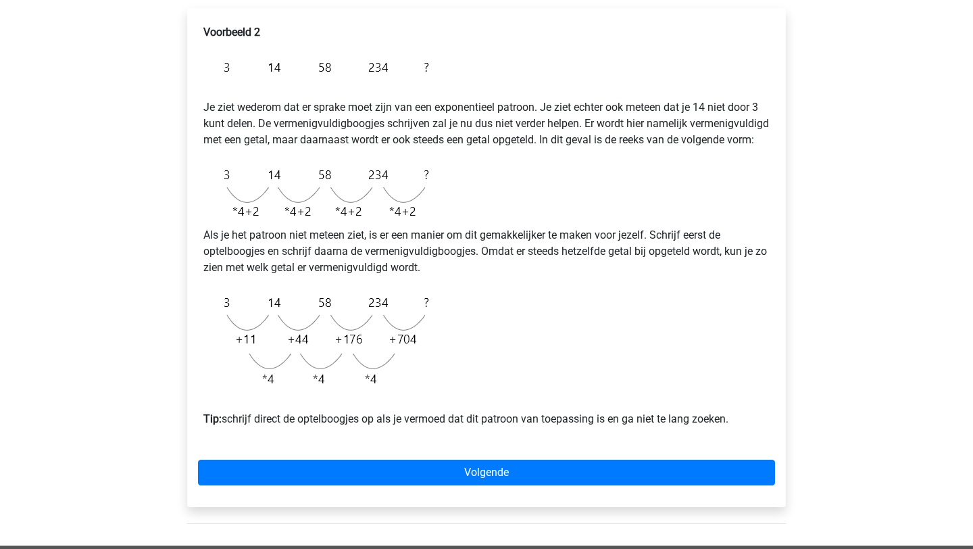
click at [339, 443] on div "Voorbeeld 2 Je ziet wederom dat er sprake moet zijn van een exponentieel patroo…" at bounding box center [486, 231] width 577 height 425
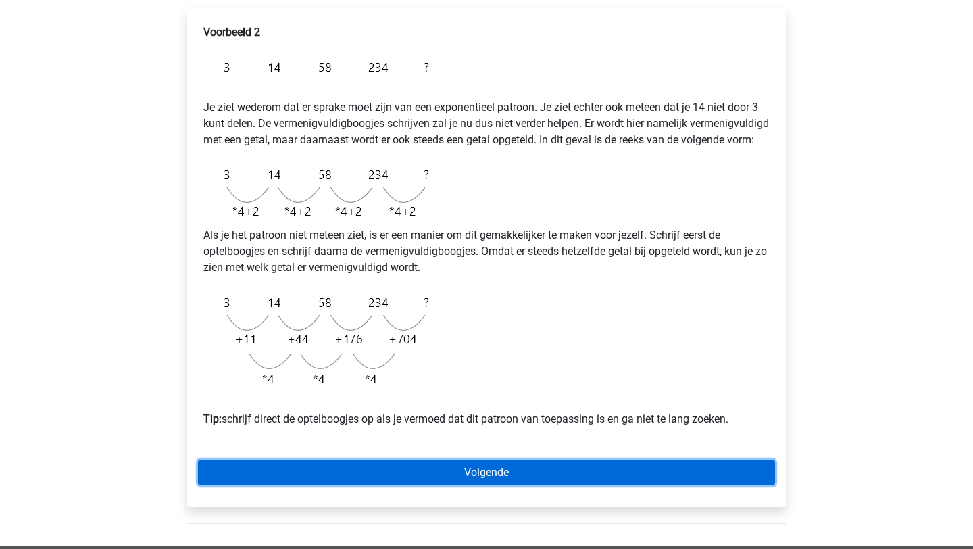
click at [339, 475] on link "Volgende" at bounding box center [486, 473] width 577 height 26
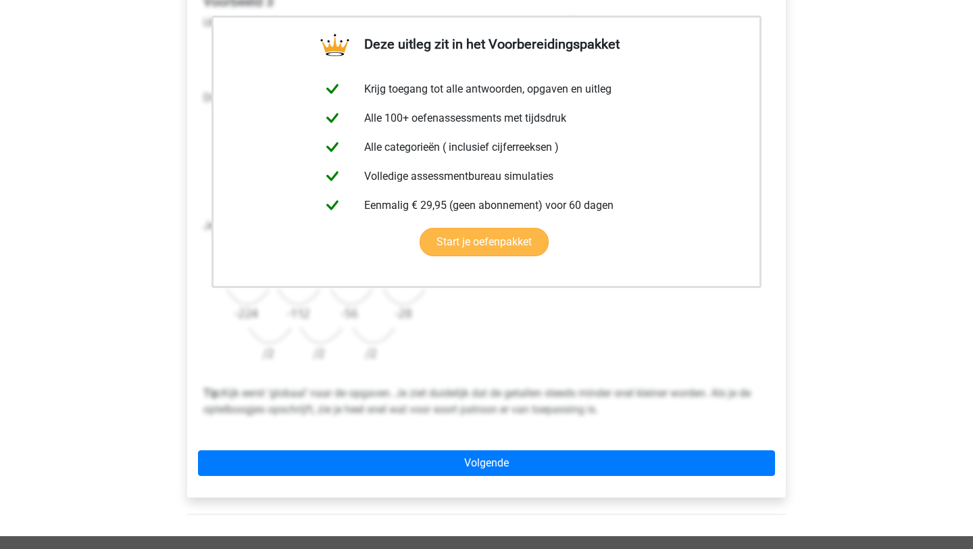
scroll to position [331, 0]
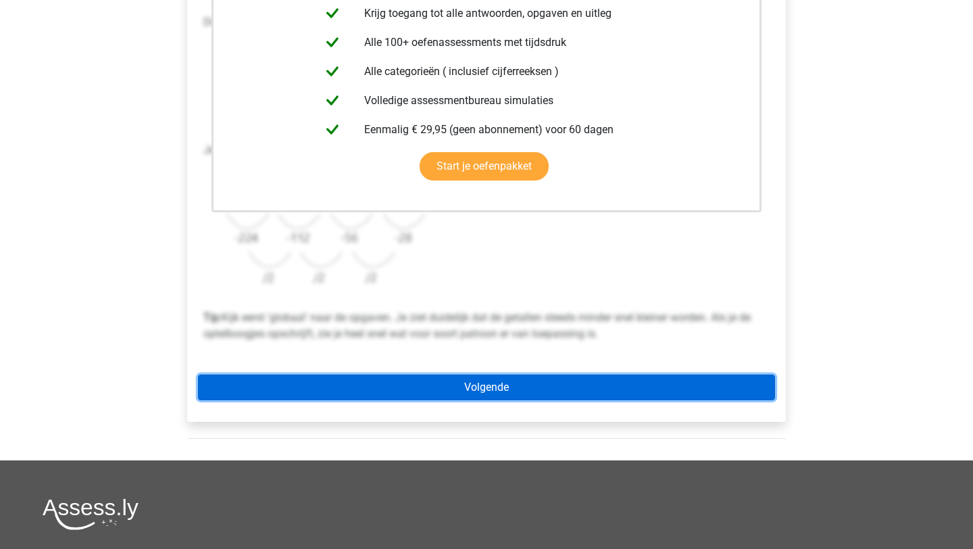
click at [404, 379] on link "Volgende" at bounding box center [486, 387] width 577 height 26
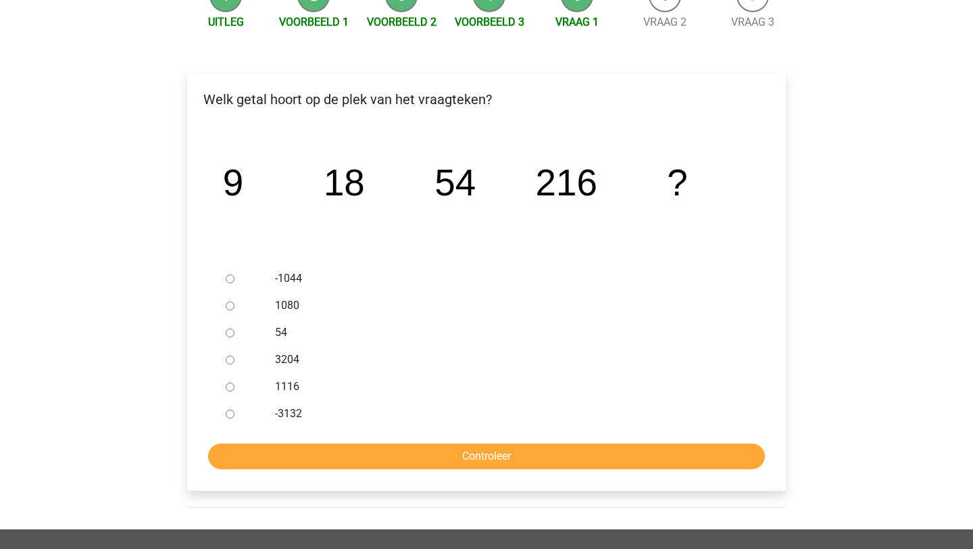
scroll to position [191, 0]
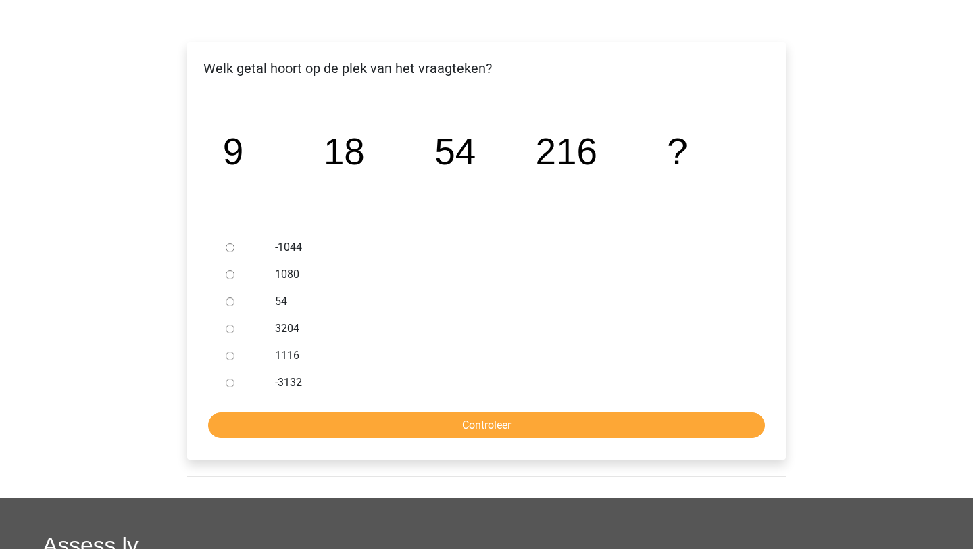
click at [230, 276] on input "1080" at bounding box center [230, 274] width 9 height 9
radio input "true"
click at [291, 416] on input "Controleer" at bounding box center [486, 425] width 557 height 26
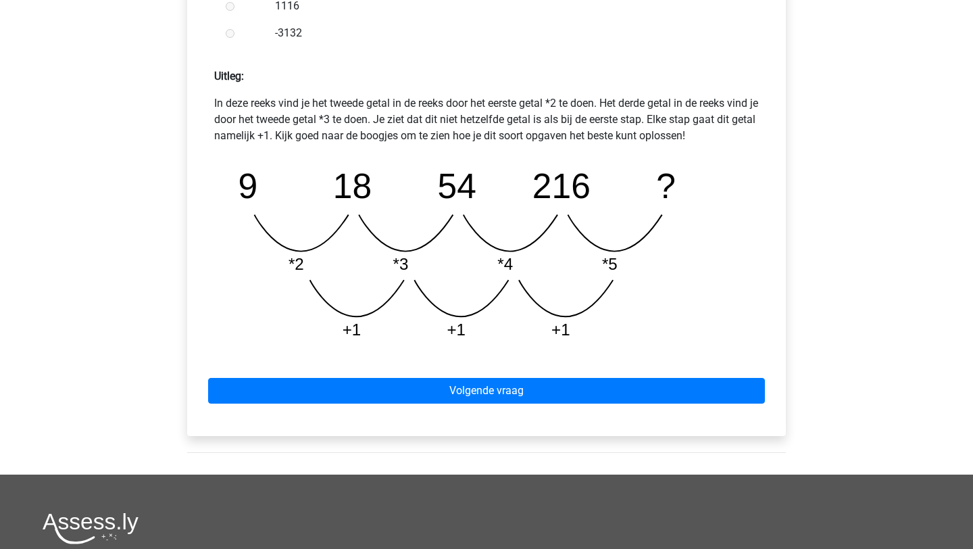
scroll to position [589, 0]
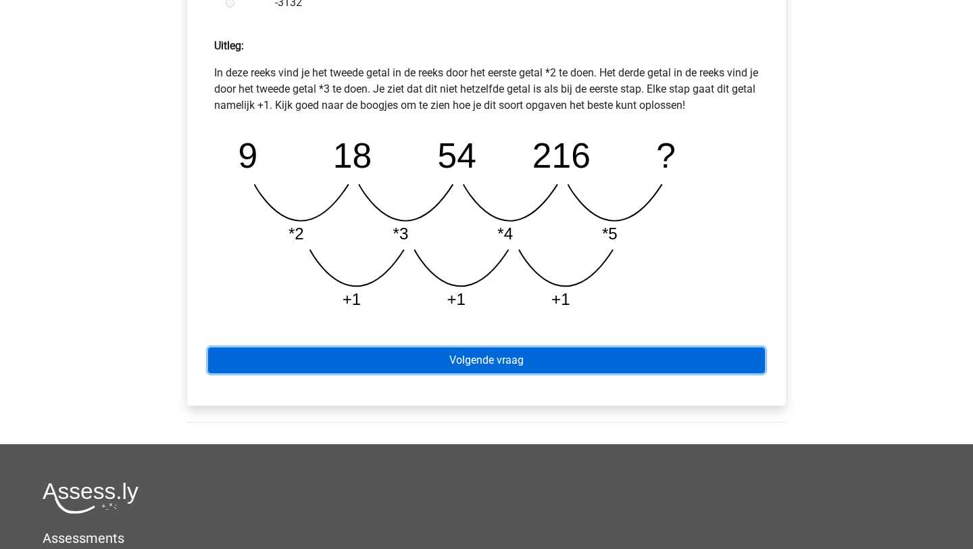
click at [358, 352] on link "Volgende vraag" at bounding box center [486, 360] width 557 height 26
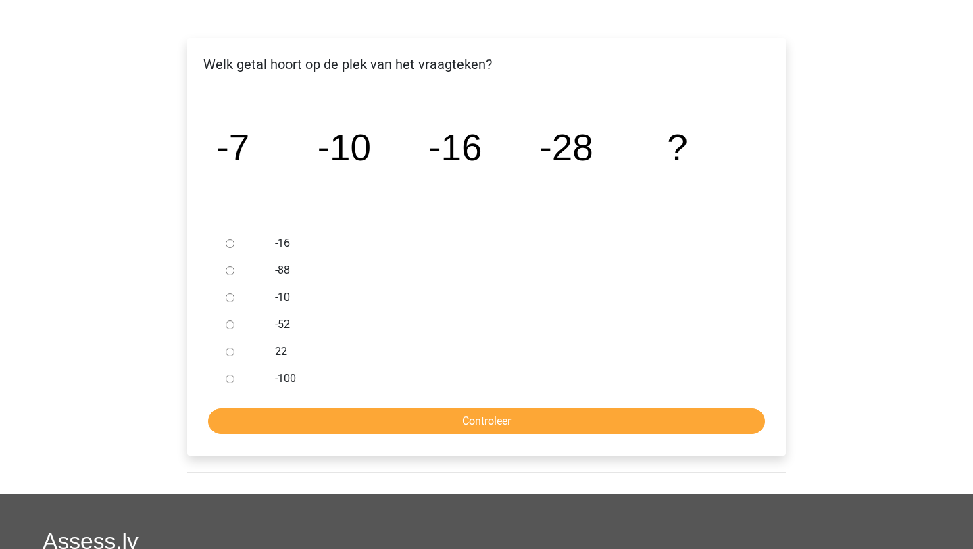
scroll to position [193, 0]
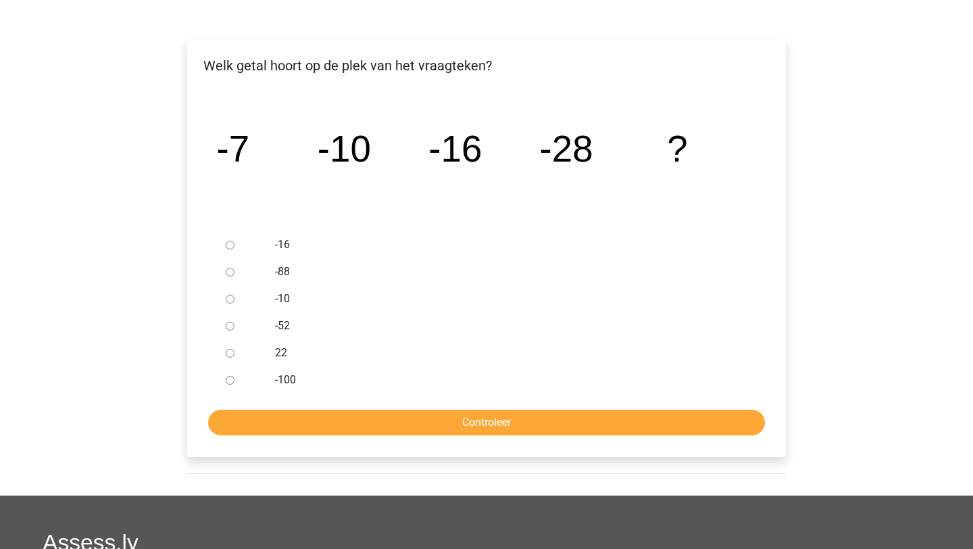
click at [224, 326] on div at bounding box center [242, 325] width 45 height 27
click at [230, 326] on input "-52" at bounding box center [230, 326] width 9 height 9
radio input "true"
click at [291, 422] on input "Controleer" at bounding box center [486, 423] width 557 height 26
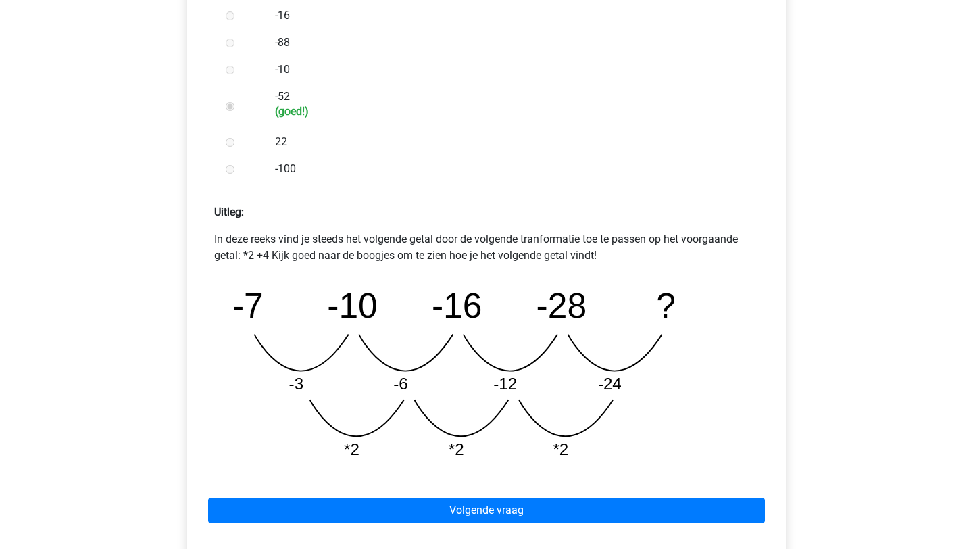
scroll to position [482, 0]
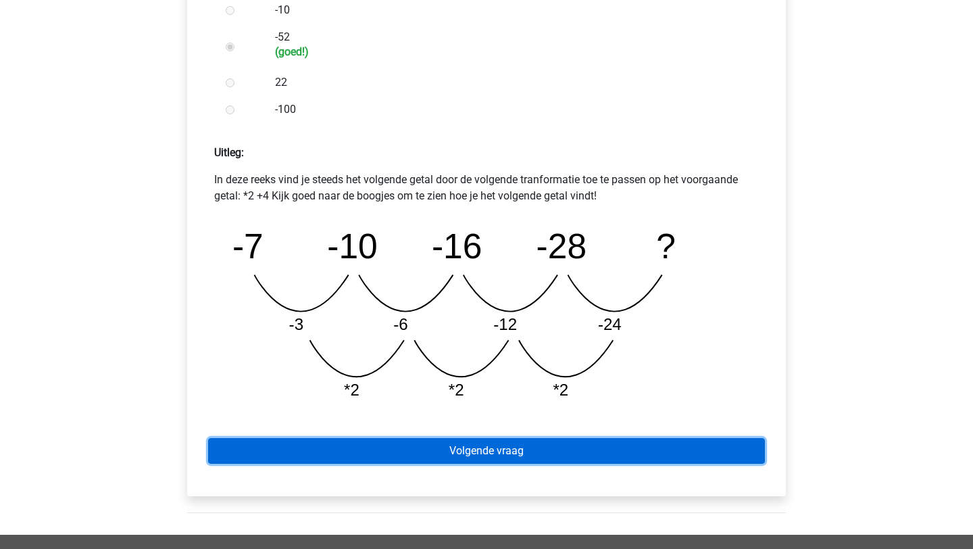
click at [378, 459] on link "Volgende vraag" at bounding box center [486, 451] width 557 height 26
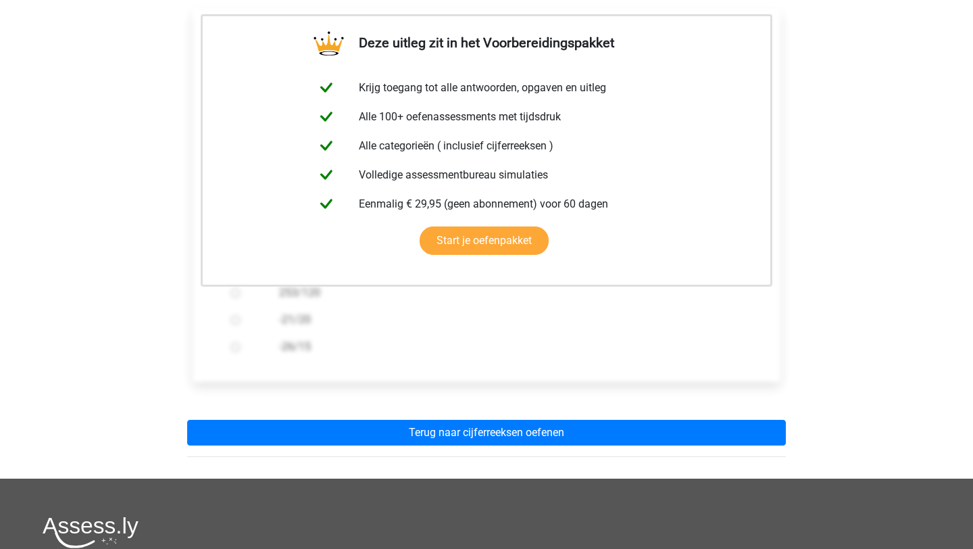
scroll to position [231, 0]
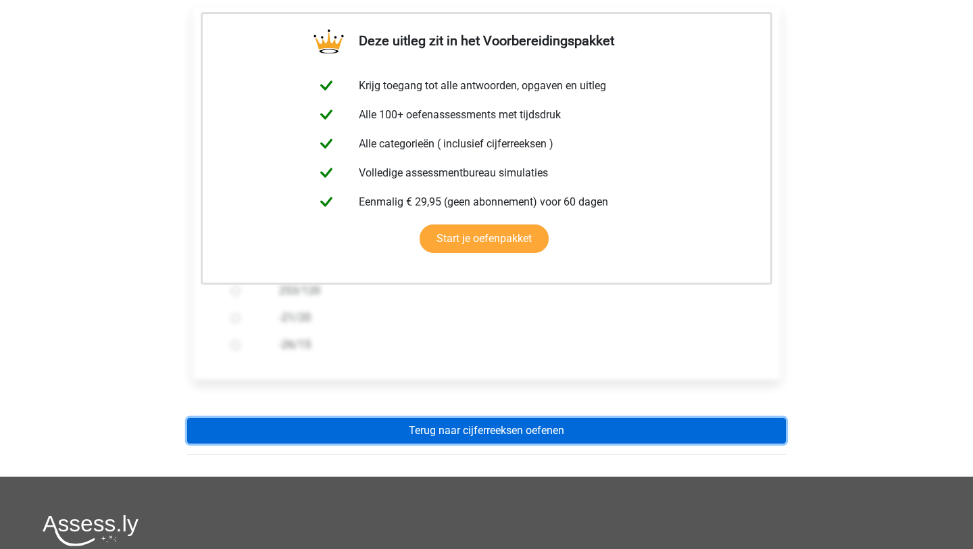
click at [395, 431] on link "Terug naar cijferreeksen oefenen" at bounding box center [486, 431] width 599 height 26
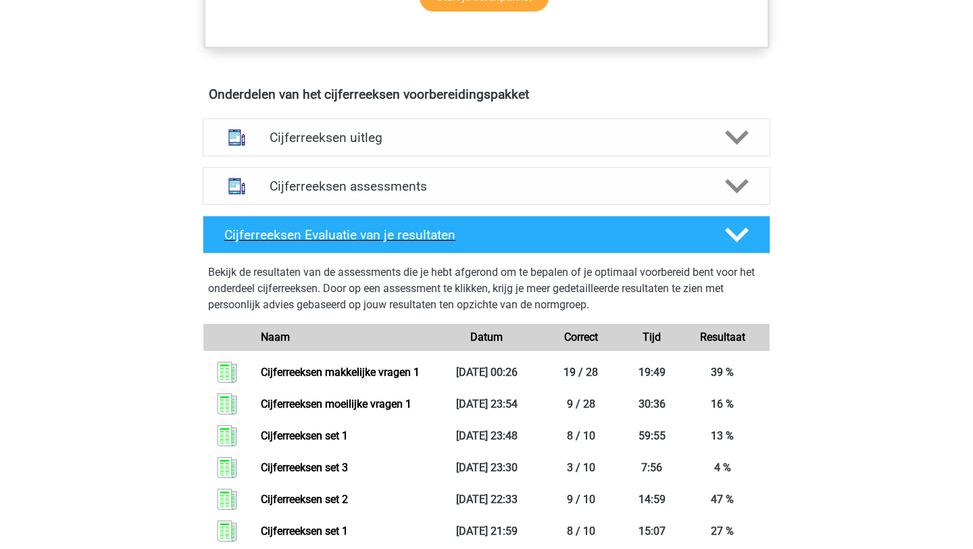
scroll to position [739, 0]
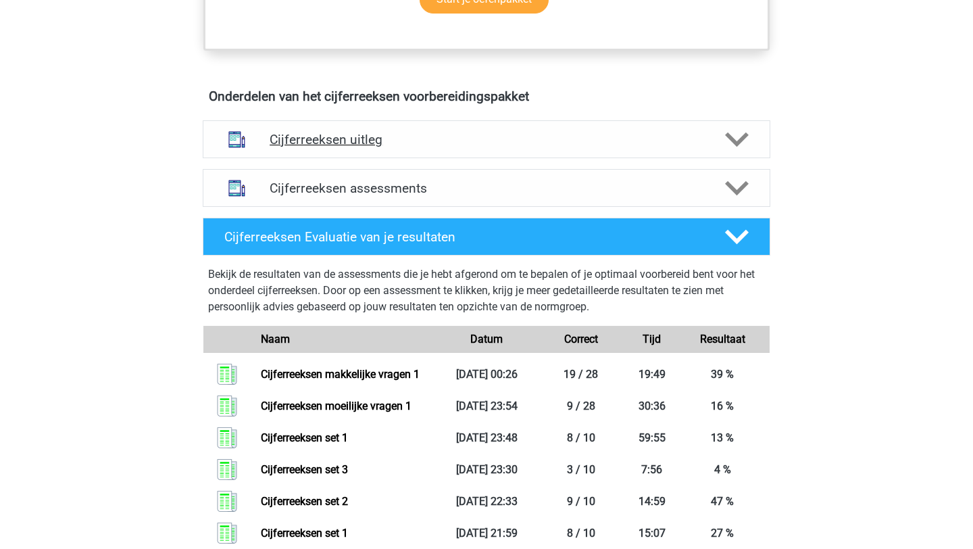
click at [406, 147] on h4 "Cijferreeksen uitleg" at bounding box center [487, 140] width 434 height 16
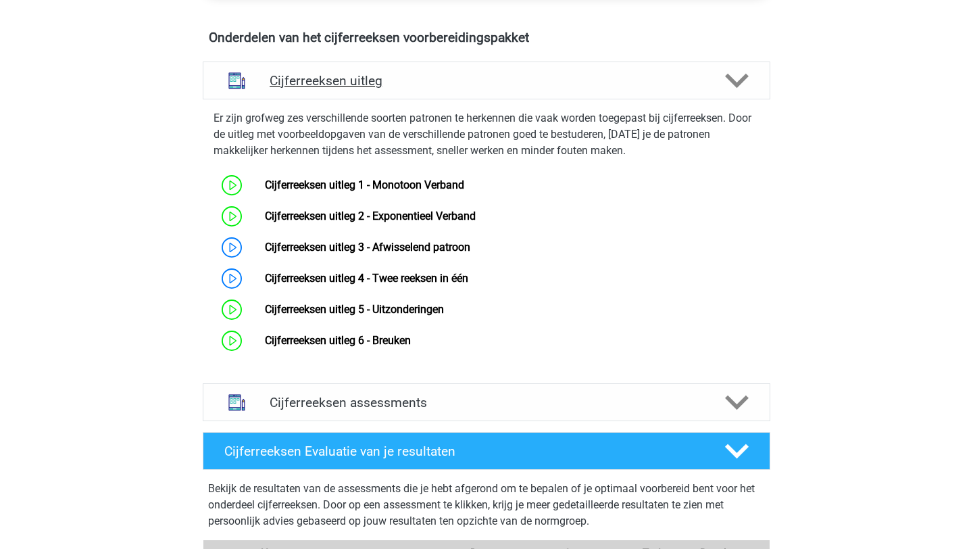
scroll to position [807, 0]
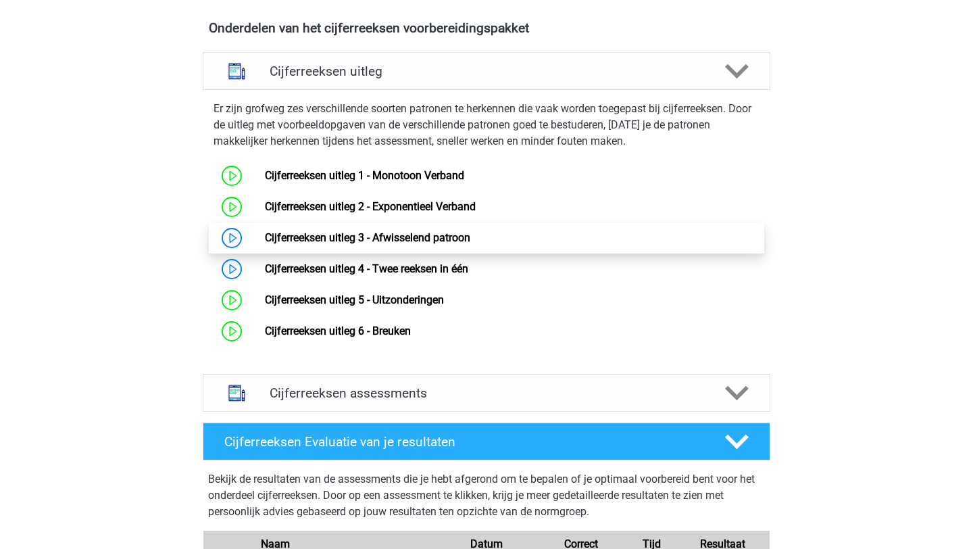
click at [265, 244] on link "Cijferreeksen uitleg 3 - Afwisselend patroon" at bounding box center [367, 237] width 205 height 13
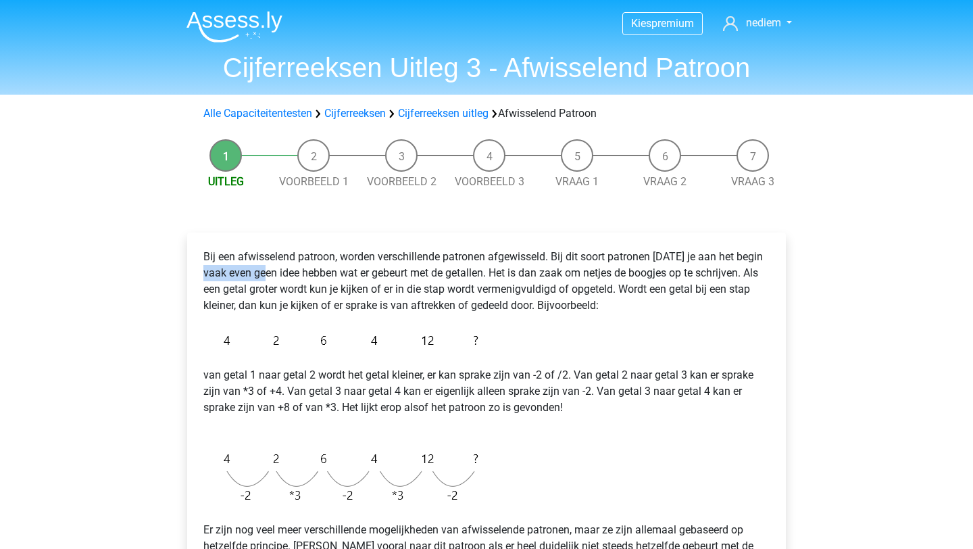
drag, startPoint x: 214, startPoint y: 271, endPoint x: 277, endPoint y: 269, distance: 63.6
click at [278, 269] on p "Bij een afwisselend patroon, worden verschillende patronen afgewisseld. Bij dit…" at bounding box center [486, 281] width 566 height 65
click at [277, 269] on p "Bij een afwisselend patroon, worden verschillende patronen afgewisseld. Bij dit…" at bounding box center [486, 281] width 566 height 65
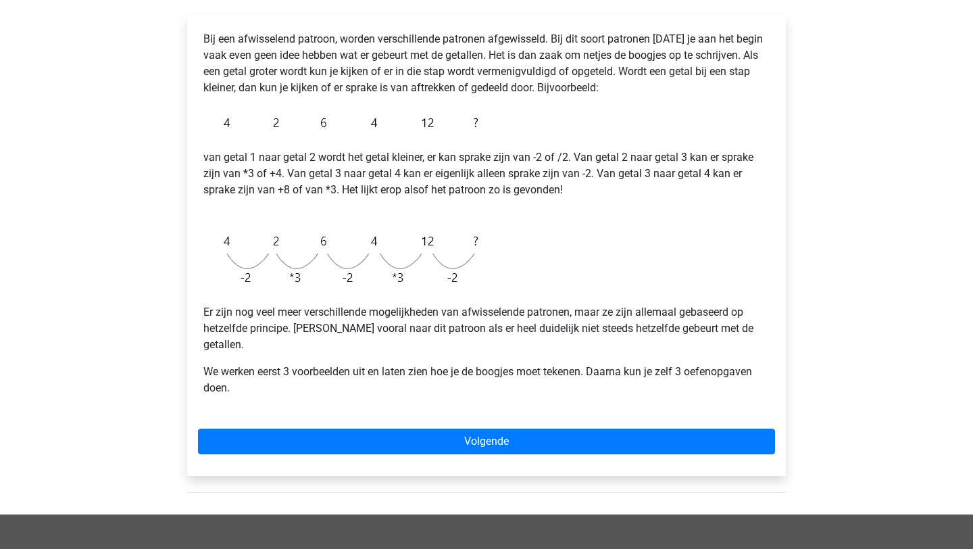
scroll to position [220, 0]
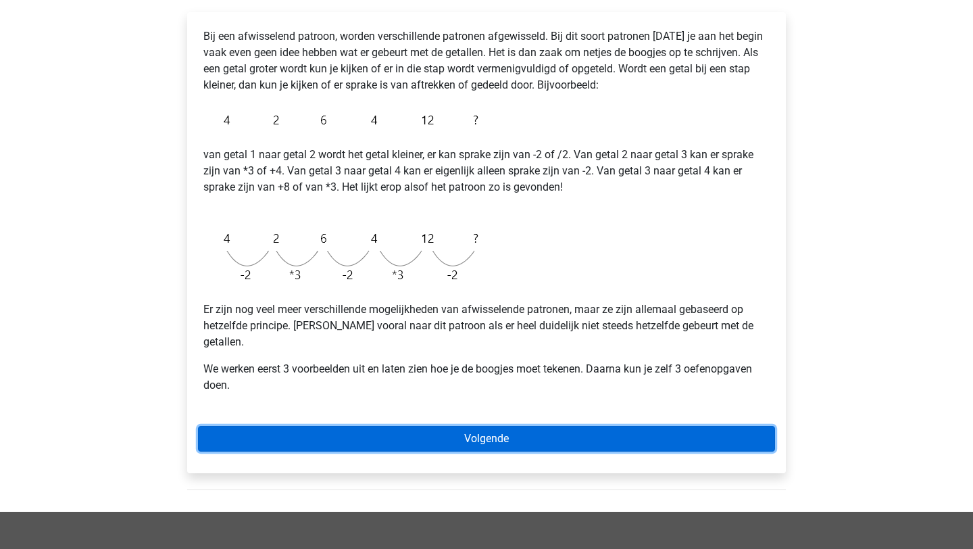
click at [359, 426] on link "Volgende" at bounding box center [486, 439] width 577 height 26
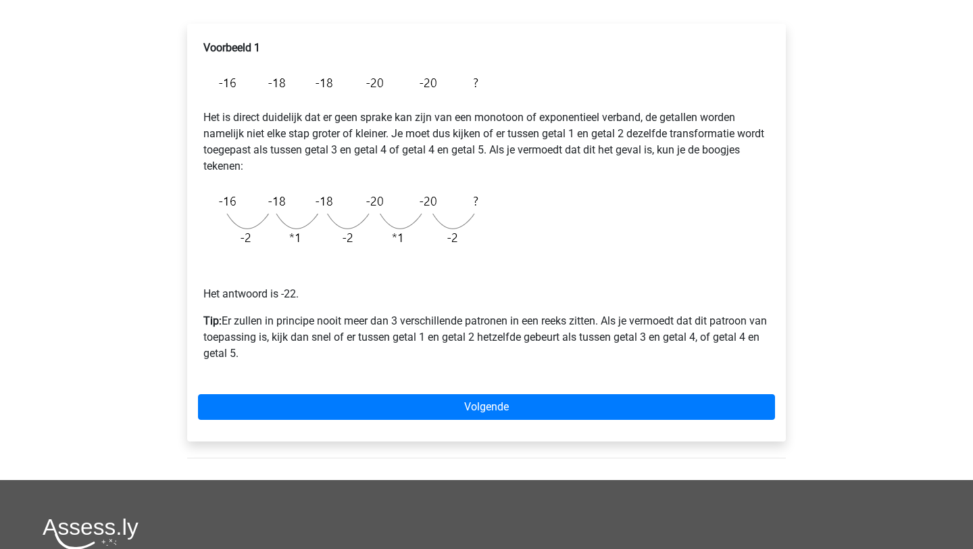
scroll to position [223, 0]
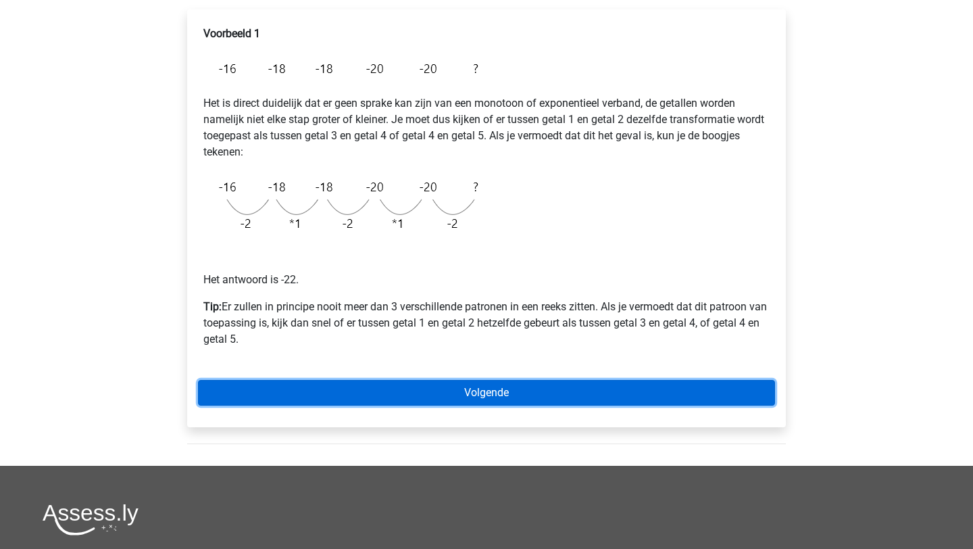
click at [427, 391] on link "Volgende" at bounding box center [486, 393] width 577 height 26
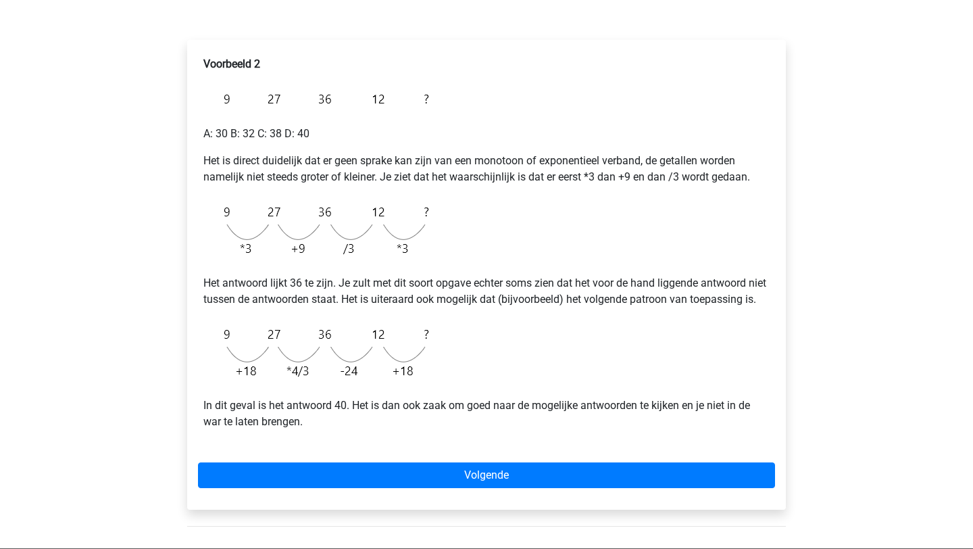
scroll to position [193, 0]
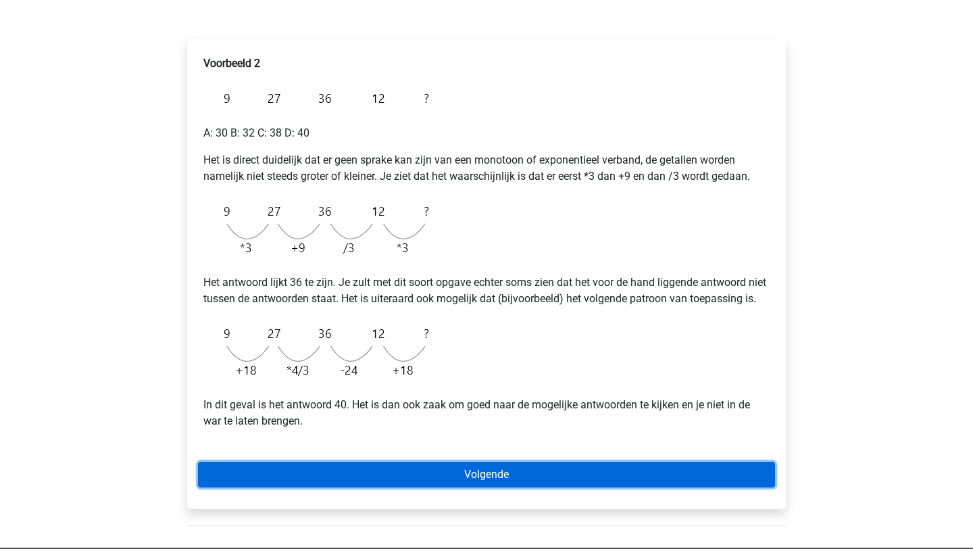
click at [386, 487] on link "Volgende" at bounding box center [486, 475] width 577 height 26
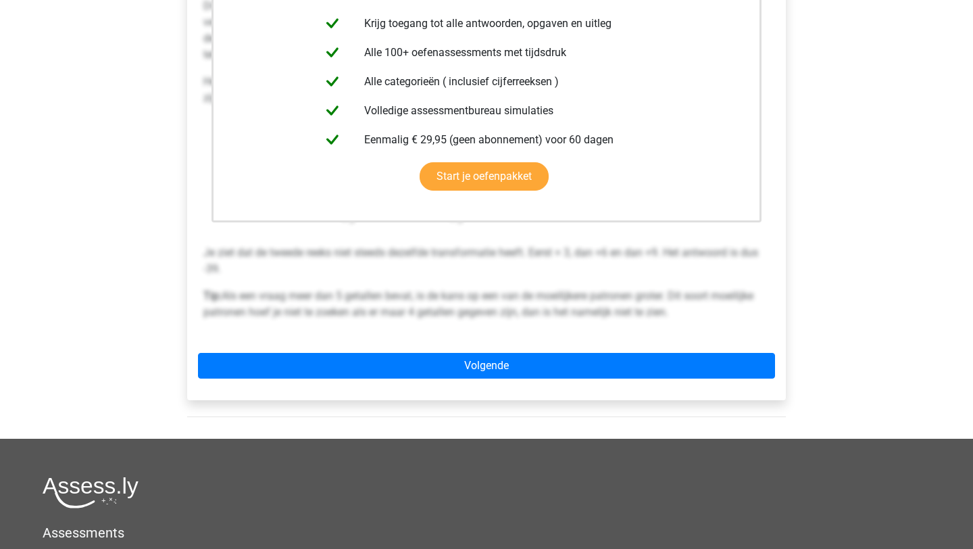
scroll to position [410, 0]
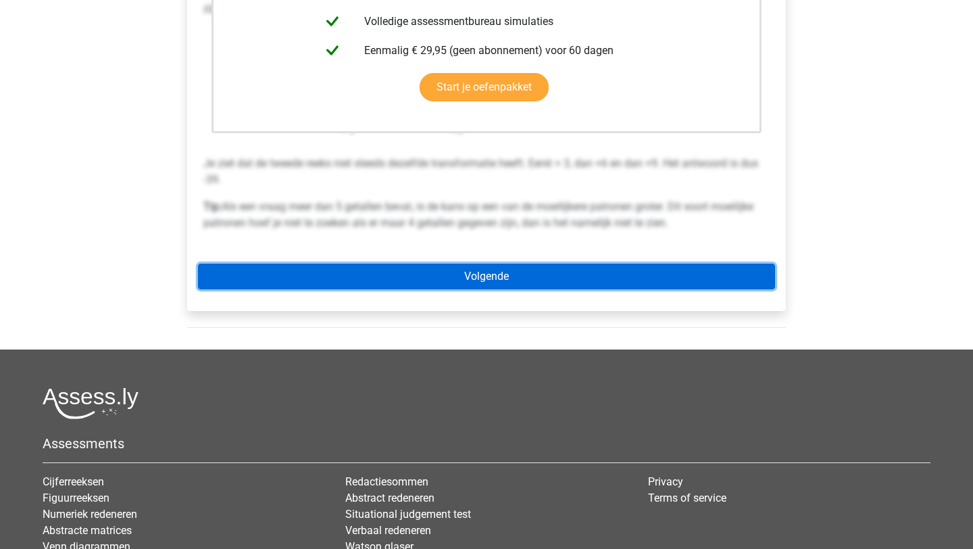
click at [447, 278] on link "Volgende" at bounding box center [486, 277] width 577 height 26
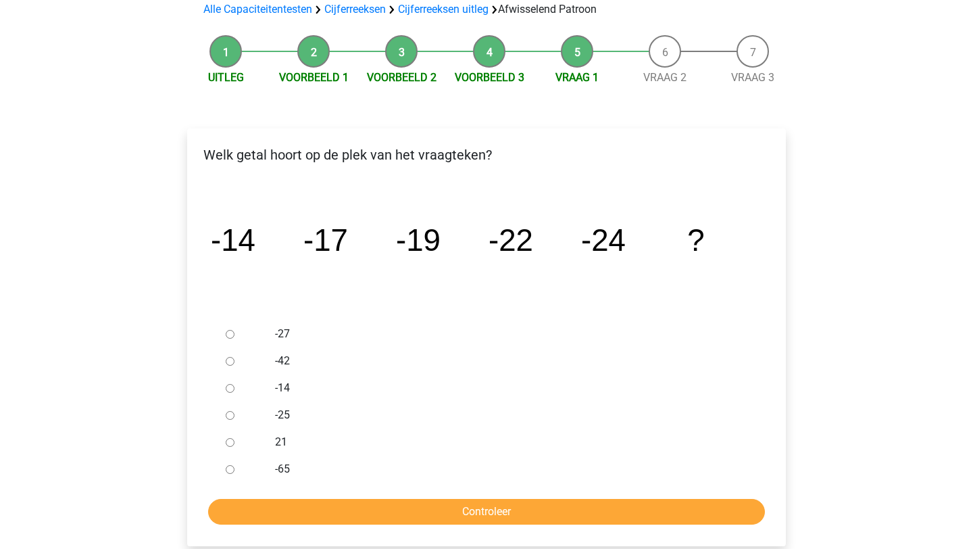
scroll to position [105, 0]
click at [232, 331] on input "-27" at bounding box center [230, 333] width 9 height 9
radio input "true"
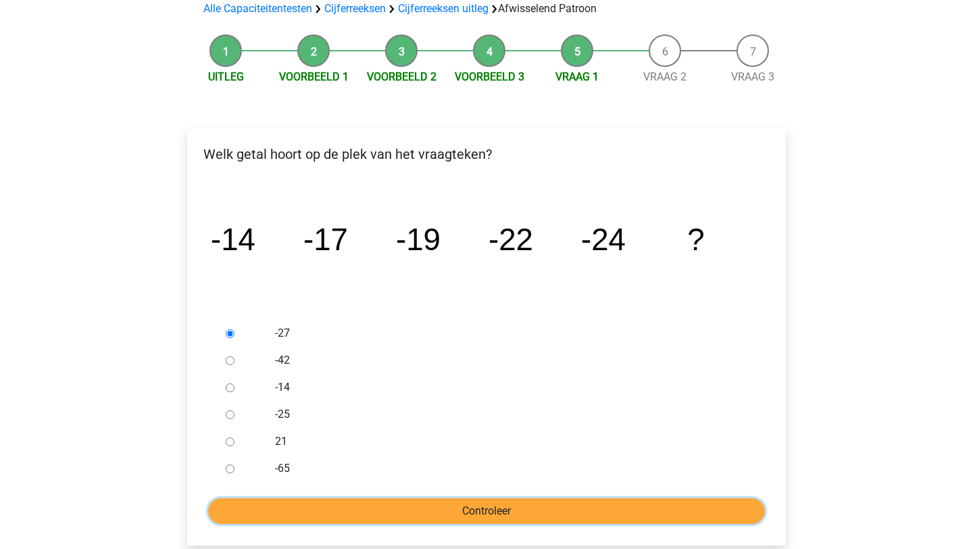
click at [329, 511] on input "Controleer" at bounding box center [486, 511] width 557 height 26
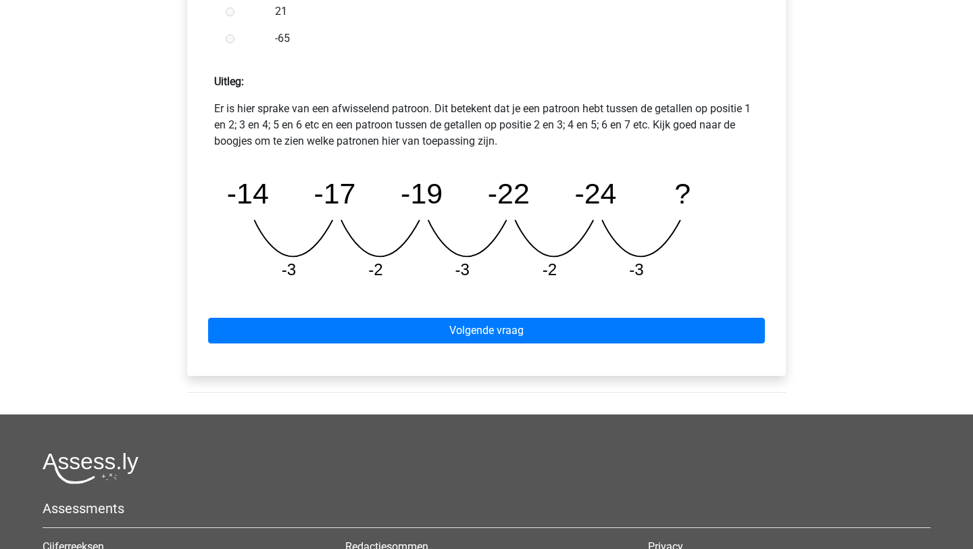
scroll to position [623, 0]
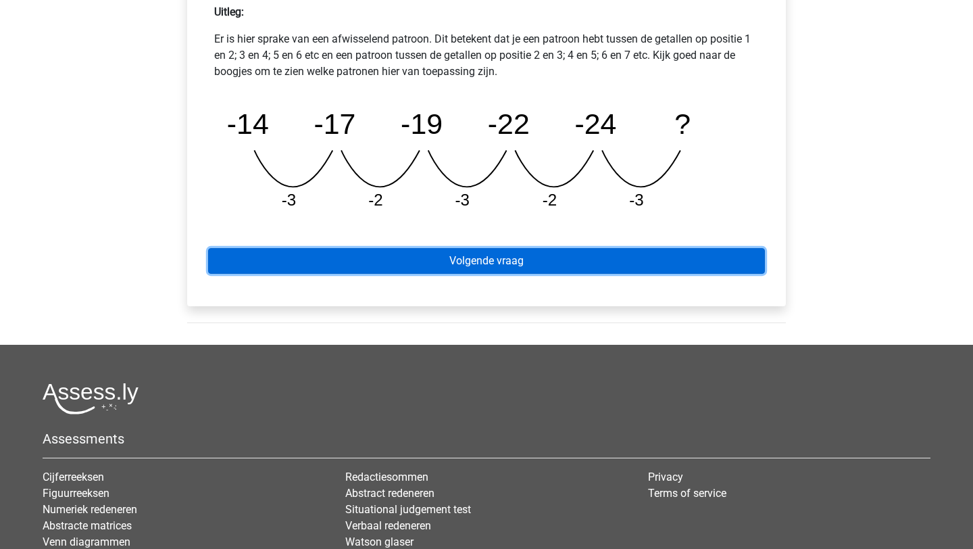
click at [441, 266] on link "Volgende vraag" at bounding box center [486, 261] width 557 height 26
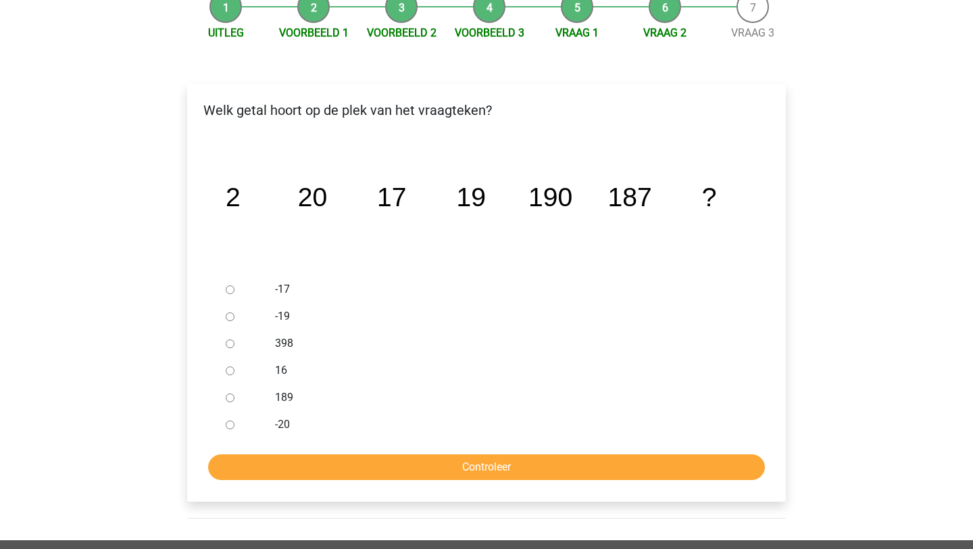
scroll to position [151, 0]
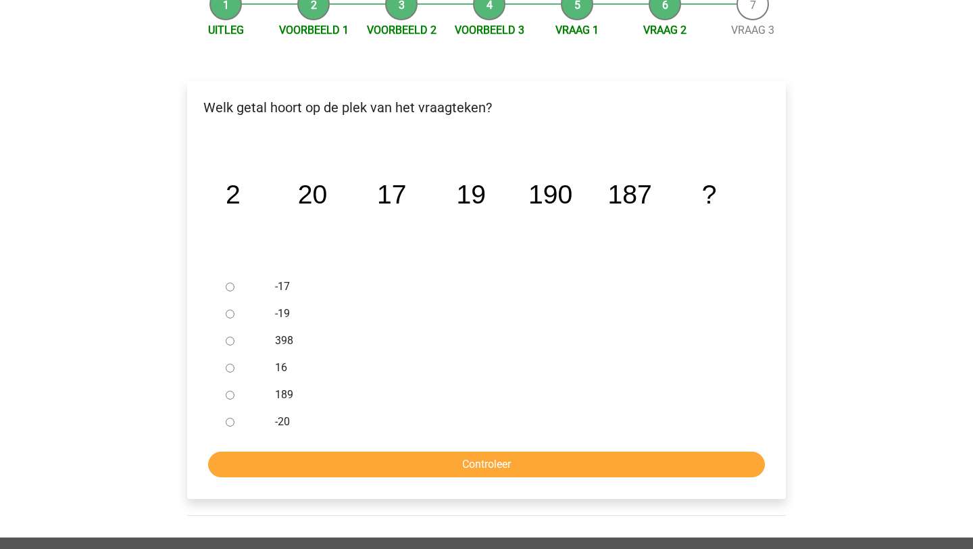
click at [228, 396] on input "189" at bounding box center [230, 395] width 9 height 9
radio input "true"
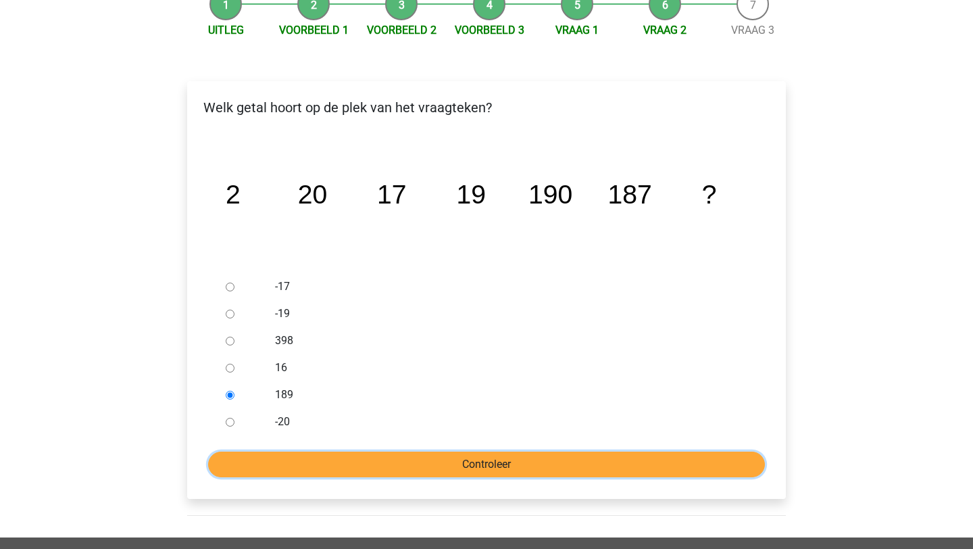
click at [329, 453] on input "Controleer" at bounding box center [486, 465] width 557 height 26
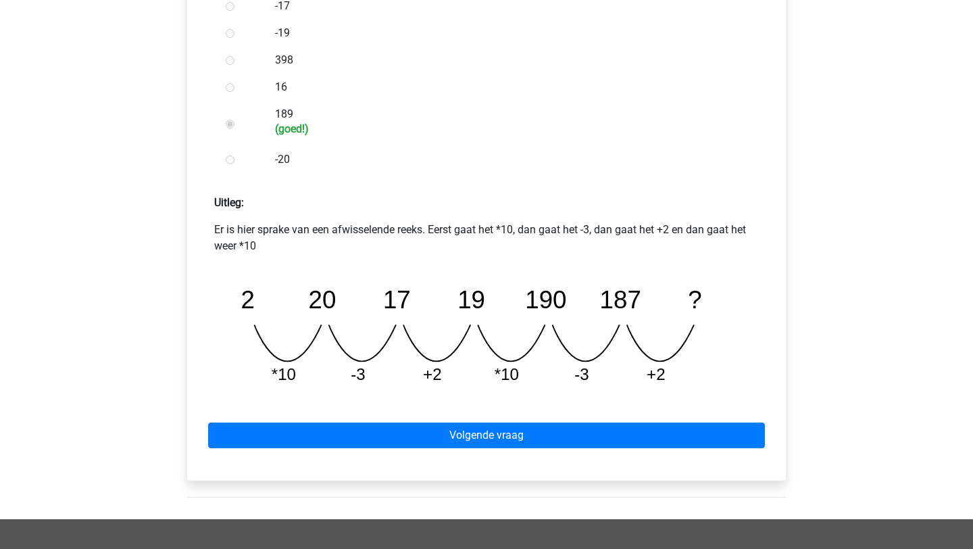
scroll to position [468, 0]
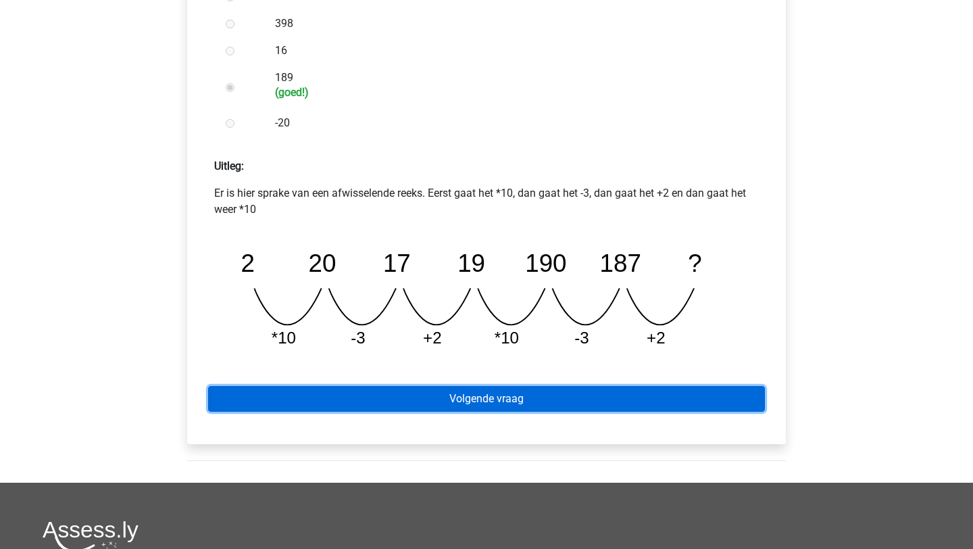
click at [397, 399] on link "Volgende vraag" at bounding box center [486, 399] width 557 height 26
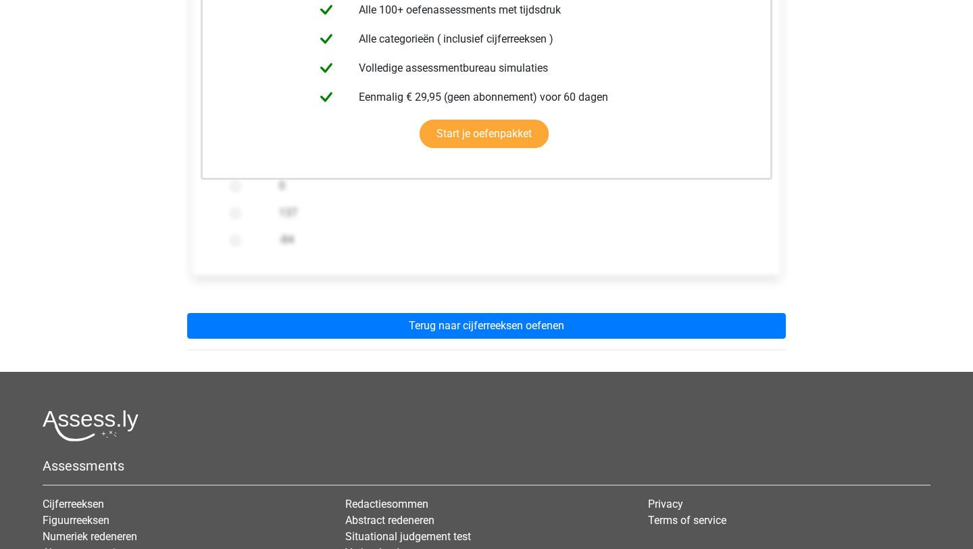
scroll to position [343, 0]
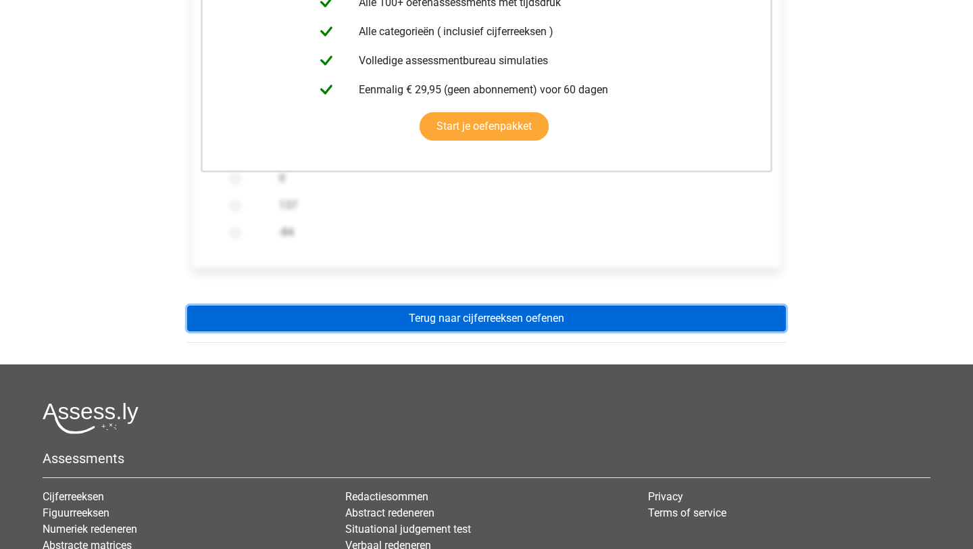
click at [433, 318] on link "Terug naar cijferreeksen oefenen" at bounding box center [486, 319] width 599 height 26
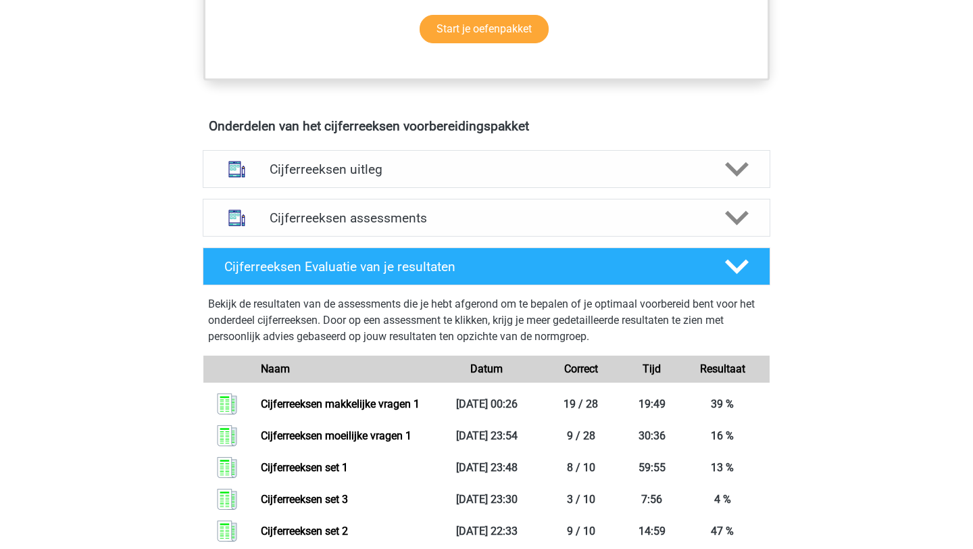
scroll to position [619, 0]
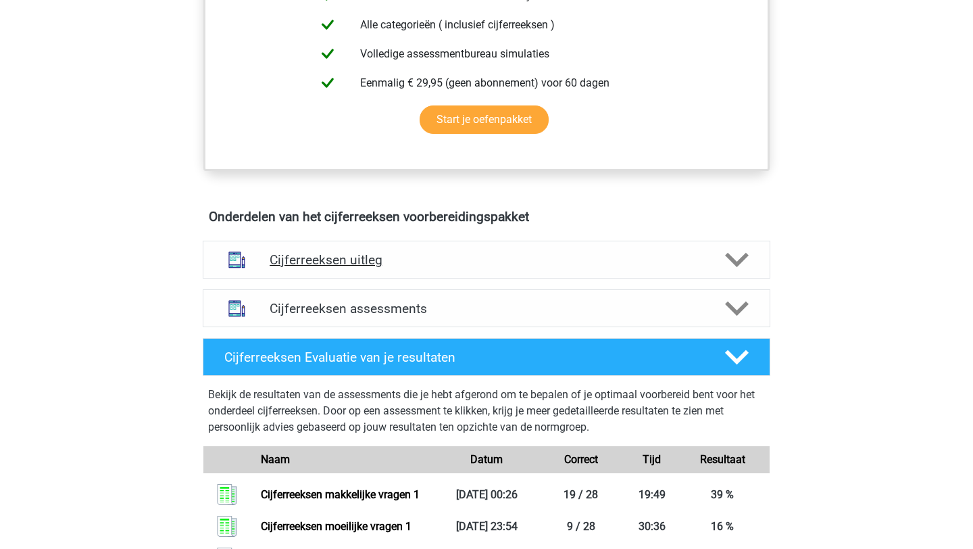
click at [420, 268] on h4 "Cijferreeksen uitleg" at bounding box center [487, 260] width 434 height 16
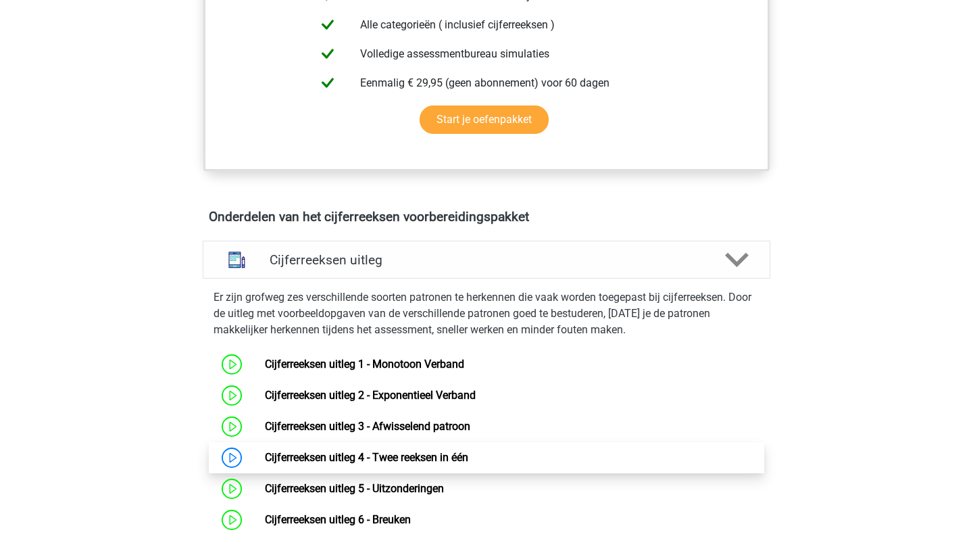
click at [265, 464] on link "Cijferreeksen uitleg 4 - Twee reeksen in één" at bounding box center [366, 457] width 203 height 13
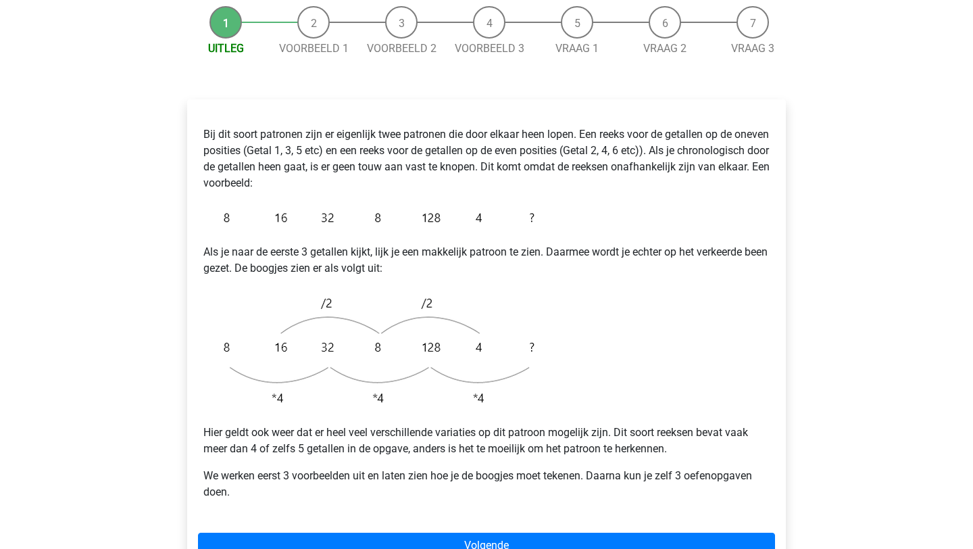
scroll to position [167, 0]
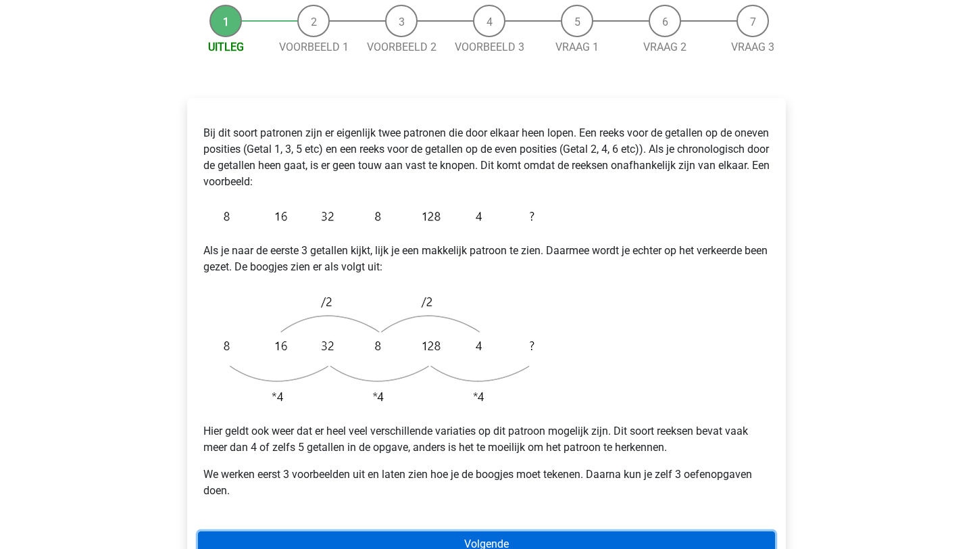
click at [365, 531] on link "Volgende" at bounding box center [486, 544] width 577 height 26
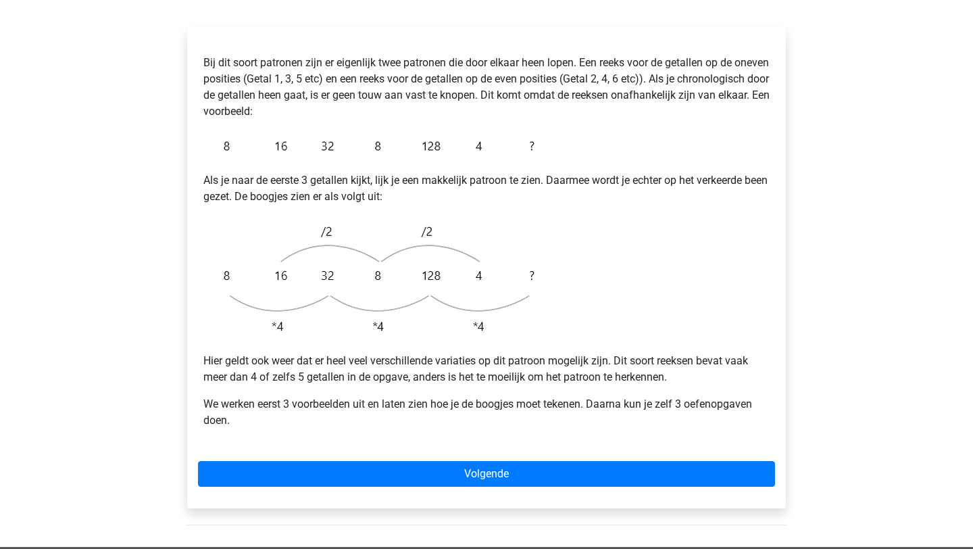
scroll to position [239, 0]
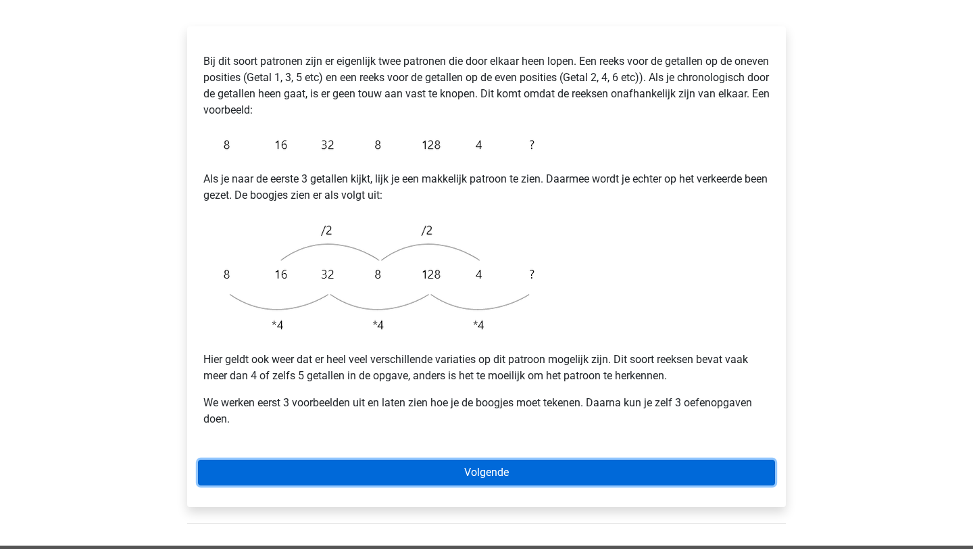
click at [375, 460] on link "Volgende" at bounding box center [486, 473] width 577 height 26
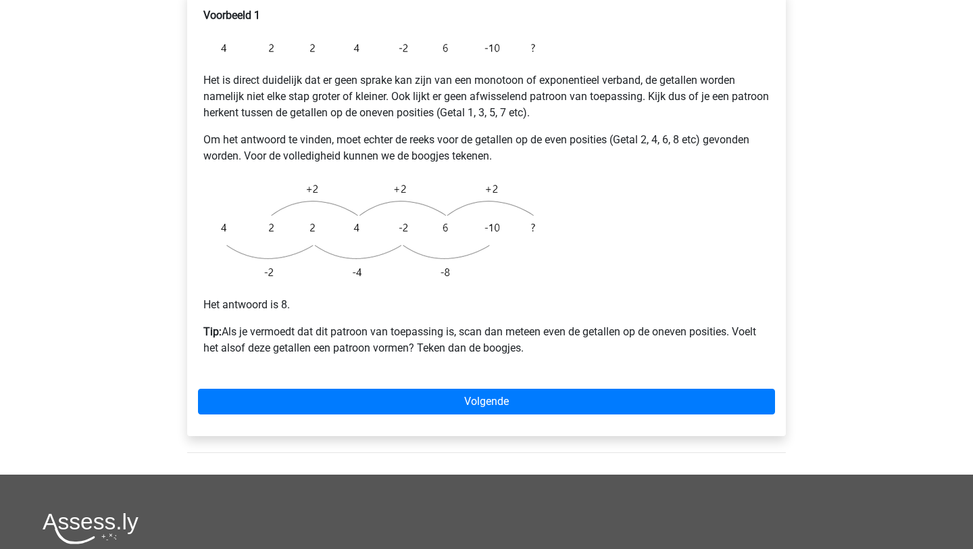
scroll to position [273, 0]
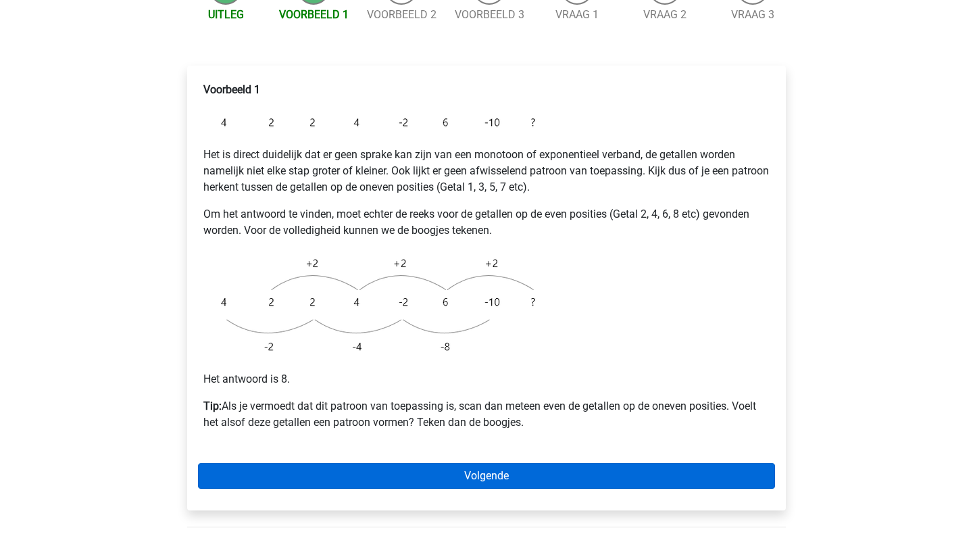
scroll to position [216, 0]
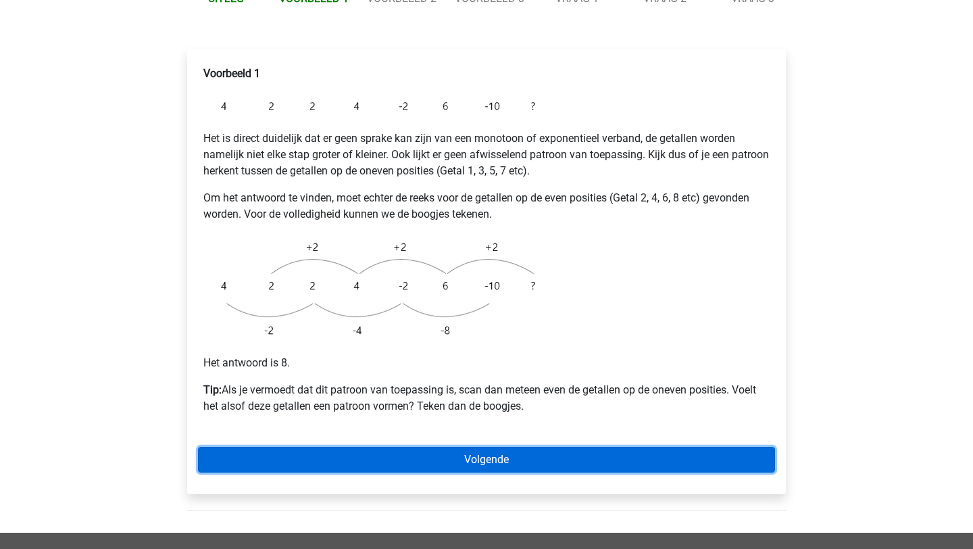
click at [317, 447] on link "Volgende" at bounding box center [486, 460] width 577 height 26
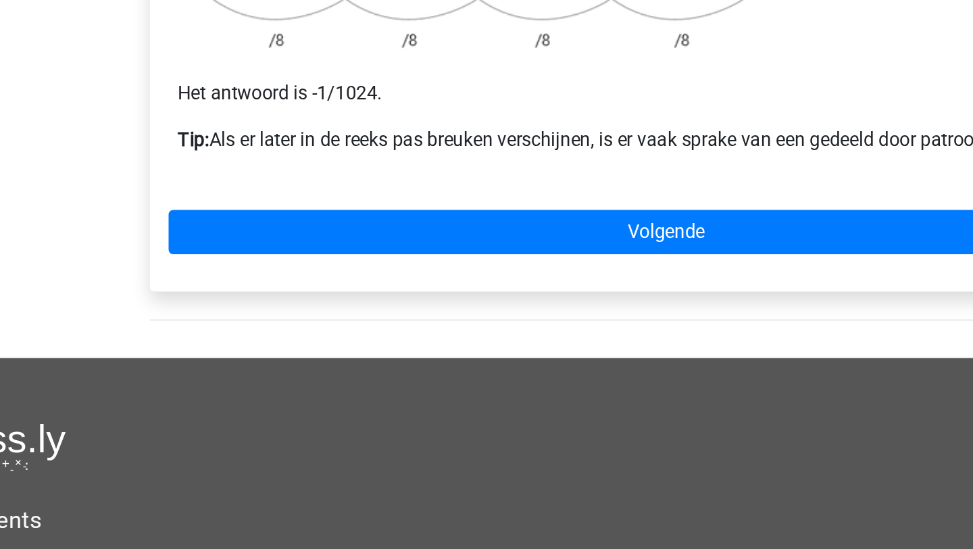
scroll to position [257, 0]
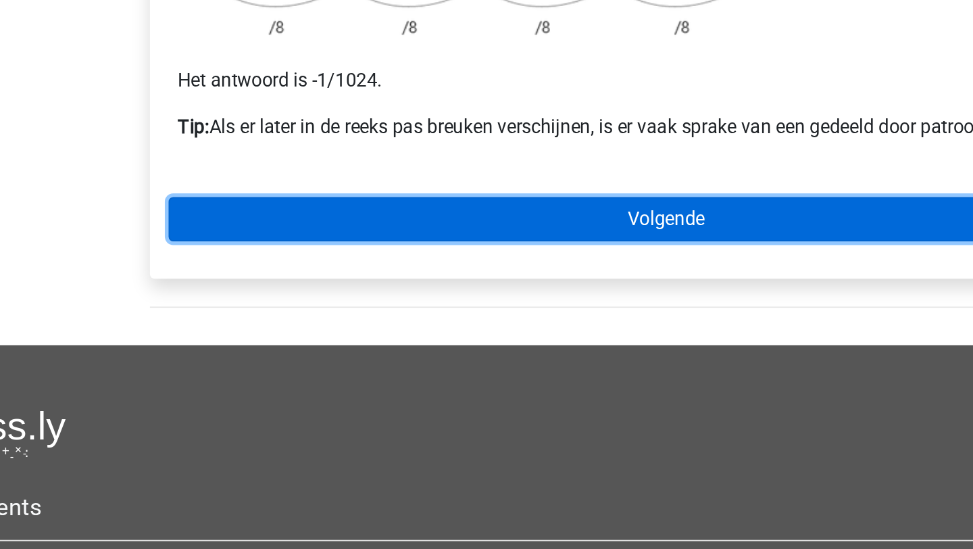
click at [443, 345] on link "Volgende" at bounding box center [486, 358] width 577 height 26
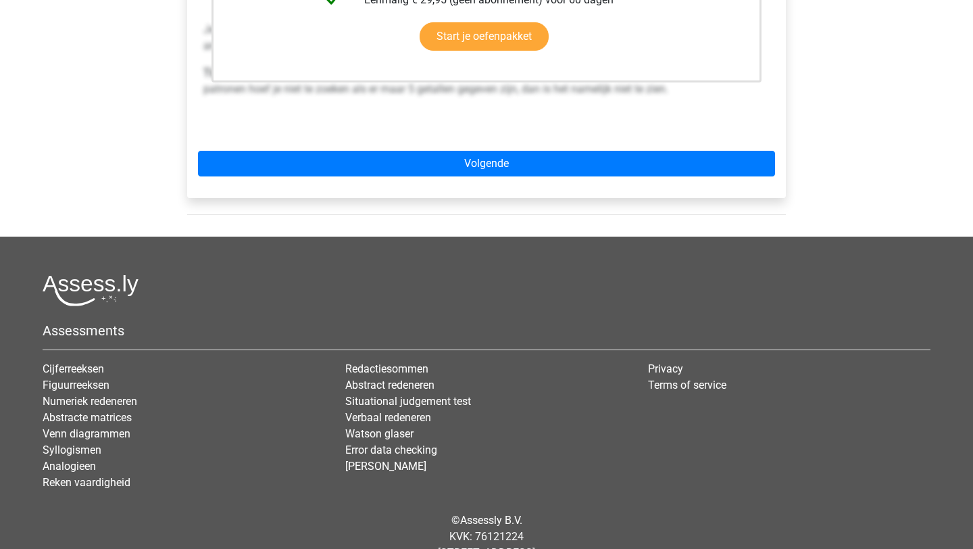
scroll to position [505, 0]
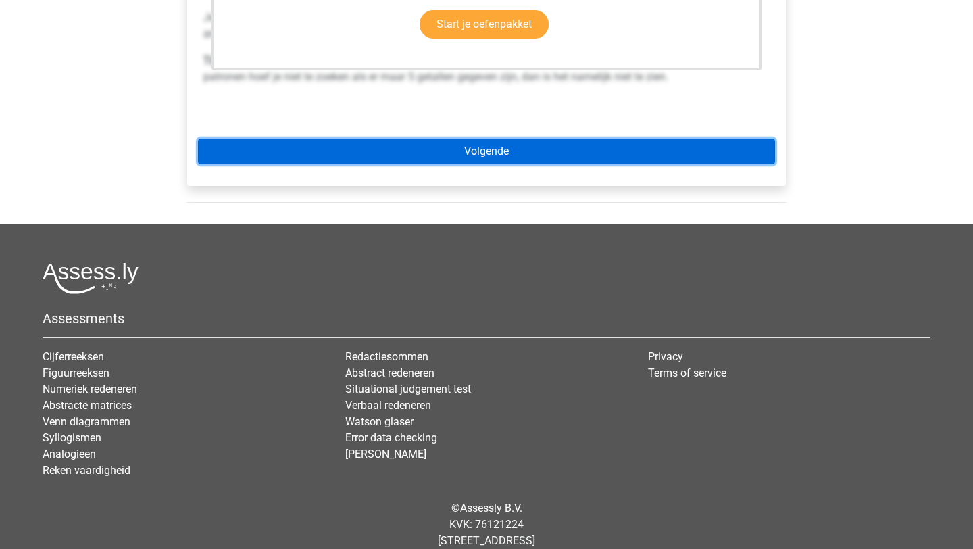
click at [565, 139] on link "Volgende" at bounding box center [486, 152] width 577 height 26
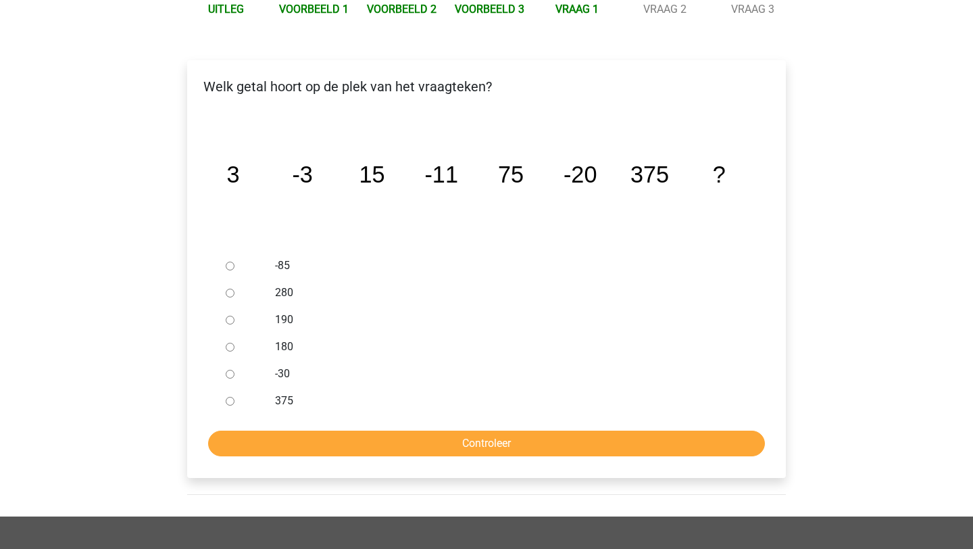
scroll to position [204, 0]
click at [237, 361] on div at bounding box center [242, 374] width 45 height 27
click at [231, 370] on input "-30" at bounding box center [230, 374] width 9 height 9
radio input "true"
click at [388, 431] on input "Controleer" at bounding box center [486, 444] width 557 height 26
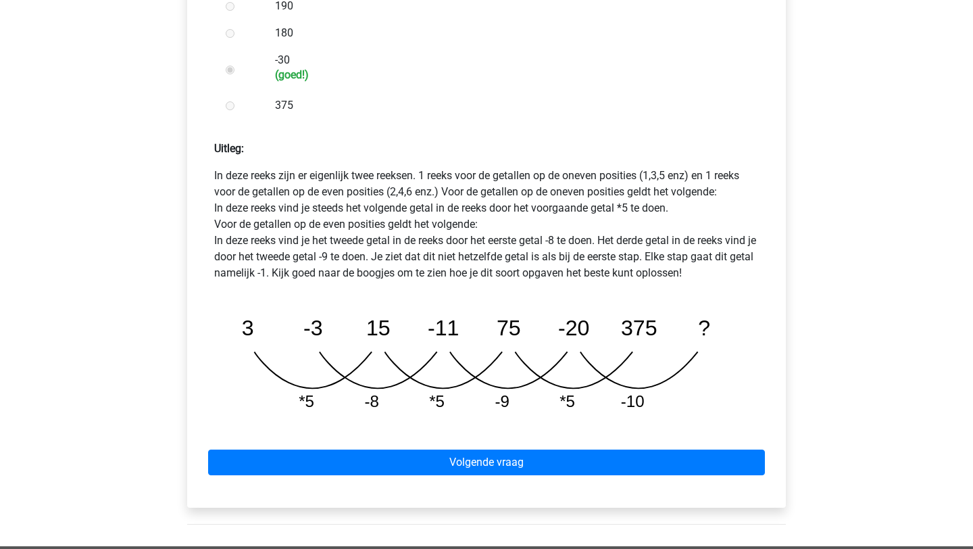
scroll to position [574, 0]
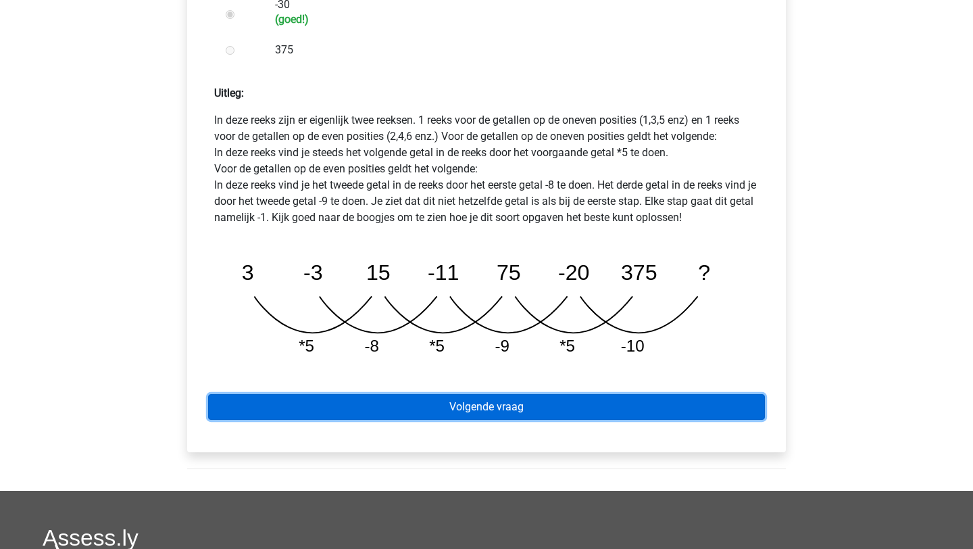
click at [464, 394] on link "Volgende vraag" at bounding box center [486, 407] width 557 height 26
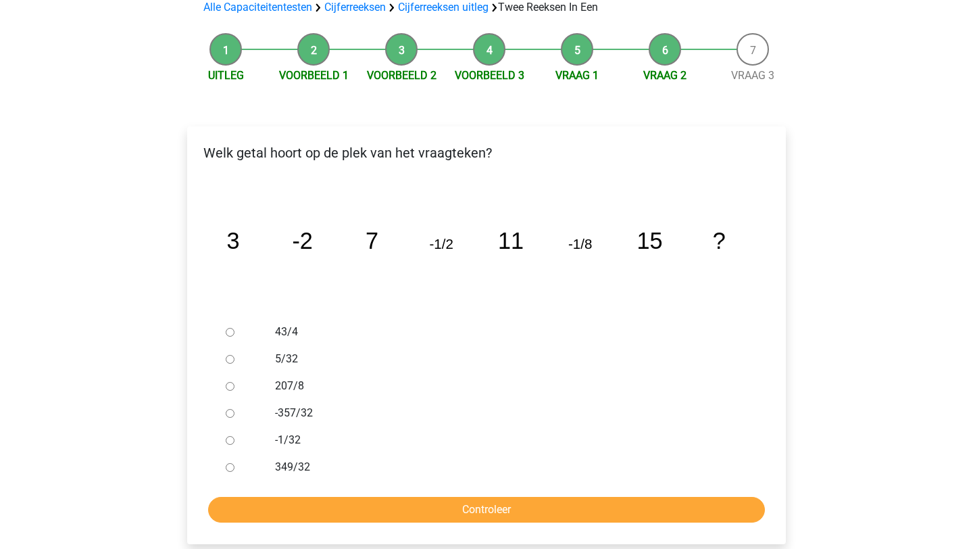
scroll to position [143, 0]
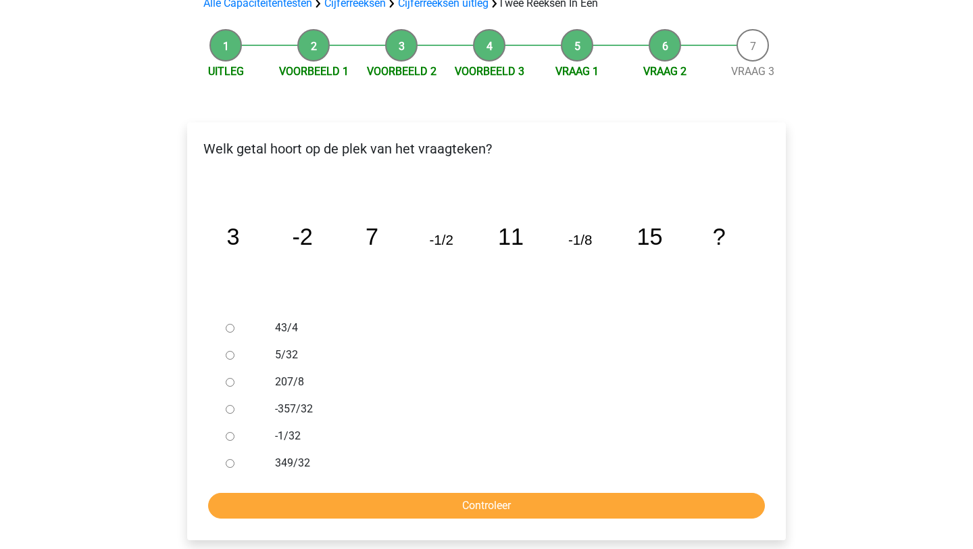
click at [233, 432] on input "-1/32" at bounding box center [230, 436] width 9 height 9
radio input "true"
click at [276, 493] on input "Controleer" at bounding box center [486, 506] width 557 height 26
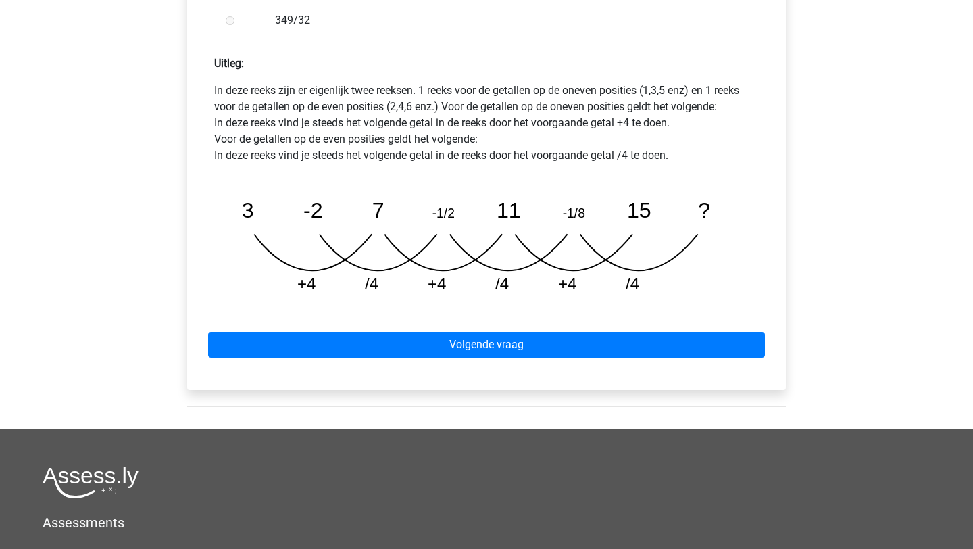
scroll to position [712, 0]
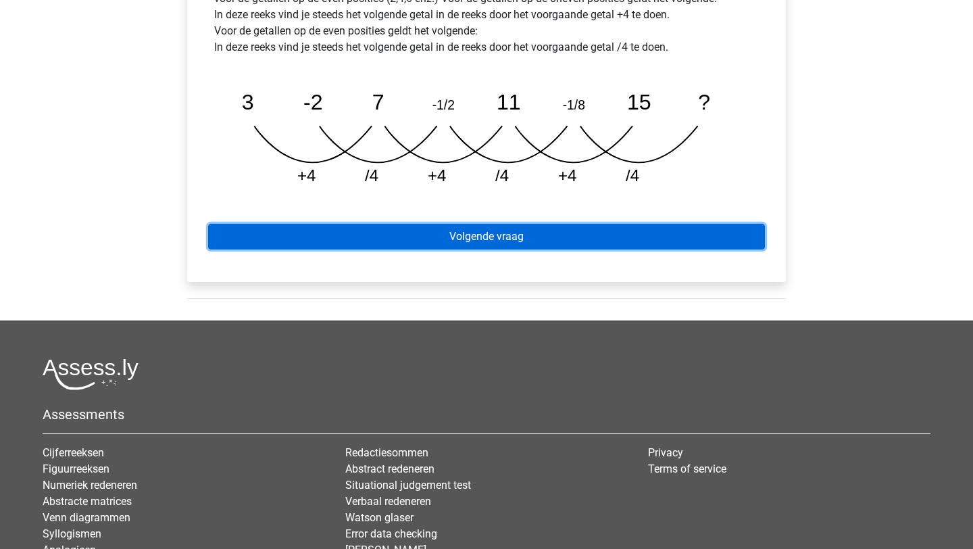
click at [520, 224] on link "Volgende vraag" at bounding box center [486, 237] width 557 height 26
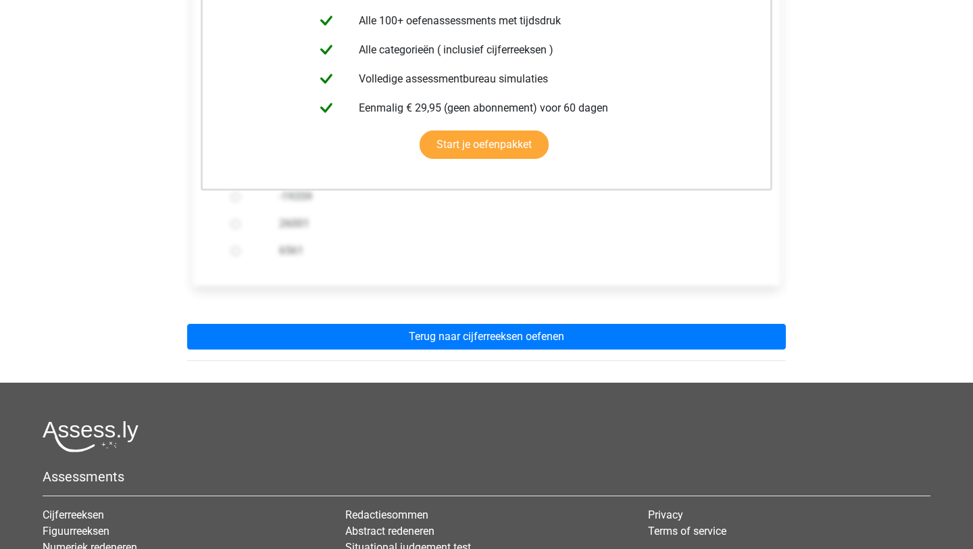
scroll to position [404, 0]
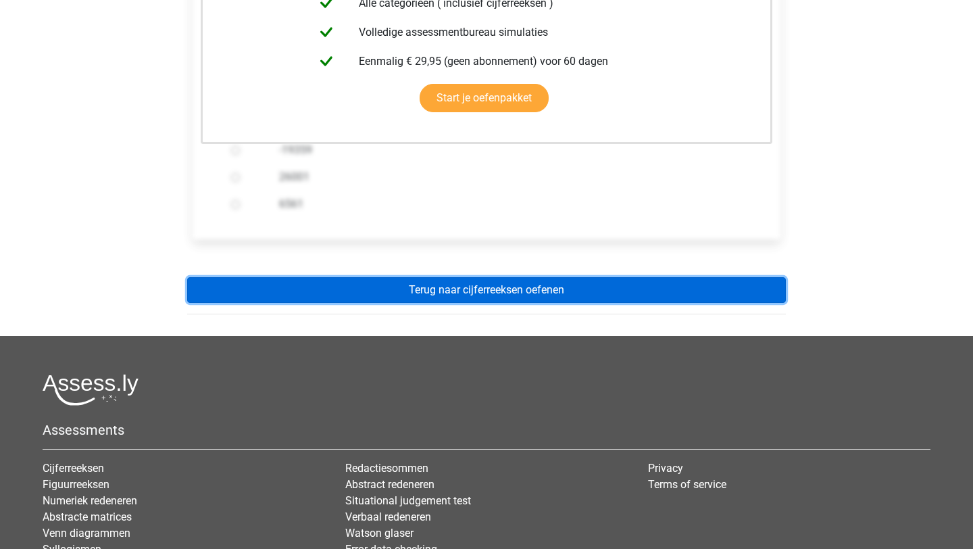
click at [508, 277] on link "Terug naar cijferreeksen oefenen" at bounding box center [486, 290] width 599 height 26
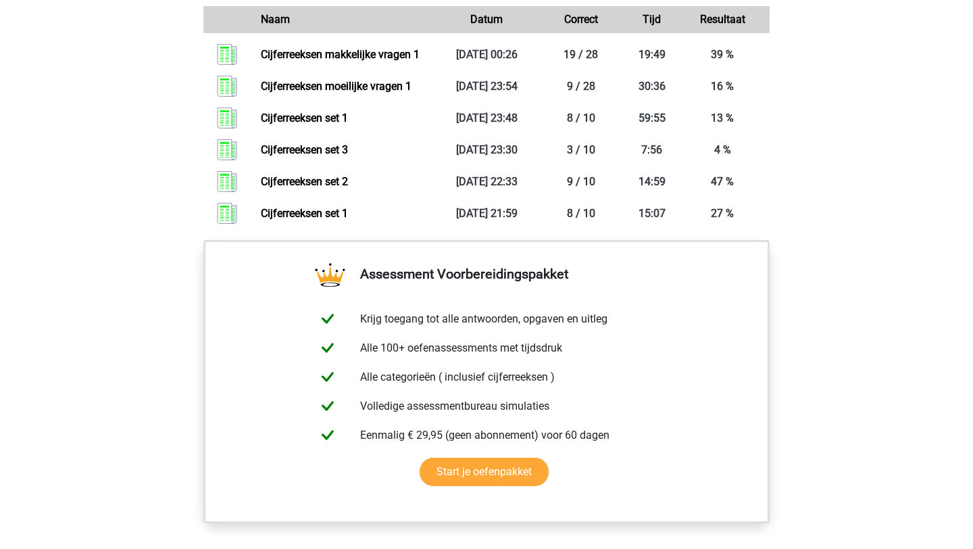
scroll to position [1119, 0]
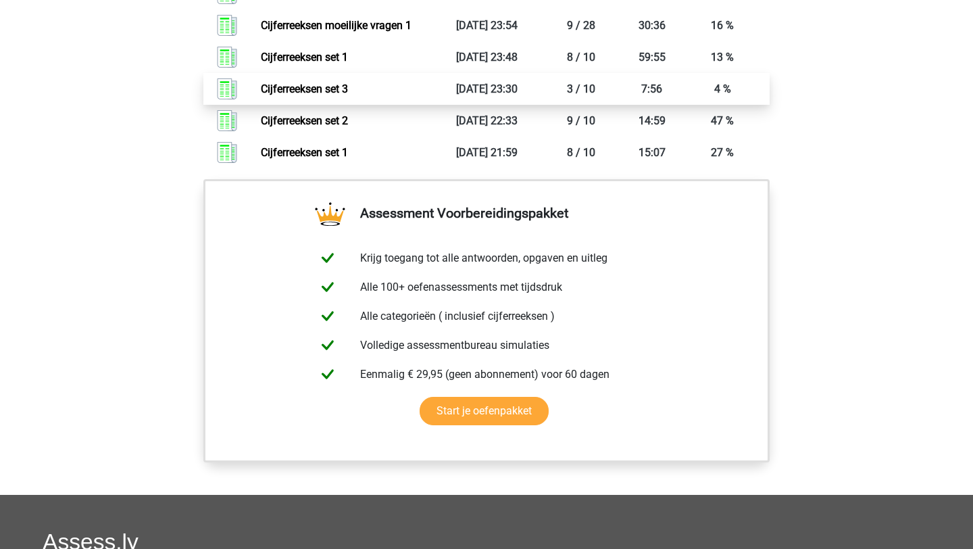
click at [348, 95] on link "Cijferreeksen set 3" at bounding box center [304, 88] width 87 height 13
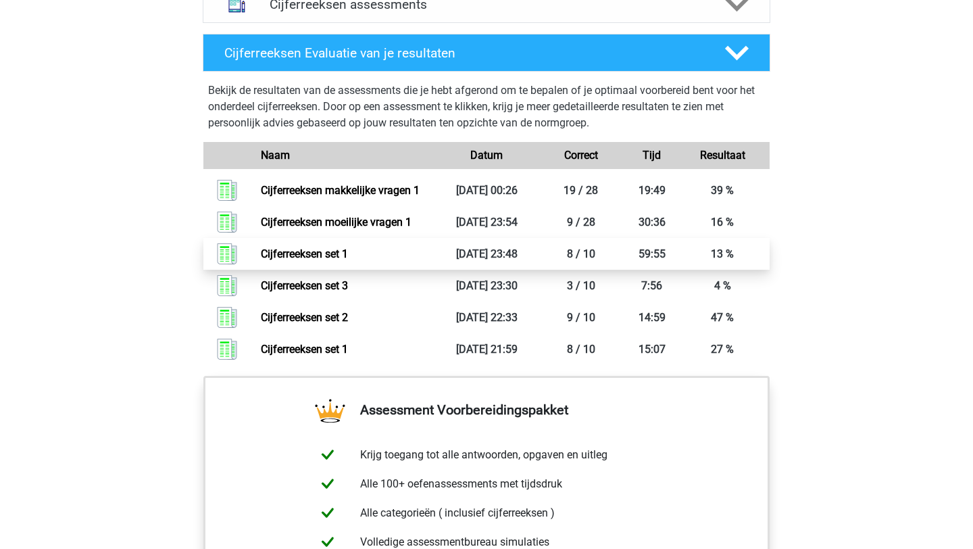
scroll to position [858, 0]
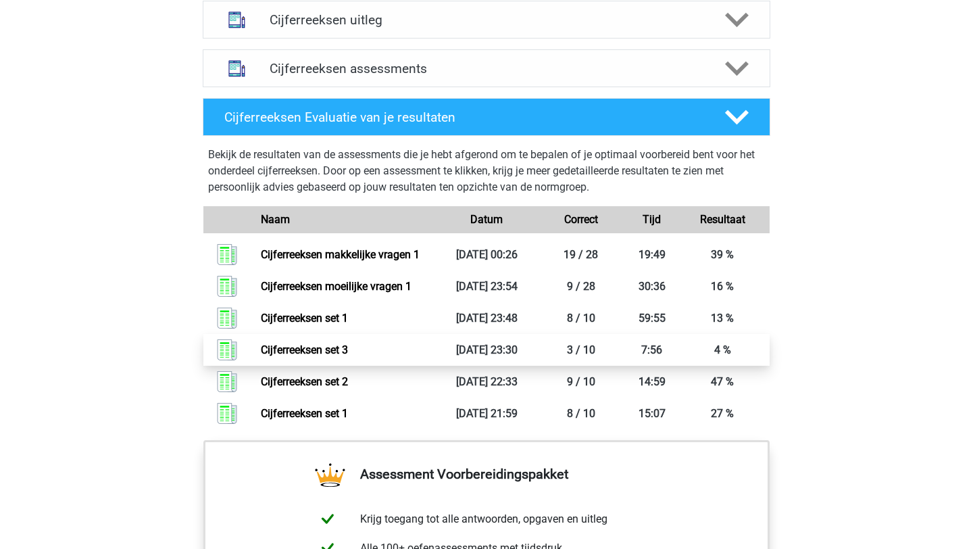
click at [261, 356] on link "Cijferreeksen set 3" at bounding box center [304, 349] width 87 height 13
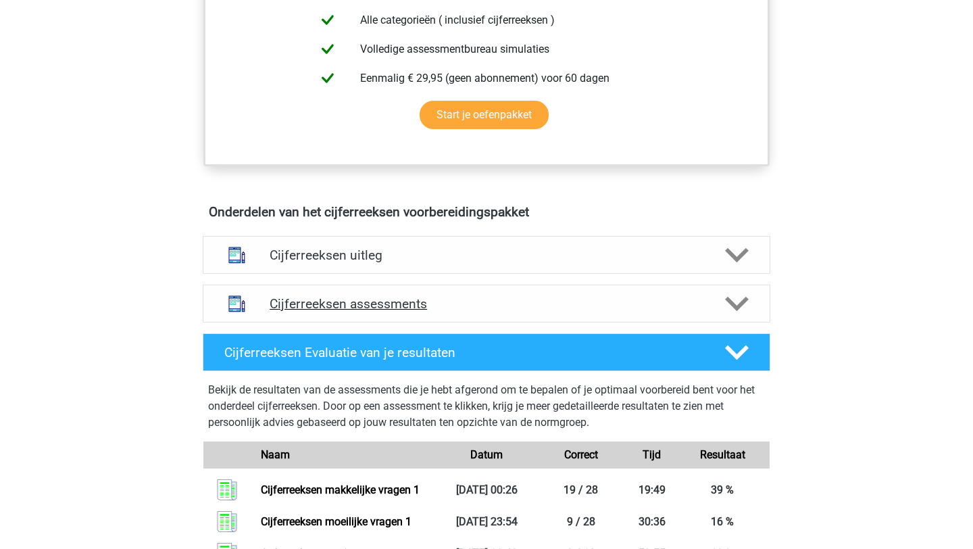
scroll to position [612, 0]
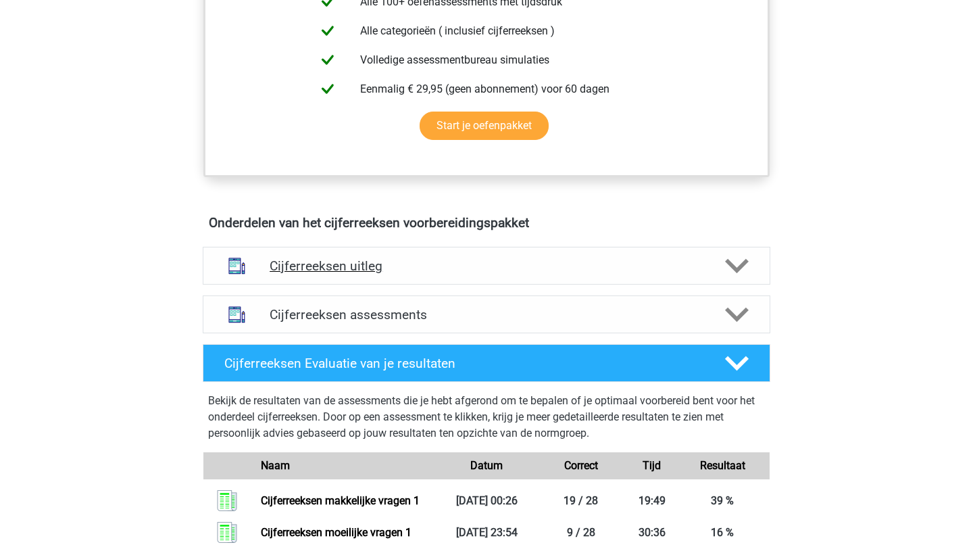
click at [347, 285] on div "Cijferreeksen uitleg" at bounding box center [487, 266] width 568 height 38
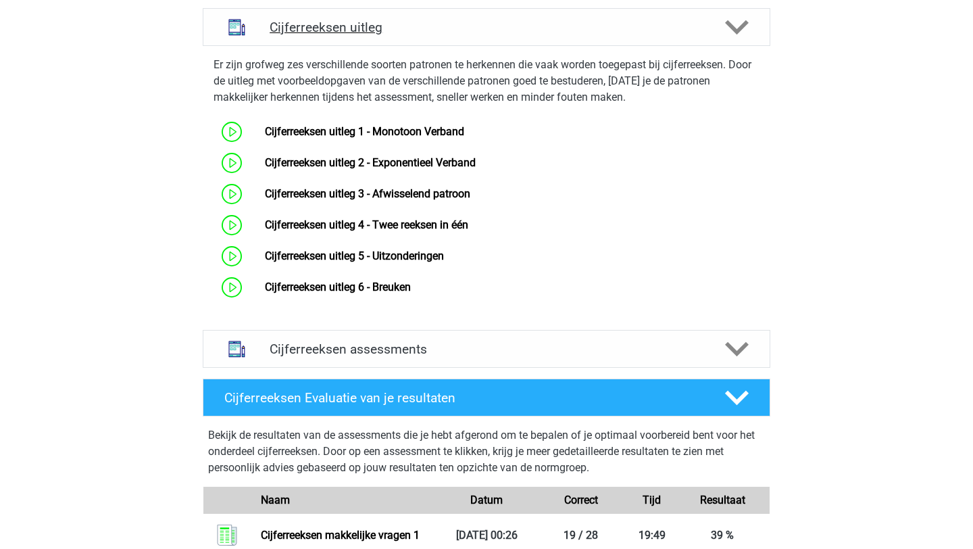
scroll to position [939, 0]
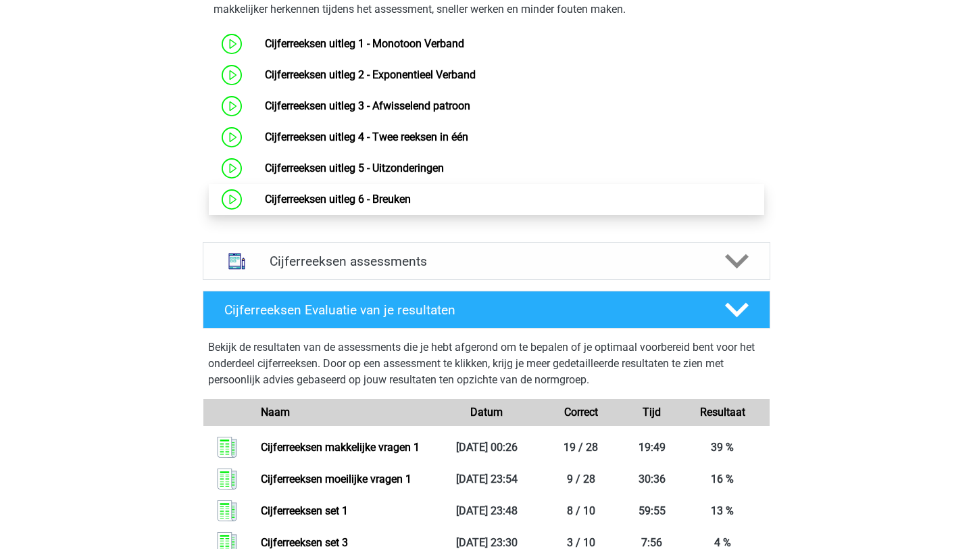
click at [265, 205] on link "Cijferreeksen uitleg 6 - Breuken" at bounding box center [338, 199] width 146 height 13
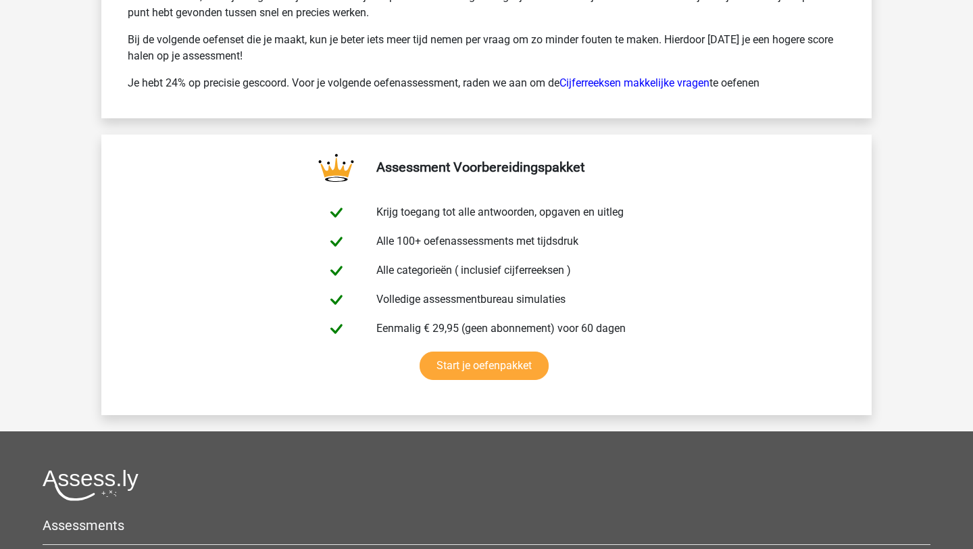
scroll to position [2035, 0]
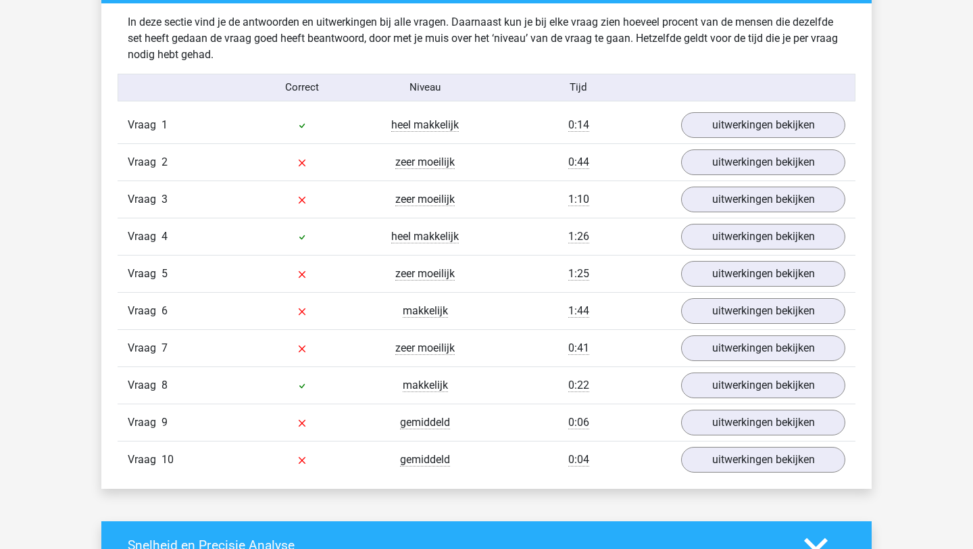
scroll to position [1022, 0]
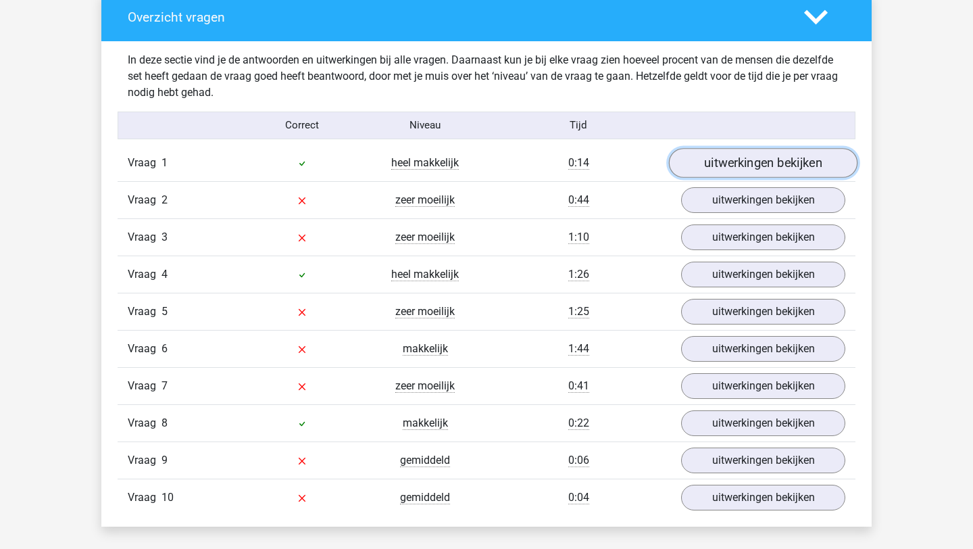
click at [735, 158] on link "uitwerkingen bekijken" at bounding box center [763, 163] width 189 height 30
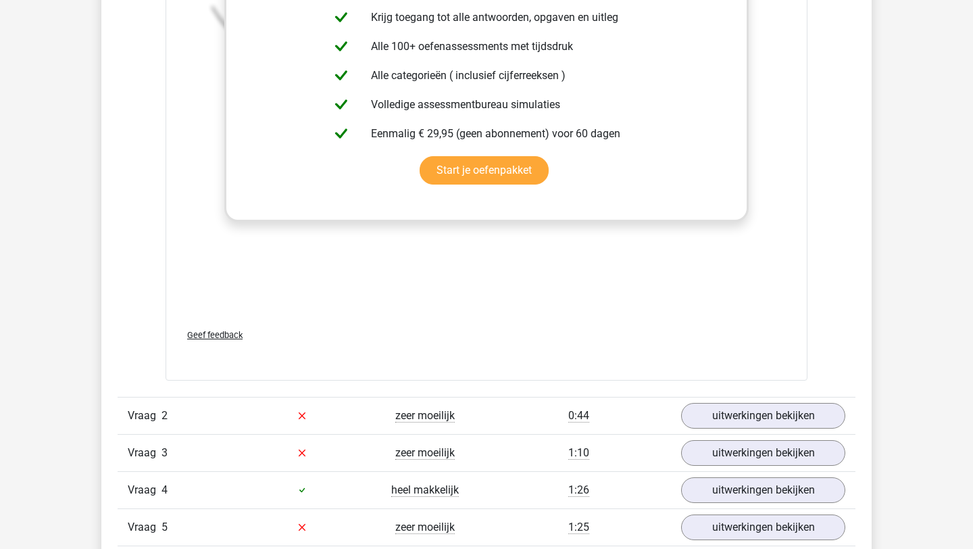
scroll to position [1640, 0]
click at [706, 418] on link "uitwerkingen bekijken" at bounding box center [763, 417] width 189 height 30
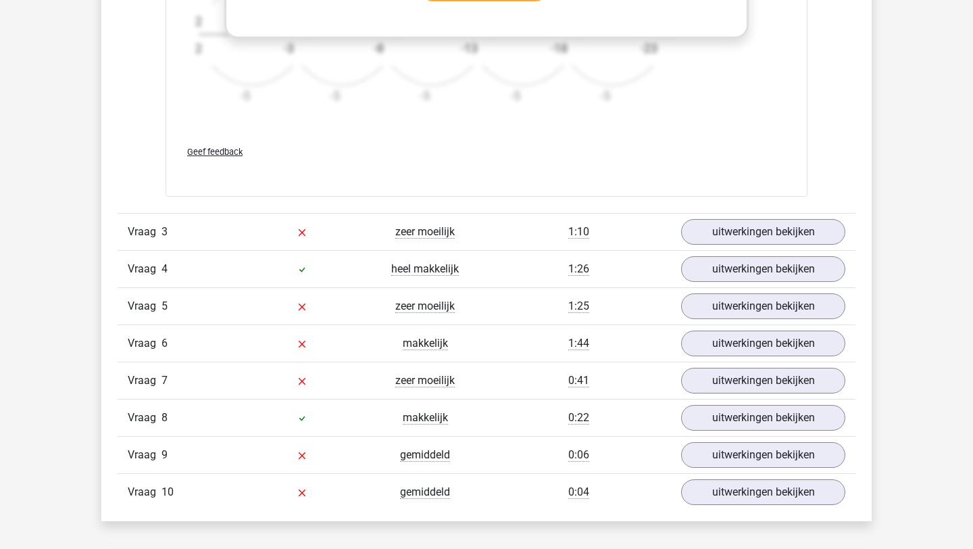
scroll to position [2700, 0]
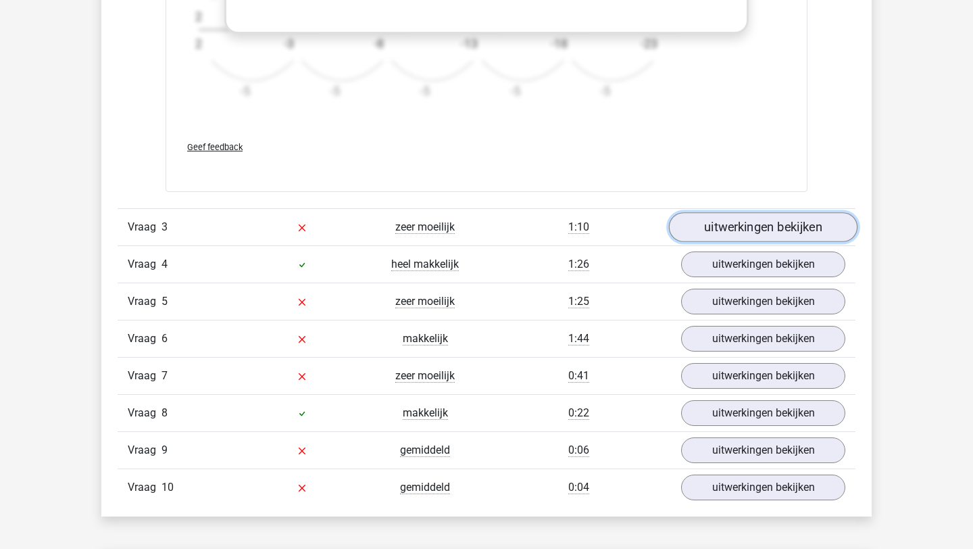
click at [754, 227] on link "uitwerkingen bekijken" at bounding box center [763, 228] width 189 height 30
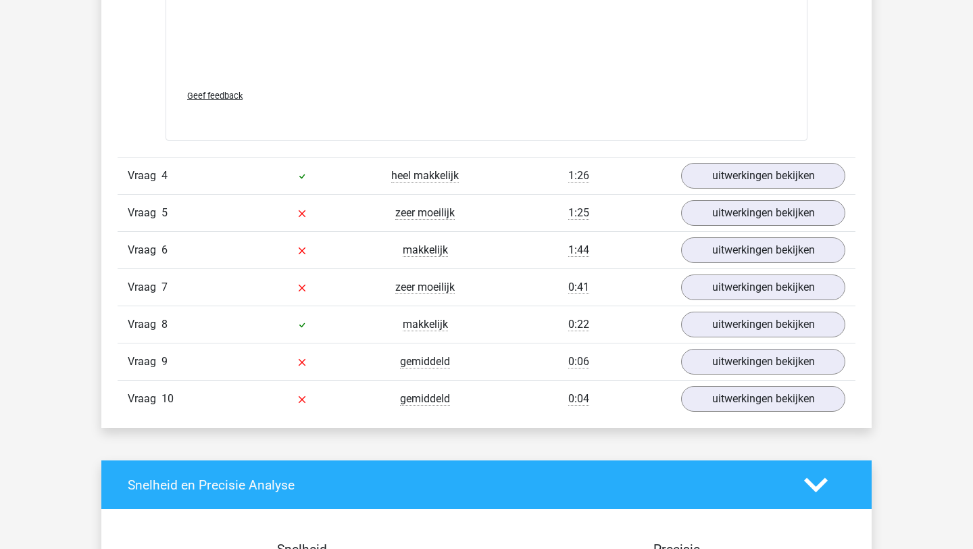
scroll to position [3660, 0]
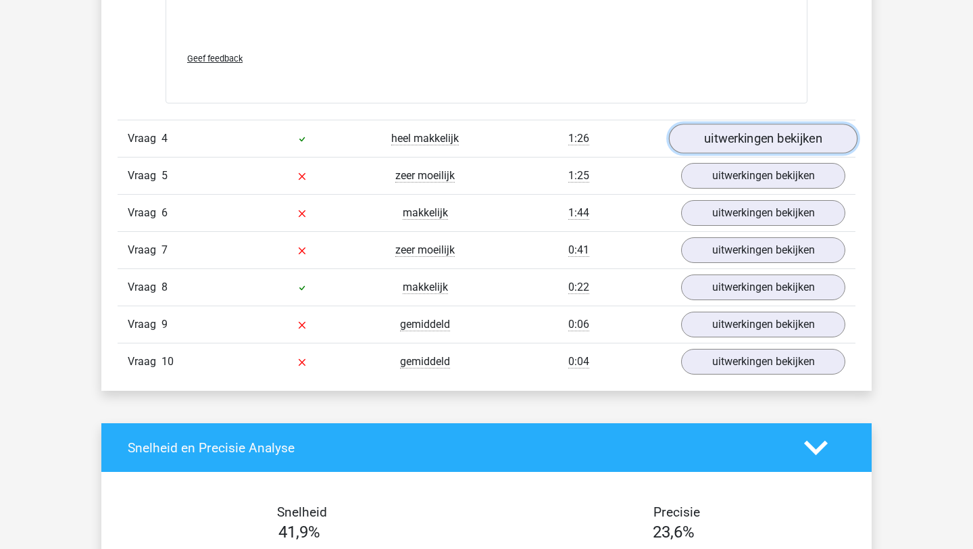
click at [760, 147] on link "uitwerkingen bekijken" at bounding box center [763, 139] width 189 height 30
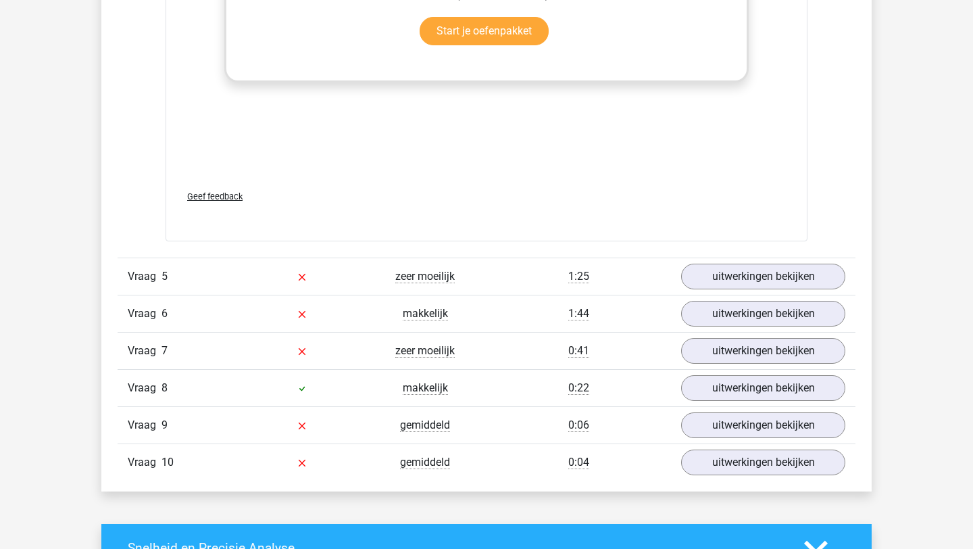
scroll to position [4399, 0]
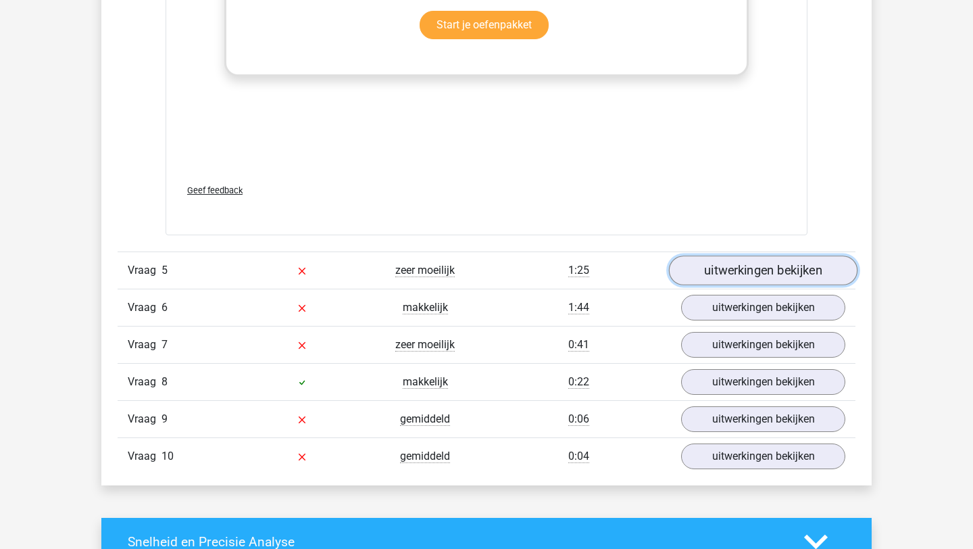
click at [727, 282] on link "uitwerkingen bekijken" at bounding box center [763, 271] width 189 height 30
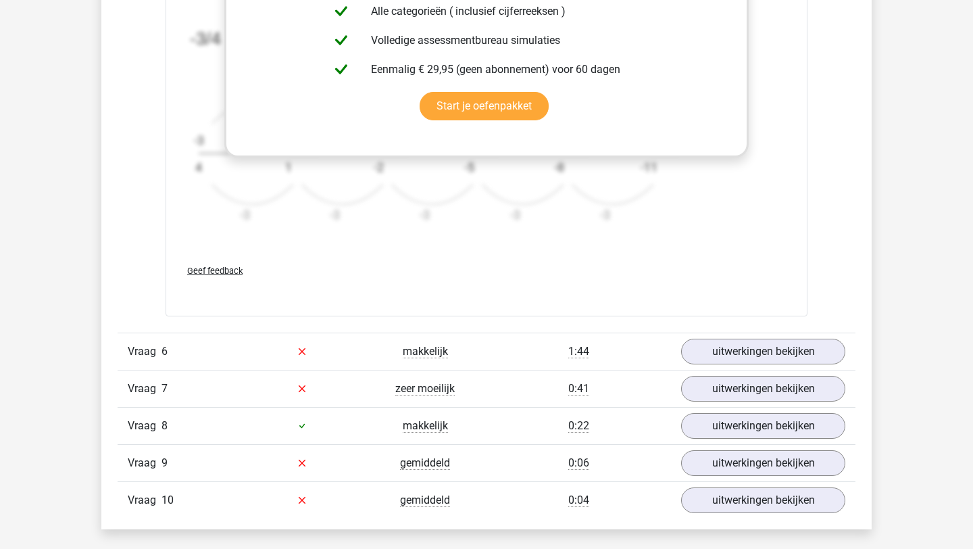
scroll to position [5198, 0]
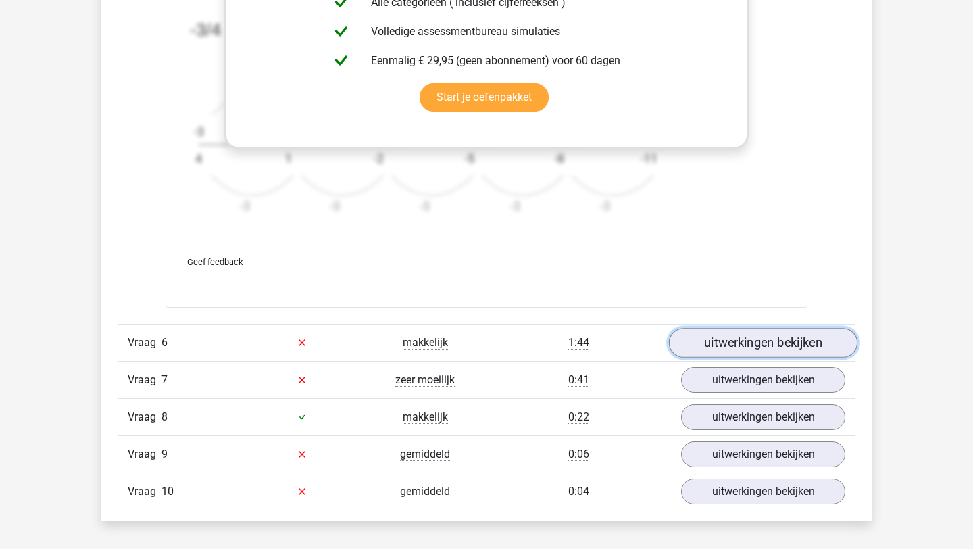
click at [807, 338] on link "uitwerkingen bekijken" at bounding box center [763, 343] width 189 height 30
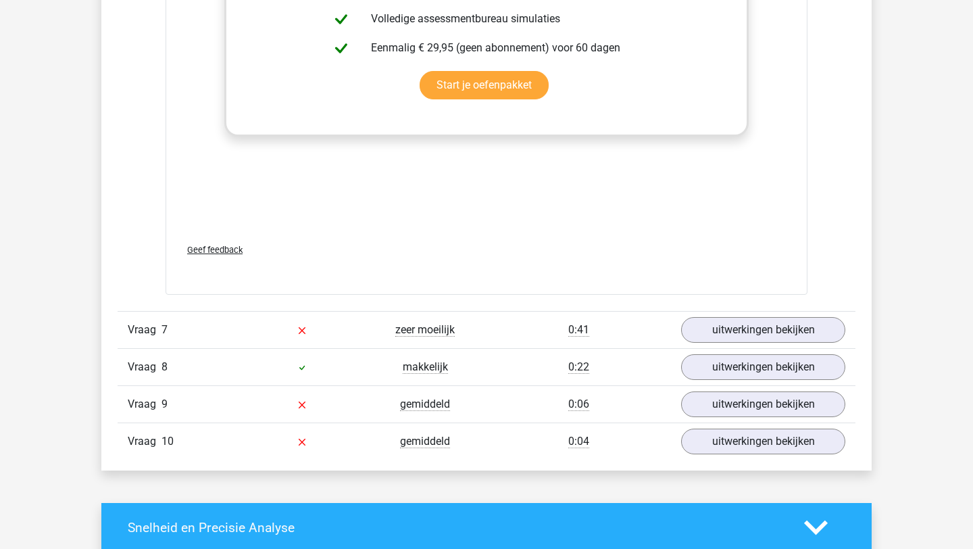
scroll to position [6082, 0]
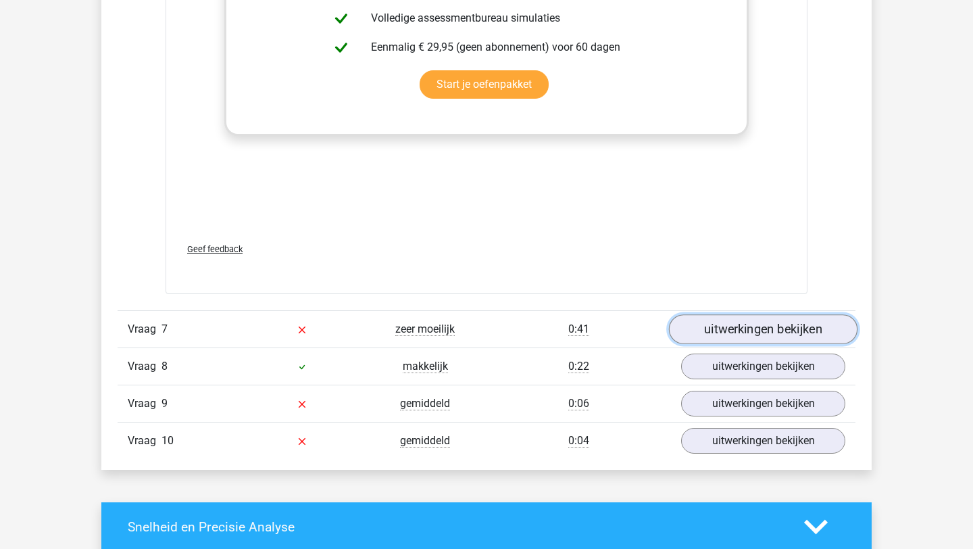
click at [748, 324] on link "uitwerkingen bekijken" at bounding box center [763, 329] width 189 height 30
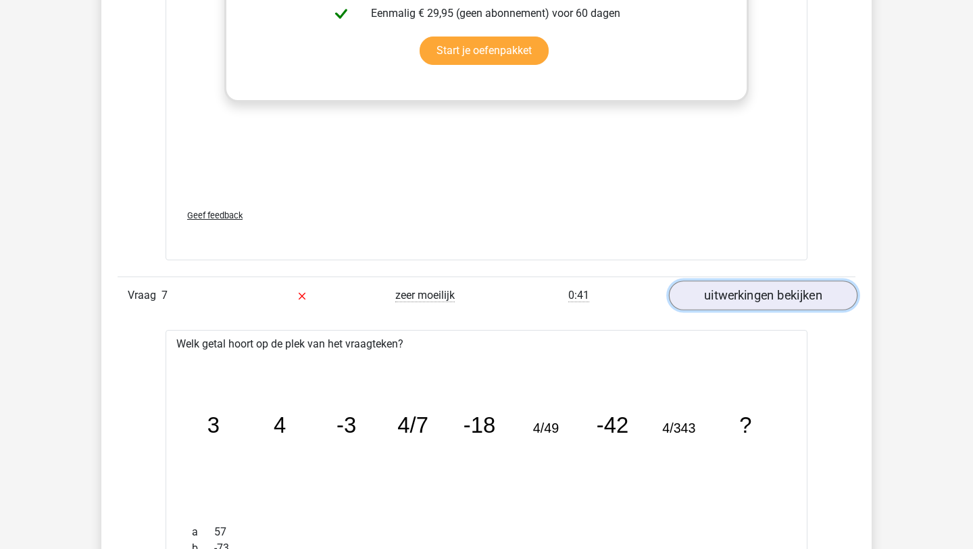
scroll to position [6110, 0]
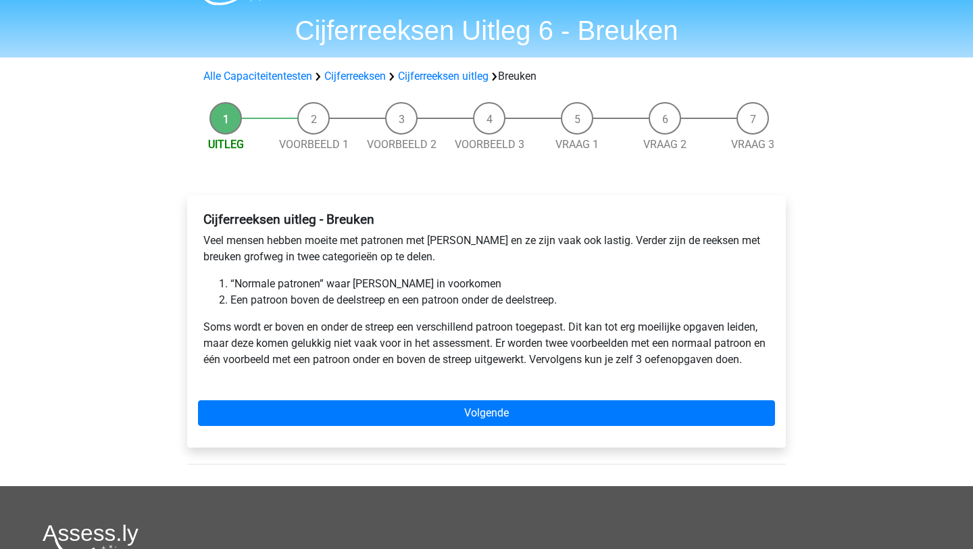
scroll to position [38, 0]
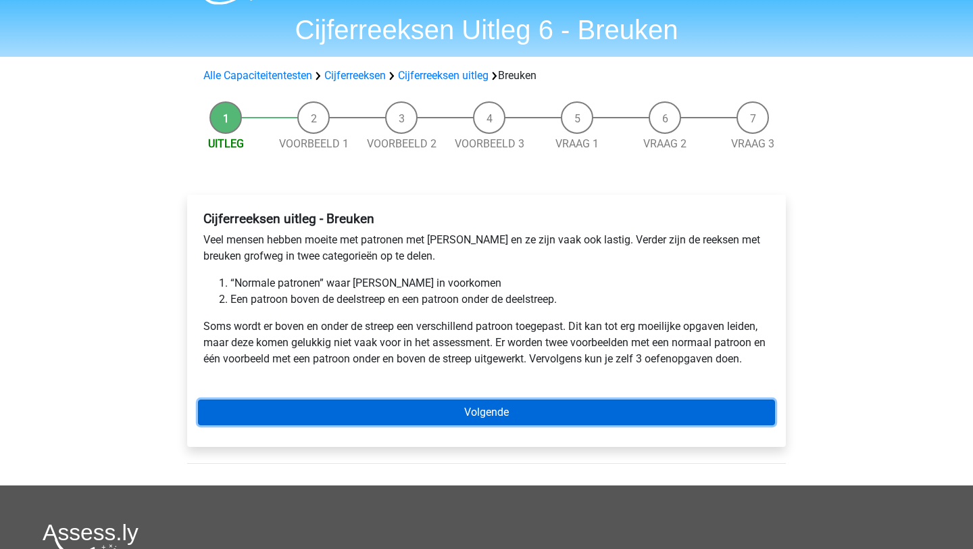
click at [352, 406] on link "Volgende" at bounding box center [486, 412] width 577 height 26
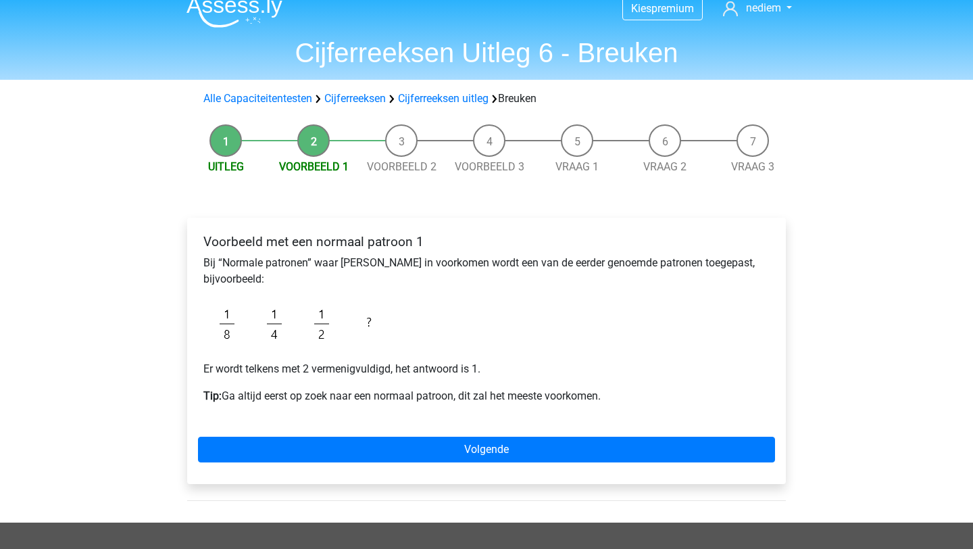
scroll to position [20, 0]
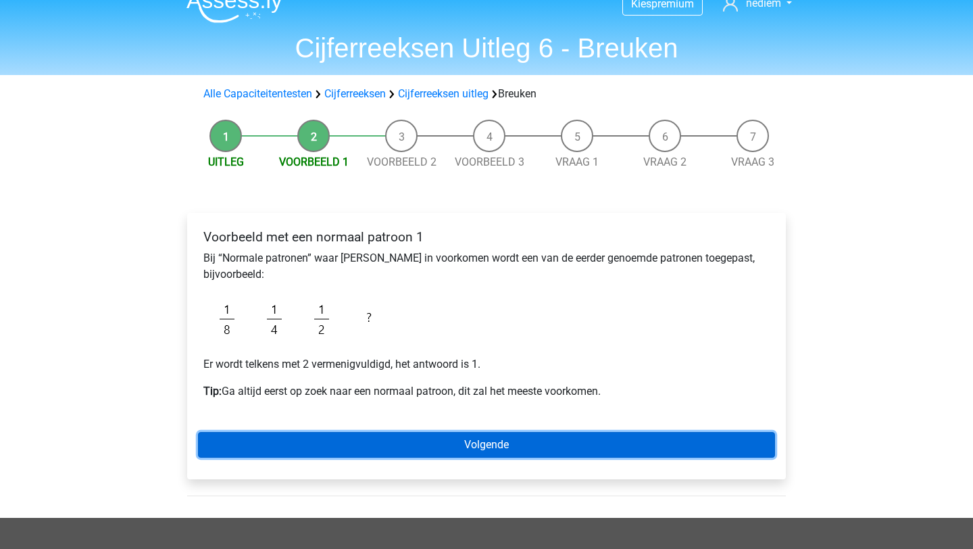
click at [364, 432] on link "Volgende" at bounding box center [486, 445] width 577 height 26
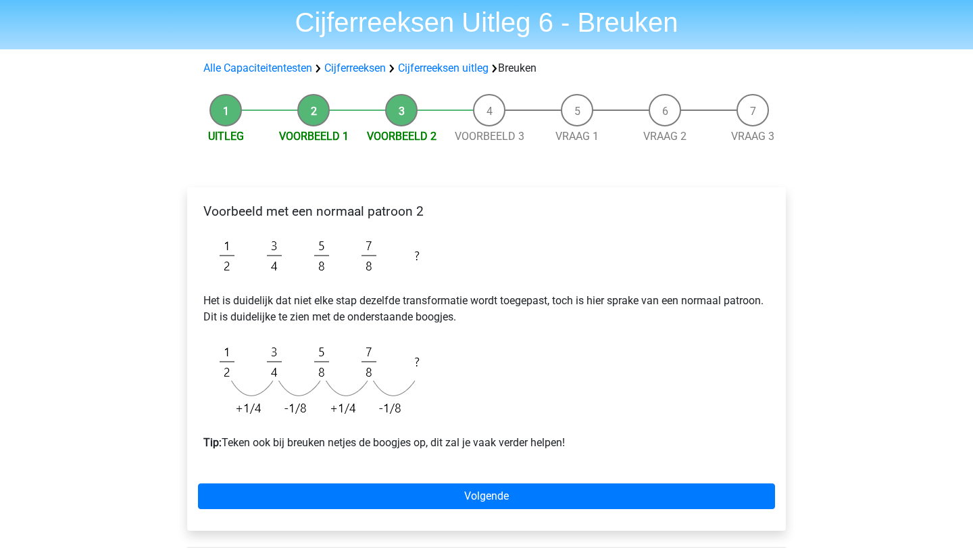
scroll to position [47, 0]
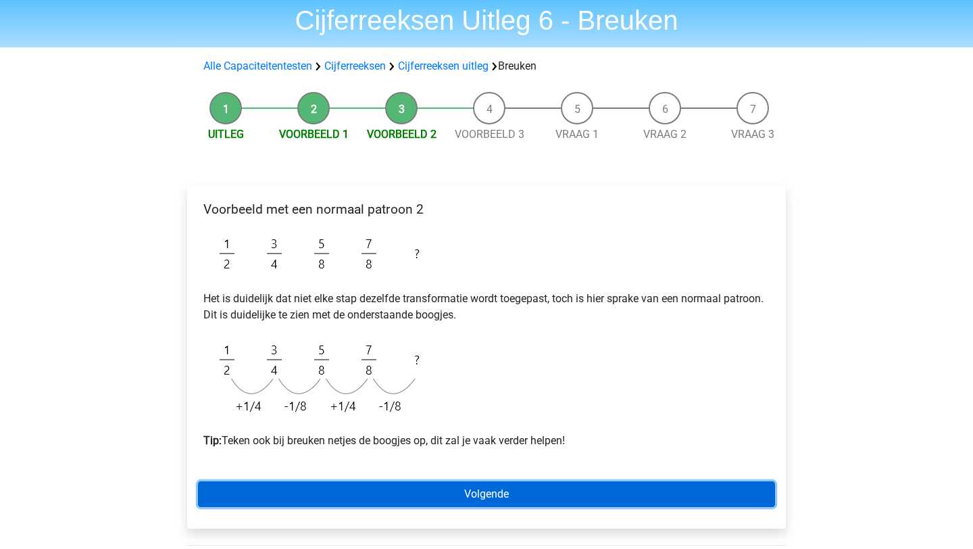
click at [452, 492] on link "Volgende" at bounding box center [486, 494] width 577 height 26
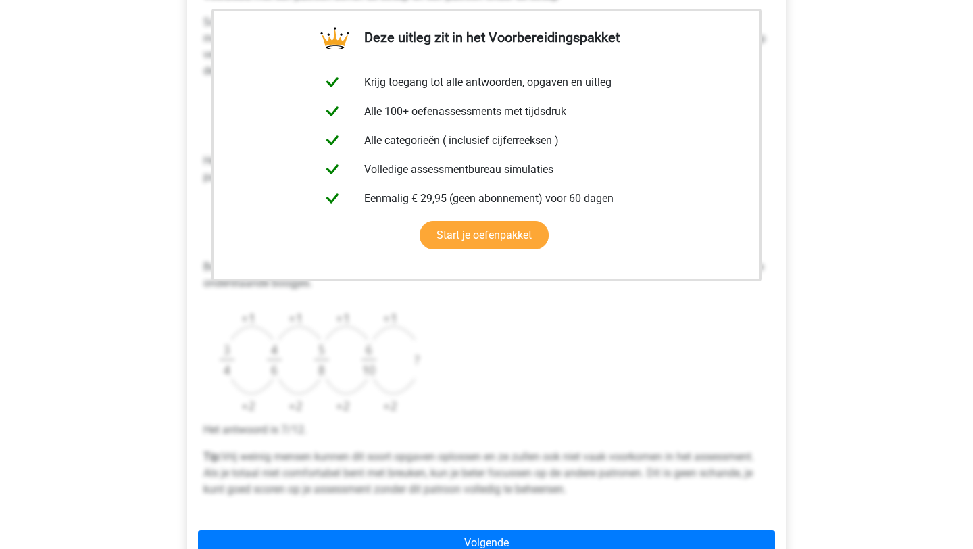
scroll to position [469, 0]
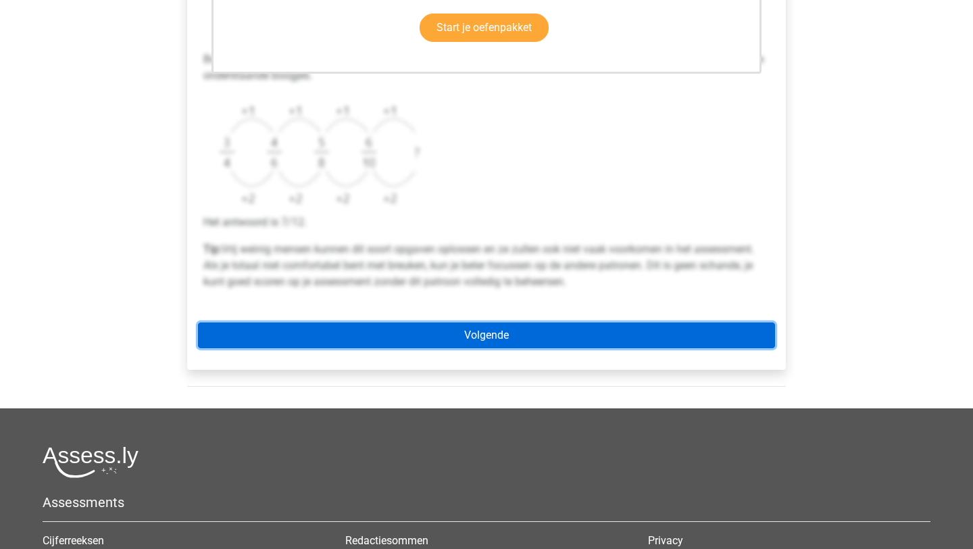
click at [464, 325] on link "Volgende" at bounding box center [486, 335] width 577 height 26
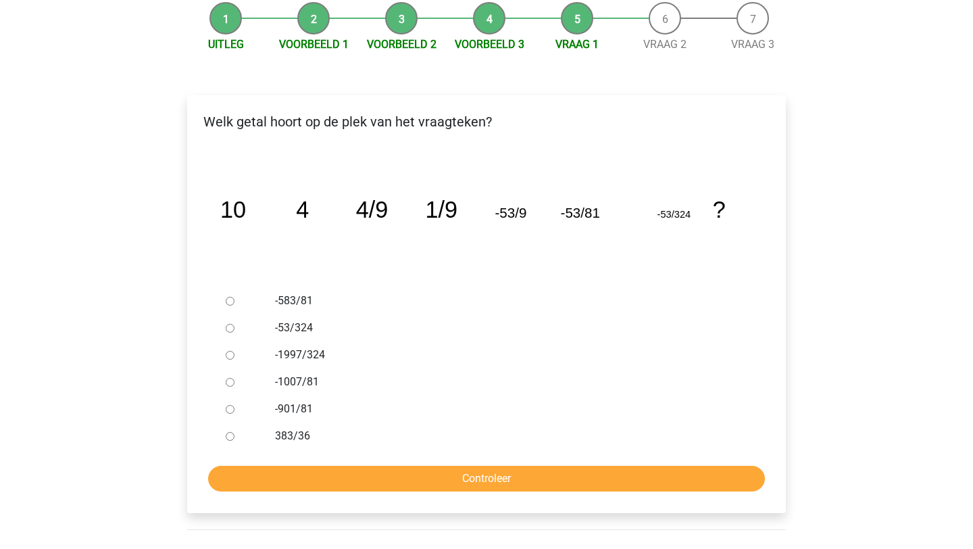
scroll to position [166, 0]
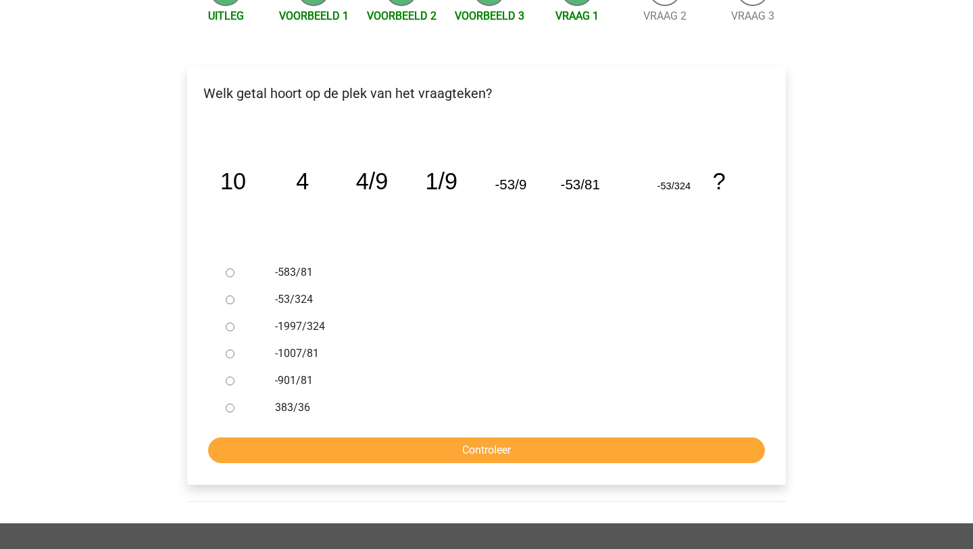
click at [231, 354] on input "-1007/81" at bounding box center [230, 353] width 9 height 9
radio input "true"
click at [279, 450] on input "Controleer" at bounding box center [486, 450] width 557 height 26
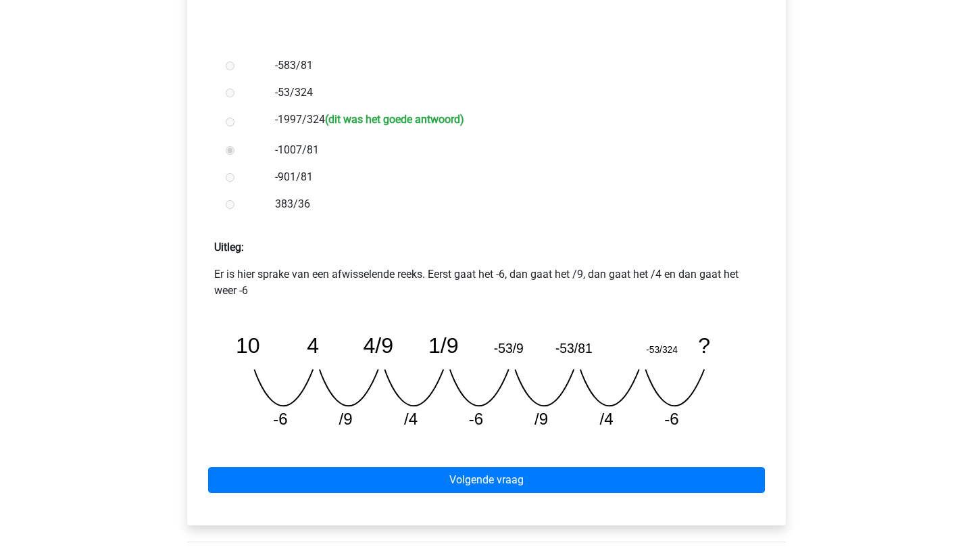
scroll to position [387, 0]
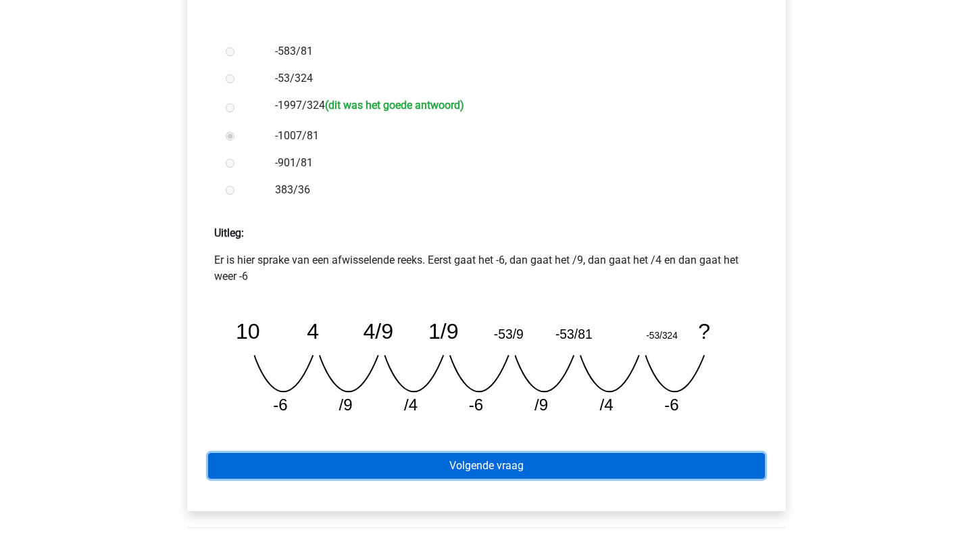
click at [585, 468] on link "Volgende vraag" at bounding box center [486, 466] width 557 height 26
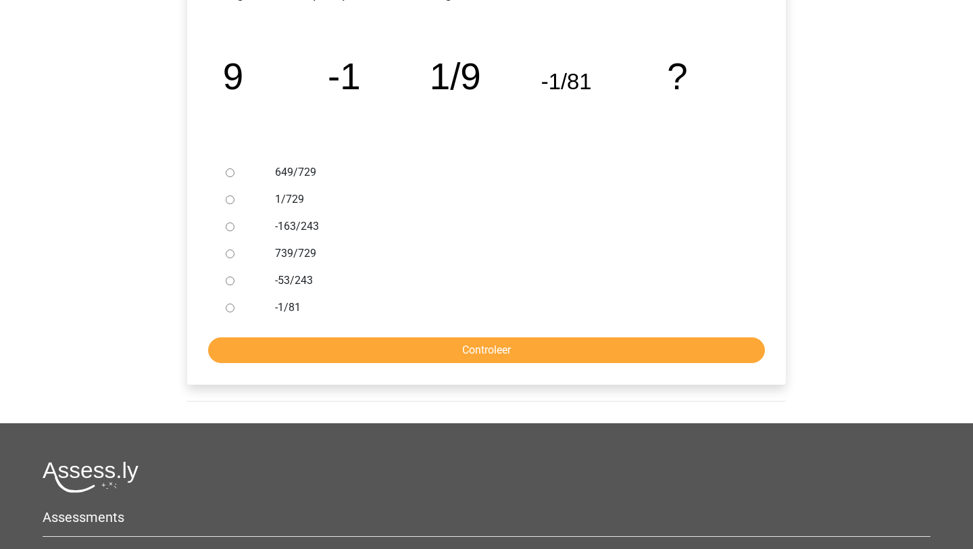
scroll to position [278, 0]
